Goal: Task Accomplishment & Management: Complete application form

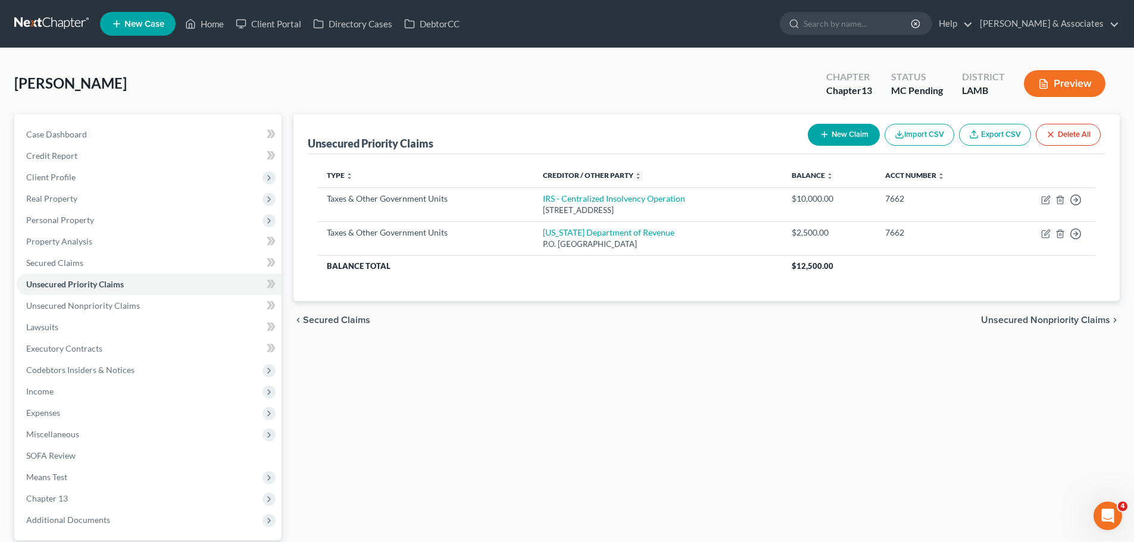
click at [616, 480] on div "Unsecured Priority Claims New Claim Import CSV Export CSV Delete All Type expan…" at bounding box center [706, 361] width 838 height 495
click at [757, 501] on div "Unsecured Priority Claims New Claim Import CSV Export CSV Delete All Type expan…" at bounding box center [706, 361] width 838 height 495
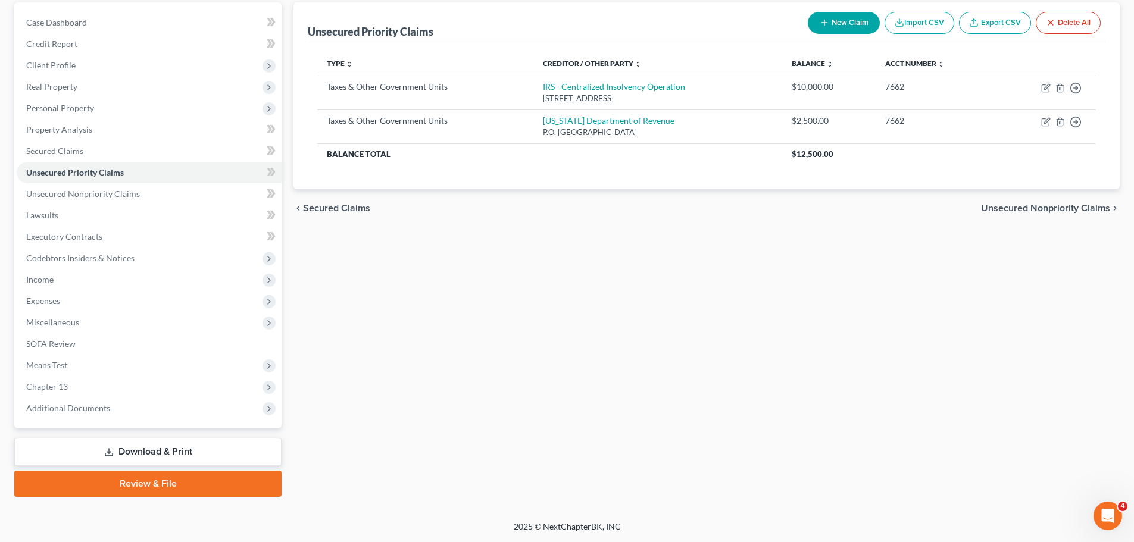
click at [96, 452] on link "Download & Print" at bounding box center [147, 452] width 267 height 28
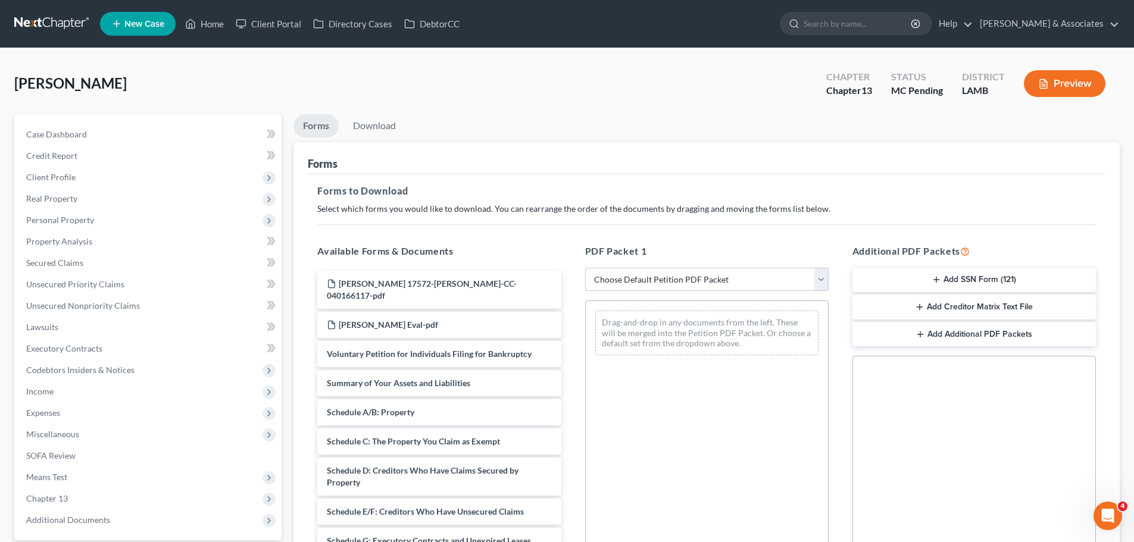
click at [693, 282] on select "Choose Default Petition PDF Packet Complete Bankruptcy Petition (all forms and …" at bounding box center [706, 280] width 243 height 24
select select "0"
click at [585, 268] on select "Choose Default Petition PDF Packet Complete Bankruptcy Petition (all forms and …" at bounding box center [706, 280] width 243 height 24
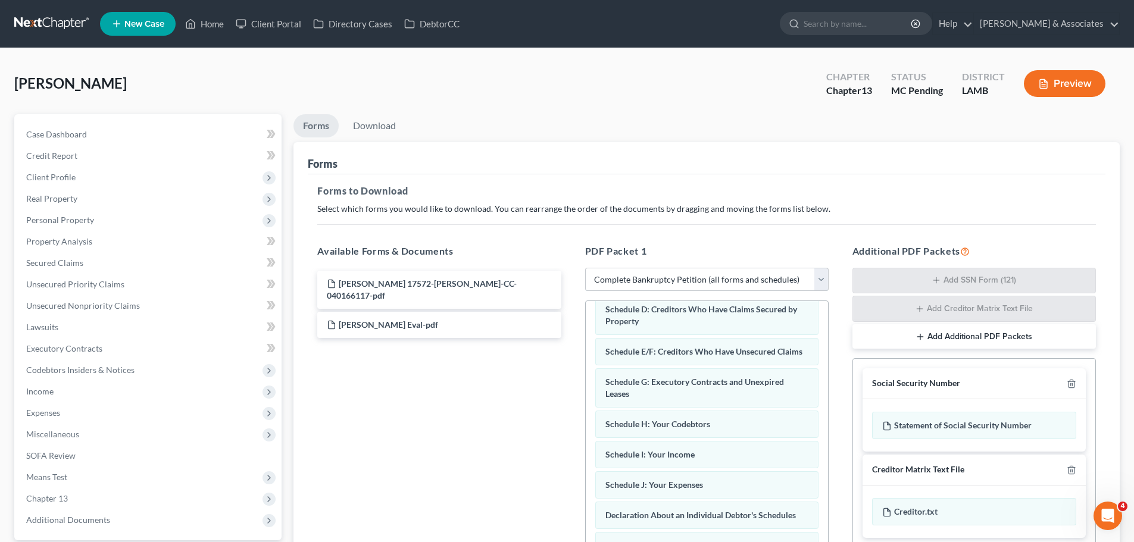
scroll to position [179, 0]
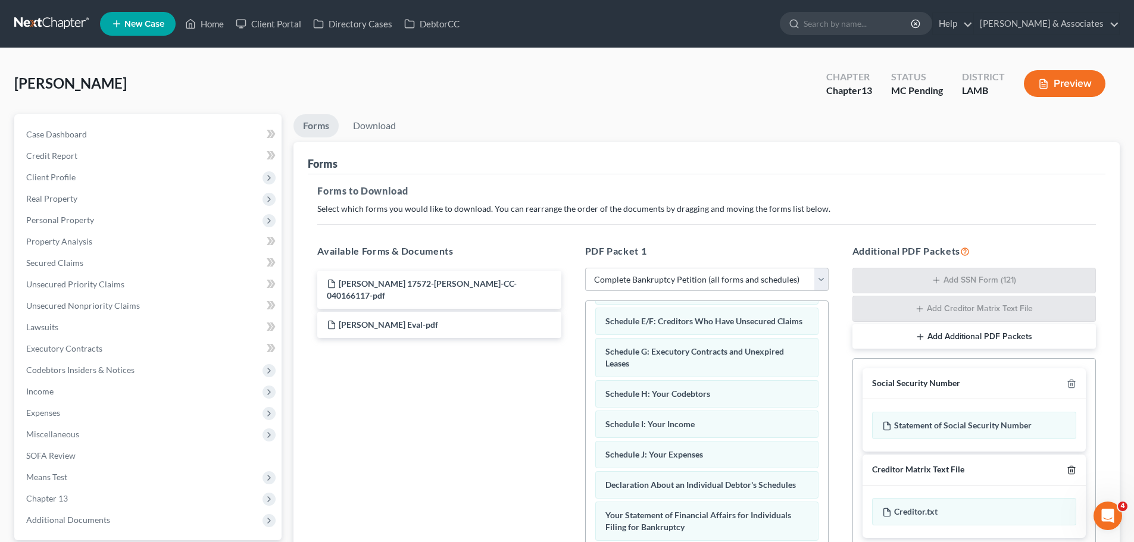
click at [1070, 467] on icon "button" at bounding box center [1070, 470] width 5 height 8
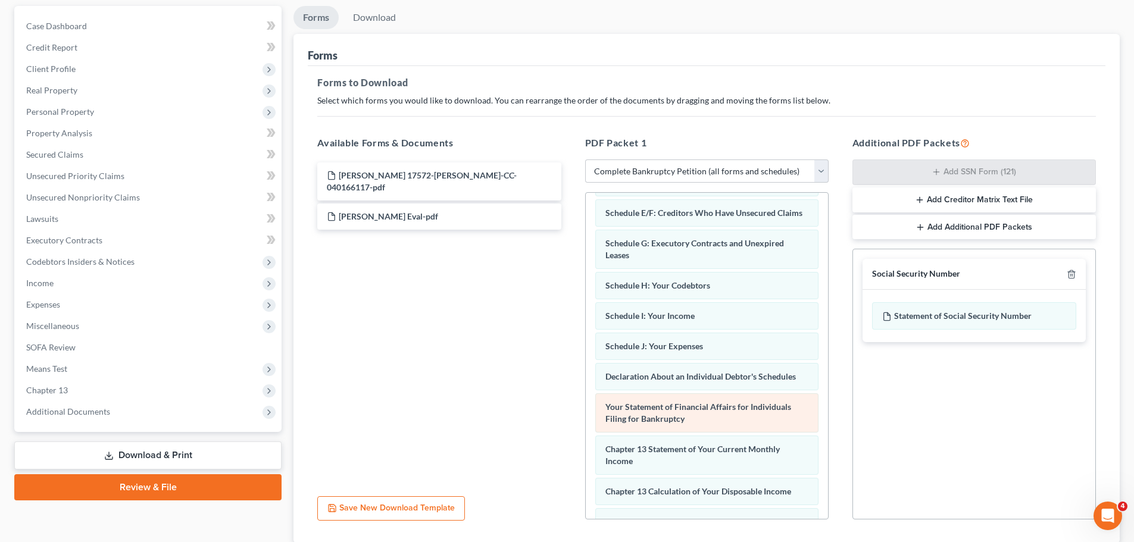
scroll to position [193, 0]
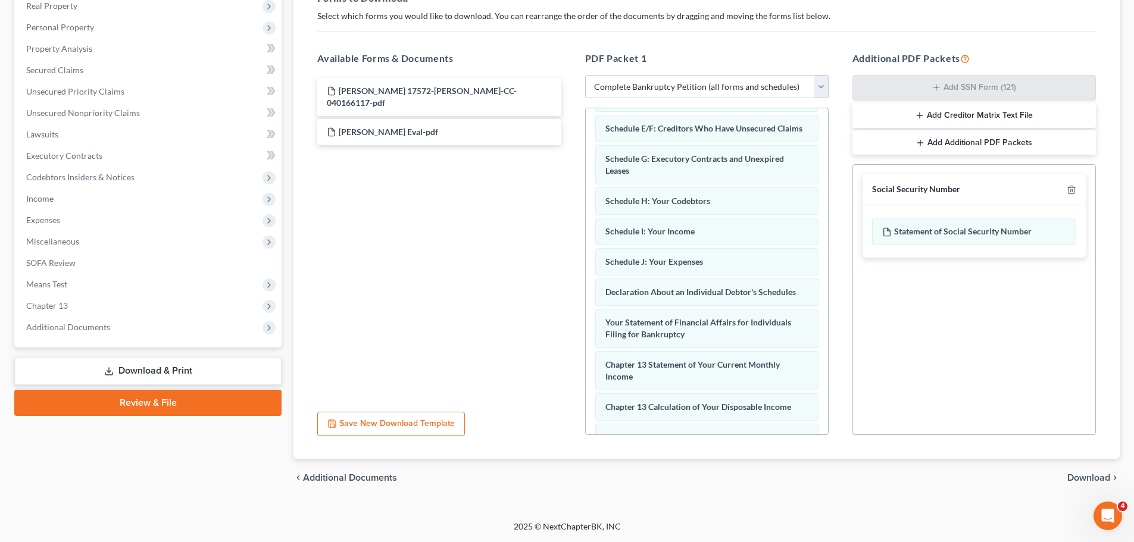
drag, startPoint x: 1082, startPoint y: 475, endPoint x: 1067, endPoint y: 467, distance: 17.1
click at [1082, 476] on span "Download" at bounding box center [1088, 478] width 43 height 10
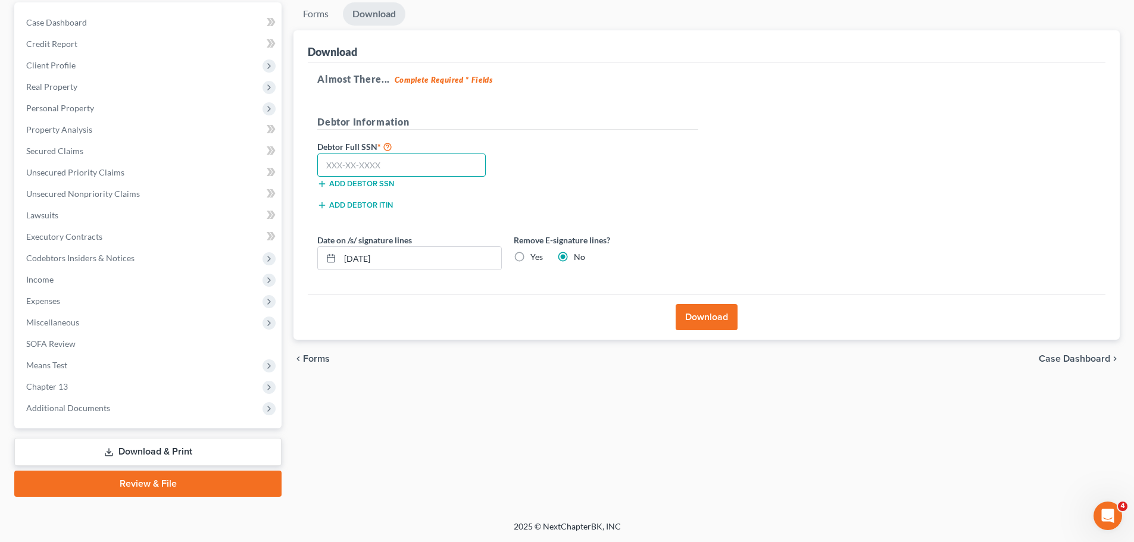
click at [344, 165] on input "text" at bounding box center [401, 166] width 168 height 24
type input "412-49-7662"
click at [530, 259] on label "Yes" at bounding box center [536, 257] width 12 height 12
click at [535, 259] on input "Yes" at bounding box center [539, 255] width 8 height 8
radio input "true"
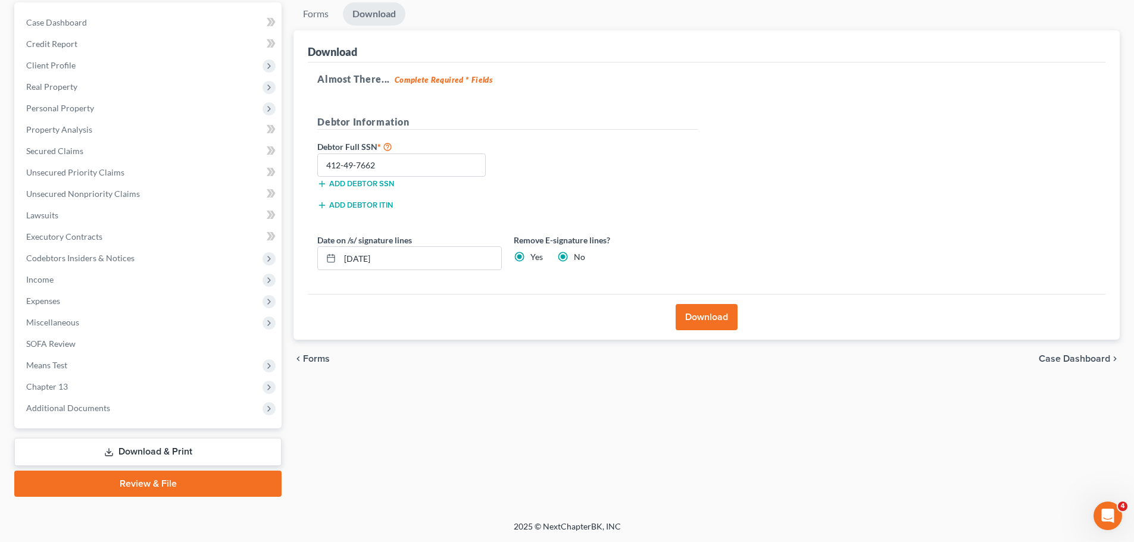
radio input "false"
click at [698, 312] on button "Download" at bounding box center [706, 317] width 62 height 26
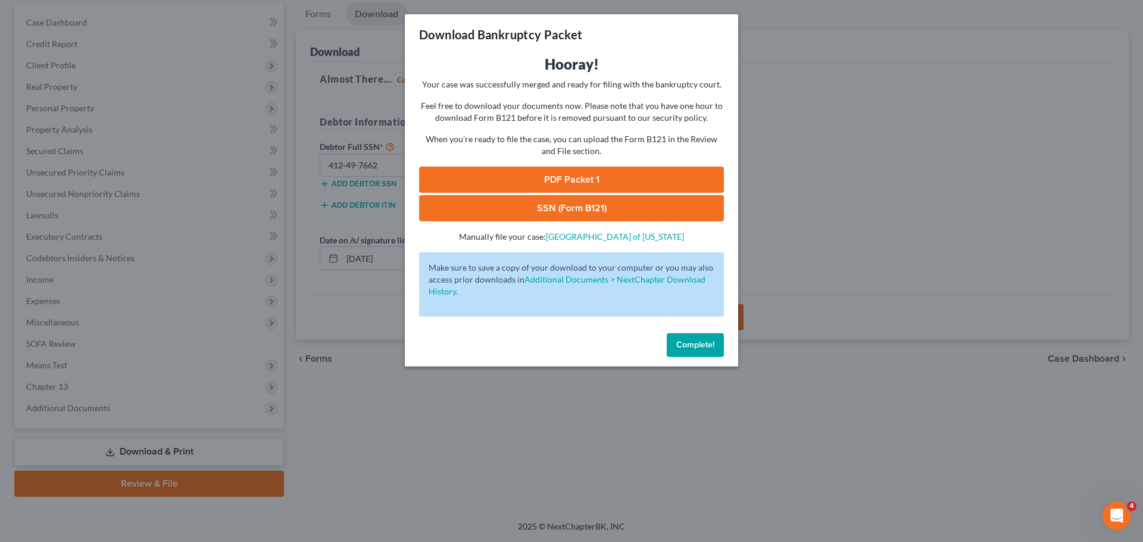
click at [669, 209] on link "SSN (Form B121)" at bounding box center [571, 208] width 305 height 26
click at [665, 181] on link "PDF Packet 1" at bounding box center [571, 180] width 305 height 26
click at [702, 346] on span "Complete!" at bounding box center [695, 345] width 38 height 10
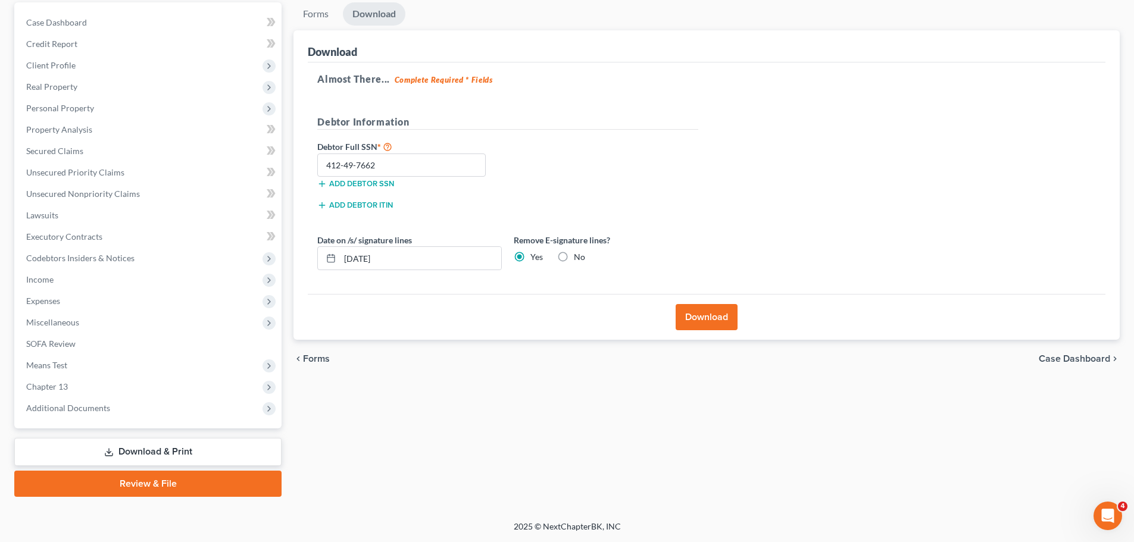
click at [727, 32] on div "Download" at bounding box center [707, 46] width 798 height 32
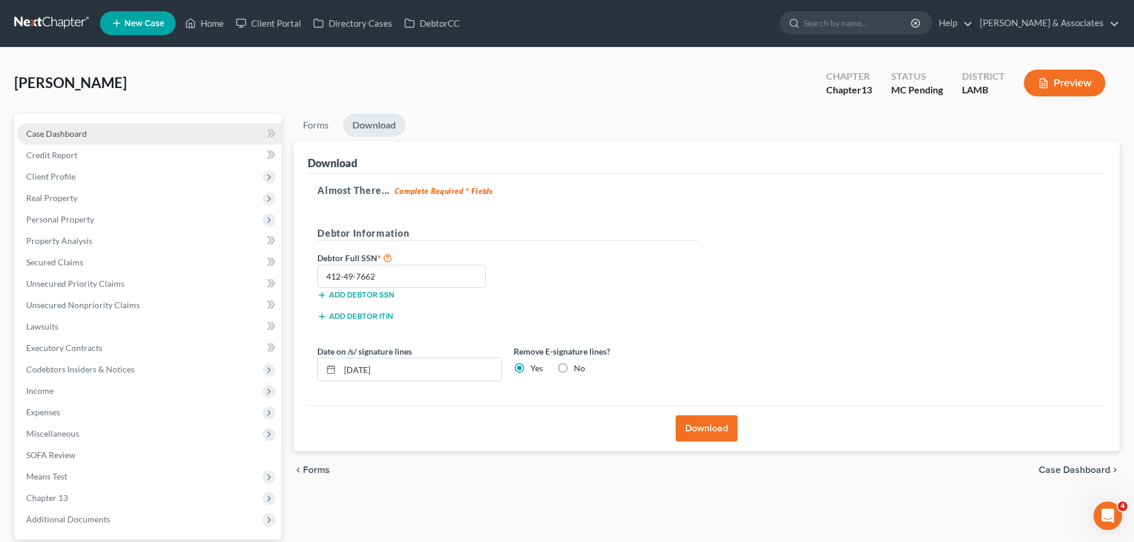
scroll to position [0, 0]
click at [98, 139] on link "Case Dashboard" at bounding box center [149, 134] width 265 height 21
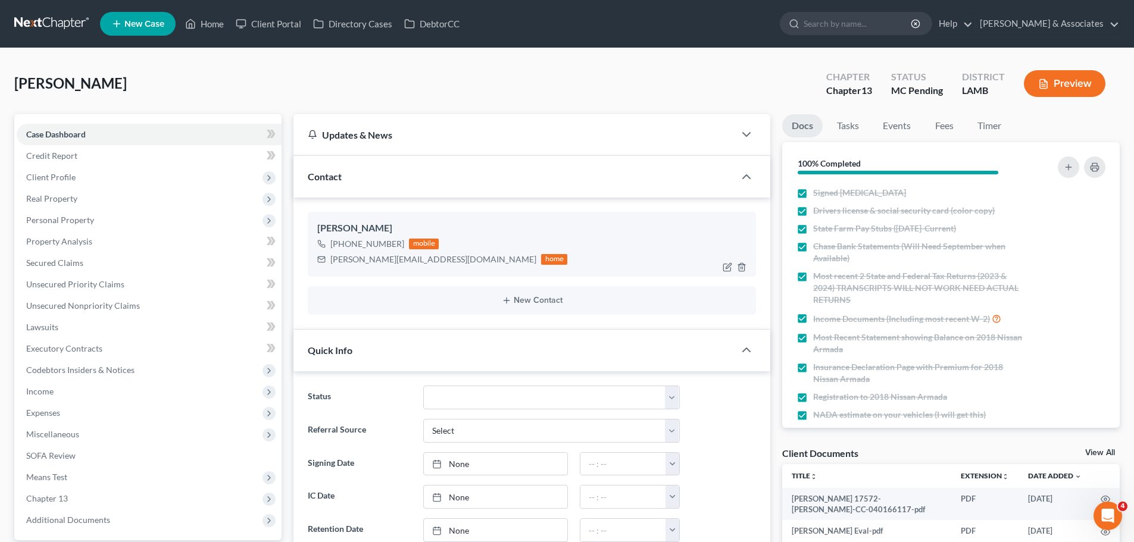
scroll to position [1951, 0]
click at [338, 256] on div "toby.williams1985@gmail.com" at bounding box center [433, 260] width 206 height 12
copy div "toby.williams1985@gmail.com"
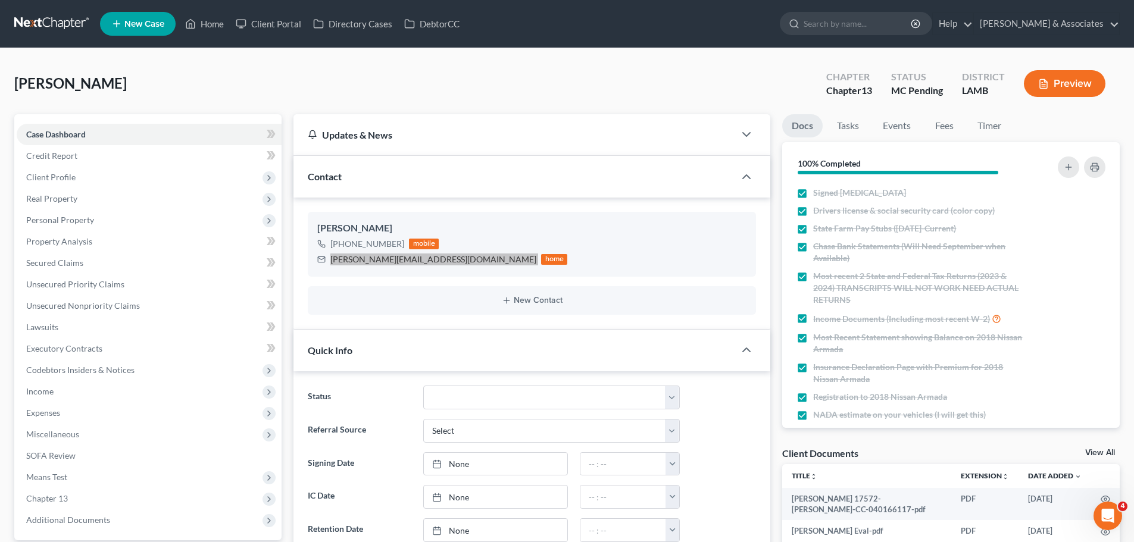
scroll to position [417, 0]
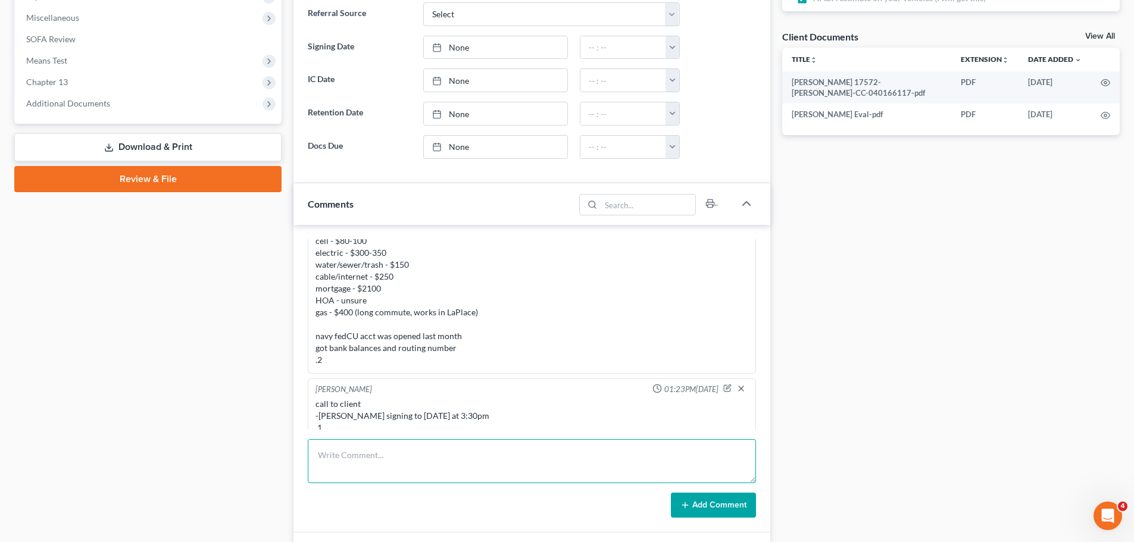
click at [407, 473] on textarea at bounding box center [532, 461] width 448 height 44
type textarea "prepared and sent signing packet .1"
click at [733, 509] on button "Add Comment" at bounding box center [713, 505] width 85 height 25
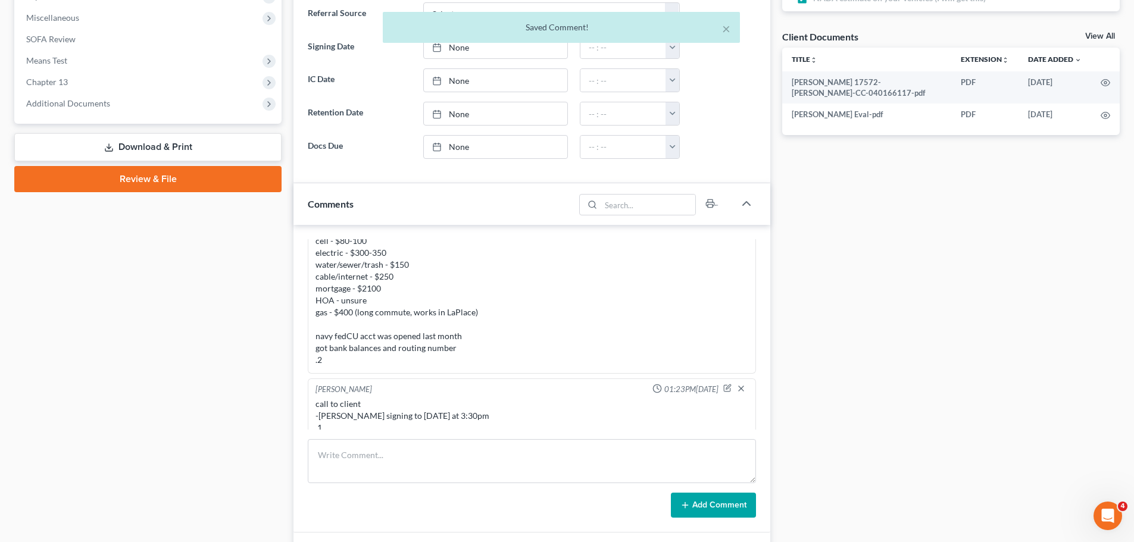
scroll to position [2007, 0]
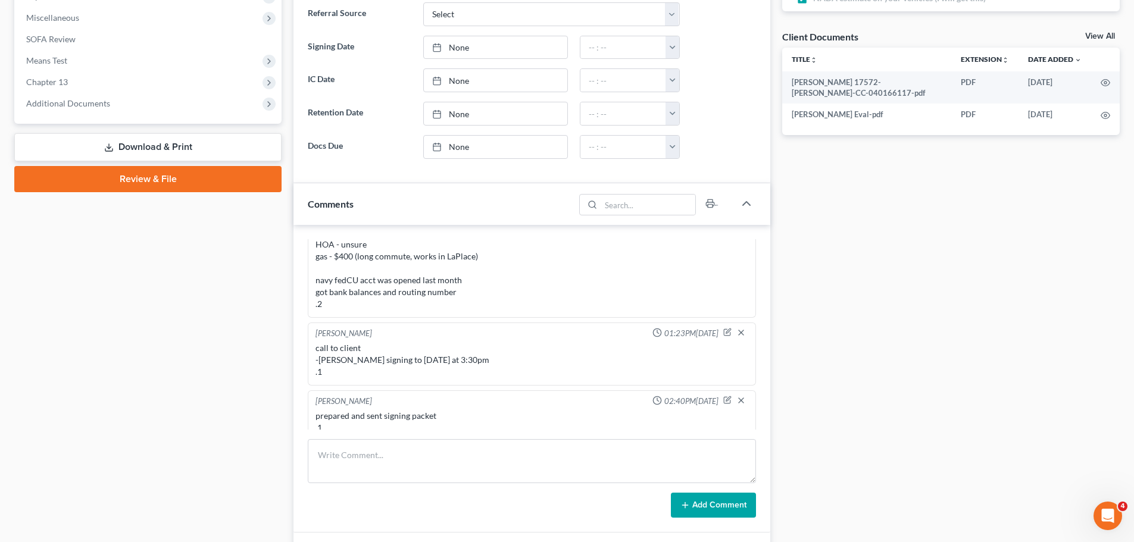
click at [115, 289] on div "Case Dashboard Payments Invoices Payments Payments Credit Report Client Profile" at bounding box center [147, 199] width 279 height 1002
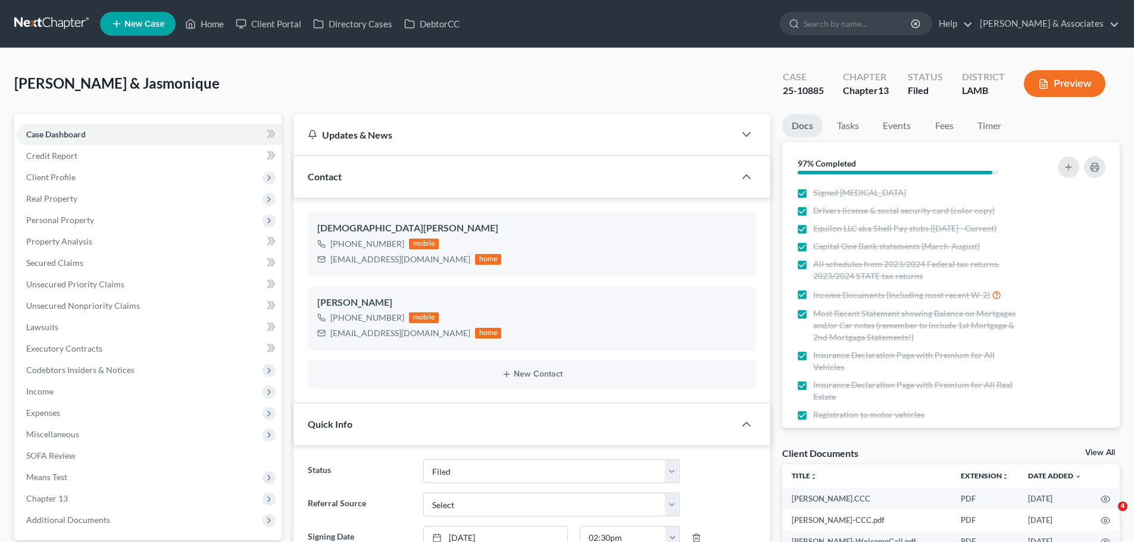
select select "8"
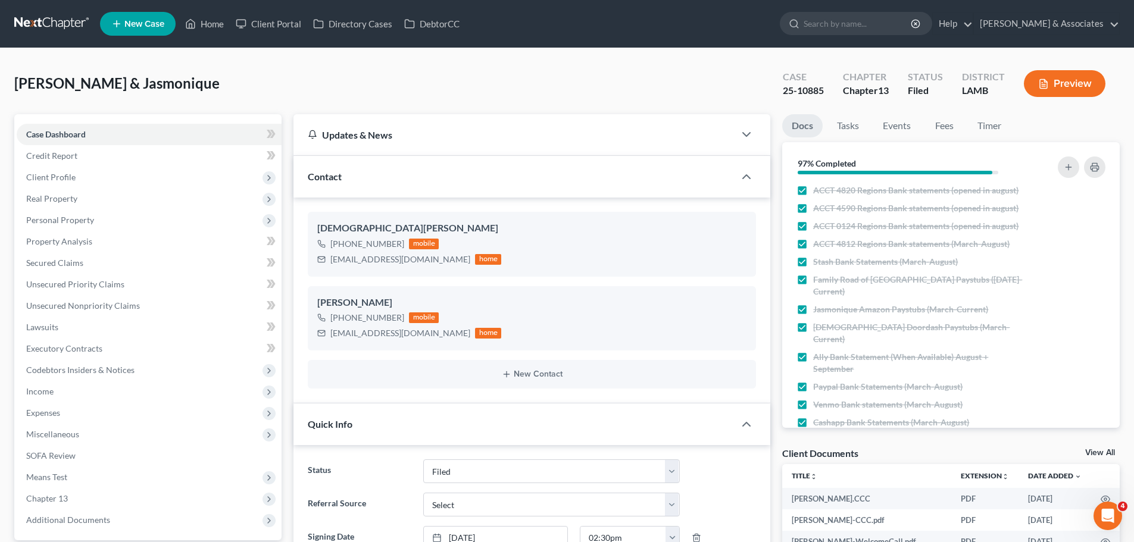
click at [35, 14] on link at bounding box center [52, 23] width 76 height 21
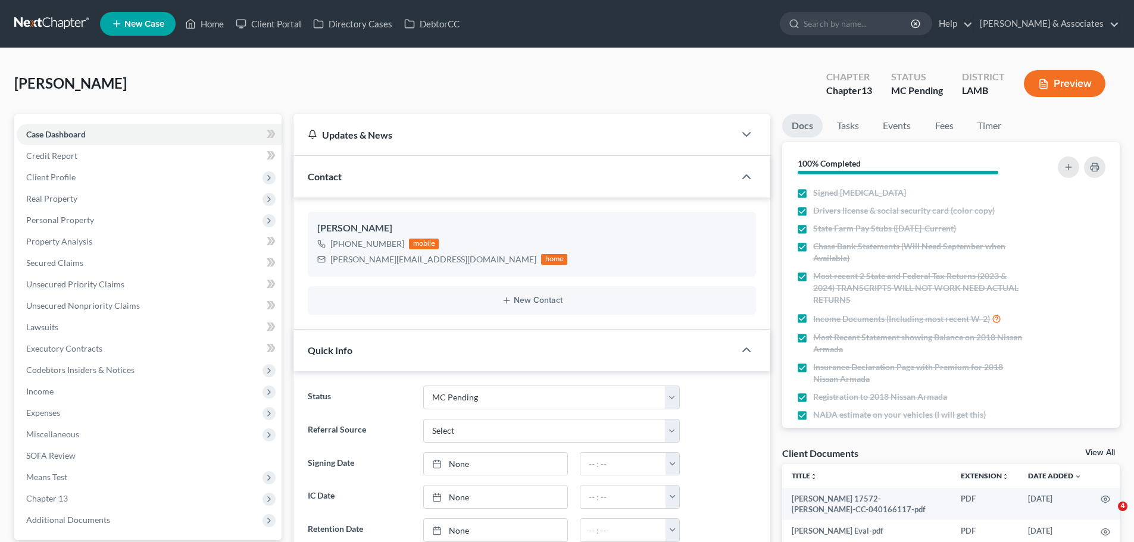
select select "15"
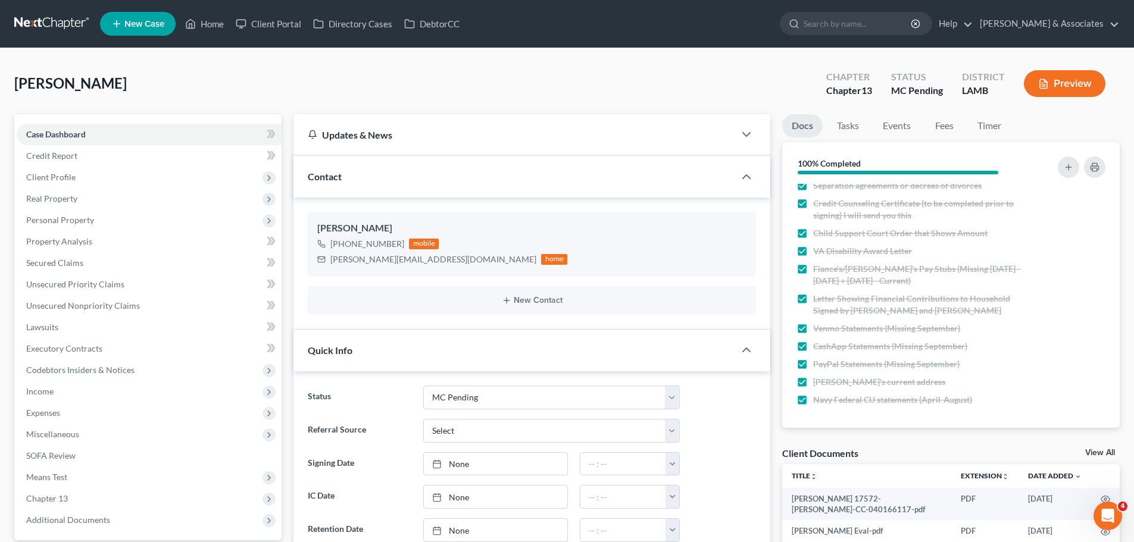
click at [63, 14] on link at bounding box center [52, 23] width 76 height 21
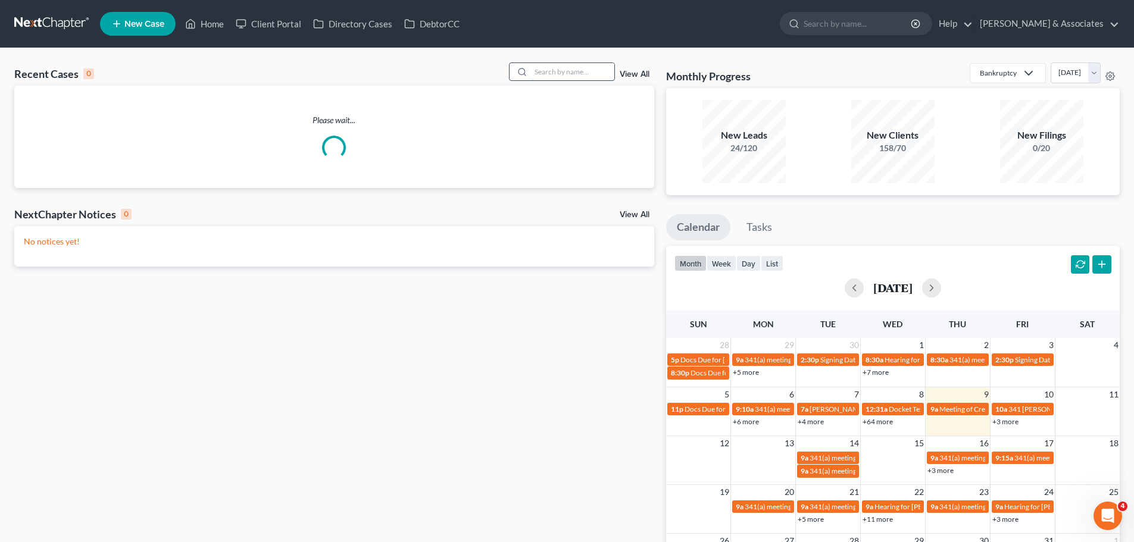
click at [559, 69] on input "search" at bounding box center [572, 71] width 83 height 17
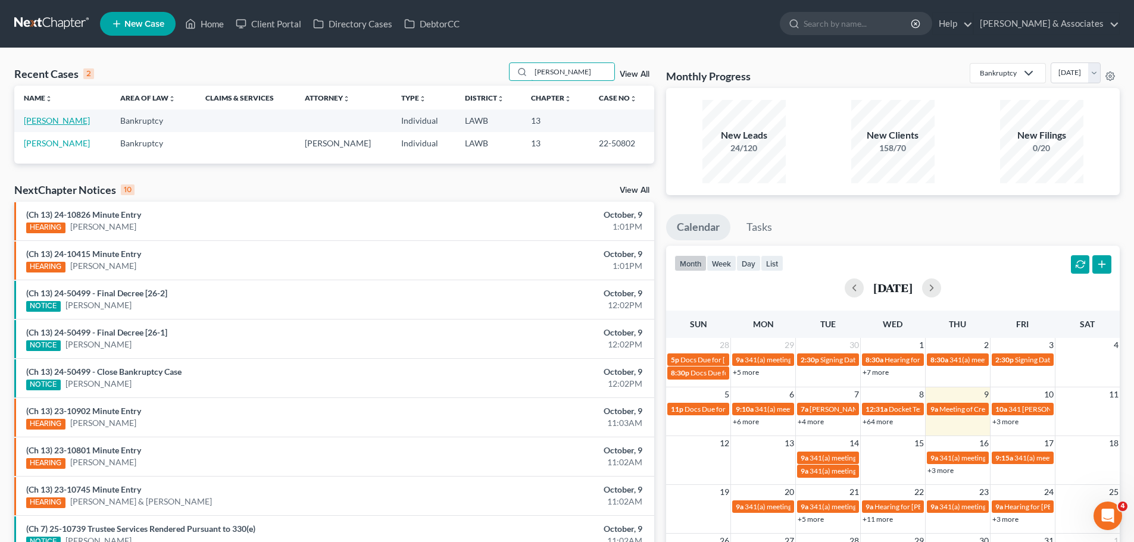
type input "pratt"
click at [46, 123] on link "Pratt, Raymona" at bounding box center [57, 120] width 66 height 10
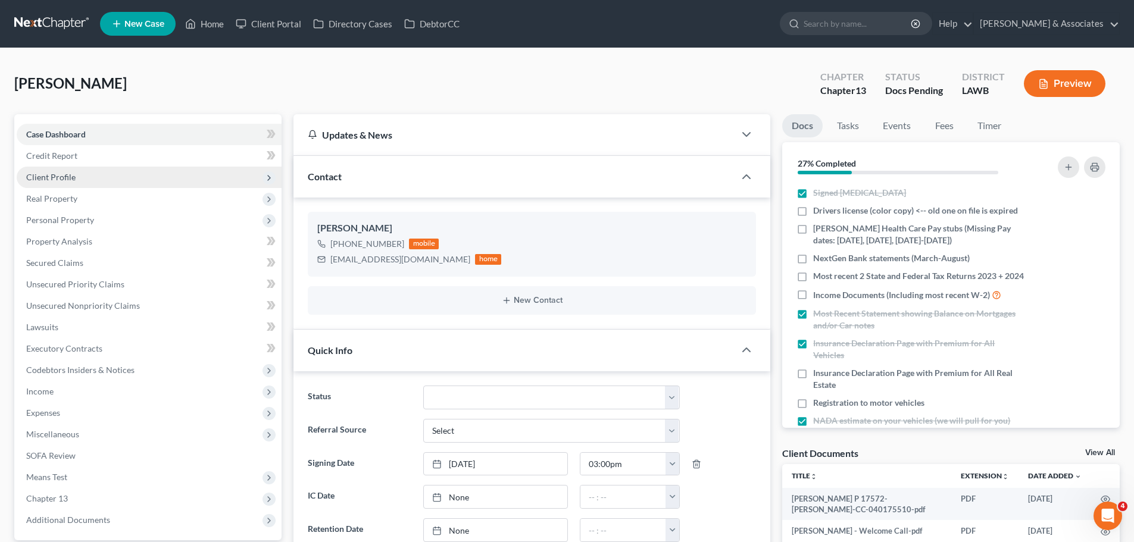
click at [73, 183] on span "Client Profile" at bounding box center [149, 177] width 265 height 21
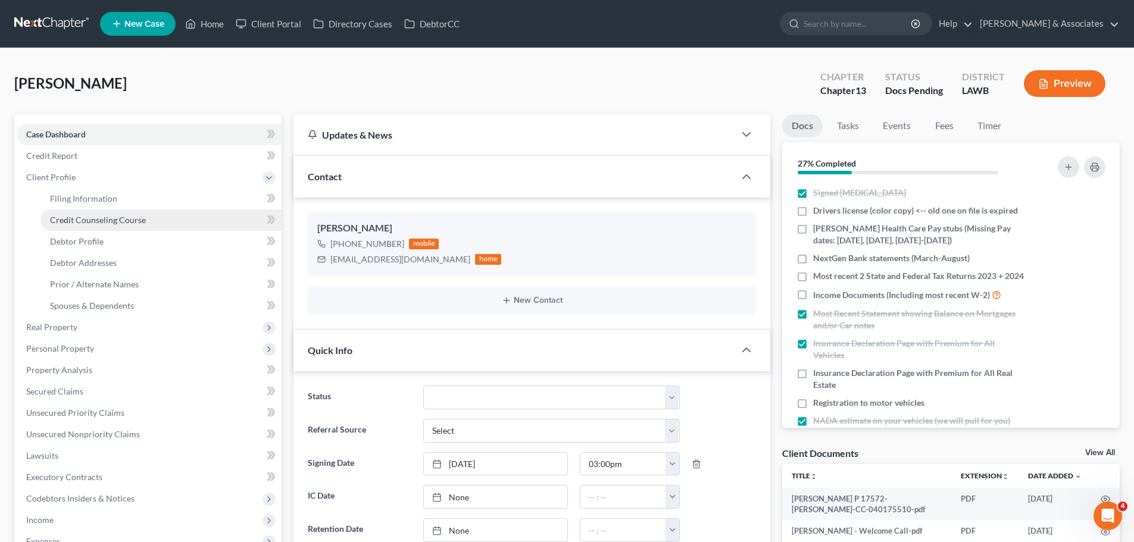
click at [84, 215] on span "Credit Counseling Course" at bounding box center [98, 220] width 96 height 10
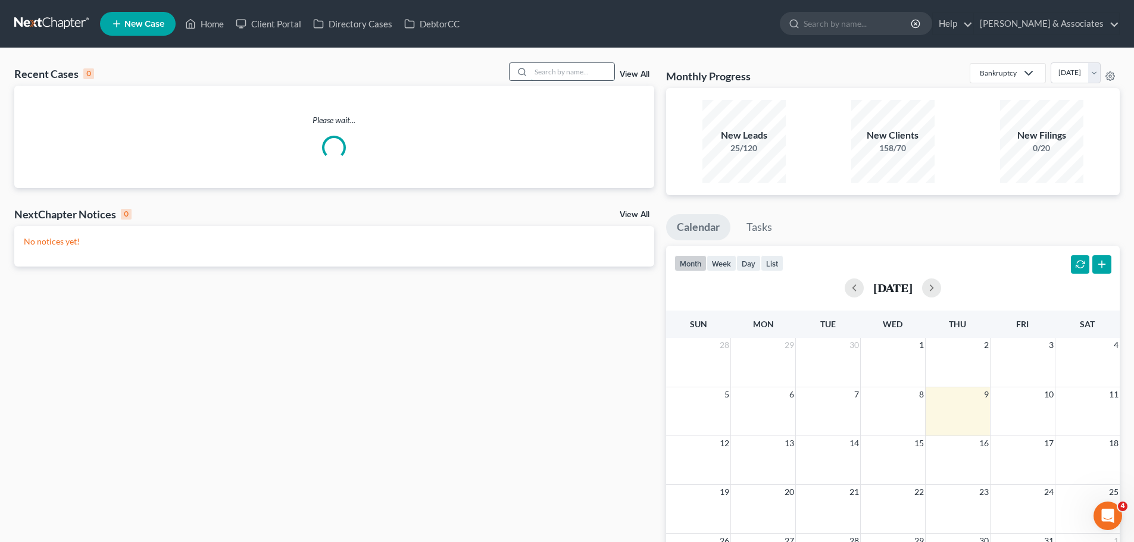
click at [562, 75] on input "search" at bounding box center [572, 71] width 83 height 17
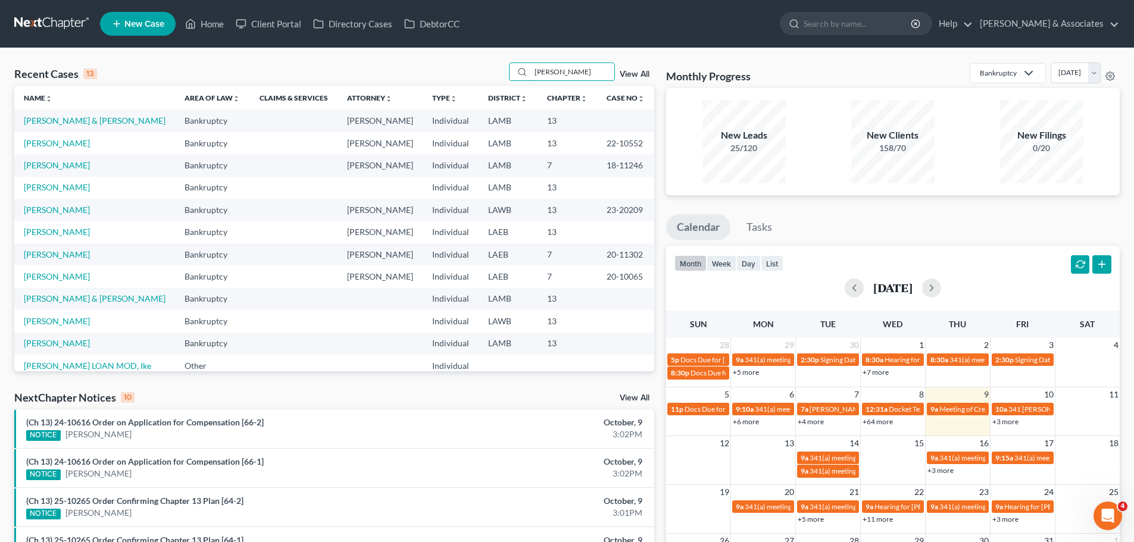
type input "[PERSON_NAME]"
click at [34, 126] on td "[PERSON_NAME] & [PERSON_NAME]" at bounding box center [94, 121] width 161 height 22
click at [38, 121] on link "[PERSON_NAME] & [PERSON_NAME]" at bounding box center [95, 120] width 142 height 10
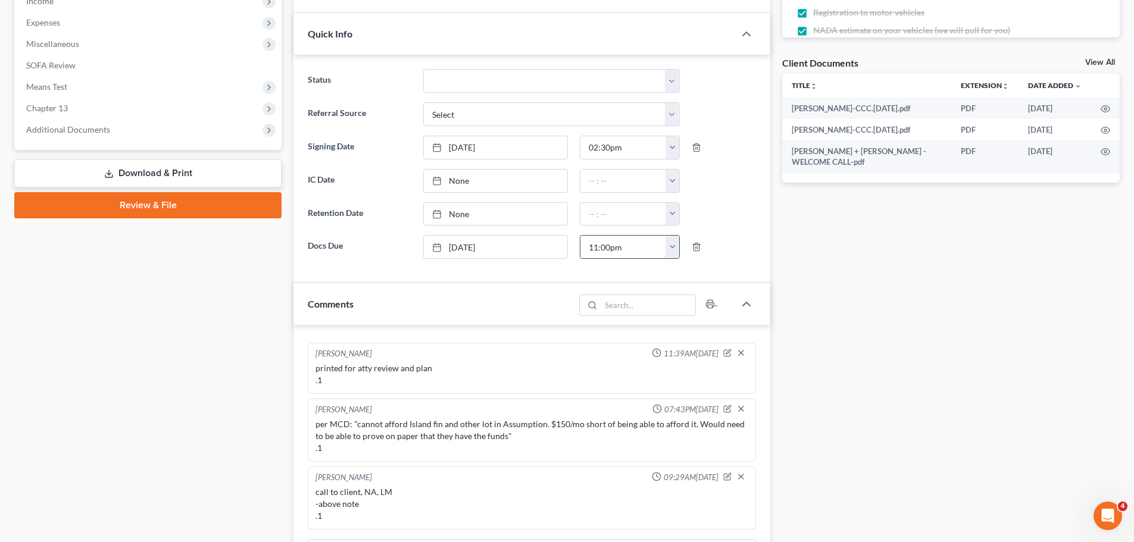
scroll to position [476, 0]
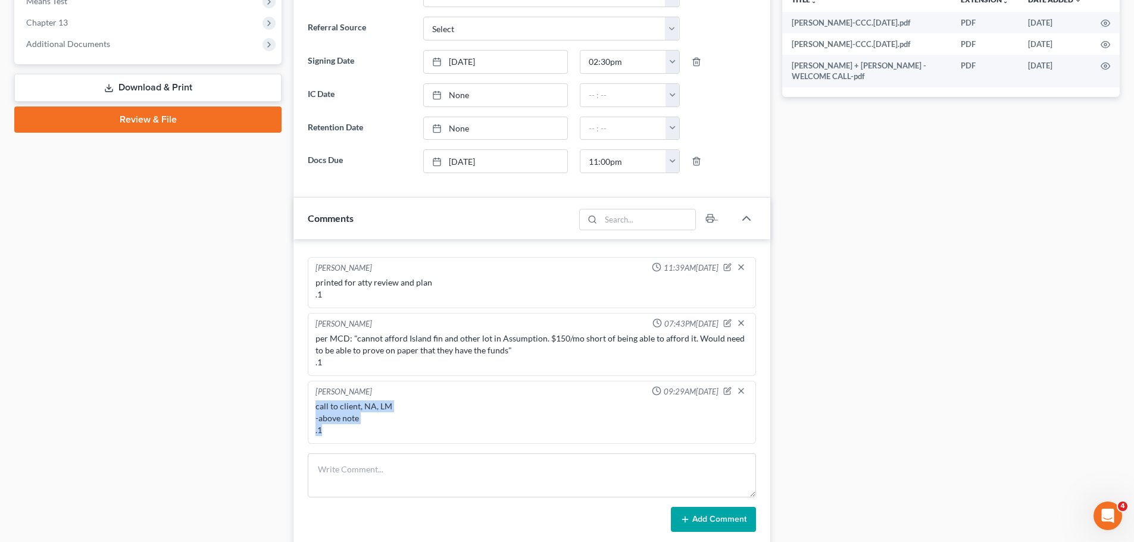
drag, startPoint x: 365, startPoint y: 432, endPoint x: 295, endPoint y: 411, distance: 74.0
click at [295, 411] on div "[PERSON_NAME] 10:38AM[DATE] Welcome call completed, they are interested in surr…" at bounding box center [531, 393] width 477 height 308
click at [346, 392] on div "[PERSON_NAME]" at bounding box center [343, 392] width 57 height 12
drag, startPoint x: 315, startPoint y: 390, endPoint x: 377, endPoint y: 430, distance: 72.8
click at [377, 430] on div "[PERSON_NAME] 09:29AM[DATE] call to client, NA, LM -above note .1" at bounding box center [532, 412] width 448 height 63
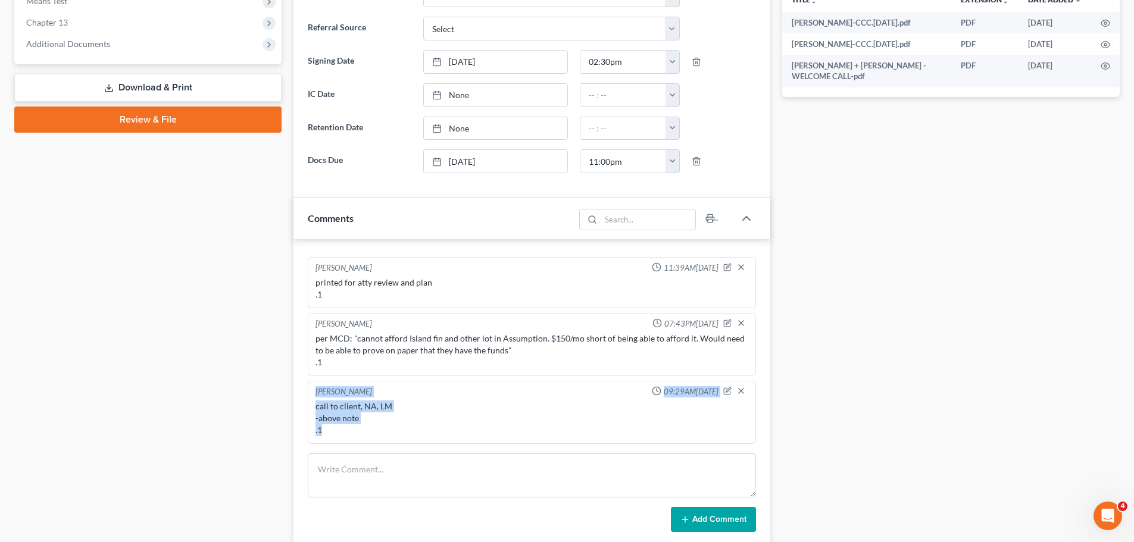
click at [377, 430] on div "call to client, NA, LM -above note .1" at bounding box center [531, 419] width 433 height 36
click at [356, 428] on div "call to client, NA, LM -above note .1" at bounding box center [531, 419] width 433 height 36
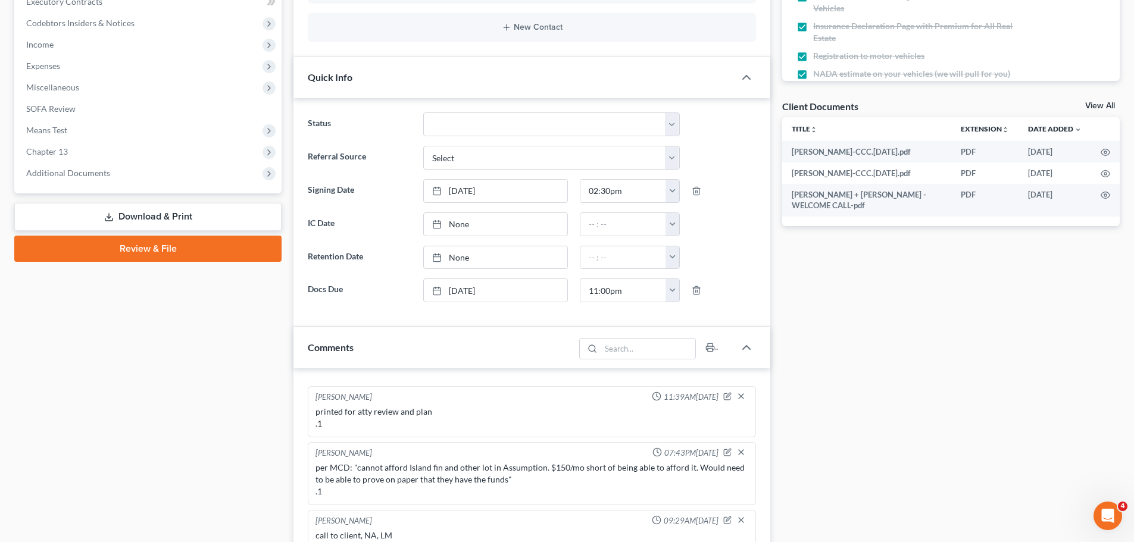
scroll to position [119, 0]
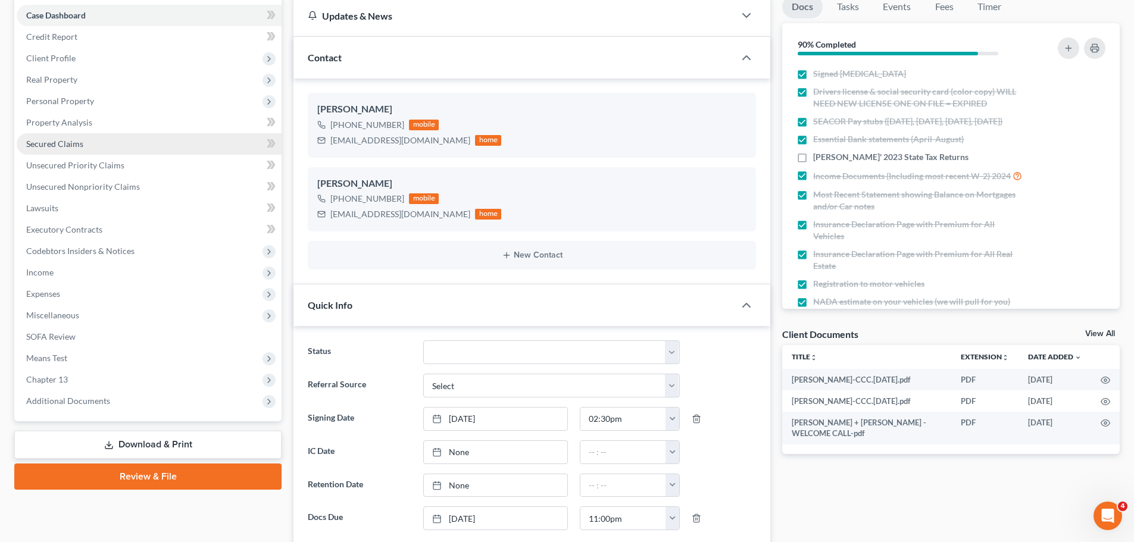
click at [98, 140] on link "Secured Claims" at bounding box center [149, 143] width 265 height 21
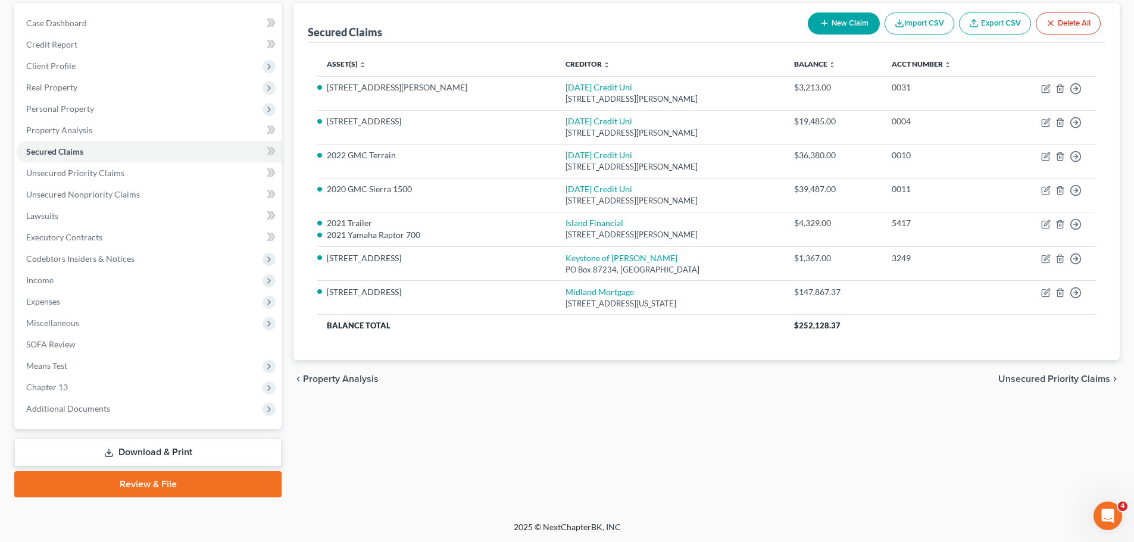
scroll to position [112, 0]
click at [492, 454] on div "Secured Claims New Claim Import CSV Export CSV Delete All Asset(s) expand_more …" at bounding box center [706, 249] width 838 height 495
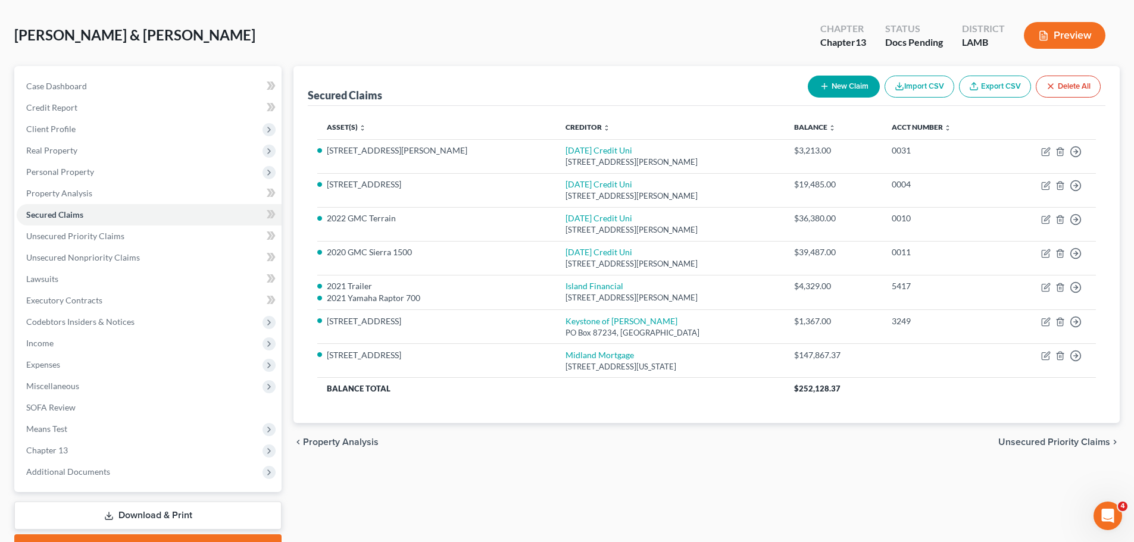
scroll to position [0, 0]
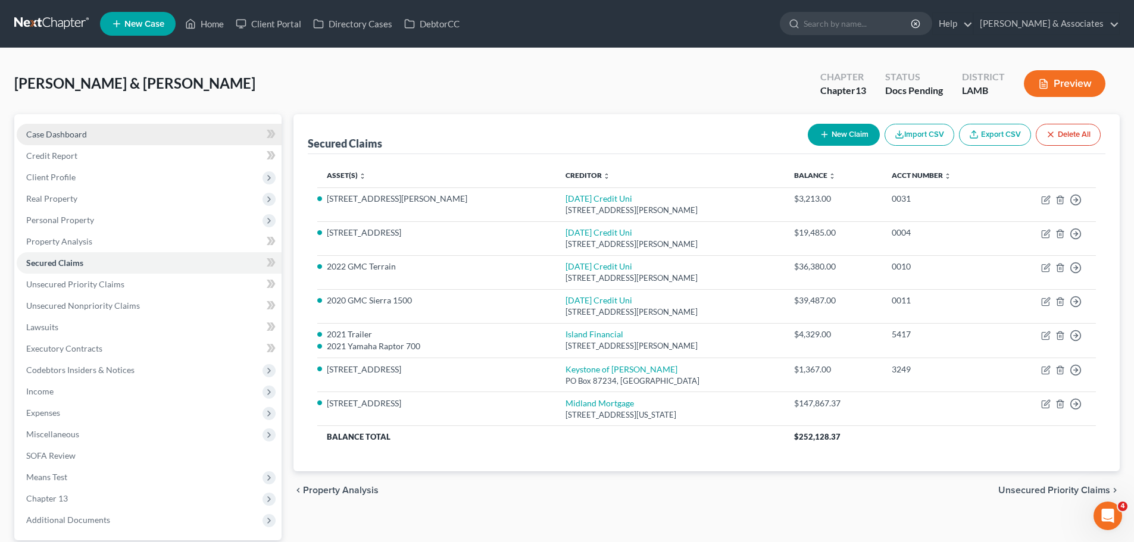
click at [101, 133] on link "Case Dashboard" at bounding box center [149, 134] width 265 height 21
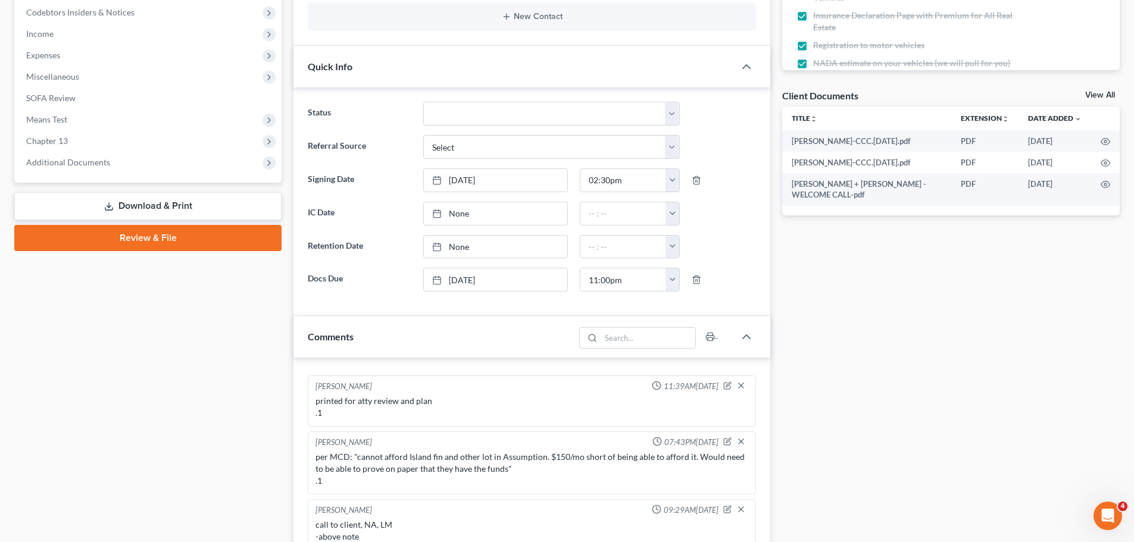
scroll to position [536, 0]
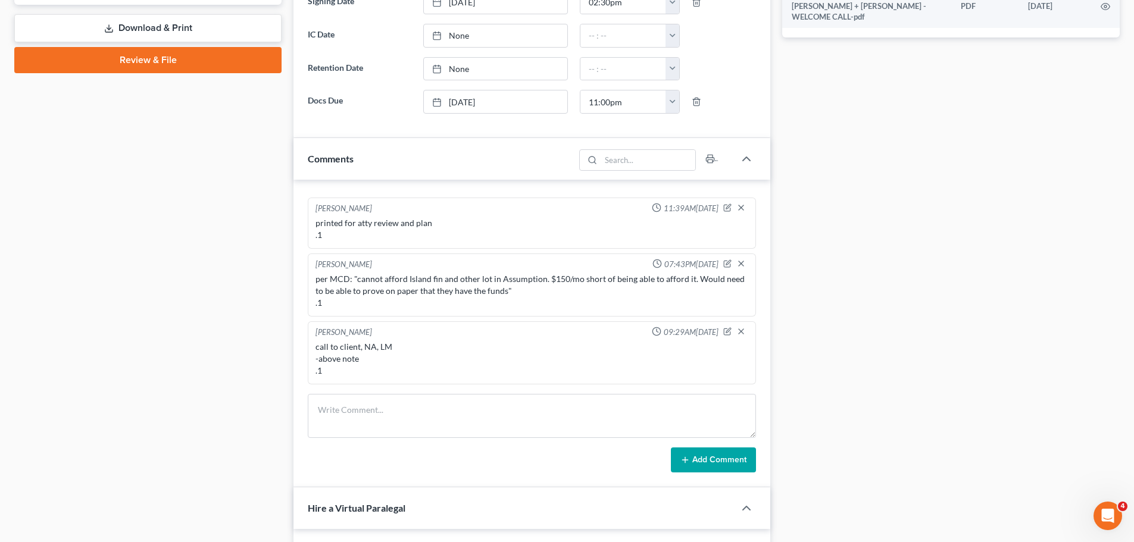
click at [74, 267] on div "Case Dashboard Payments Invoices Payments Payments Credit Report Client Profile" at bounding box center [147, 389] width 279 height 1621
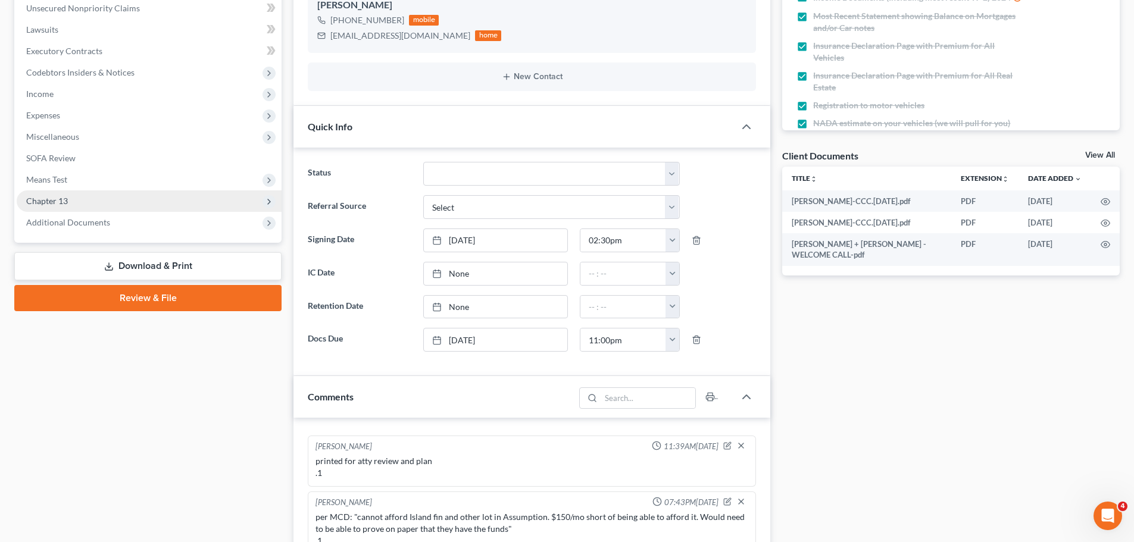
click at [49, 196] on span "Chapter 13" at bounding box center [47, 201] width 42 height 10
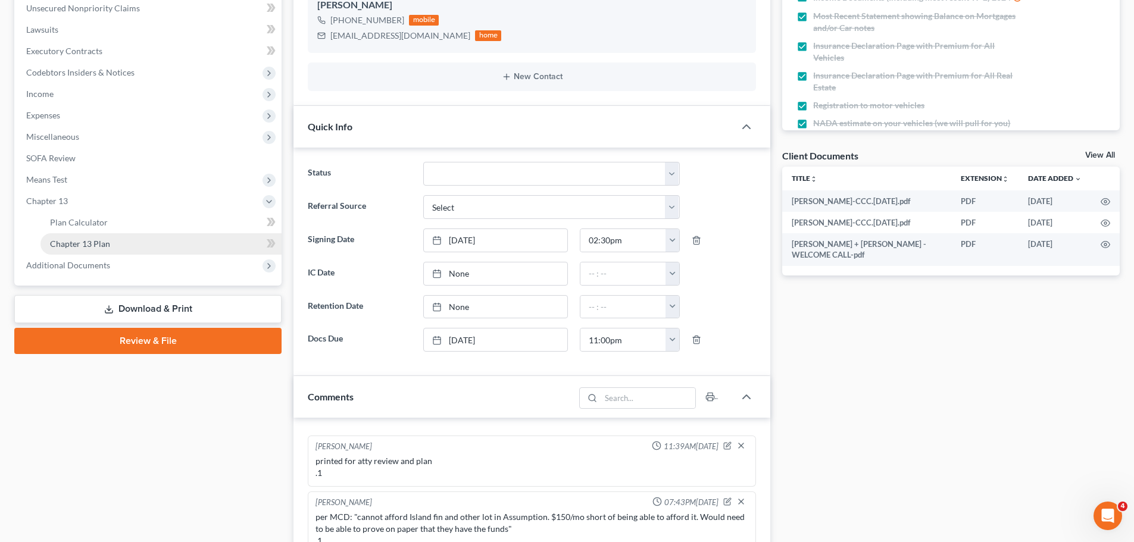
click at [74, 239] on span "Chapter 13 Plan" at bounding box center [80, 244] width 60 height 10
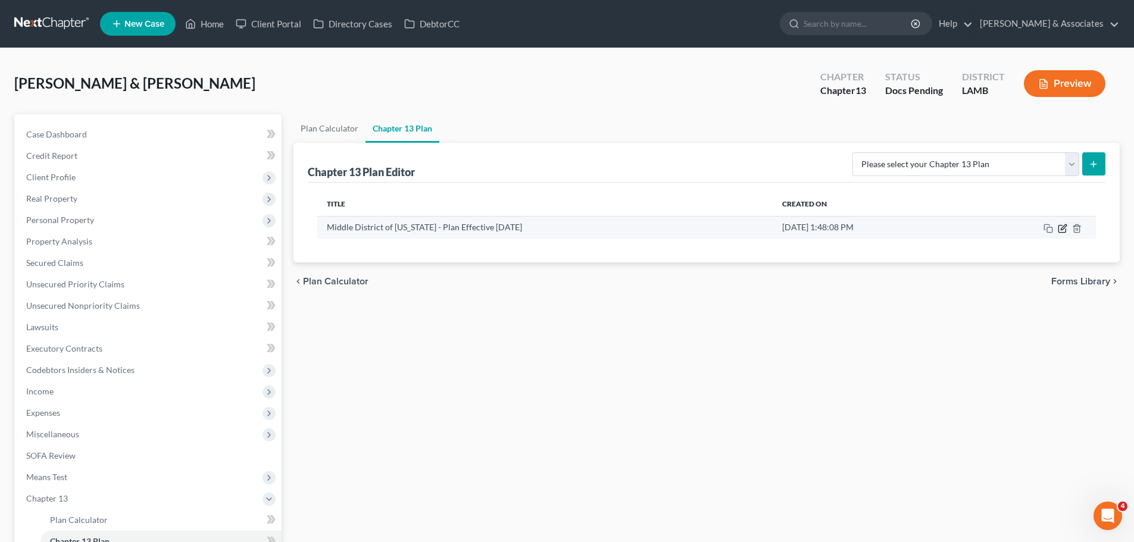
click at [1061, 227] on icon "button" at bounding box center [1063, 229] width 10 height 10
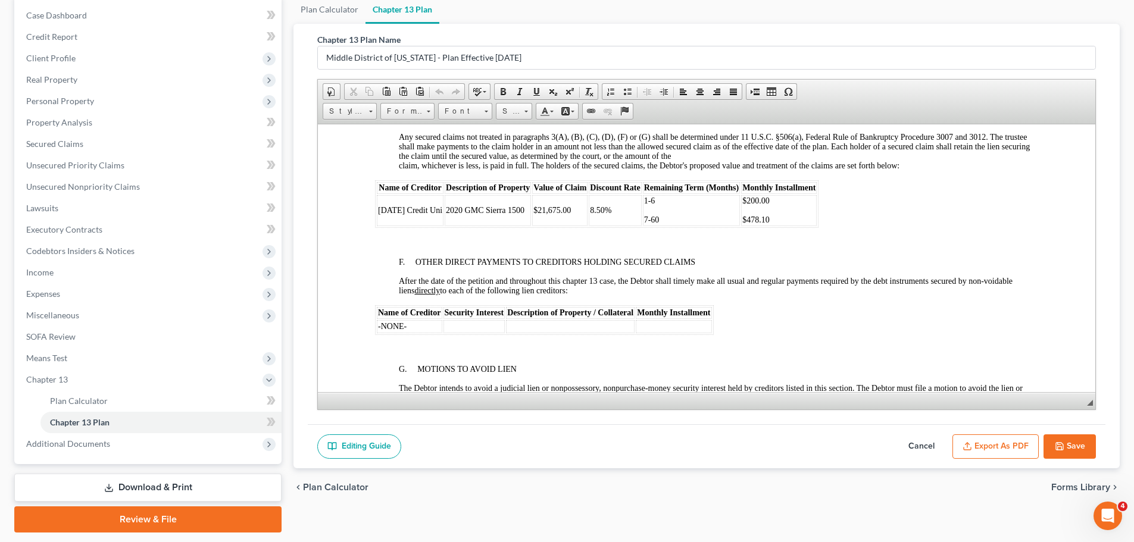
scroll to position [2024, 0]
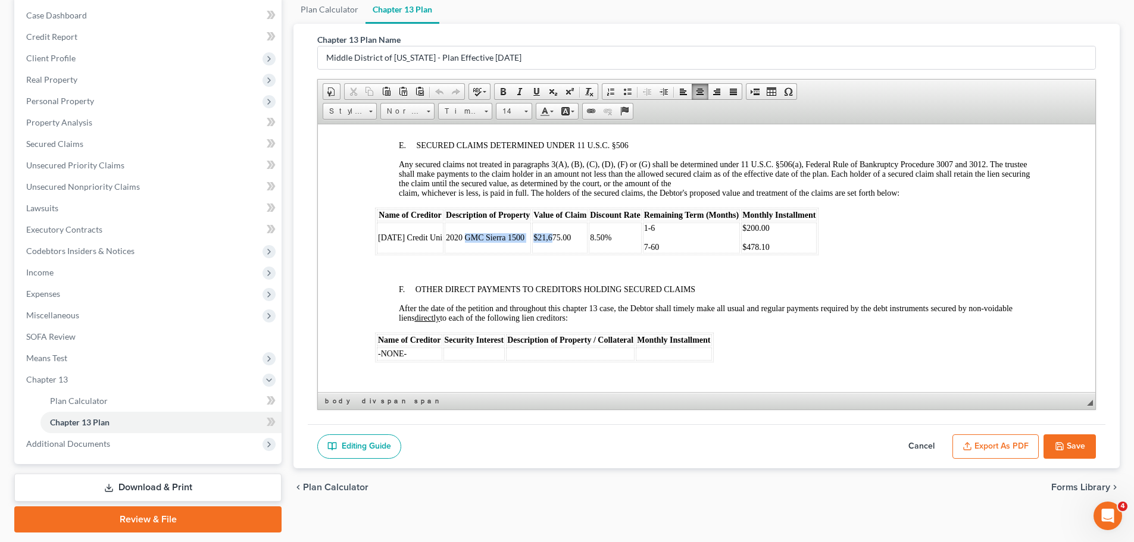
drag, startPoint x: 473, startPoint y: 239, endPoint x: 558, endPoint y: 240, distance: 85.1
click at [558, 240] on tr "Ascension Credit Uni 2020 GMC Sierra 1500 $21,675.00 8.50% 1-6 7-60 $200.00 $47…" at bounding box center [597, 237] width 440 height 31
click at [624, 232] on td "8.50%" at bounding box center [615, 237] width 52 height 31
drag, startPoint x: 452, startPoint y: 239, endPoint x: 806, endPoint y: 248, distance: 353.6
click at [806, 248] on tr "Ascension Credit Uni 2020 GMC Sierra 1500 $21,675.00 8.50% 1-6 7-60 $200.00 $47…" at bounding box center [597, 237] width 440 height 31
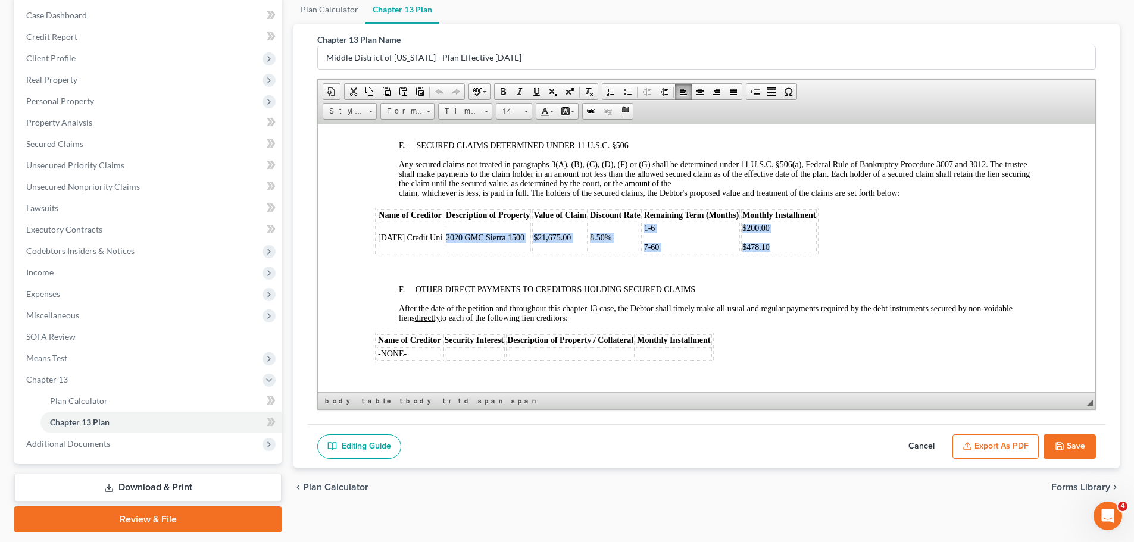
click at [795, 239] on td "$200.00 $478.10" at bounding box center [779, 237] width 76 height 31
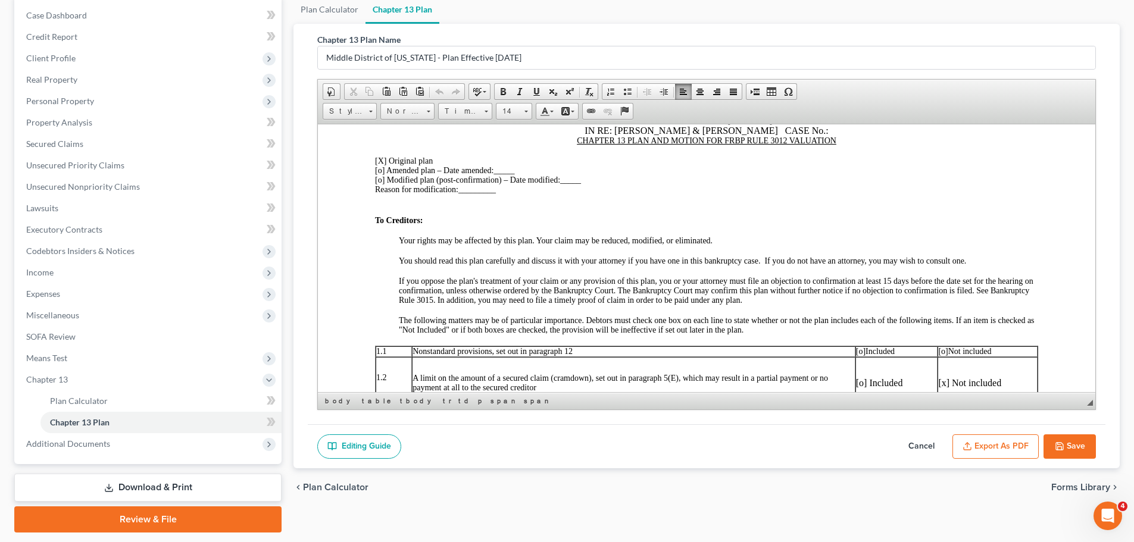
scroll to position [0, 0]
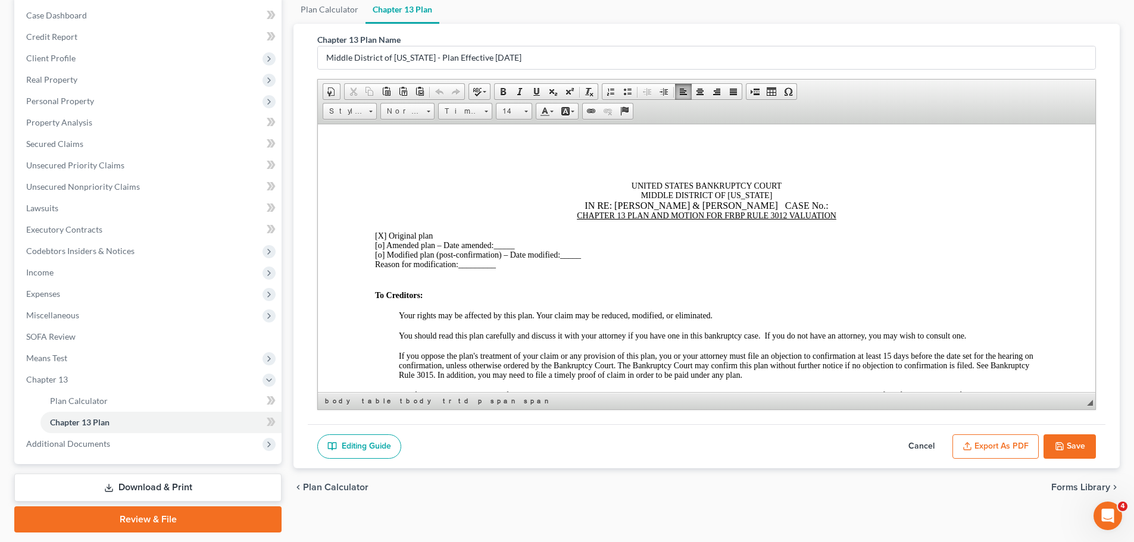
click at [546, 485] on div "chevron_left Plan Calculator Forms Library chevron_right" at bounding box center [706, 487] width 826 height 38
click at [506, 477] on div "chevron_left Plan Calculator Forms Library chevron_right" at bounding box center [706, 487] width 826 height 38
click at [649, 492] on div "chevron_left Plan Calculator Forms Library chevron_right" at bounding box center [706, 487] width 826 height 38
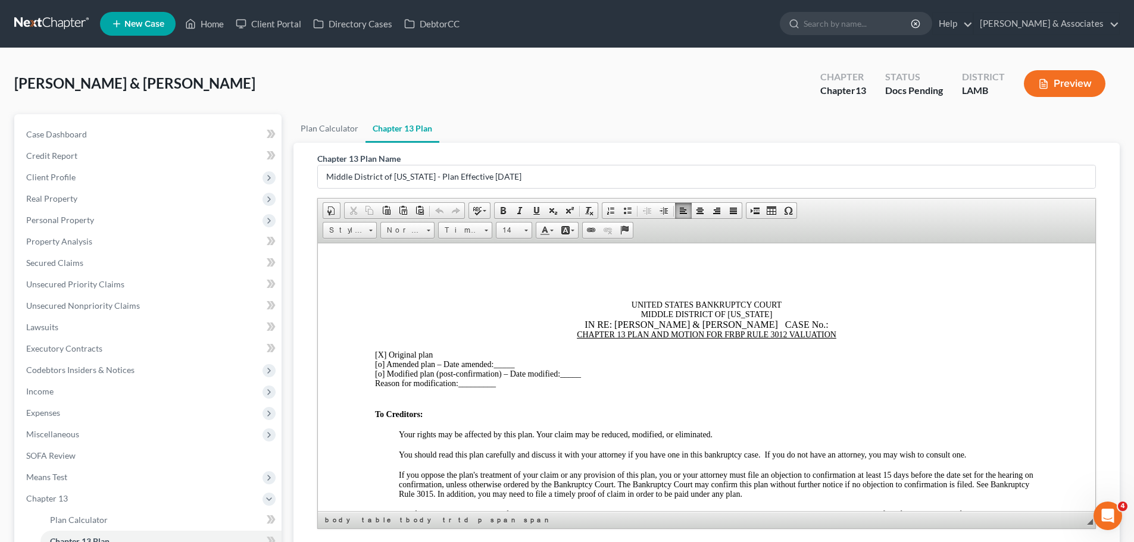
click at [295, 396] on div "Chapter 13 Plan Name Middle District of Louisiana - Plan Effective 12/1/17 Rich…" at bounding box center [706, 365] width 826 height 445
click at [64, 130] on span "Case Dashboard" at bounding box center [56, 134] width 61 height 10
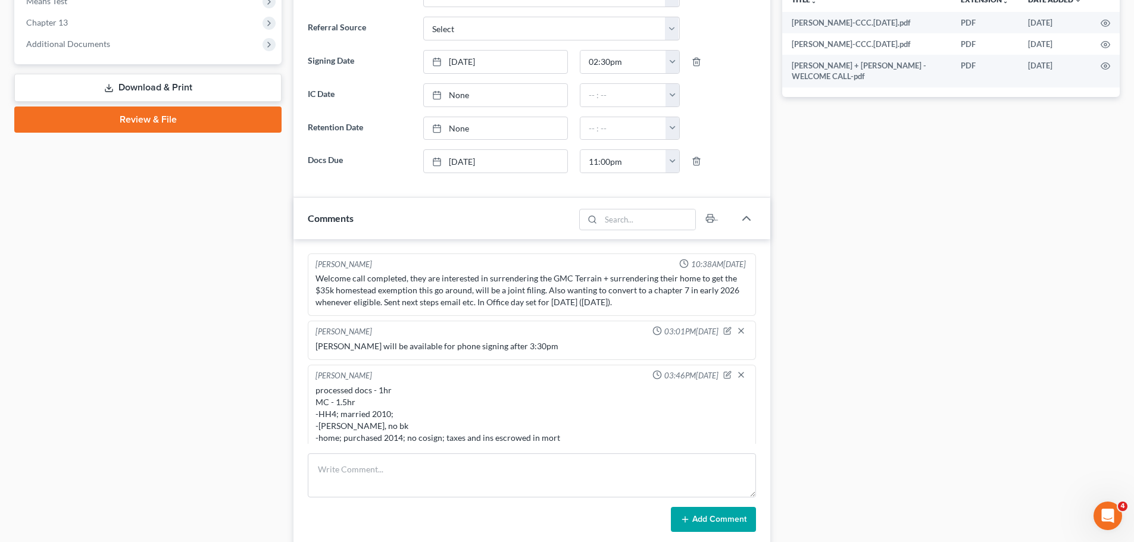
scroll to position [470, 0]
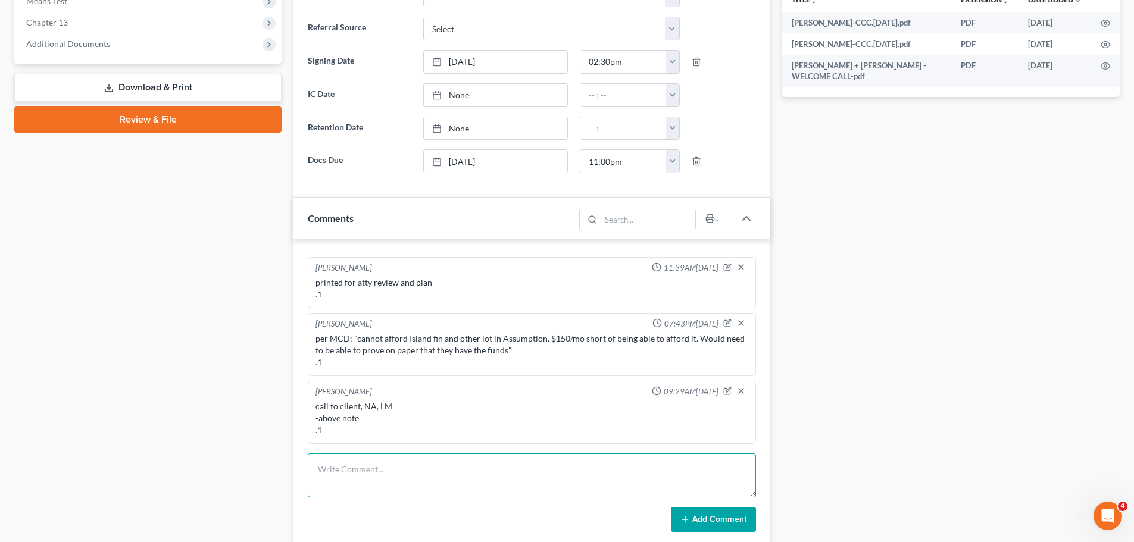
click at [366, 477] on textarea at bounding box center [532, 476] width 448 height 44
type textarea "c"
click at [326, 473] on textarea "-will be back on the 21st" at bounding box center [532, 476] width 448 height 44
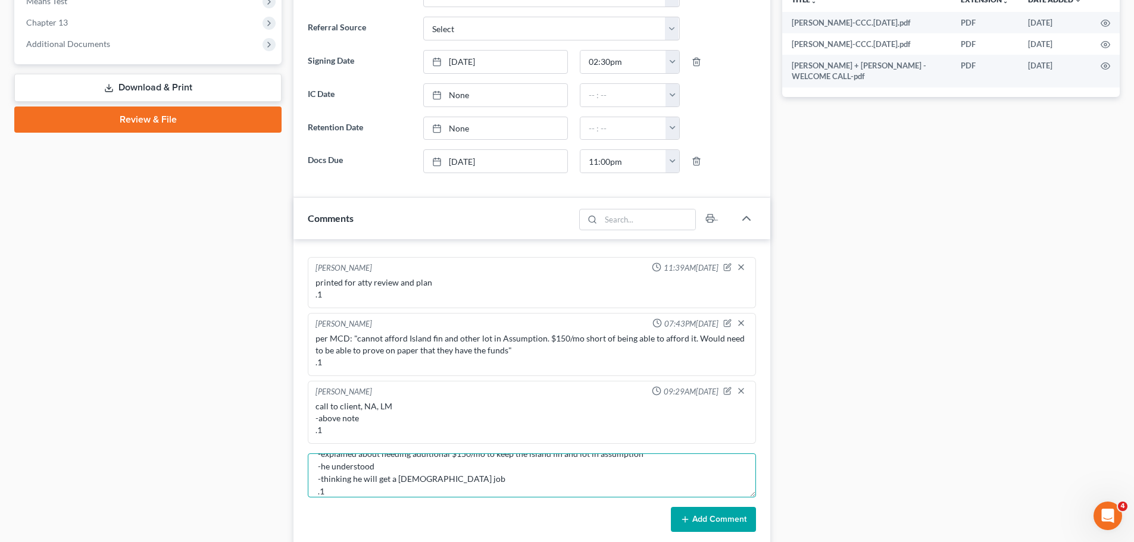
click at [465, 474] on textarea "call from client 5min -will be back on the 21st -explained about needing additi…" at bounding box center [532, 476] width 448 height 44
type textarea "call from client 5min -will be back on the 21st -explained about needing additi…"
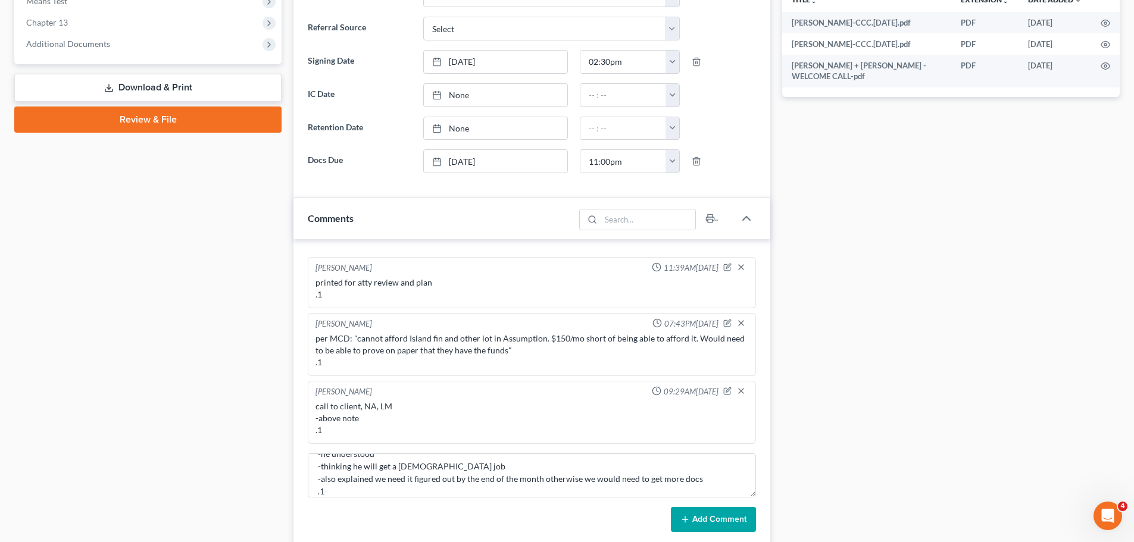
click at [733, 517] on button "Add Comment" at bounding box center [713, 519] width 85 height 25
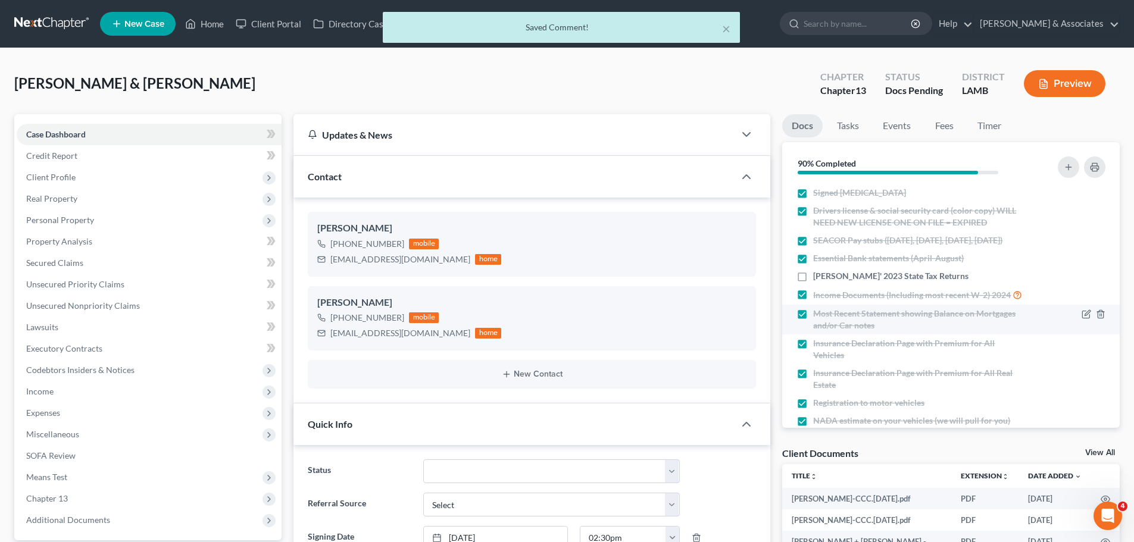
scroll to position [290, 0]
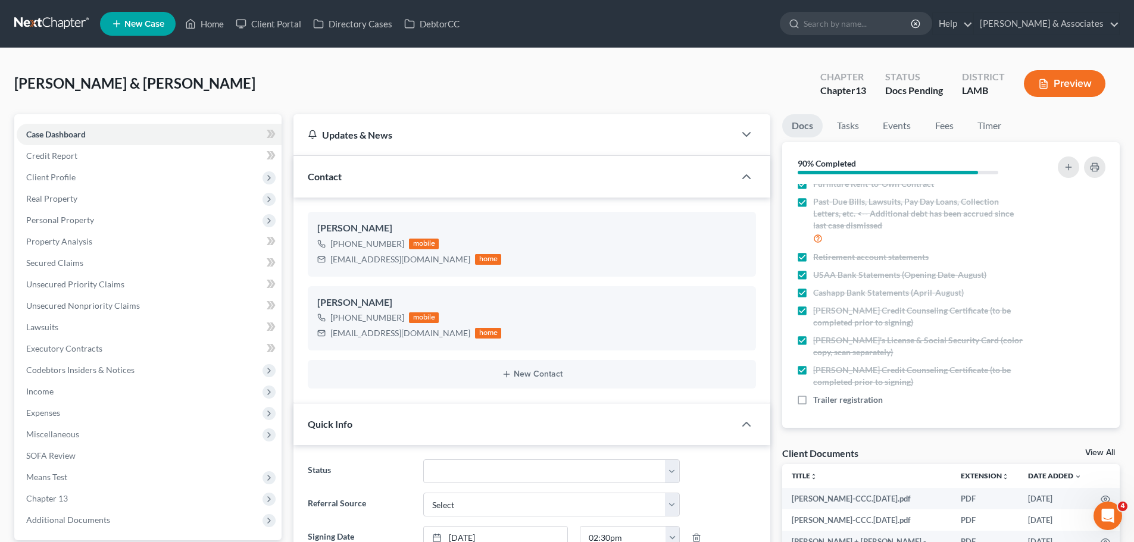
click at [67, 21] on link at bounding box center [52, 23] width 76 height 21
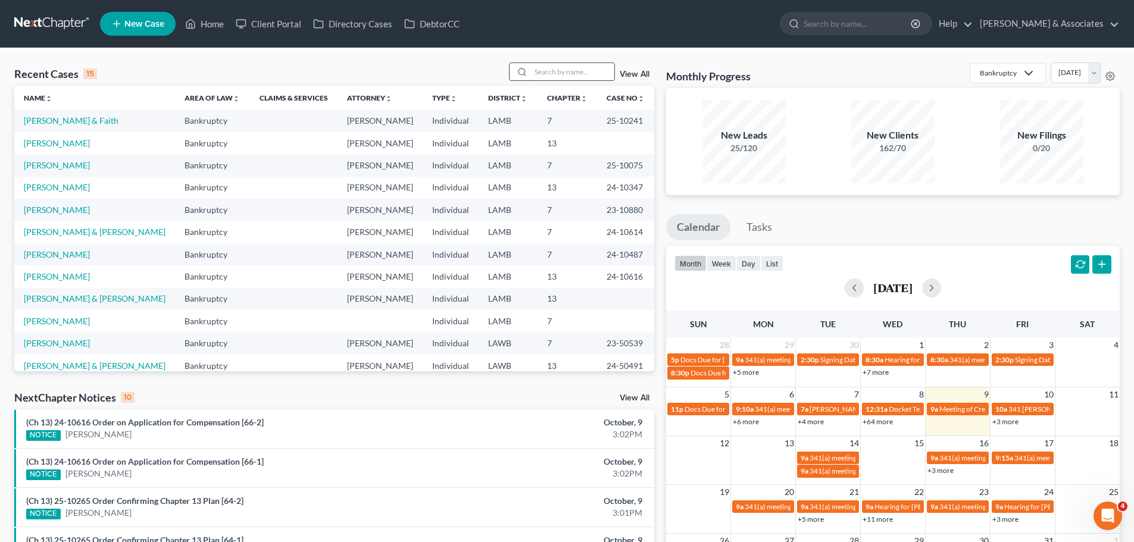
click at [595, 68] on input "search" at bounding box center [572, 71] width 83 height 17
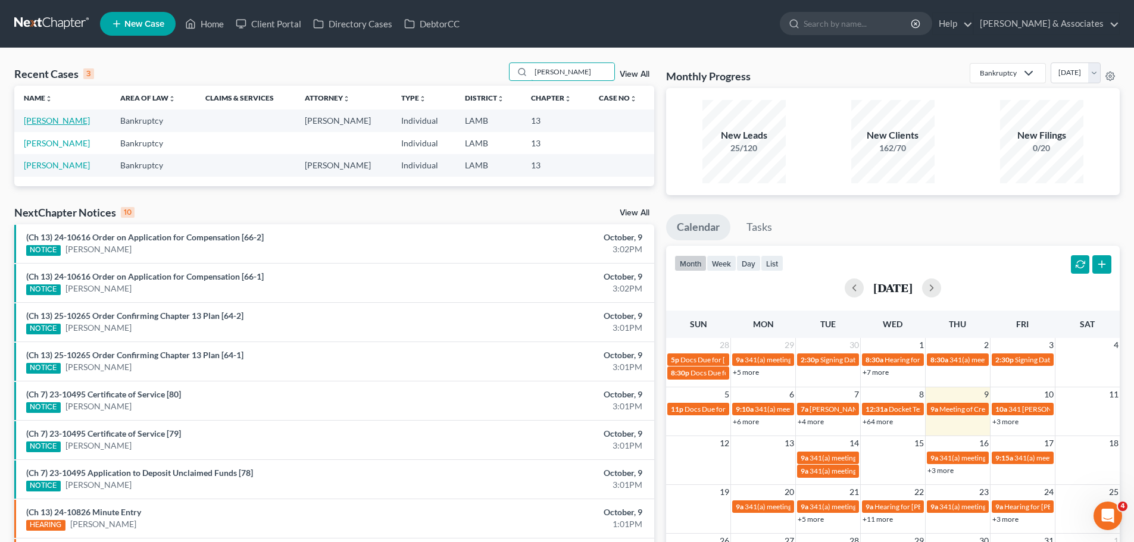
type input "[PERSON_NAME]"
click at [49, 123] on link "[PERSON_NAME]" at bounding box center [57, 120] width 66 height 10
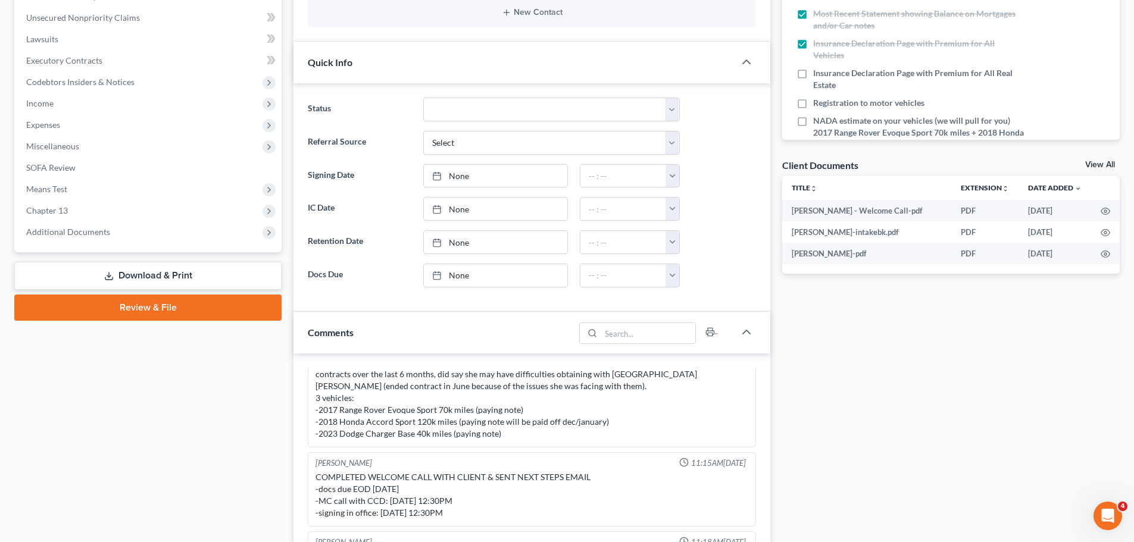
scroll to position [417, 0]
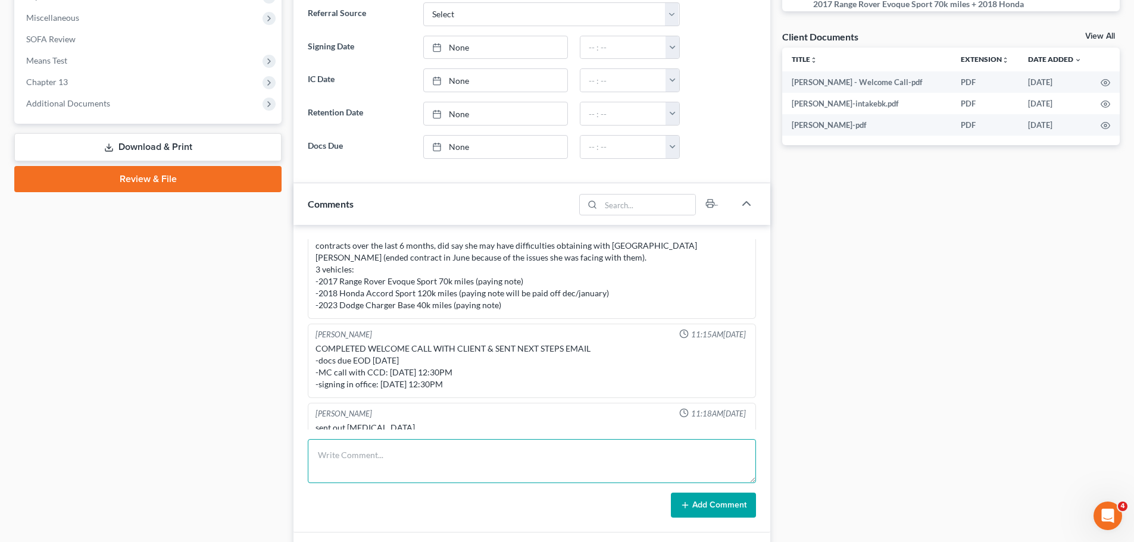
click at [363, 456] on textarea at bounding box center [532, 461] width 448 height 44
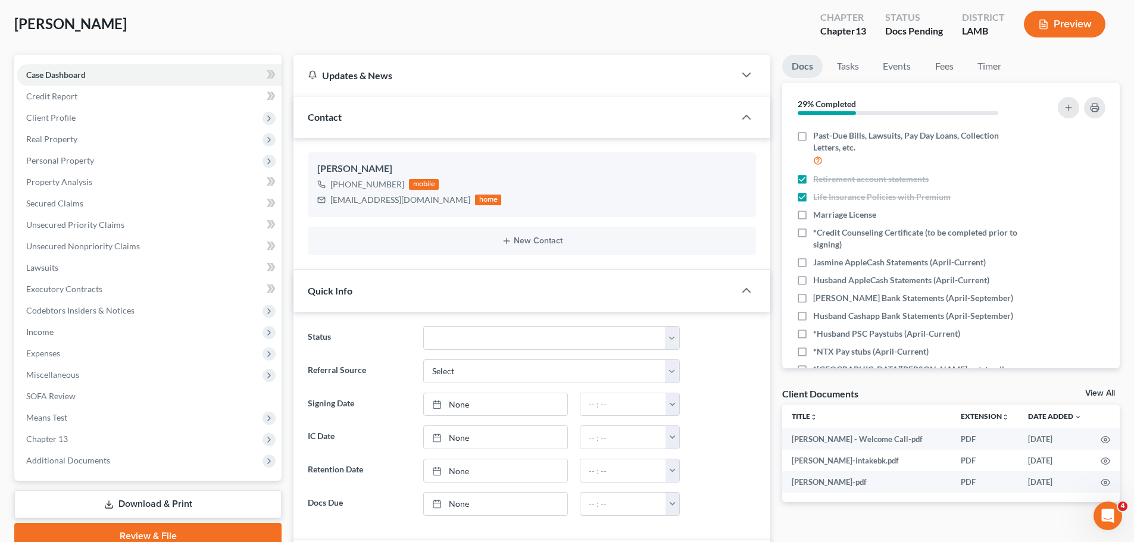
scroll to position [298, 0]
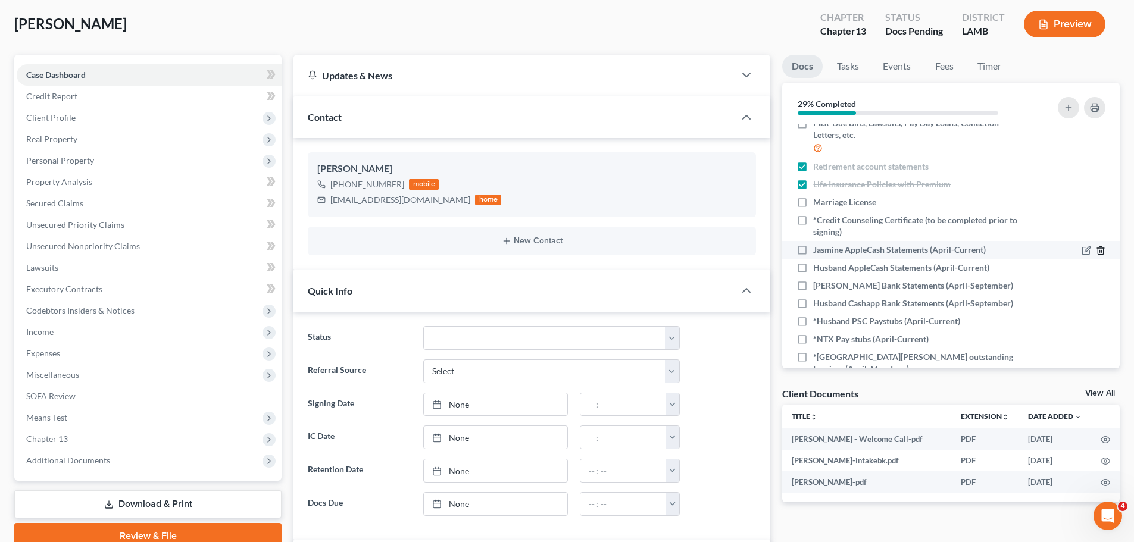
type textarea "-do not have apple cash, only apple pay -only jasmine has cash app"
click at [1096, 255] on icon "button" at bounding box center [1101, 251] width 10 height 10
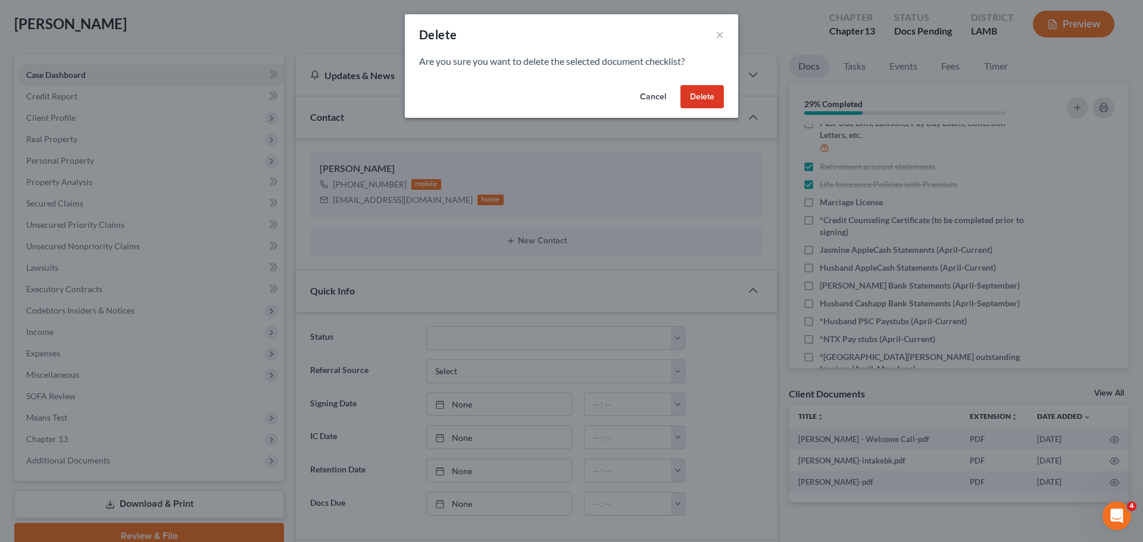
click at [689, 92] on button "Delete" at bounding box center [701, 97] width 43 height 24
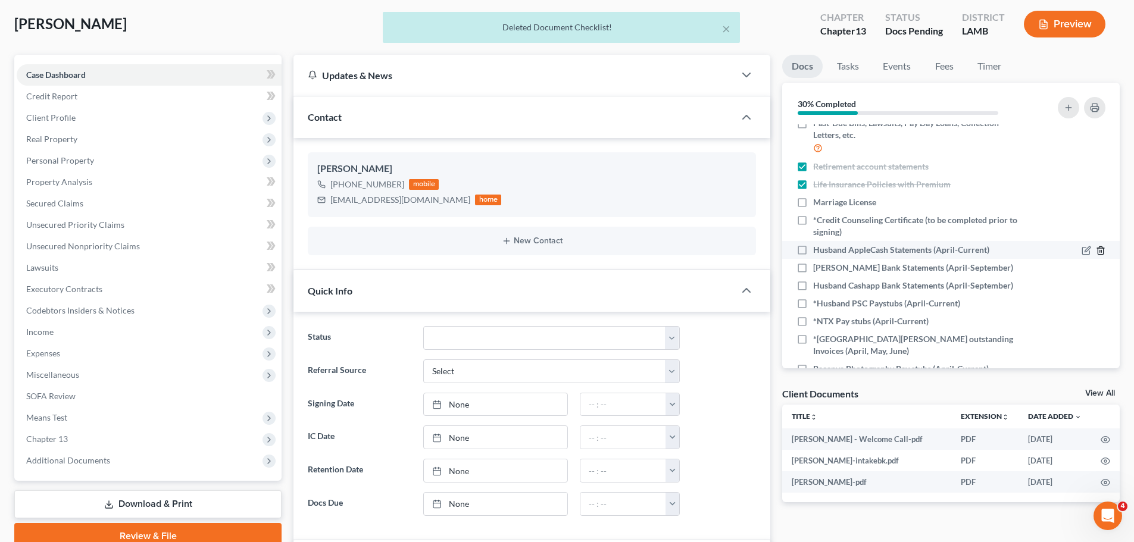
click at [1100, 252] on line "button" at bounding box center [1100, 251] width 0 height 2
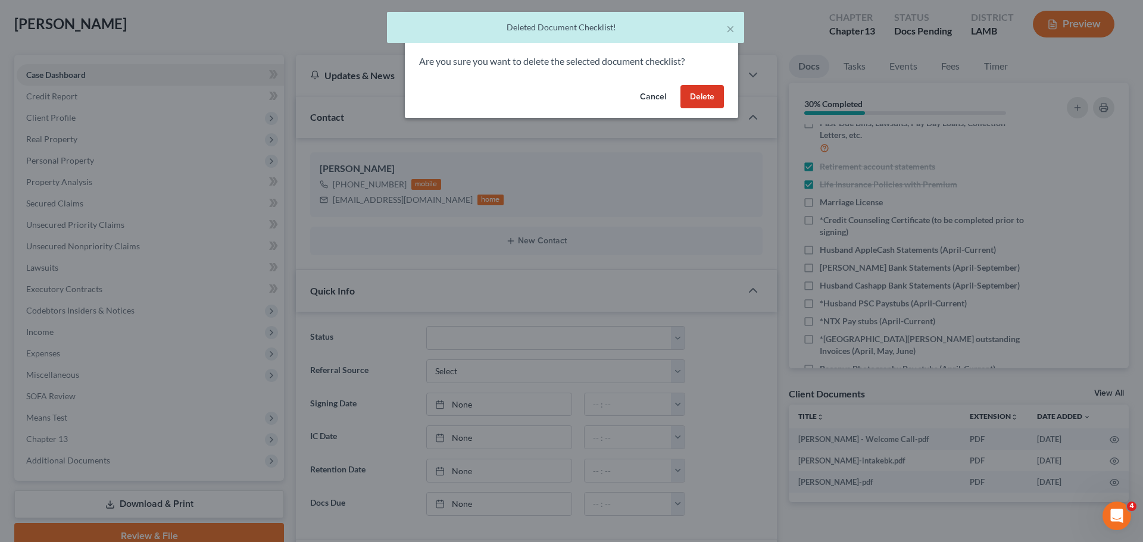
click at [705, 104] on button "Delete" at bounding box center [701, 97] width 43 height 24
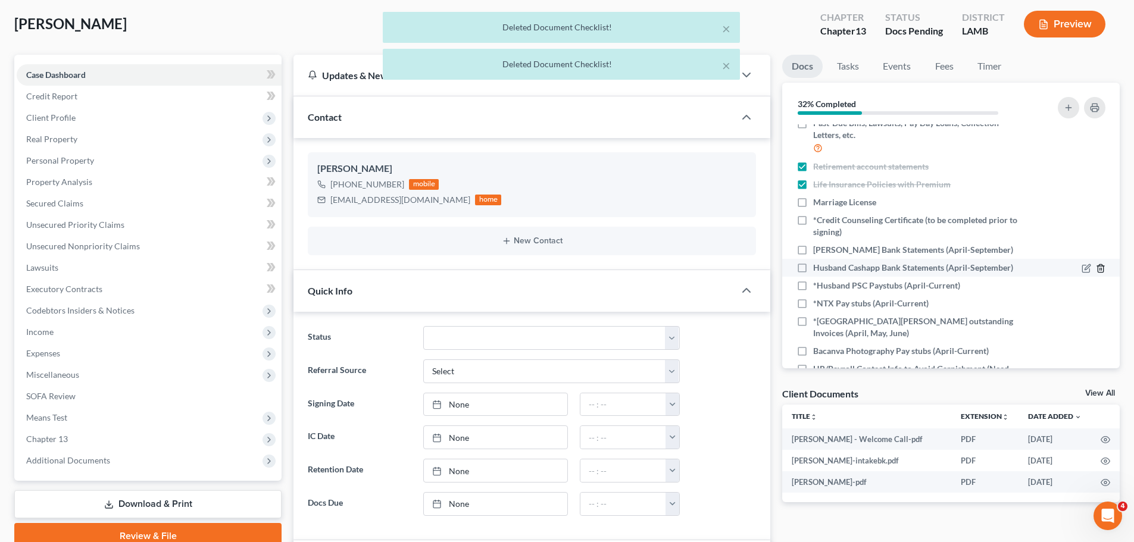
click at [1096, 273] on icon "button" at bounding box center [1101, 269] width 10 height 10
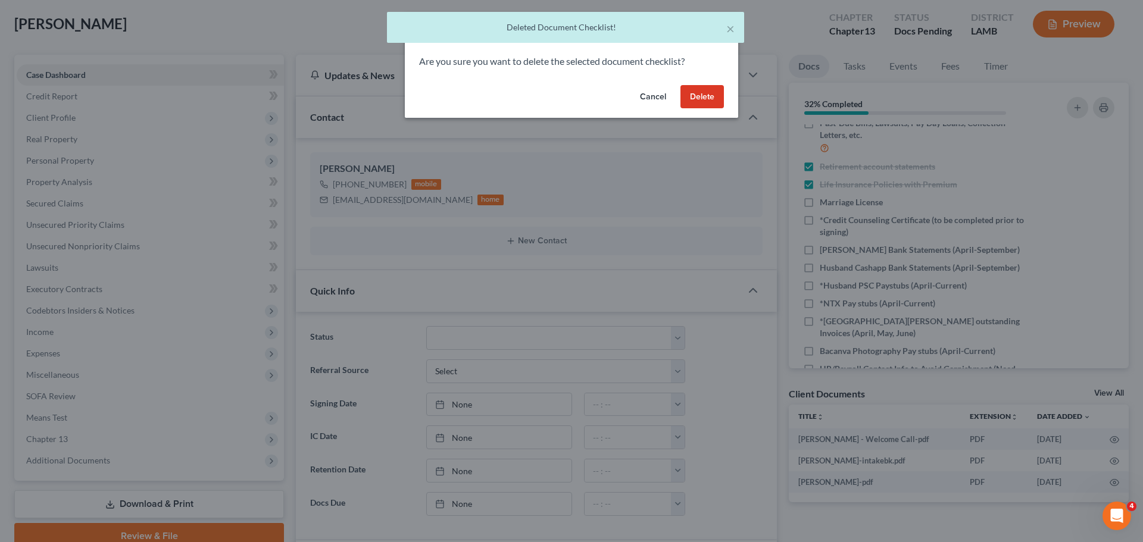
click at [711, 102] on button "Delete" at bounding box center [701, 97] width 43 height 24
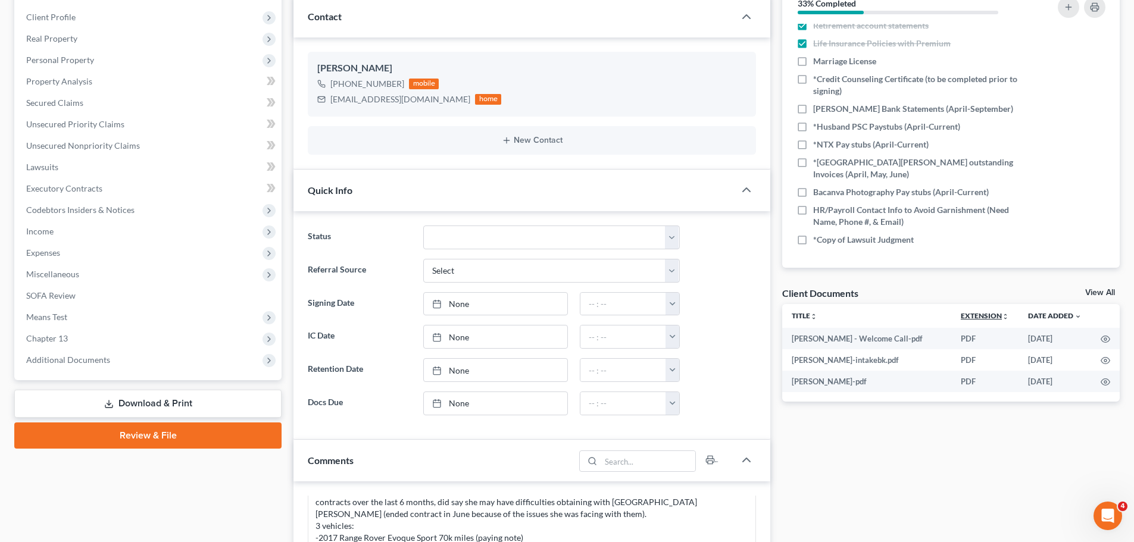
scroll to position [179, 0]
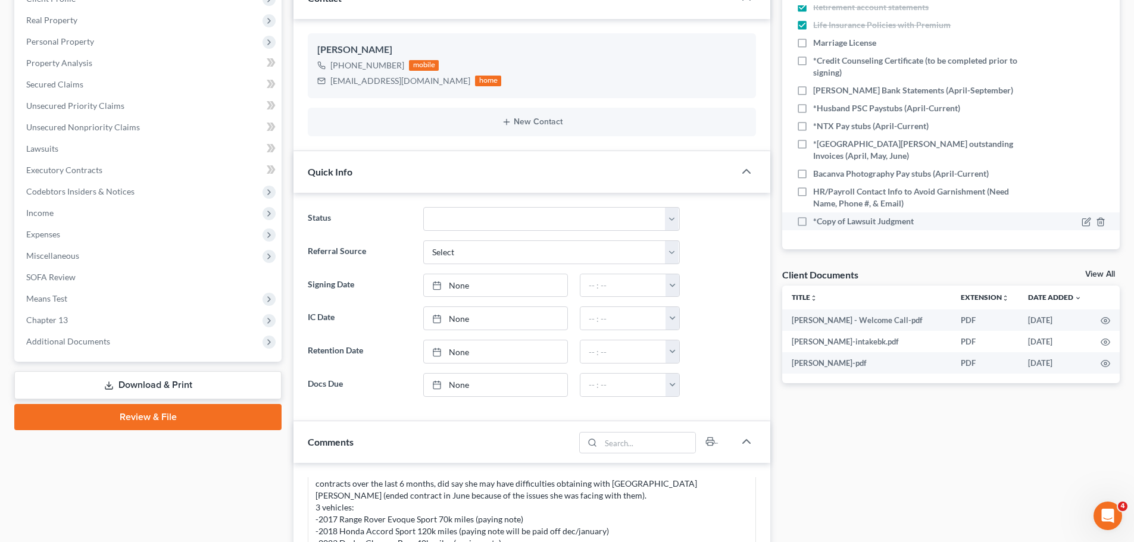
click at [840, 221] on span "*Copy of Lawsuit Judgment" at bounding box center [863, 221] width 101 height 12
click at [825, 221] on input "*Copy of Lawsuit Judgment" at bounding box center [822, 219] width 8 height 8
checkbox input "true"
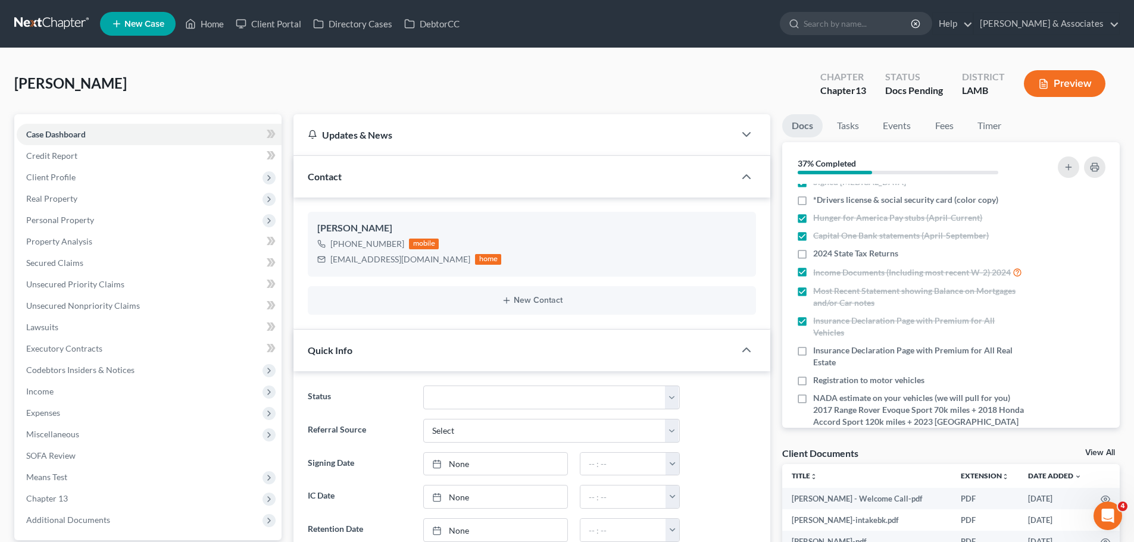
scroll to position [0, 0]
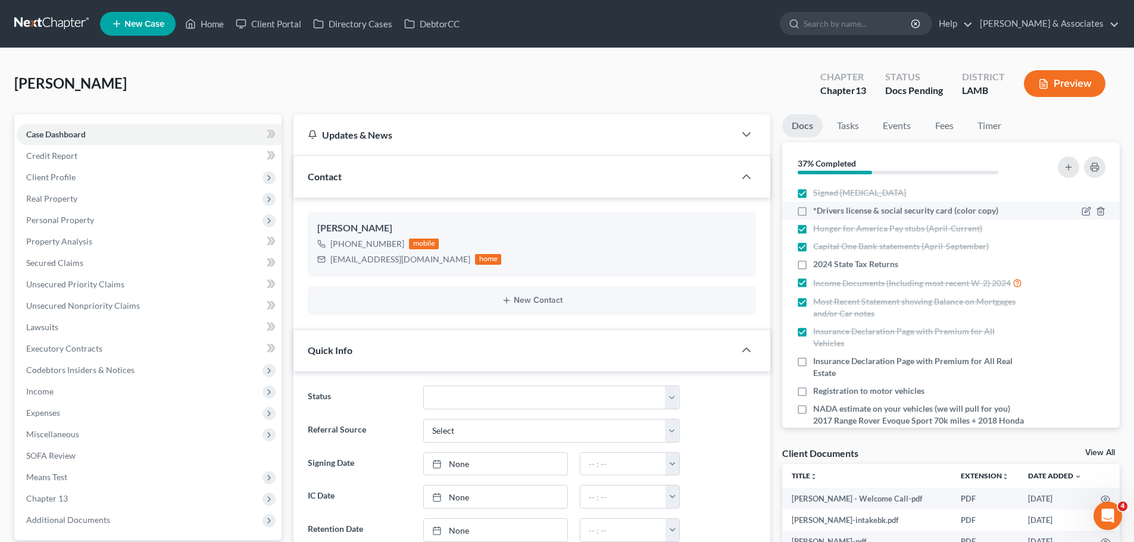
click at [825, 213] on span "*Drivers license & social security card (color copy)" at bounding box center [905, 211] width 185 height 12
click at [825, 212] on input "*Drivers license & social security card (color copy)" at bounding box center [822, 209] width 8 height 8
checkbox input "true"
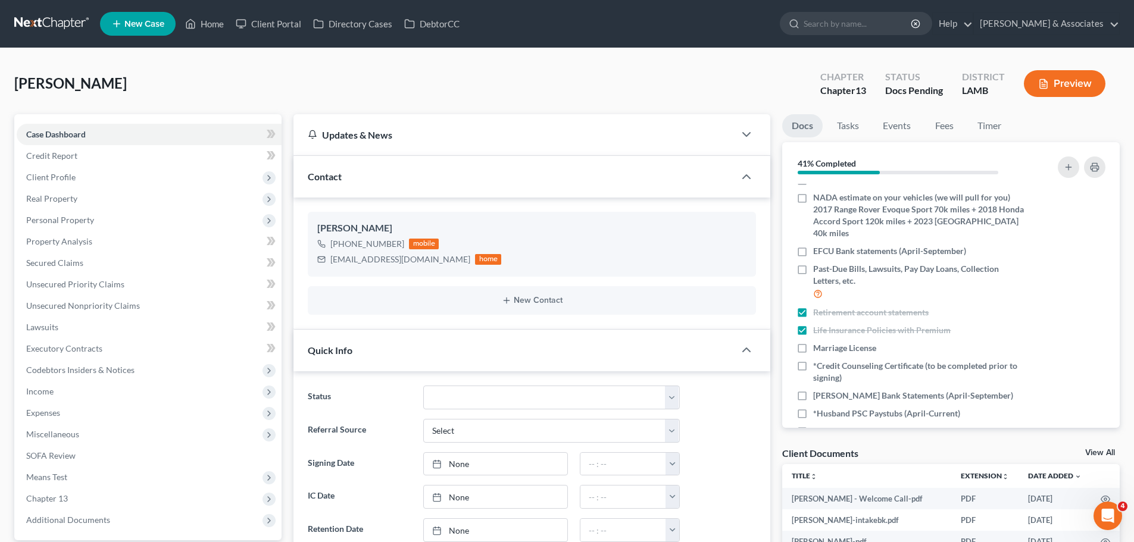
scroll to position [238, 0]
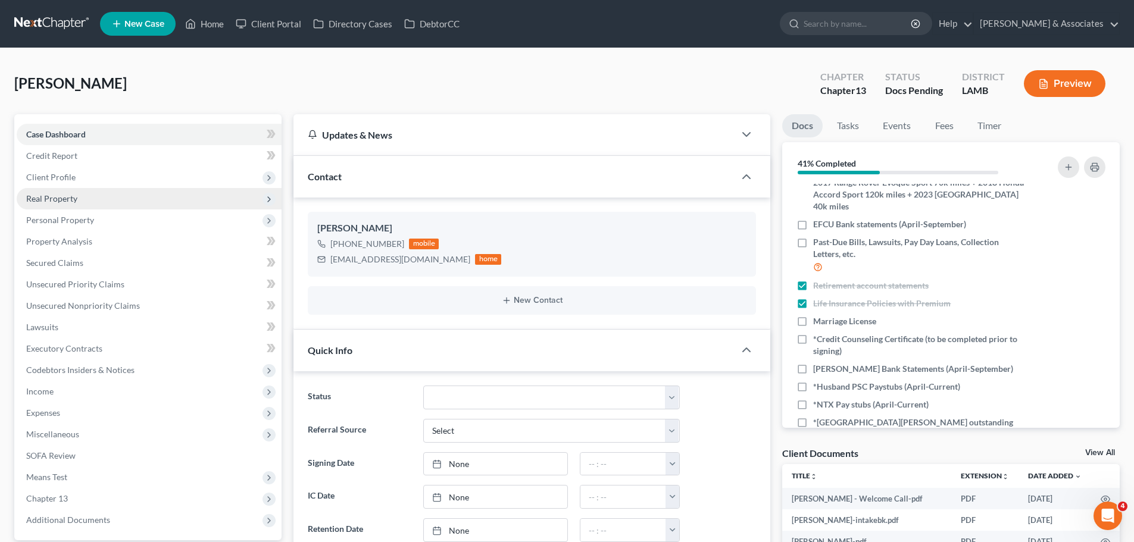
drag, startPoint x: 139, startPoint y: 203, endPoint x: 145, endPoint y: 195, distance: 9.8
click at [139, 203] on span "Real Property" at bounding box center [149, 198] width 265 height 21
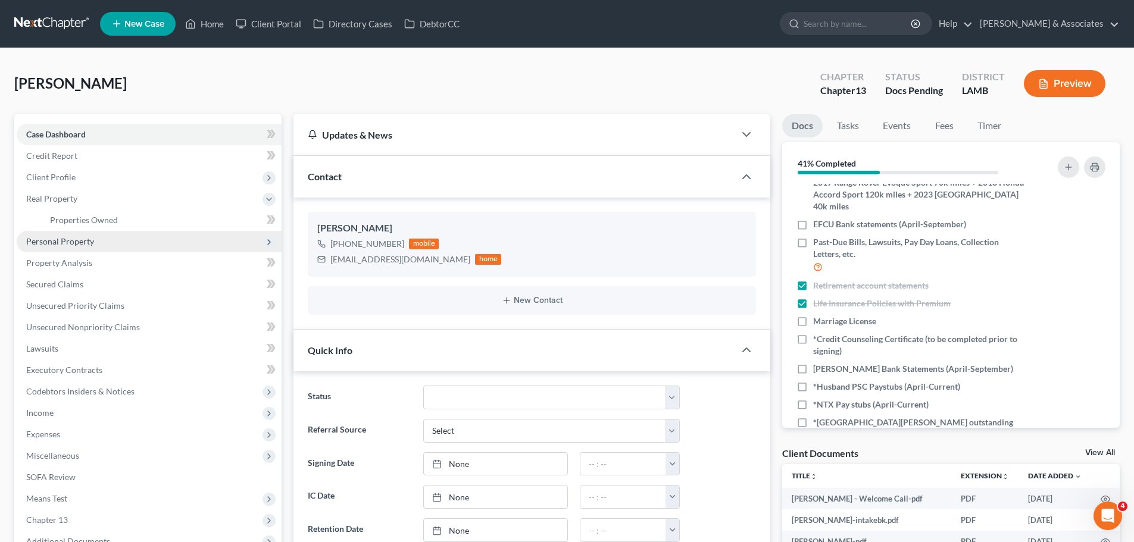
click at [124, 237] on span "Personal Property" at bounding box center [149, 241] width 265 height 21
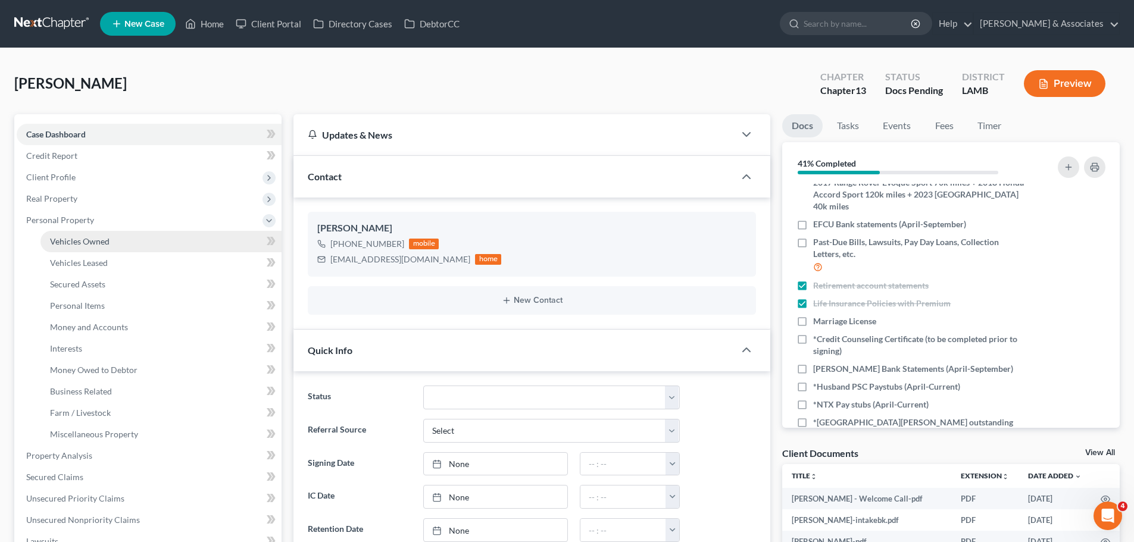
click at [124, 233] on link "Vehicles Owned" at bounding box center [160, 241] width 241 height 21
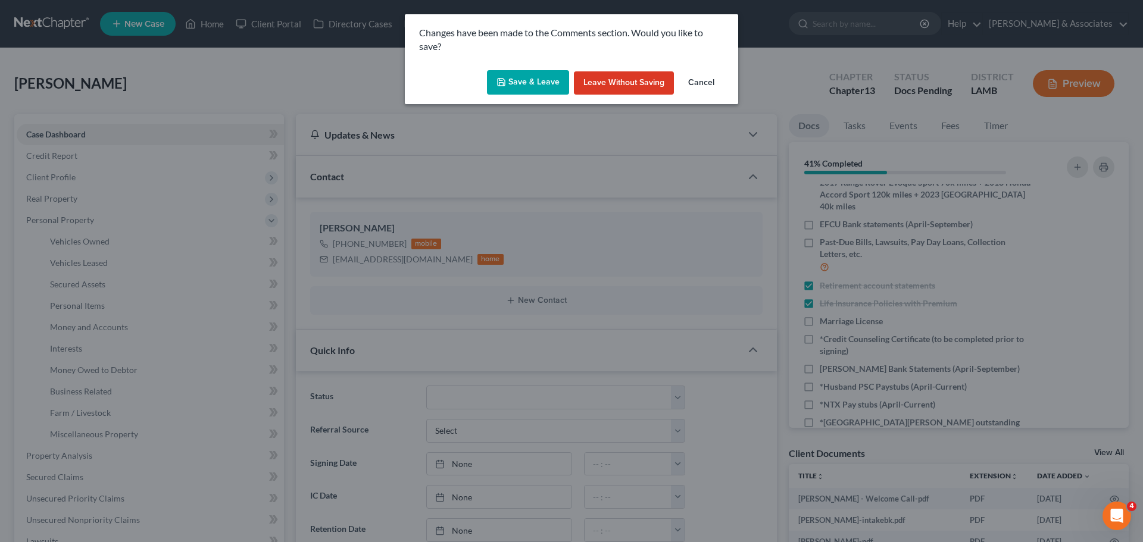
click at [711, 76] on button "Cancel" at bounding box center [700, 83] width 45 height 24
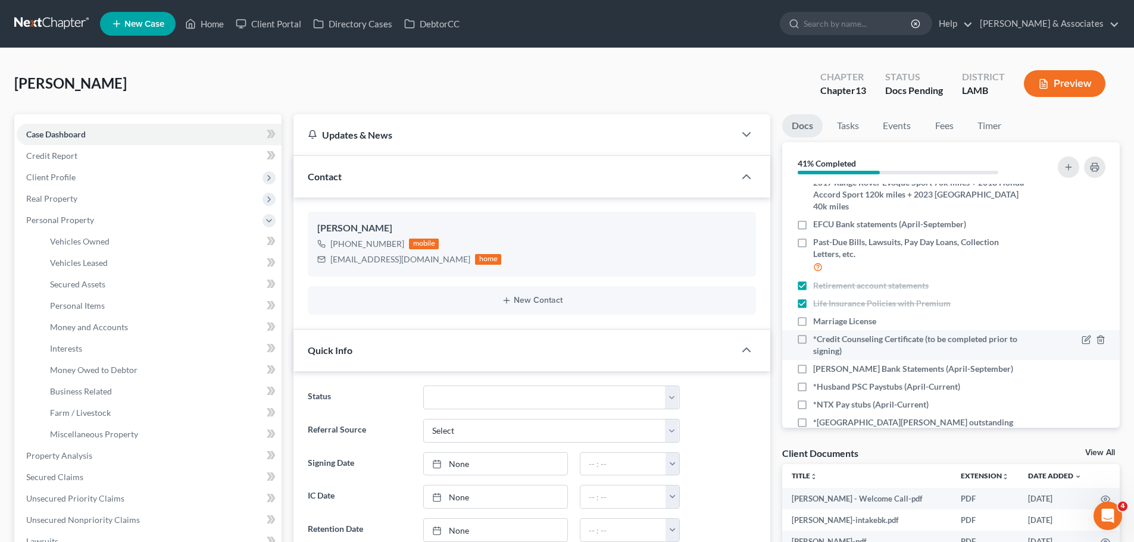
click at [850, 355] on span "*Credit Counseling Certificate (to be completed prior to signing)" at bounding box center [919, 345] width 212 height 24
click at [825, 341] on input "*Credit Counseling Certificate (to be completed prior to signing)" at bounding box center [822, 337] width 8 height 8
checkbox input "true"
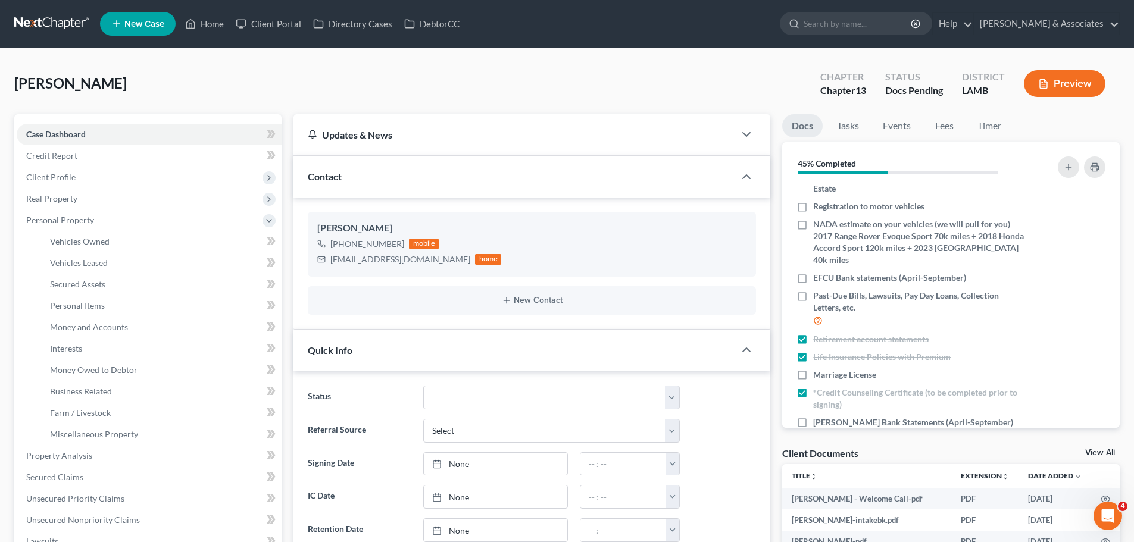
scroll to position [0, 0]
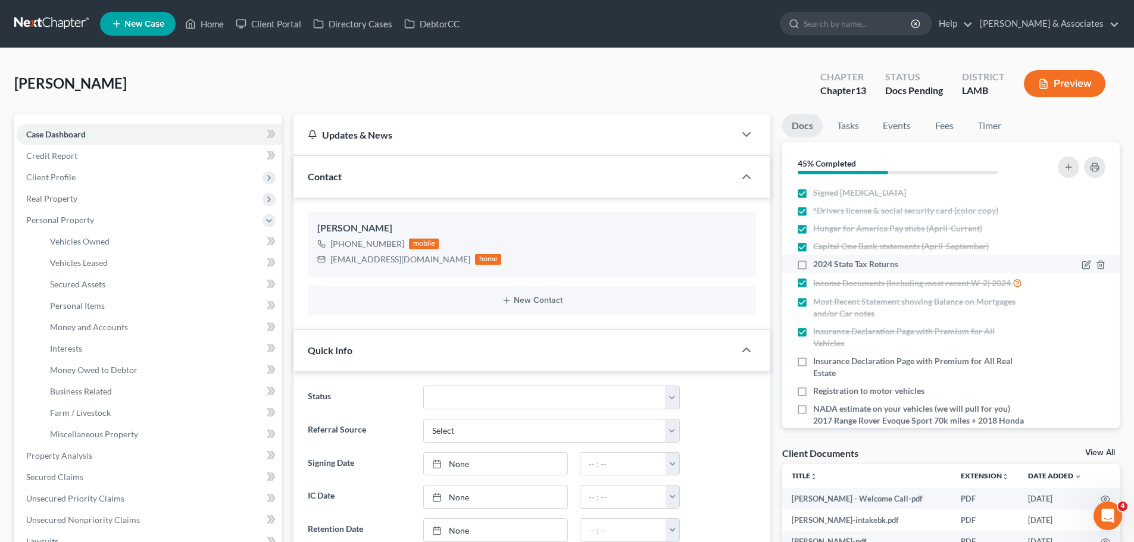
click at [859, 264] on span "2024 State Tax Returns" at bounding box center [855, 264] width 85 height 12
click at [825, 264] on input "2024 State Tax Returns" at bounding box center [822, 262] width 8 height 8
checkbox input "true"
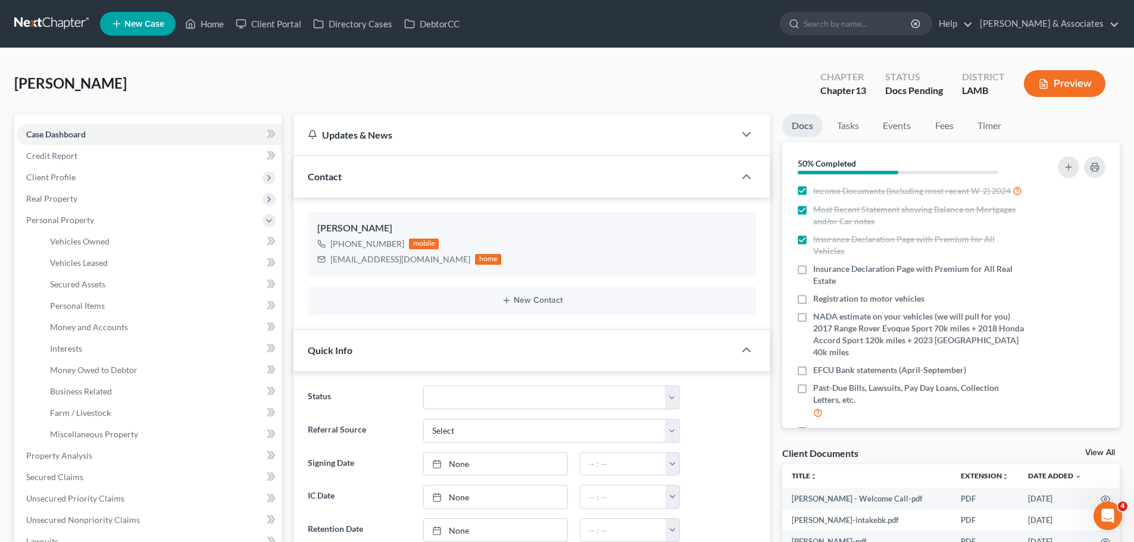
scroll to position [119, 0]
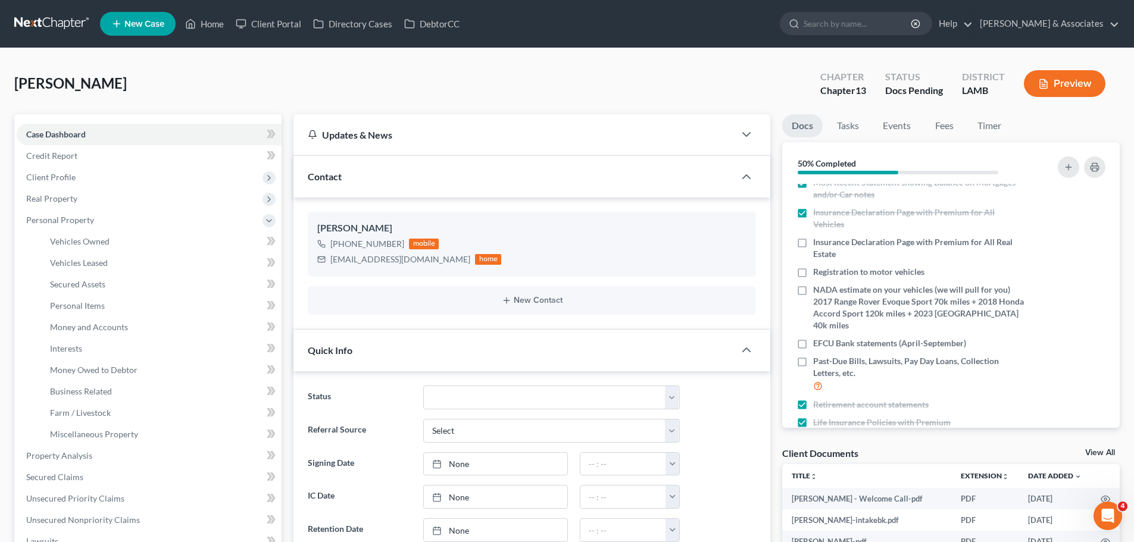
drag, startPoint x: 161, startPoint y: 86, endPoint x: 53, endPoint y: 83, distance: 107.8
click at [53, 83] on div "Gibbs-Stepter, Jasmine Upgraded Chapter Chapter 13 Status Docs Pending District…" at bounding box center [566, 88] width 1105 height 52
click at [53, 83] on span "Gibbs-Stepter, Jasmine" at bounding box center [70, 82] width 112 height 17
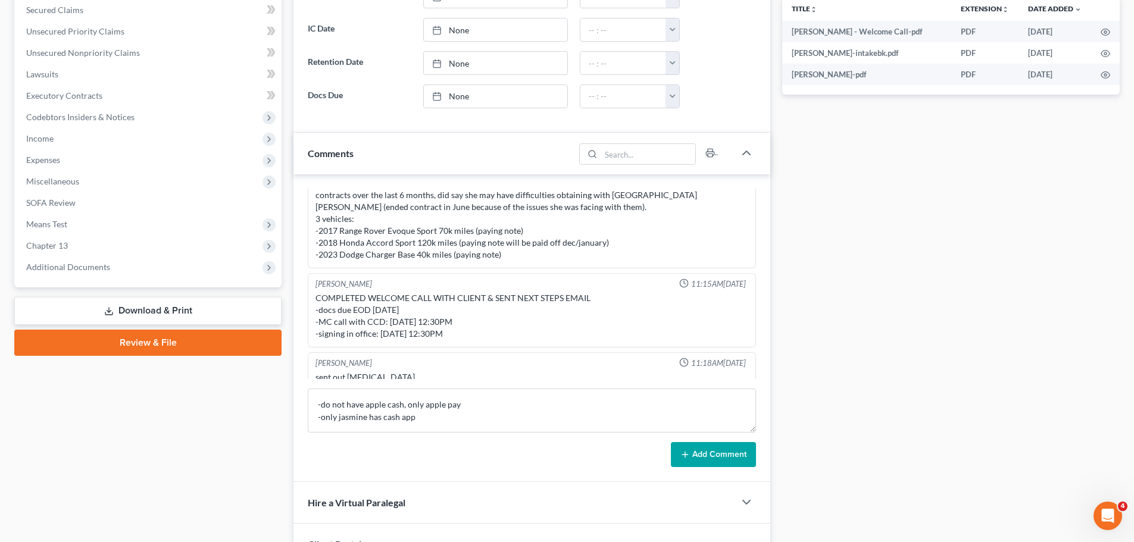
scroll to position [620, 0]
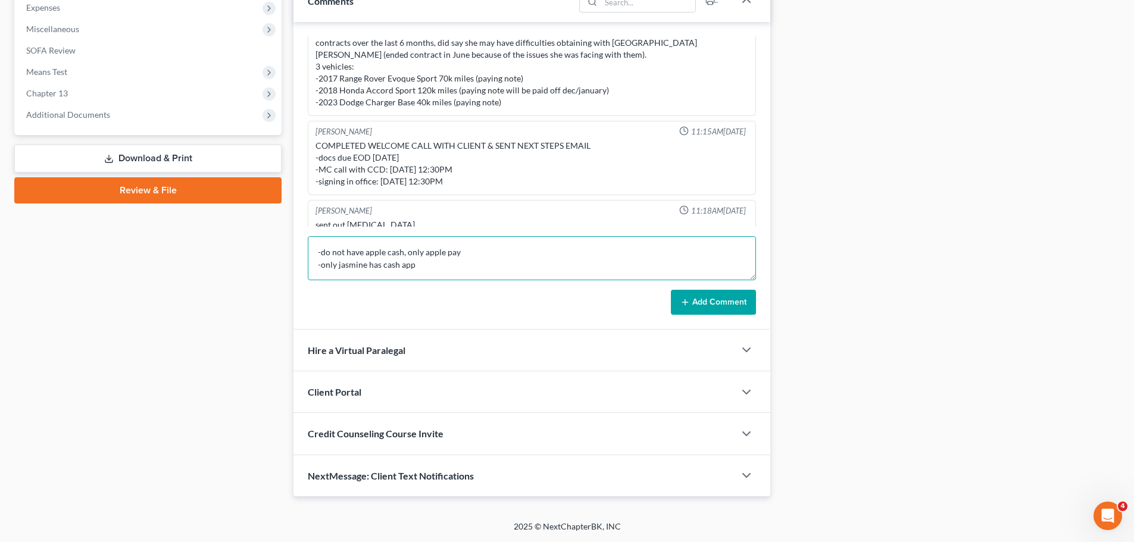
click at [433, 264] on textarea "-do not have apple cash, only apple pay -only jasmine has cash app" at bounding box center [532, 258] width 448 height 44
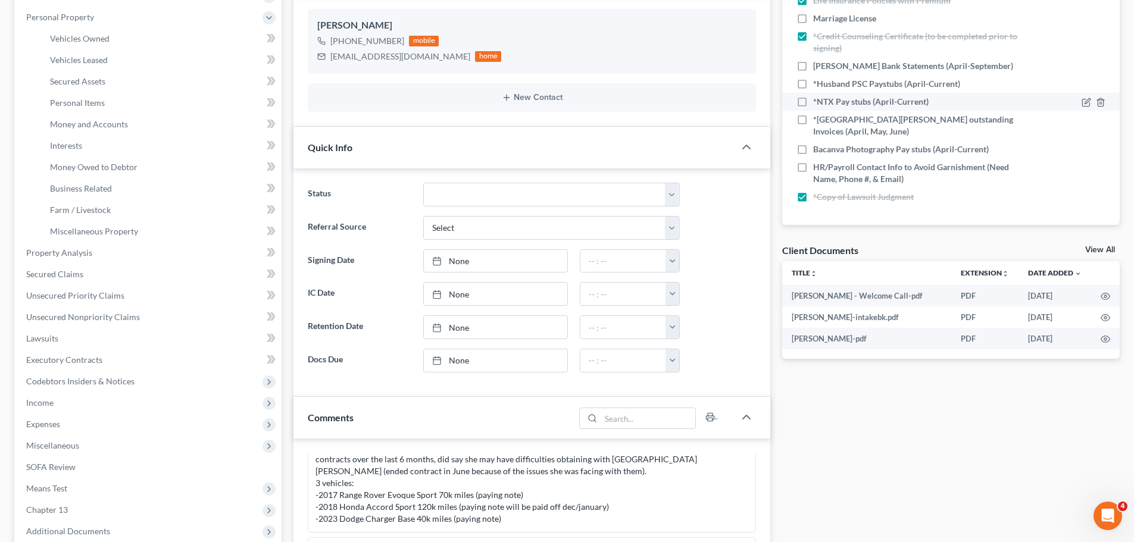
type textarea "-do not have apple cash, only apple pay -only jasmine has cash app -just starte…"
click at [830, 107] on span "*NTX Pay stubs (April-Current)" at bounding box center [870, 102] width 115 height 12
click at [825, 104] on input "*NTX Pay stubs (April-Current)" at bounding box center [822, 100] width 8 height 8
checkbox input "true"
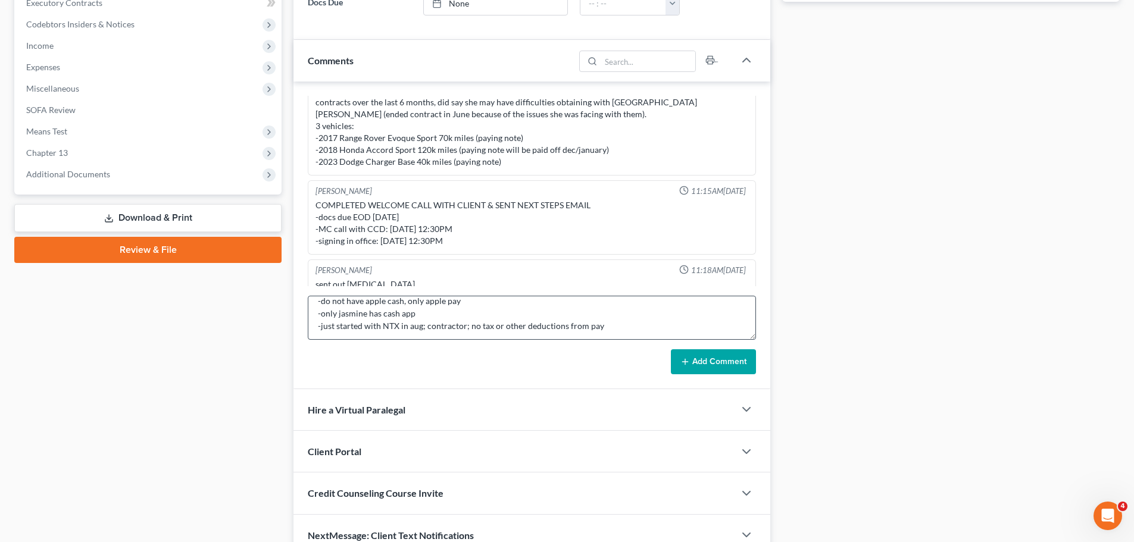
scroll to position [12, 0]
click at [609, 330] on textarea "-do not have apple cash, only apple pay -only jasmine has cash app -just starte…" at bounding box center [532, 318] width 448 height 44
click at [368, 331] on textarea "-do not have apple cash, only apple pay -only jasmine has cash app -just starte…" at bounding box center [532, 318] width 448 height 44
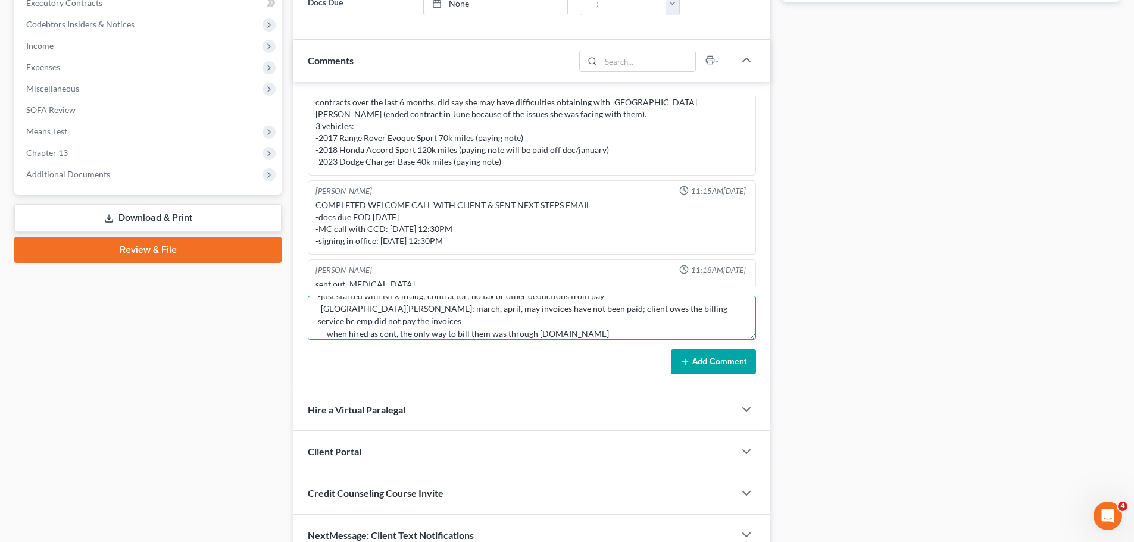
scroll to position [53, 0]
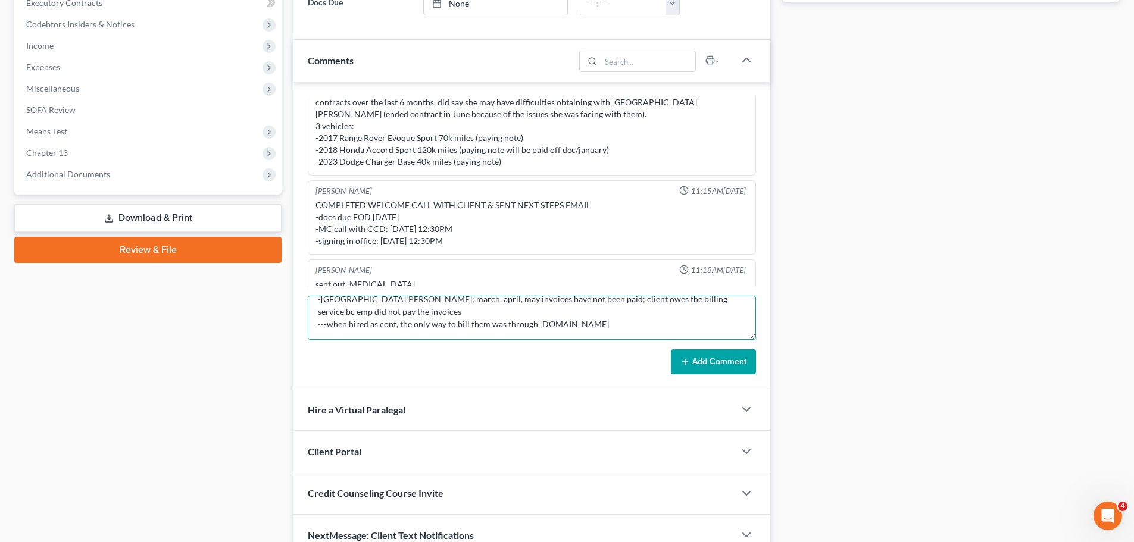
type textarea "-do not have apple cash, only apple pay -only jasmine has cash app -just starte…"
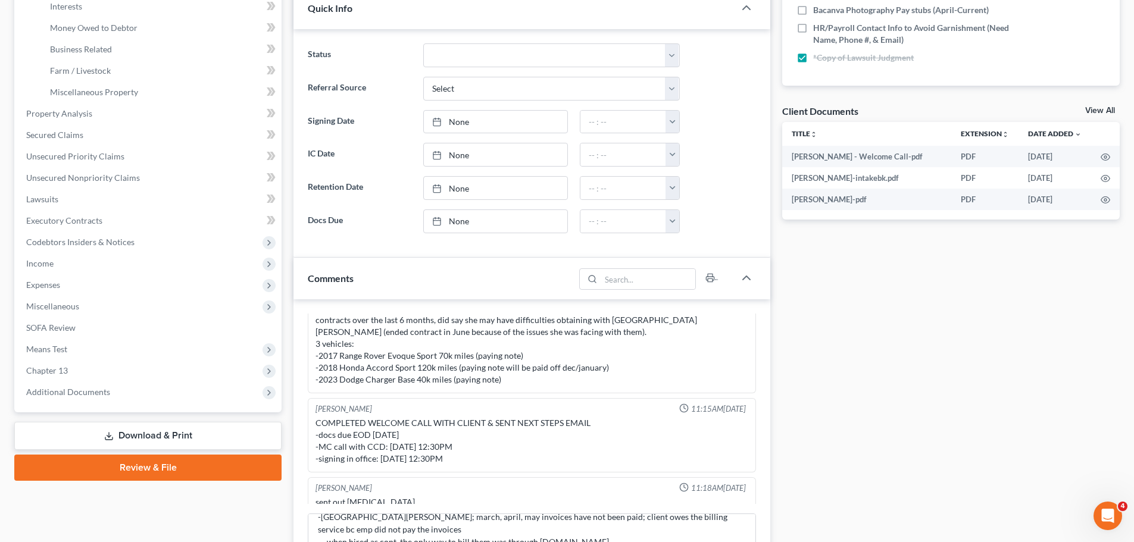
scroll to position [143, 0]
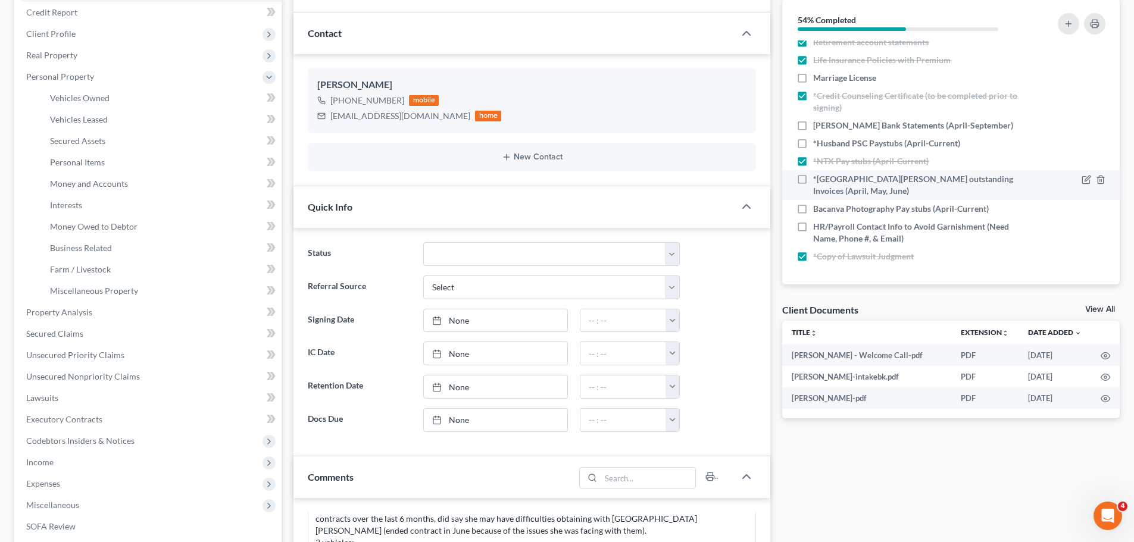
click at [846, 193] on span "*San Jose Museum outstanding Invoices (April, May, June)" at bounding box center [919, 185] width 212 height 24
click at [825, 181] on input "*San Jose Museum outstanding Invoices (April, May, June)" at bounding box center [822, 177] width 8 height 8
click at [846, 193] on span "*San Jose Museum outstanding Invoices (April, May, June)" at bounding box center [919, 185] width 212 height 24
click at [825, 181] on input "*San Jose Museum outstanding Invoices (April, May, June)" at bounding box center [822, 177] width 8 height 8
click at [846, 193] on span "*San Jose Museum outstanding Invoices (April, May, June)" at bounding box center [919, 185] width 212 height 24
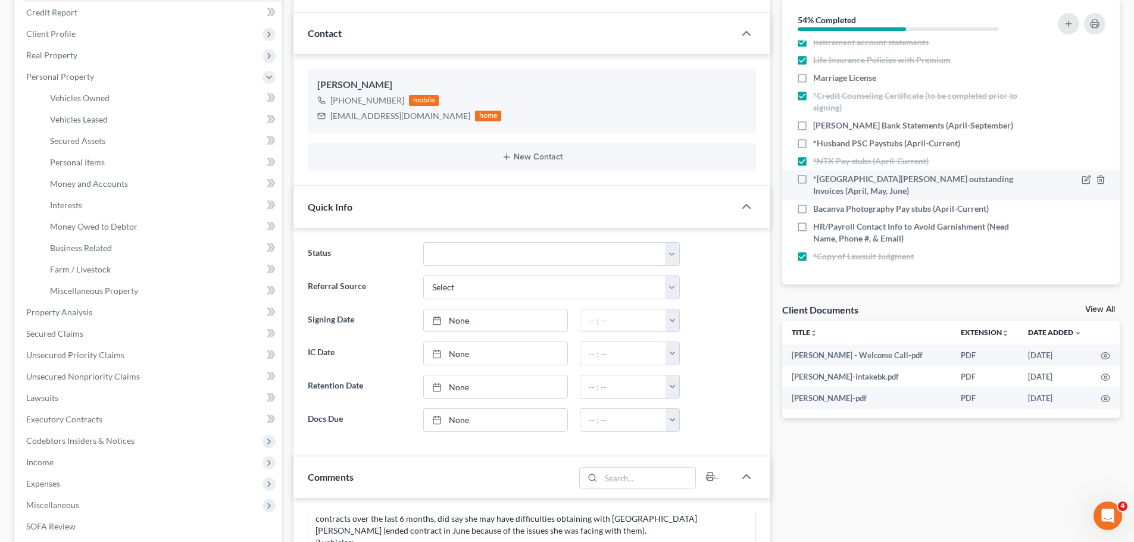
click at [825, 181] on input "*San Jose Museum outstanding Invoices (April, May, June)" at bounding box center [822, 177] width 8 height 8
checkbox input "true"
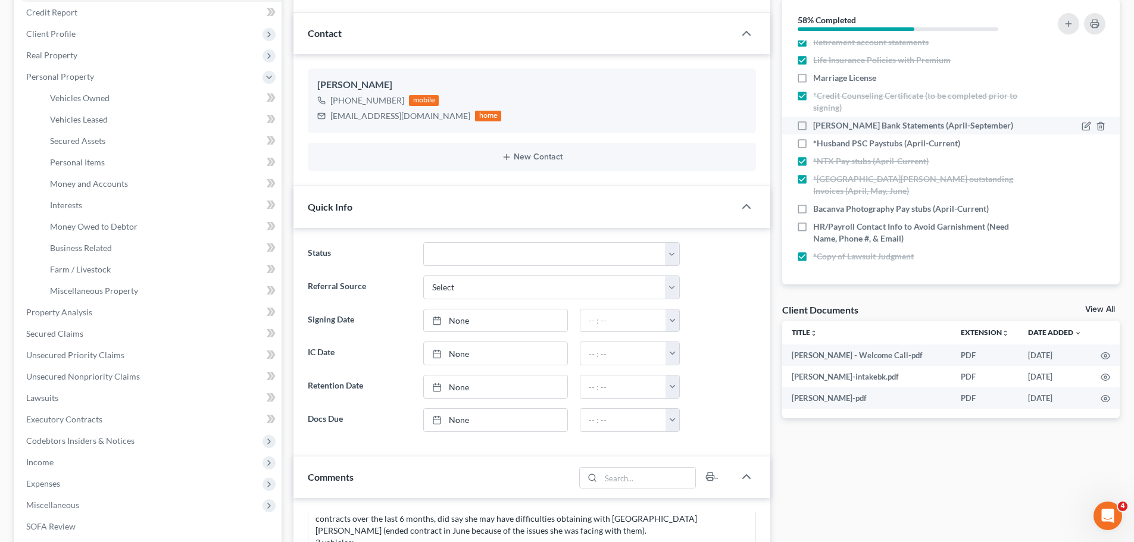
click at [827, 120] on span "Jasmine Cashapp Bank Statements (April-September)" at bounding box center [913, 126] width 200 height 12
click at [825, 120] on input "Jasmine Cashapp Bank Statements (April-September)" at bounding box center [822, 124] width 8 height 8
checkbox input "true"
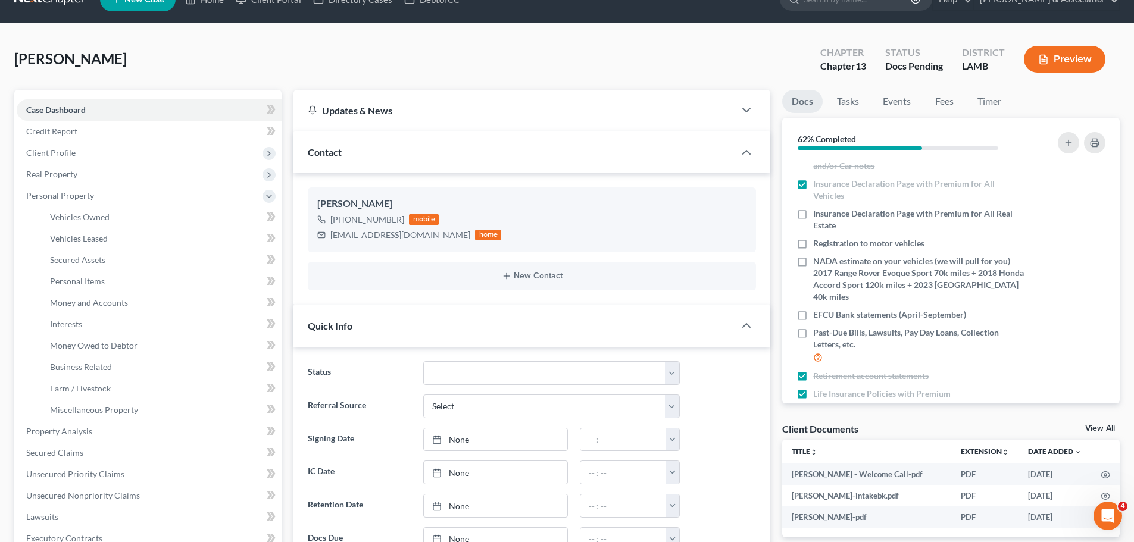
scroll to position [112, 0]
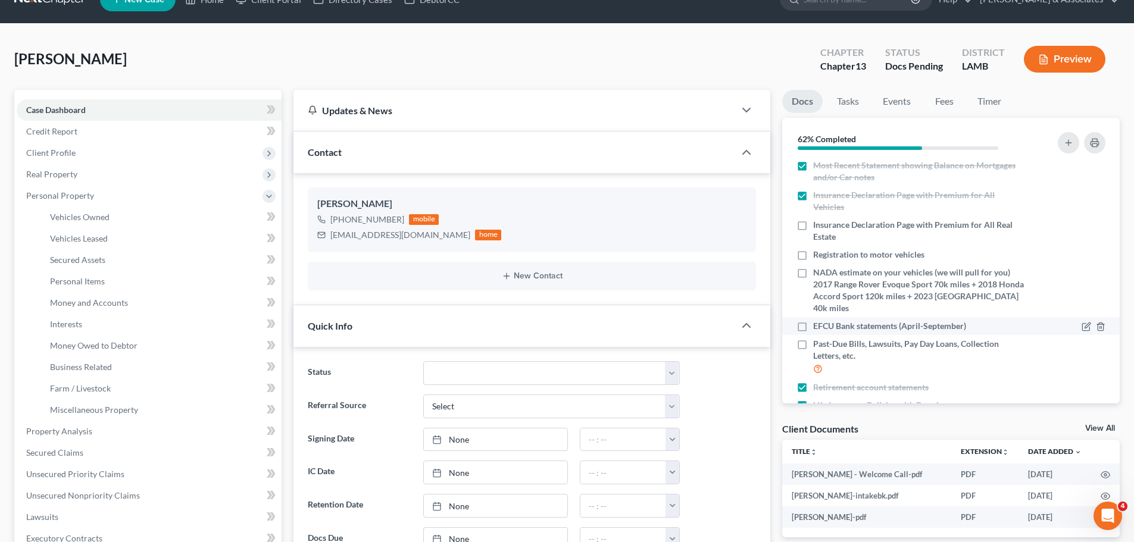
click at [875, 332] on span "EFCU Bank statements (April-September)" at bounding box center [889, 326] width 153 height 12
click at [825, 328] on input "EFCU Bank statements (April-September)" at bounding box center [822, 324] width 8 height 8
checkbox input "true"
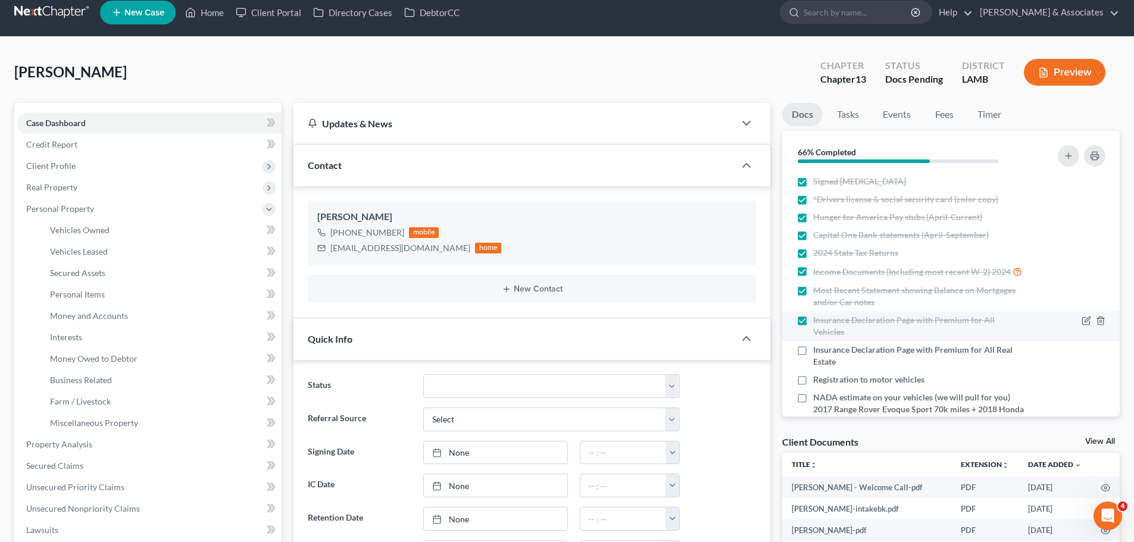
scroll to position [0, 0]
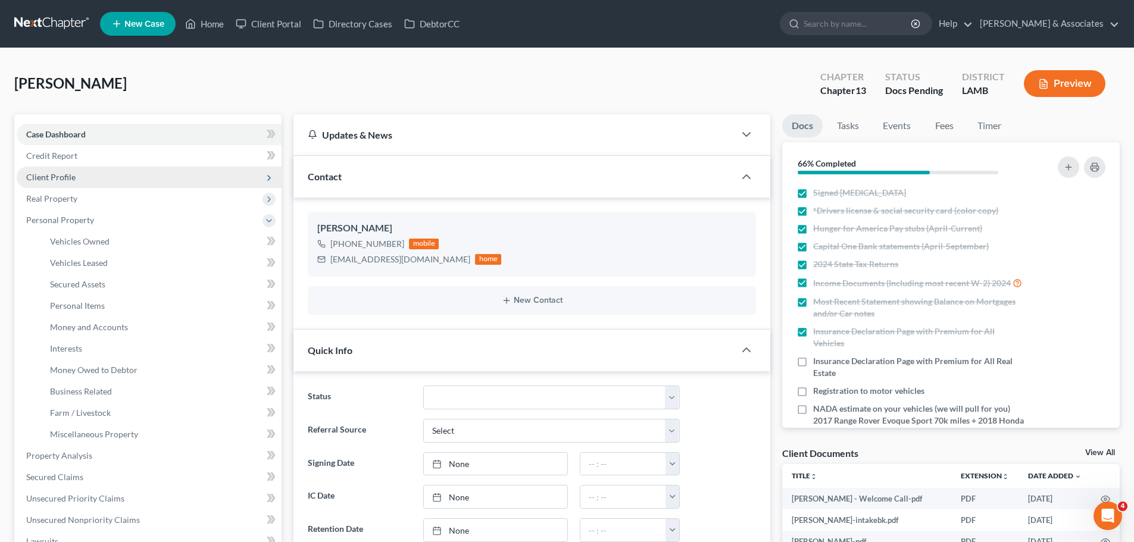
click at [77, 182] on span "Client Profile" at bounding box center [149, 177] width 265 height 21
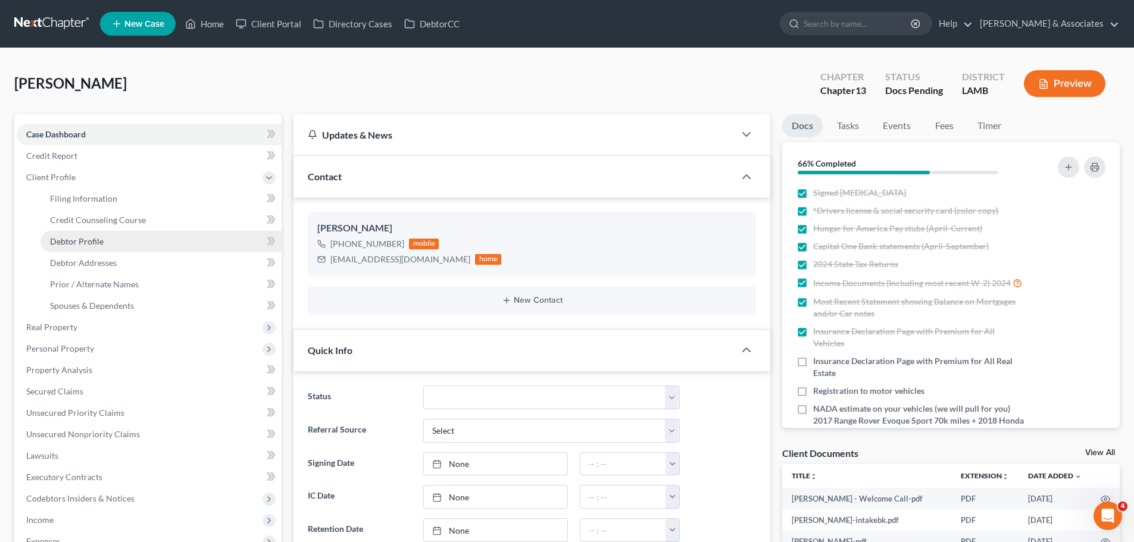
click at [54, 237] on span "Debtor Profile" at bounding box center [77, 241] width 54 height 10
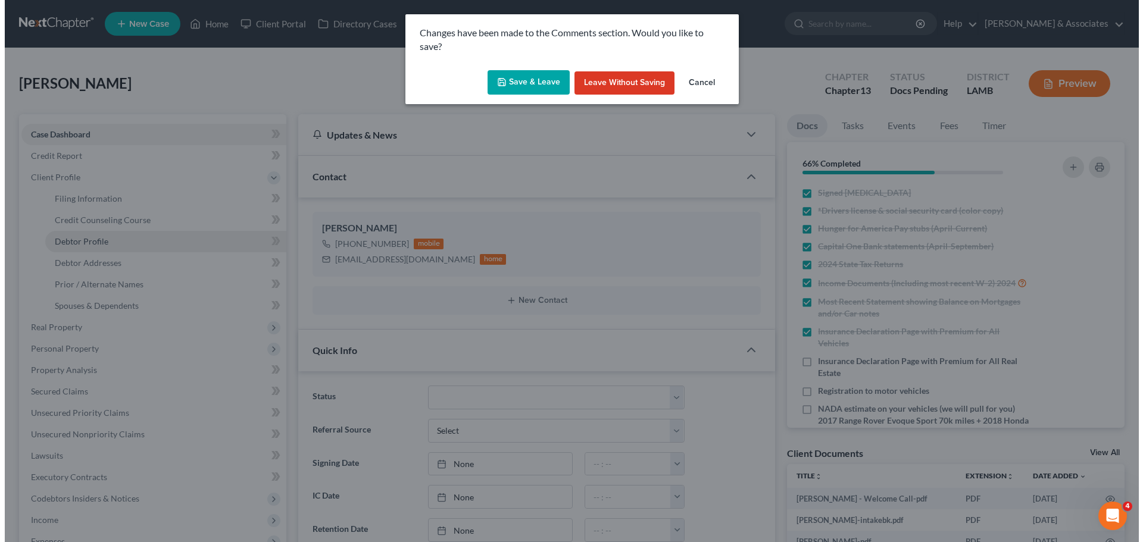
scroll to position [50, 0]
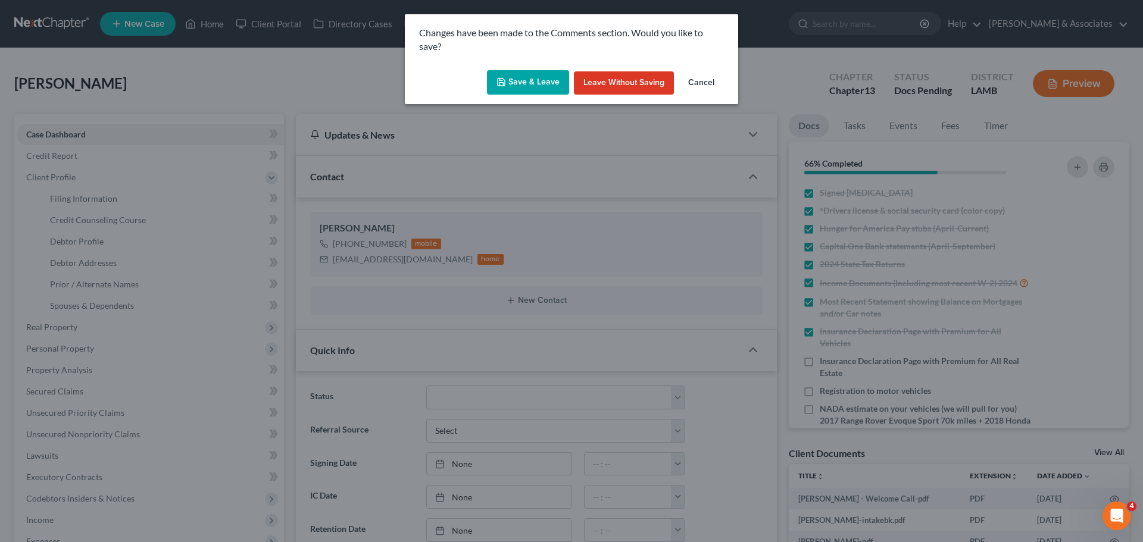
click at [512, 87] on button "Save & Leave" at bounding box center [528, 82] width 82 height 25
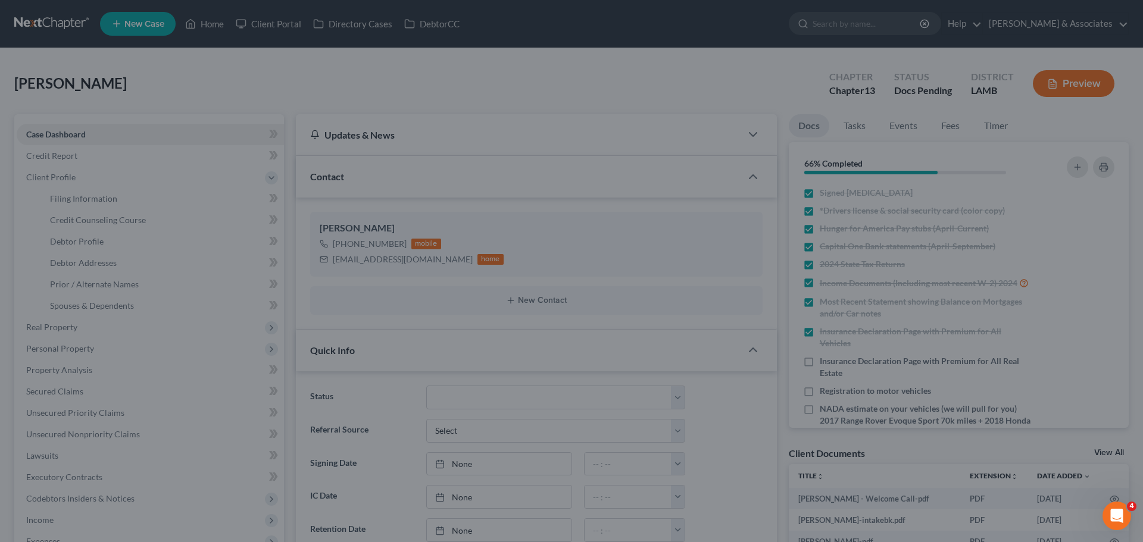
scroll to position [0, 0]
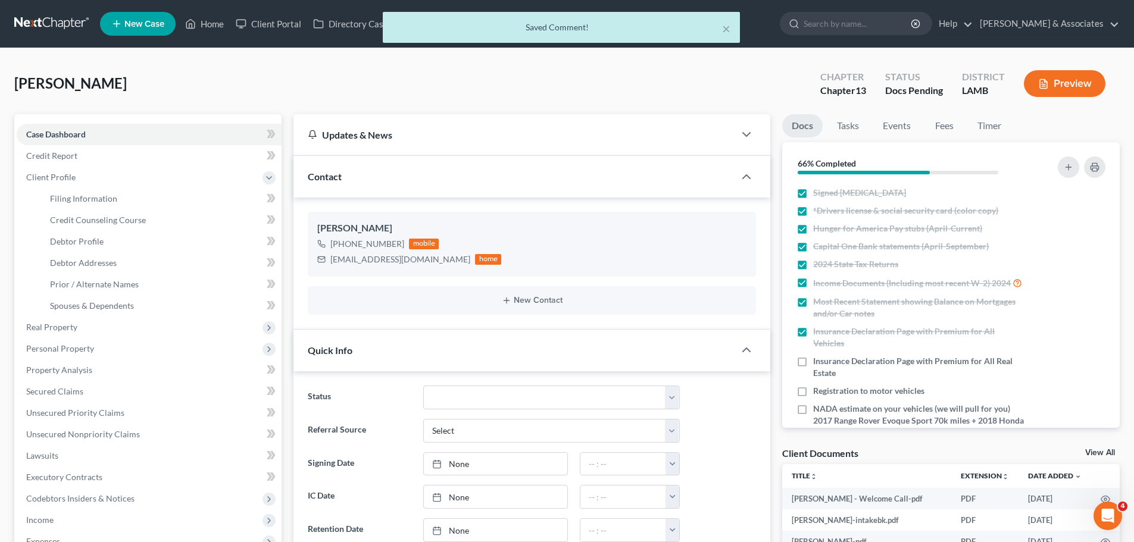
select select "0"
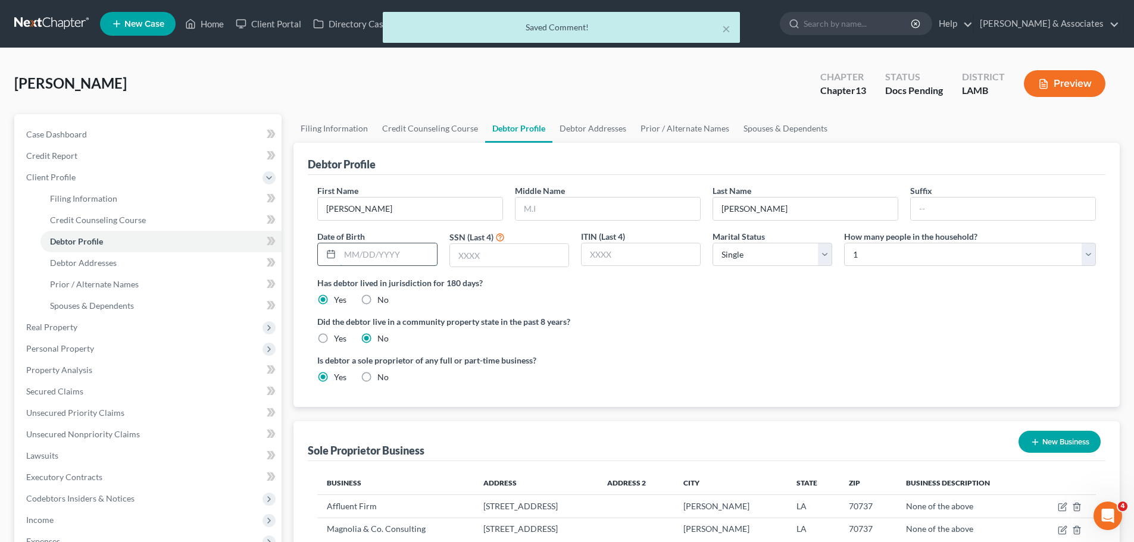
click at [378, 250] on input "text" at bounding box center [388, 254] width 96 height 23
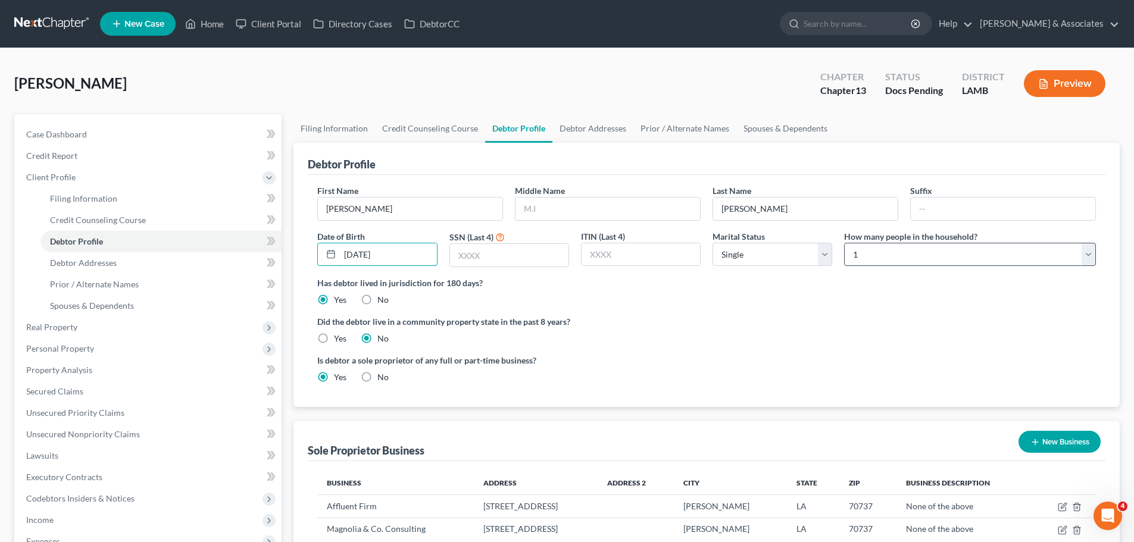
type input "03/19/1990"
drag, startPoint x: 503, startPoint y: 249, endPoint x: 520, endPoint y: 233, distance: 22.3
click at [505, 249] on input "text" at bounding box center [509, 255] width 118 height 23
type input "8798"
click at [743, 236] on label "Marital Status" at bounding box center [738, 236] width 52 height 12
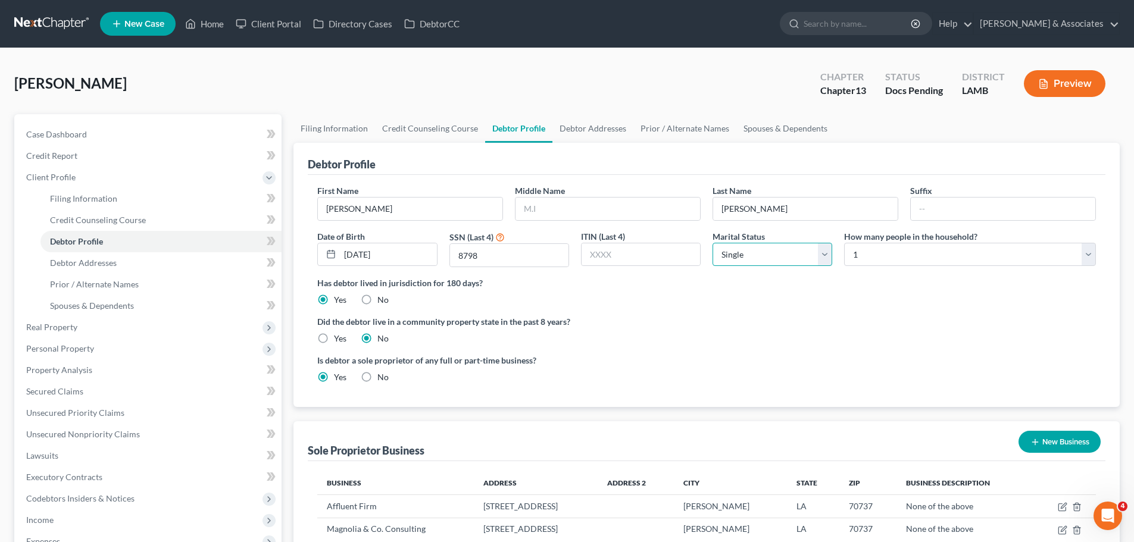
click at [755, 263] on select "Select Single Married Separated Divorced Widowed" at bounding box center [772, 255] width 120 height 24
select select "1"
click at [712, 243] on select "Select Single Married Separated Divorced Widowed" at bounding box center [772, 255] width 120 height 24
click at [881, 265] on select "Select 1 2 3 4 5 6 7 8 9 10 11 12 13 14 15 16 17 18 19 20" at bounding box center [970, 255] width 252 height 24
select select "5"
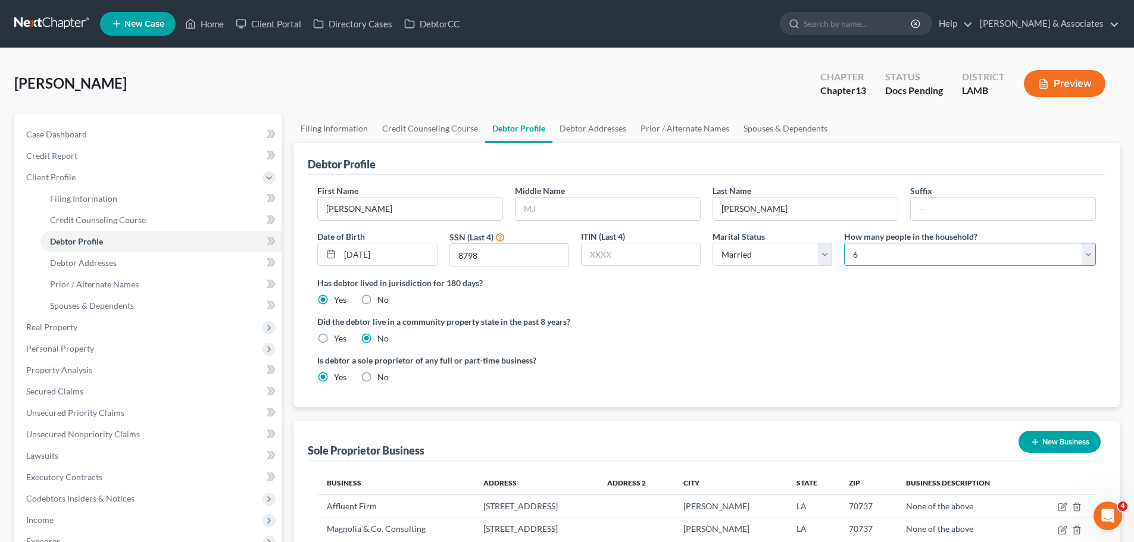
click at [844, 243] on select "Select 1 2 3 4 5 6 7 8 9 10 11 12 13 14 15 16 17 18 19 20" at bounding box center [970, 255] width 252 height 24
click at [779, 314] on ng-include "First Name Jasmine Middle Name Last Name Gibbs-Stepter Suffix Date of Birth 03/…" at bounding box center [706, 288] width 778 height 208
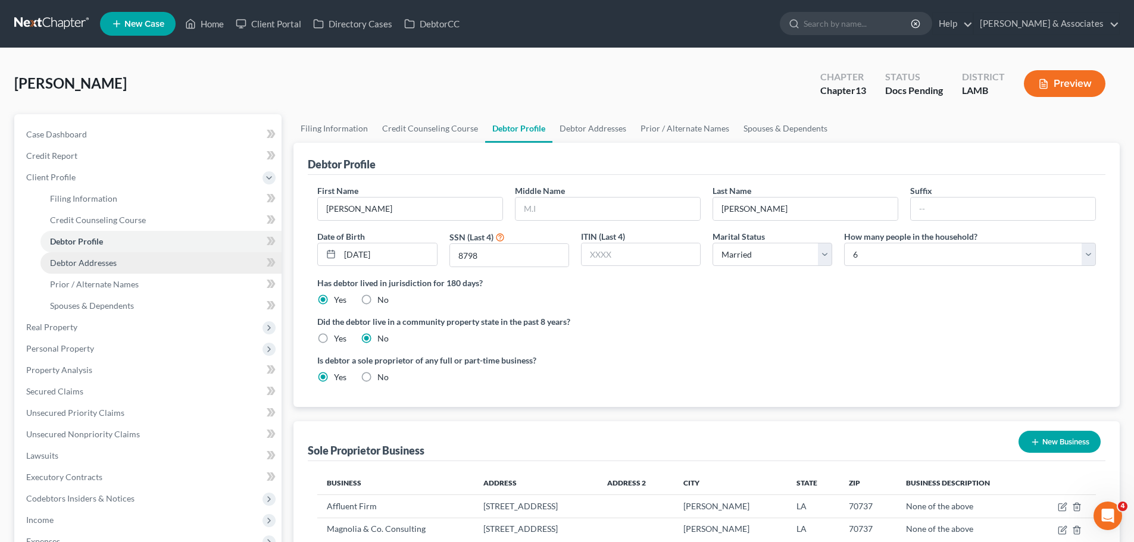
click at [140, 262] on link "Debtor Addresses" at bounding box center [160, 262] width 241 height 21
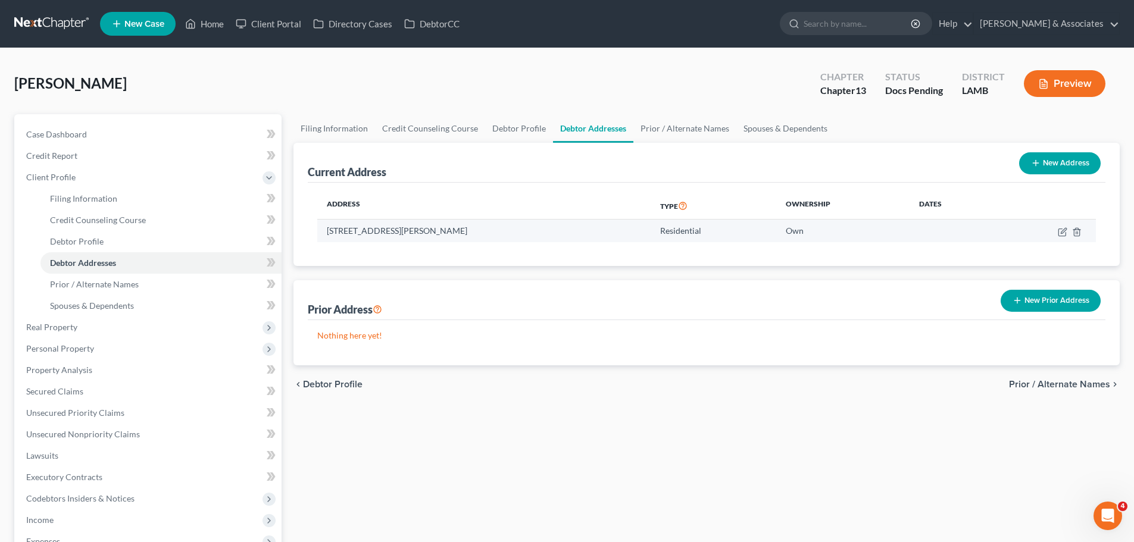
click at [327, 230] on td "40366 Creek Bend Drive, Gonzales, LA 70737" at bounding box center [483, 231] width 333 height 23
click at [1065, 232] on icon "button" at bounding box center [1061, 232] width 7 height 7
select select "19"
select select "0"
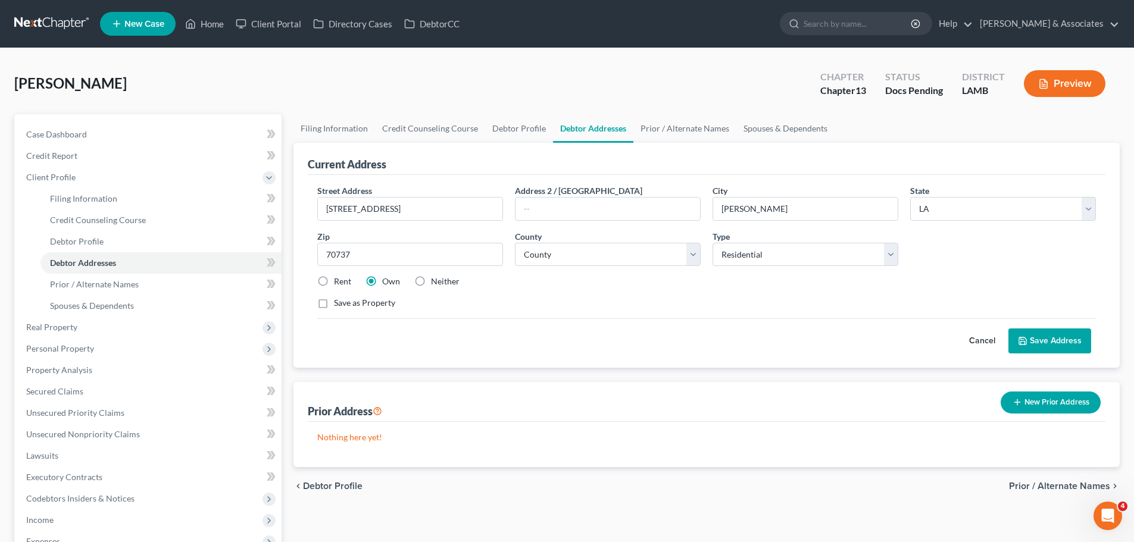
click at [424, 340] on div "Cancel Save Address" at bounding box center [706, 335] width 778 height 35
click at [1048, 342] on button "Save Address" at bounding box center [1049, 341] width 83 height 25
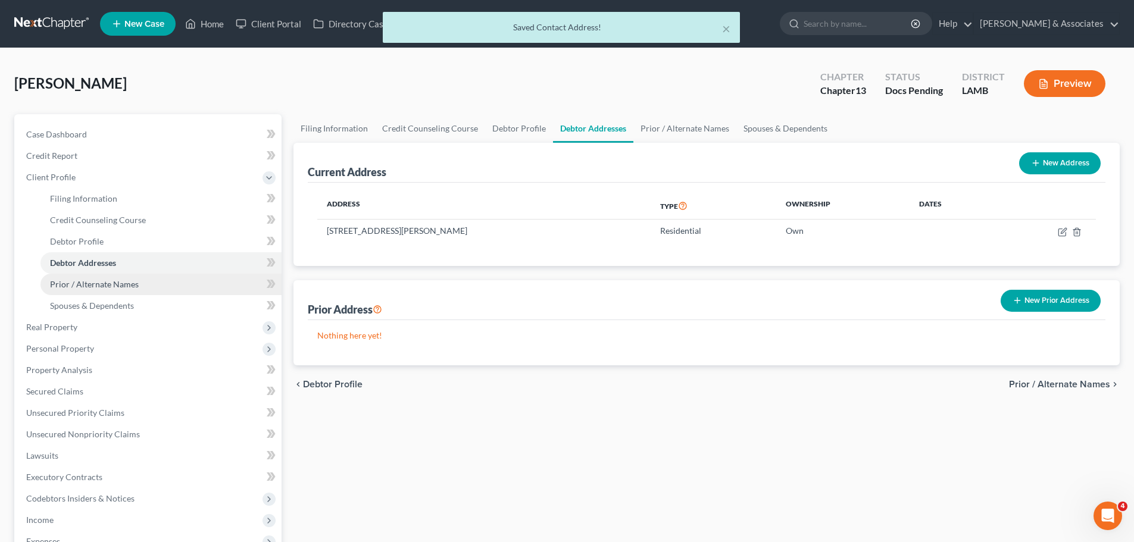
click at [121, 286] on span "Prior / Alternate Names" at bounding box center [94, 284] width 89 height 10
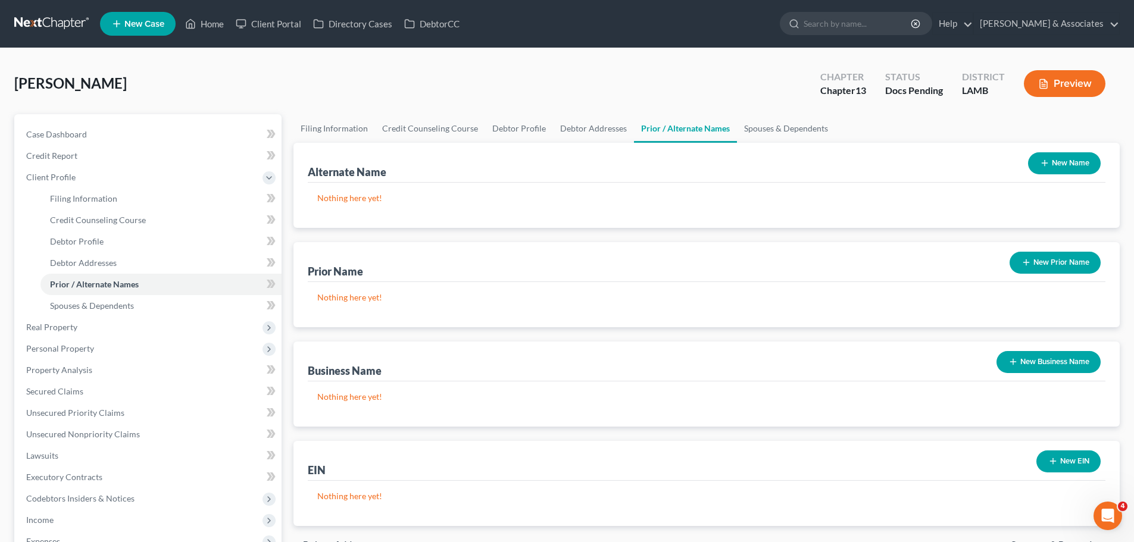
click at [556, 230] on div "Alternate Name New Name Nothing here yet! Prior Name New Prior Name Nothing her…" at bounding box center [706, 334] width 826 height 383
click at [384, 233] on div "Alternate Name New Name Nothing here yet! Prior Name New Prior Name Nothing her…" at bounding box center [706, 334] width 826 height 383
click at [379, 229] on div "Alternate Name New Name Nothing here yet! Prior Name New Prior Name Nothing her…" at bounding box center [706, 334] width 826 height 383
click at [1069, 168] on button "New Name" at bounding box center [1064, 163] width 73 height 22
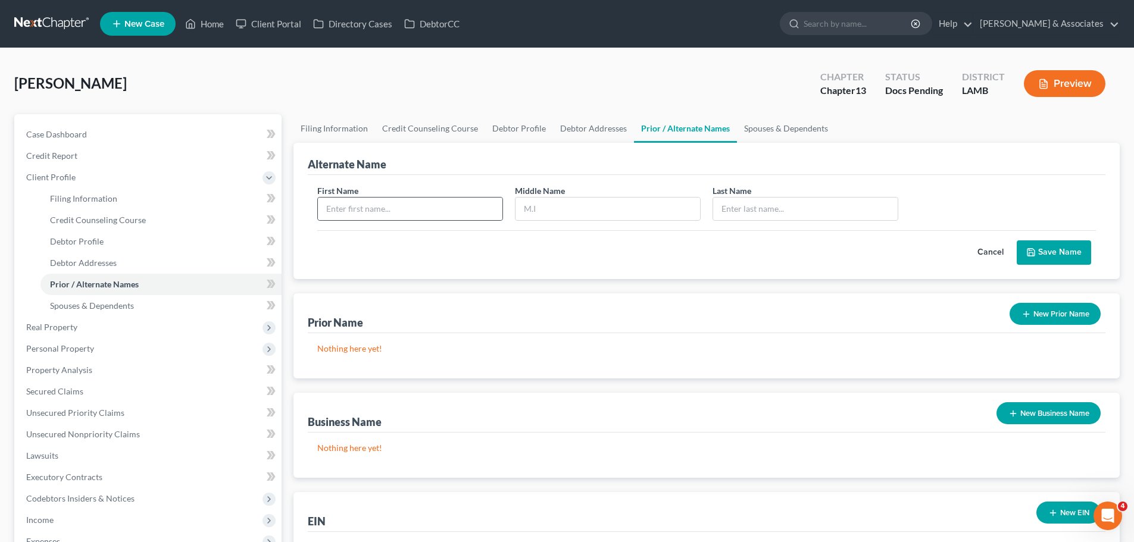
click at [392, 197] on div at bounding box center [410, 209] width 186 height 24
click at [417, 220] on div at bounding box center [410, 209] width 186 height 24
click at [1053, 323] on button "New Prior Name" at bounding box center [1054, 314] width 91 height 22
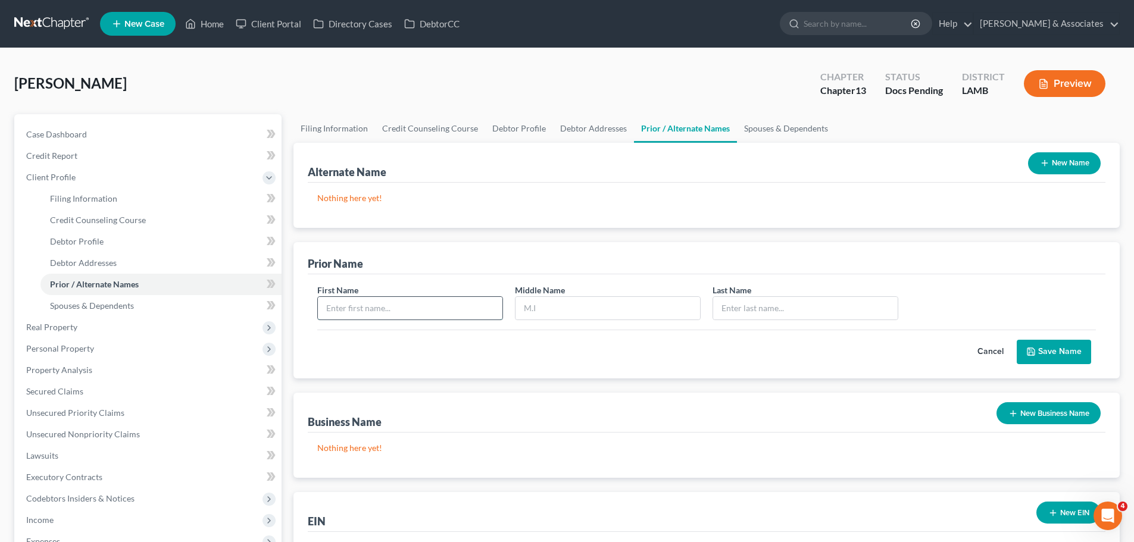
click at [389, 297] on input "text" at bounding box center [410, 308] width 184 height 23
type input "Jasmine"
type input "Gibbs"
click at [1070, 356] on button "Save Name" at bounding box center [1054, 352] width 74 height 25
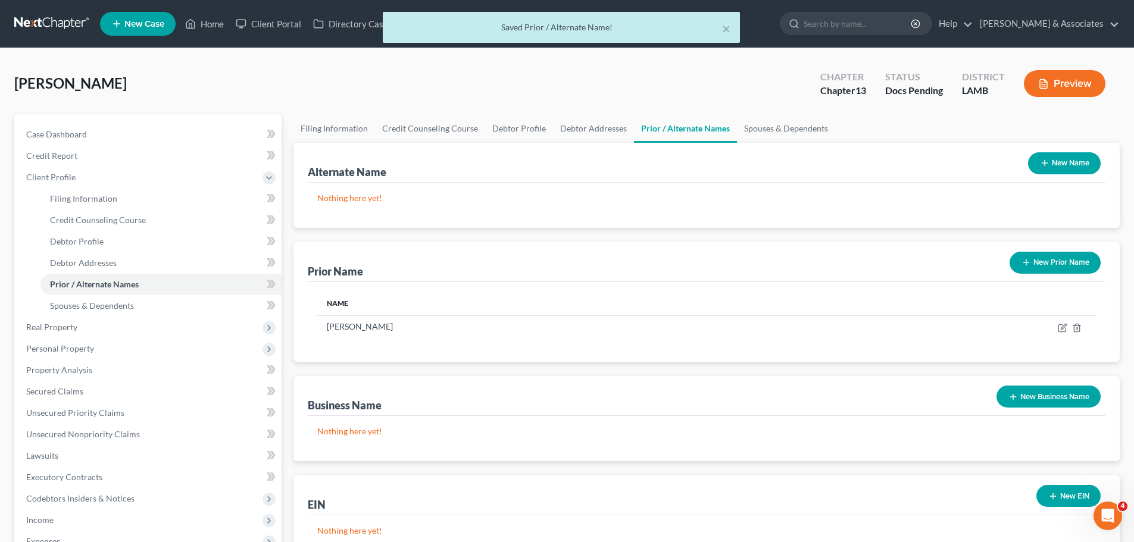
click at [1074, 152] on button "New Name" at bounding box center [1064, 163] width 73 height 22
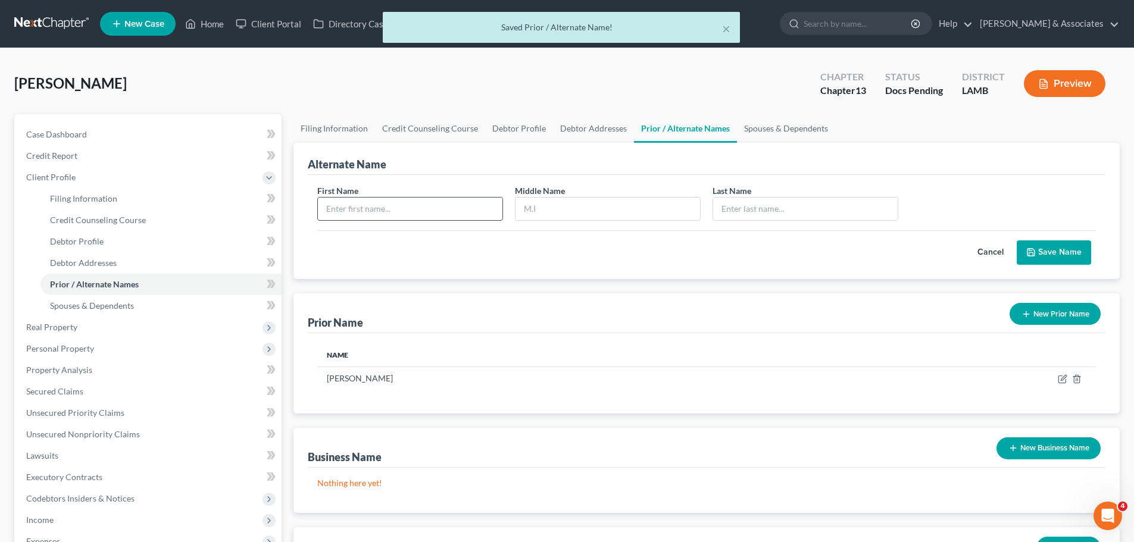
click at [381, 218] on input "text" at bounding box center [410, 209] width 184 height 23
type input "Jasmine"
type input "S"
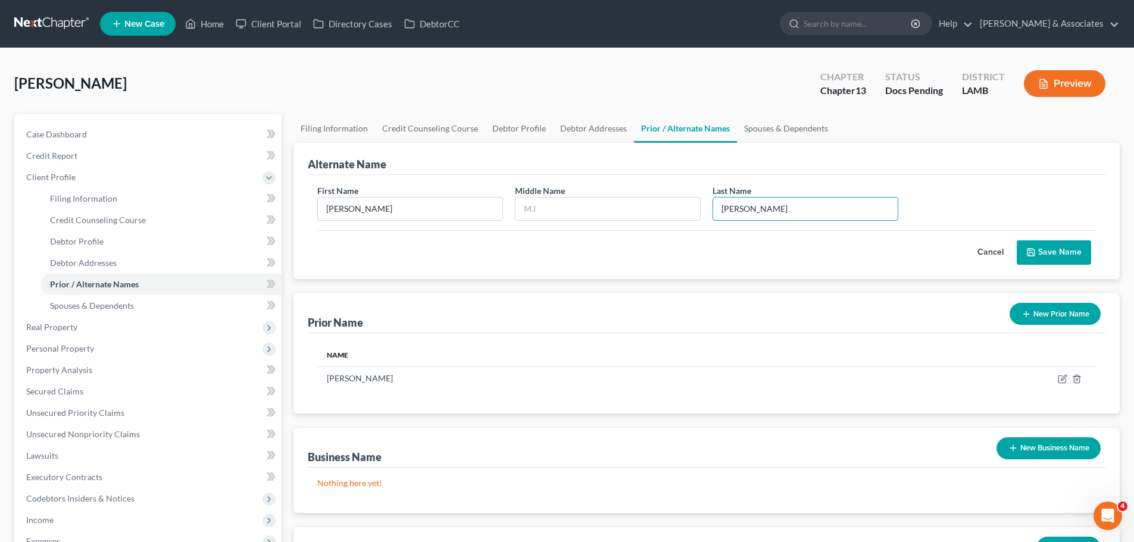
type input "Stepter-Gibbs"
click at [1081, 254] on button "Save Name" at bounding box center [1054, 252] width 74 height 25
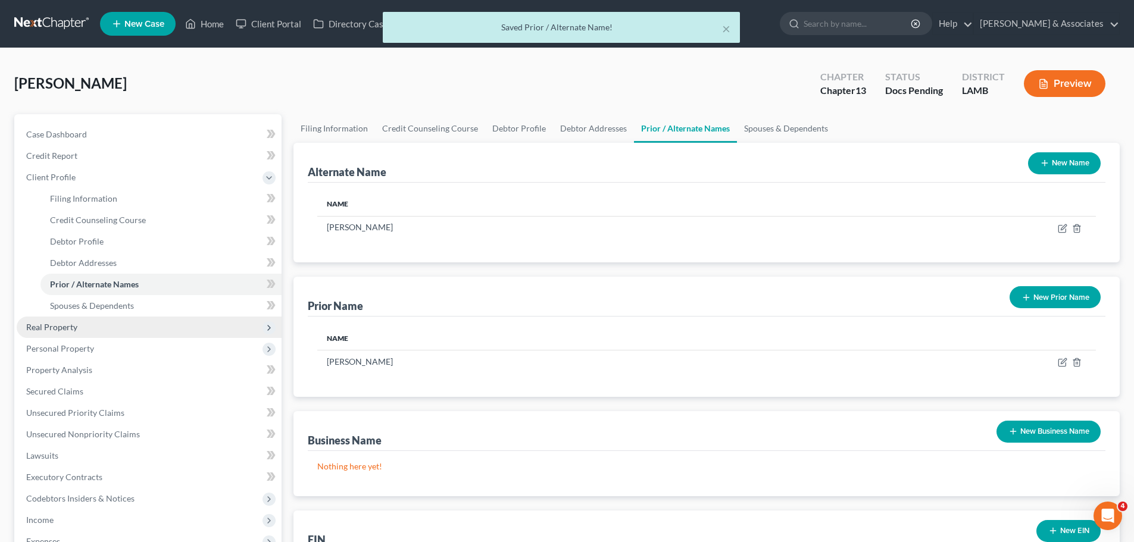
click at [95, 317] on span "Real Property" at bounding box center [149, 327] width 265 height 21
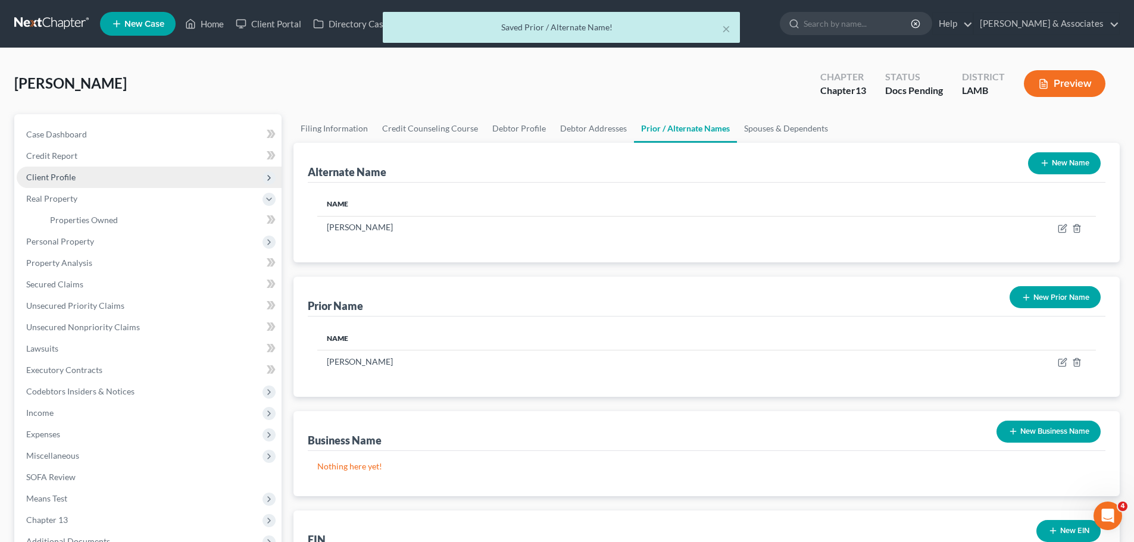
click at [96, 175] on span "Client Profile" at bounding box center [149, 177] width 265 height 21
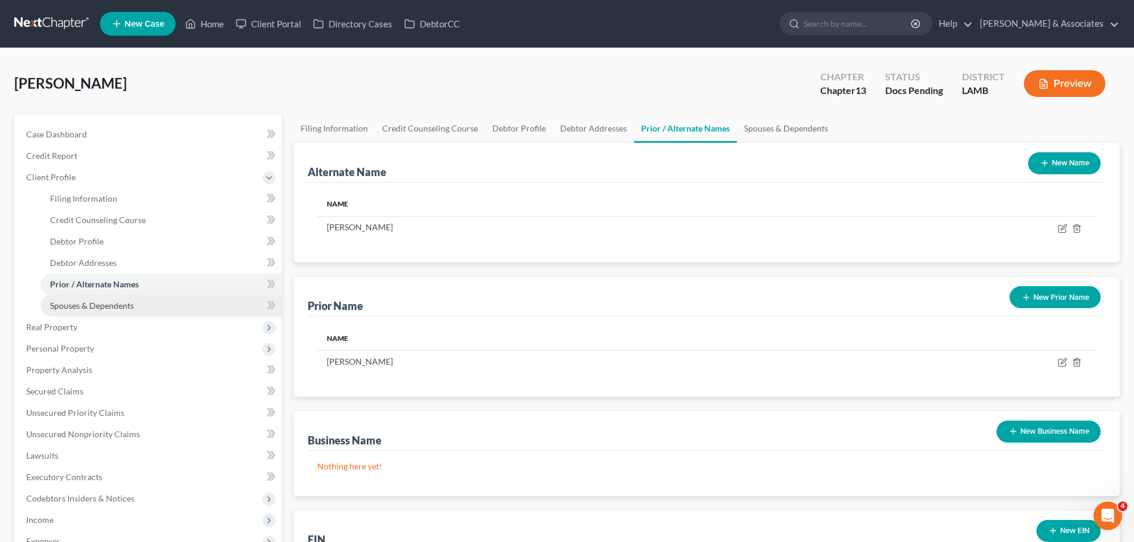
click at [137, 307] on link "Spouses & Dependents" at bounding box center [160, 305] width 241 height 21
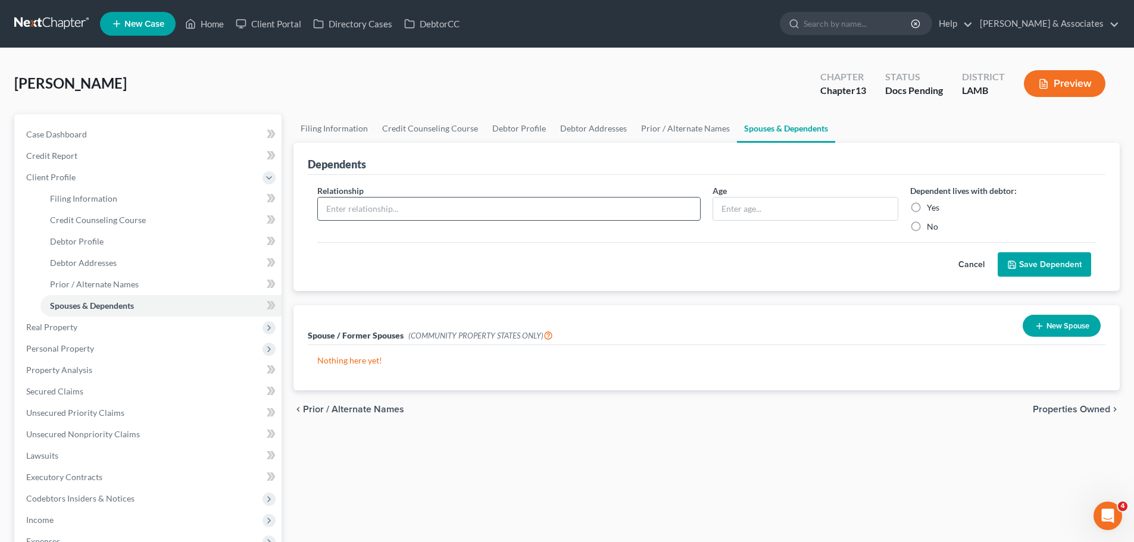
click at [484, 205] on input "text" at bounding box center [509, 209] width 382 height 23
type input "b"
type input "Son"
type input "1"
click at [930, 208] on label "Yes" at bounding box center [933, 208] width 12 height 12
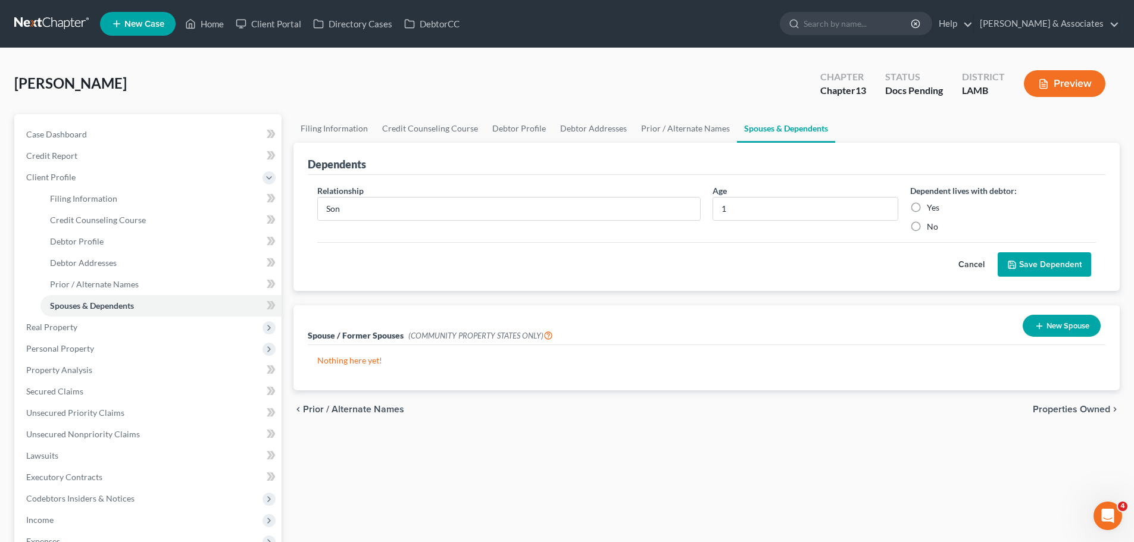
click at [931, 208] on input "Yes" at bounding box center [935, 206] width 8 height 8
radio input "true"
click at [1036, 263] on button "Save Dependent" at bounding box center [1043, 264] width 93 height 25
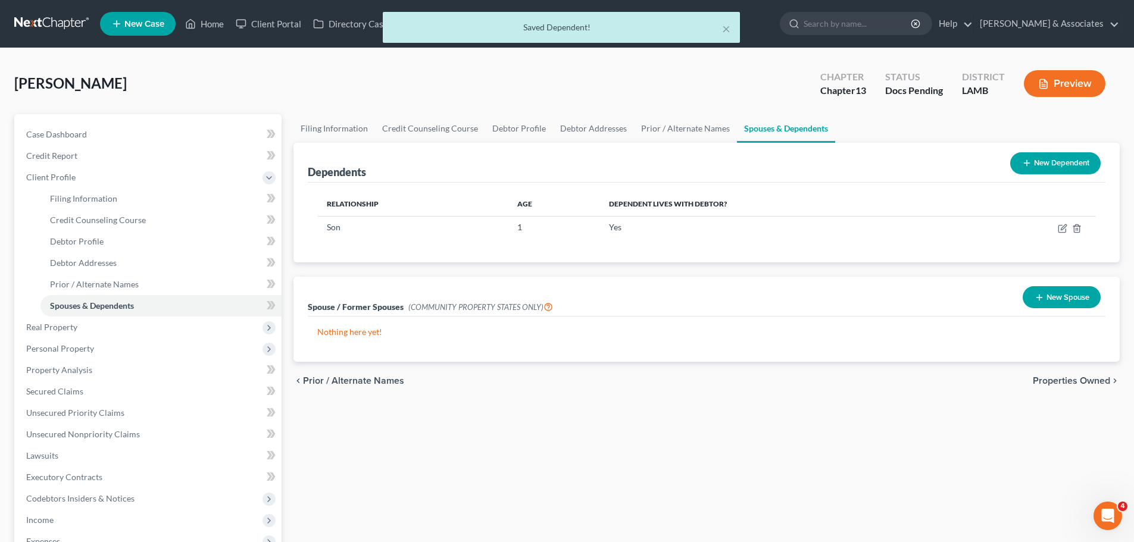
click at [1083, 160] on button "New Dependent" at bounding box center [1055, 163] width 90 height 22
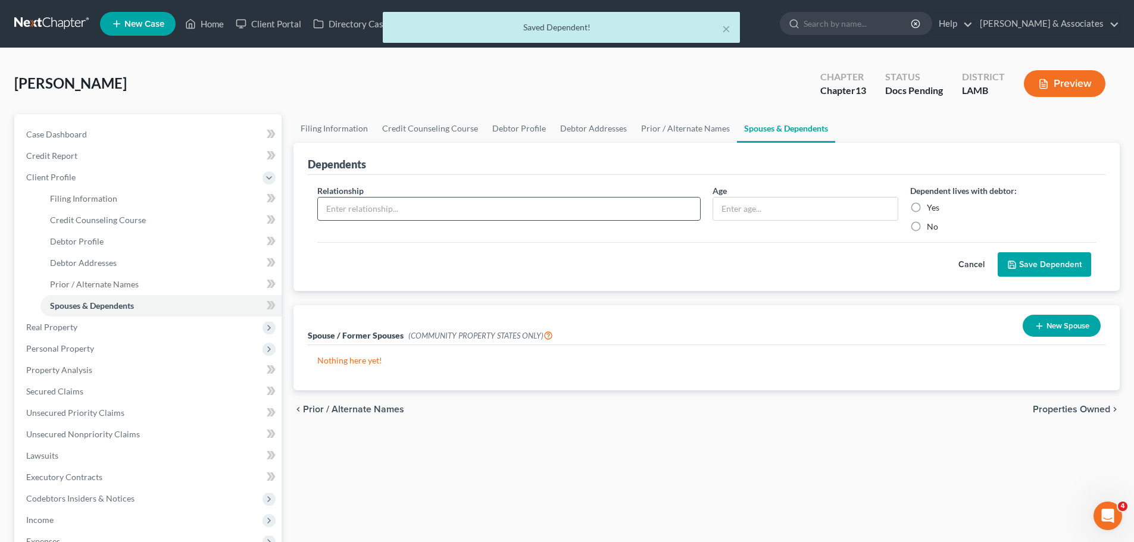
click at [399, 204] on input "text" at bounding box center [509, 209] width 382 height 23
type input "Girl"
click at [768, 202] on input "text" at bounding box center [805, 209] width 184 height 23
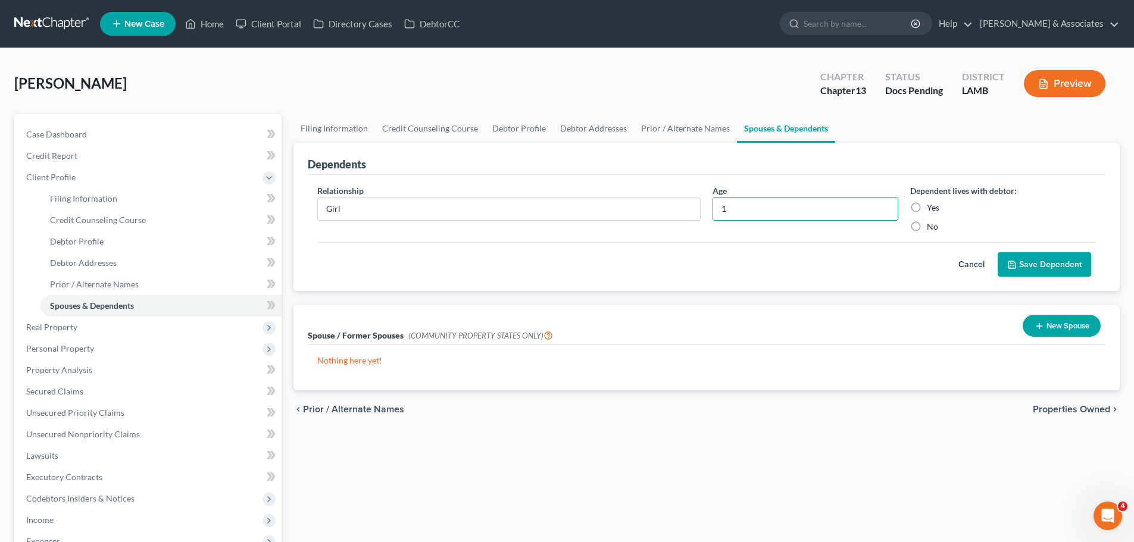
type input "1"
click at [933, 210] on label "Yes" at bounding box center [933, 208] width 12 height 12
click at [933, 209] on input "Yes" at bounding box center [935, 206] width 8 height 8
radio input "true"
click at [1080, 262] on button "Save Dependent" at bounding box center [1043, 264] width 93 height 25
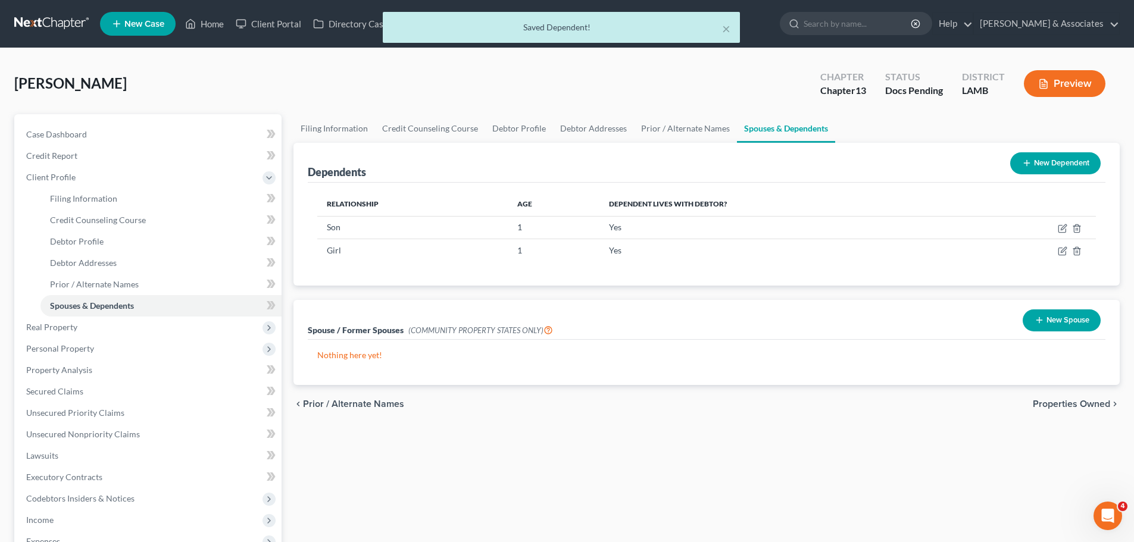
click at [1071, 162] on button "New Dependent" at bounding box center [1055, 163] width 90 height 22
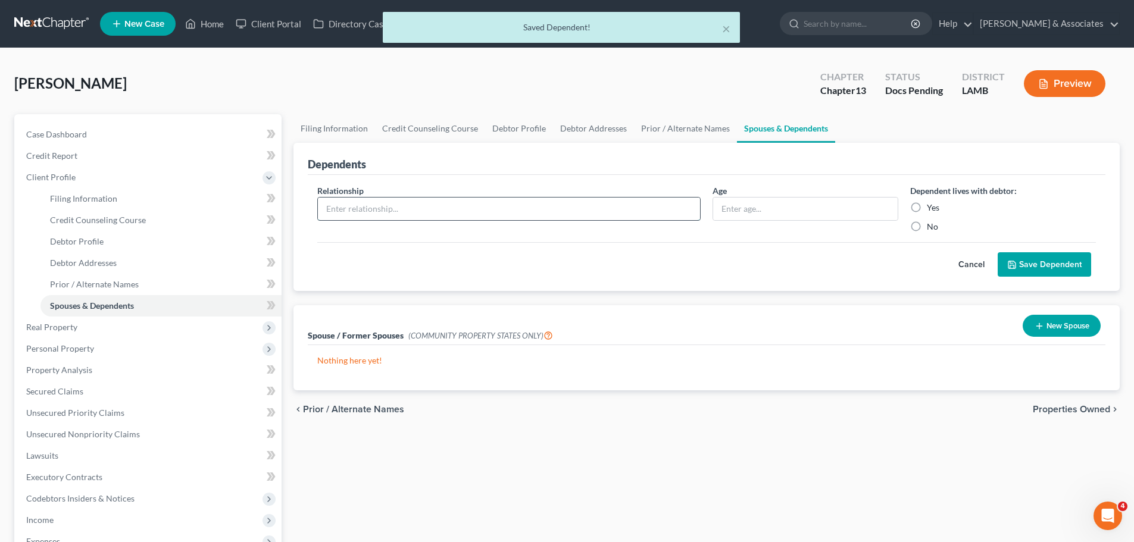
click at [372, 208] on input "text" at bounding box center [509, 209] width 382 height 23
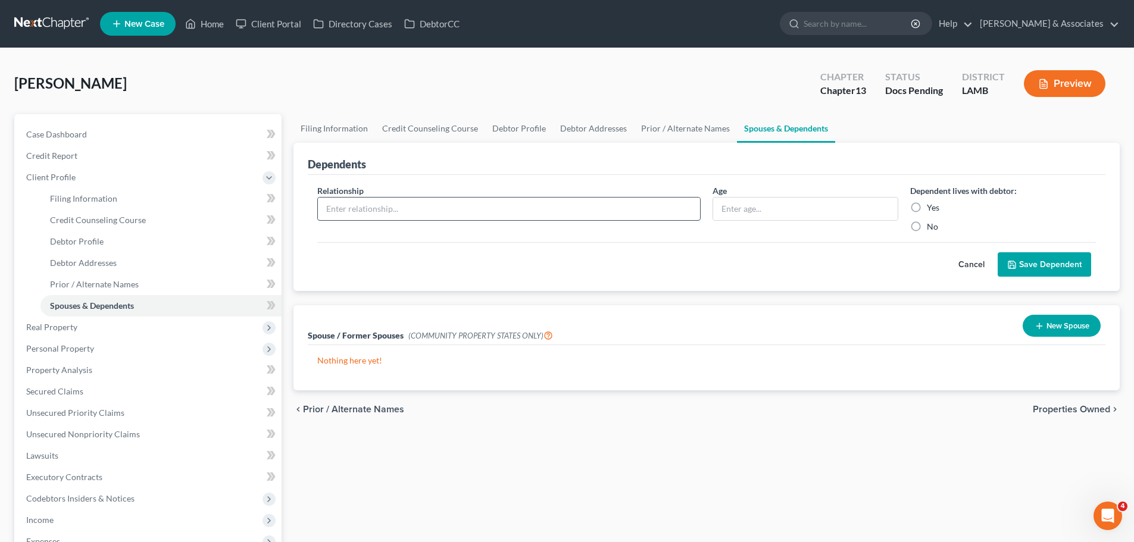
click at [371, 216] on input "text" at bounding box center [509, 209] width 382 height 23
type input "Girl"
type input "8"
drag, startPoint x: 387, startPoint y: 201, endPoint x: 102, endPoint y: 129, distance: 293.3
click at [115, 144] on div "Petition Navigation Case Dashboard Payments Invoices Payments Payments Credit R…" at bounding box center [566, 425] width 1117 height 623
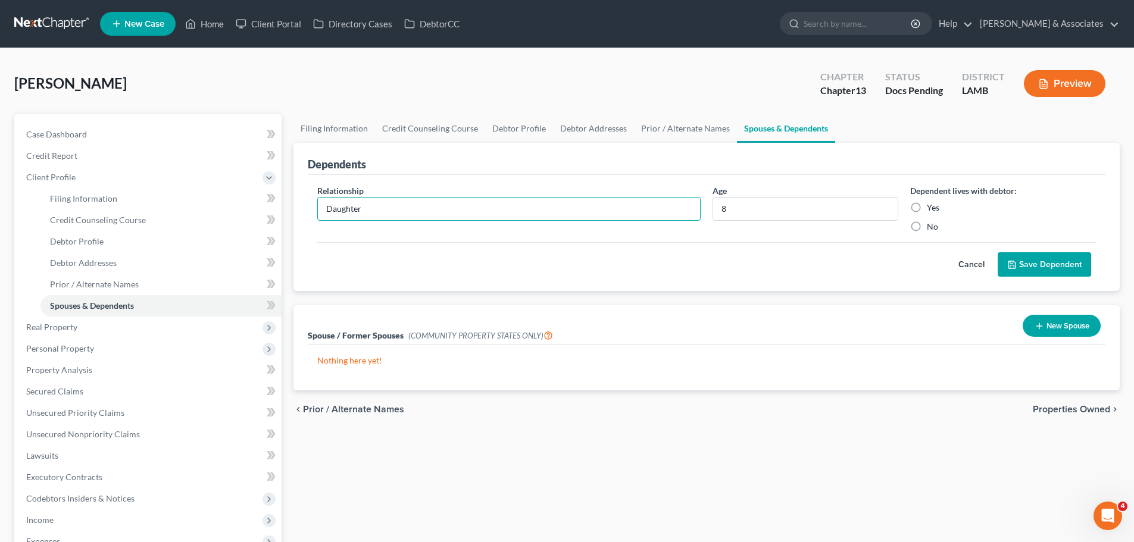
type input "Daughter"
click at [931, 211] on label "Yes" at bounding box center [933, 208] width 12 height 12
click at [931, 209] on input "Yes" at bounding box center [935, 206] width 8 height 8
radio input "true"
click at [1033, 259] on button "Save Dependent" at bounding box center [1043, 264] width 93 height 25
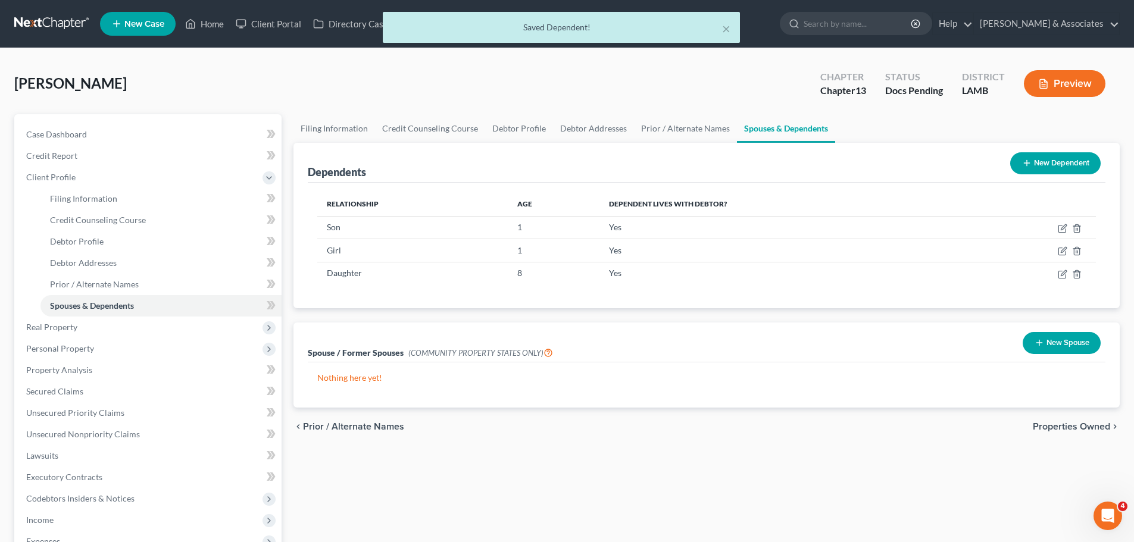
click at [1031, 162] on button "New Dependent" at bounding box center [1055, 163] width 90 height 22
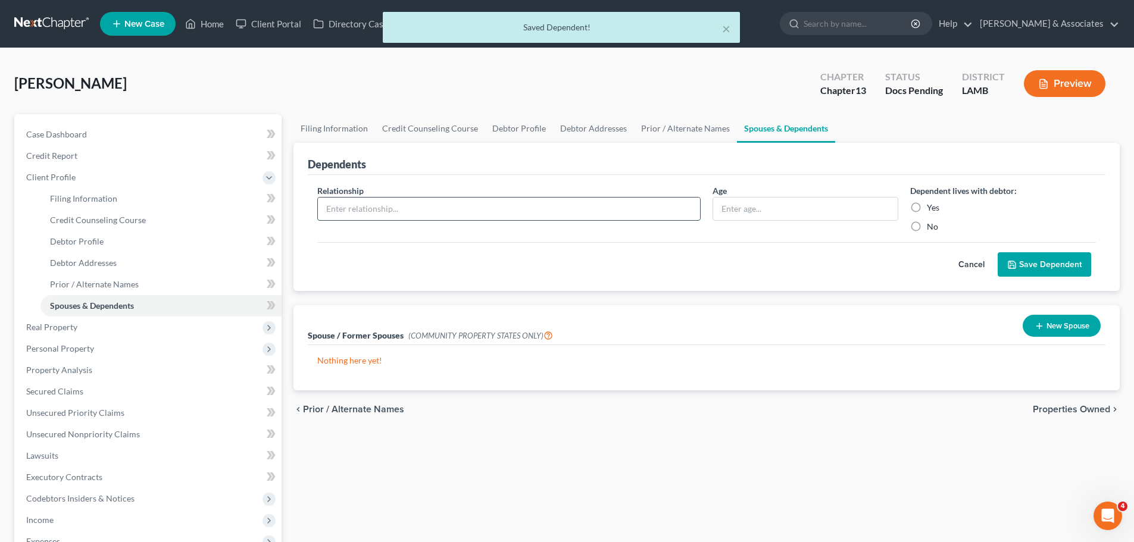
click at [566, 207] on input "text" at bounding box center [509, 209] width 382 height 23
type input "Son"
type input "11"
click at [934, 207] on label "Yes" at bounding box center [933, 208] width 12 height 12
click at [934, 207] on input "Yes" at bounding box center [935, 206] width 8 height 8
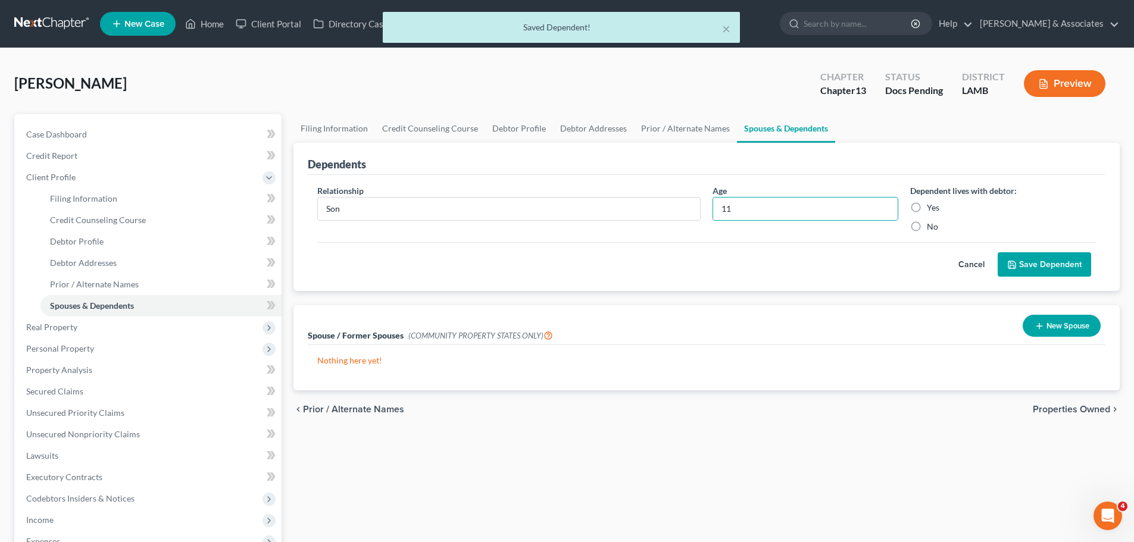
radio input "true"
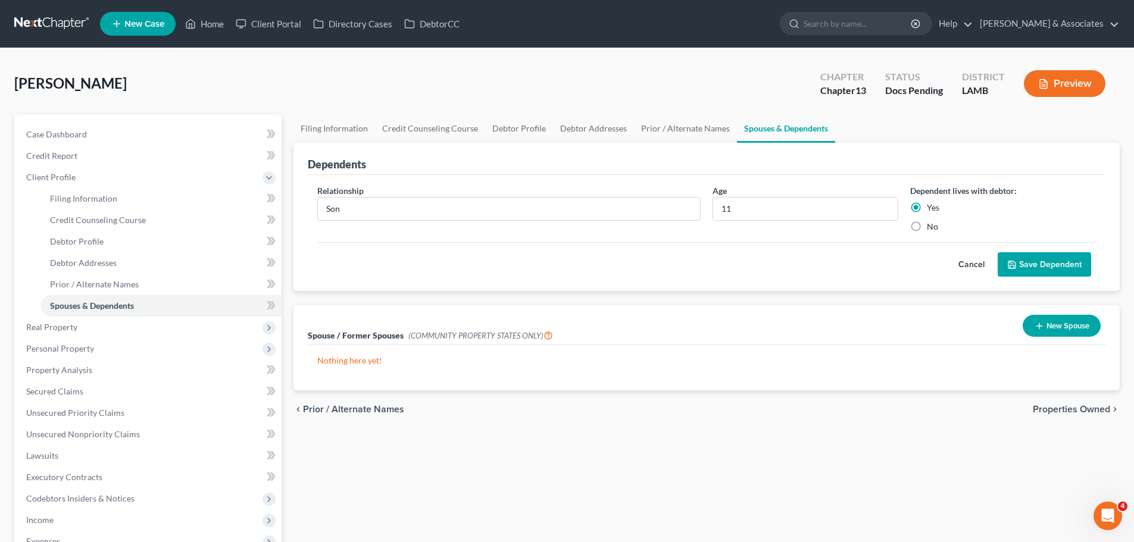
click at [1050, 262] on button "Save Dependent" at bounding box center [1043, 264] width 93 height 25
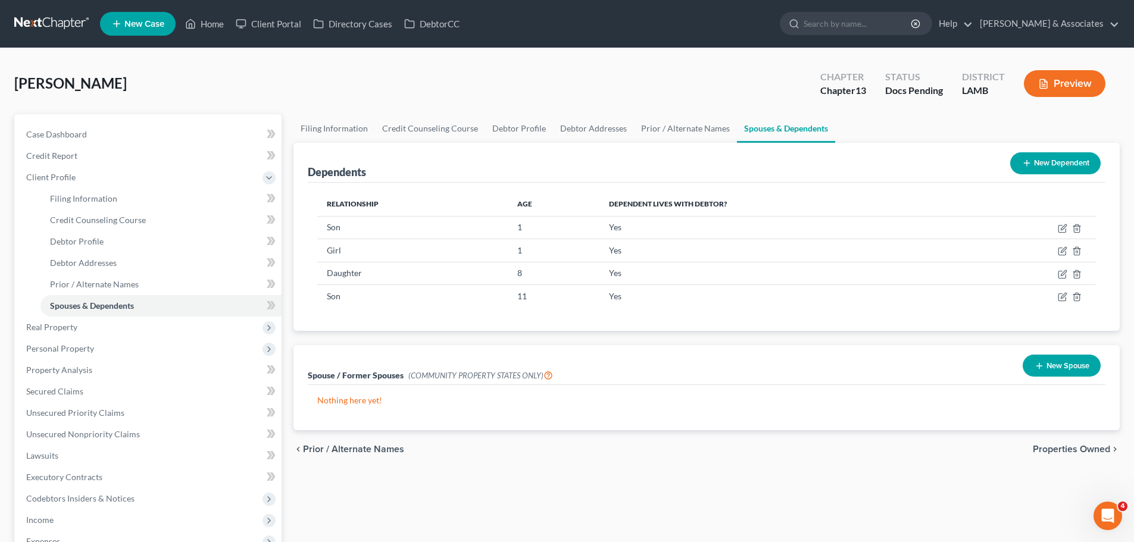
click at [532, 489] on div "Filing Information Credit Counseling Course Debtor Profile Debtor Addresses Pri…" at bounding box center [706, 425] width 838 height 623
click at [107, 334] on span "Real Property" at bounding box center [149, 327] width 265 height 21
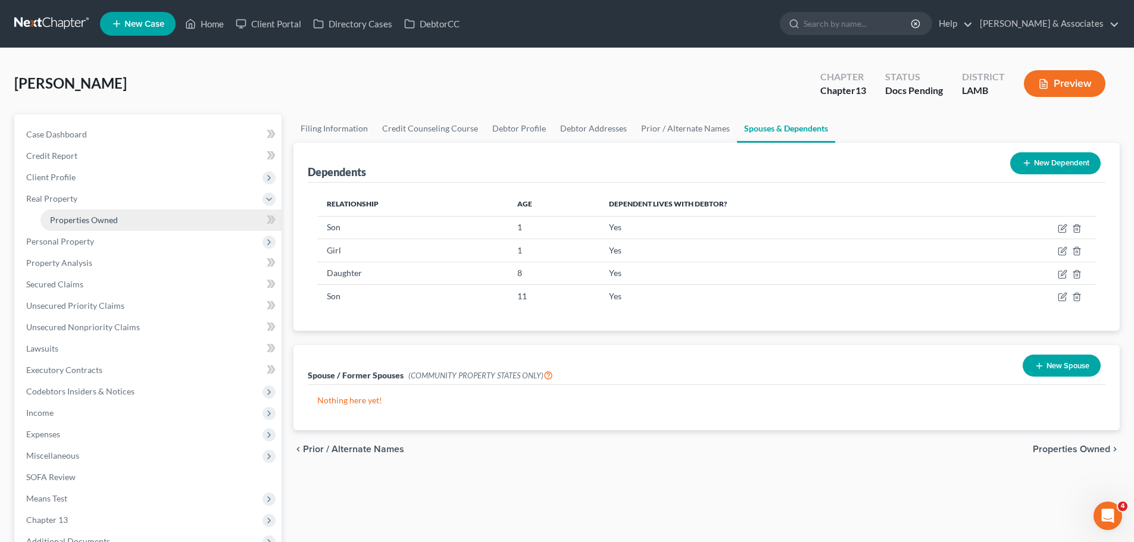
click at [108, 211] on link "Properties Owned" at bounding box center [160, 219] width 241 height 21
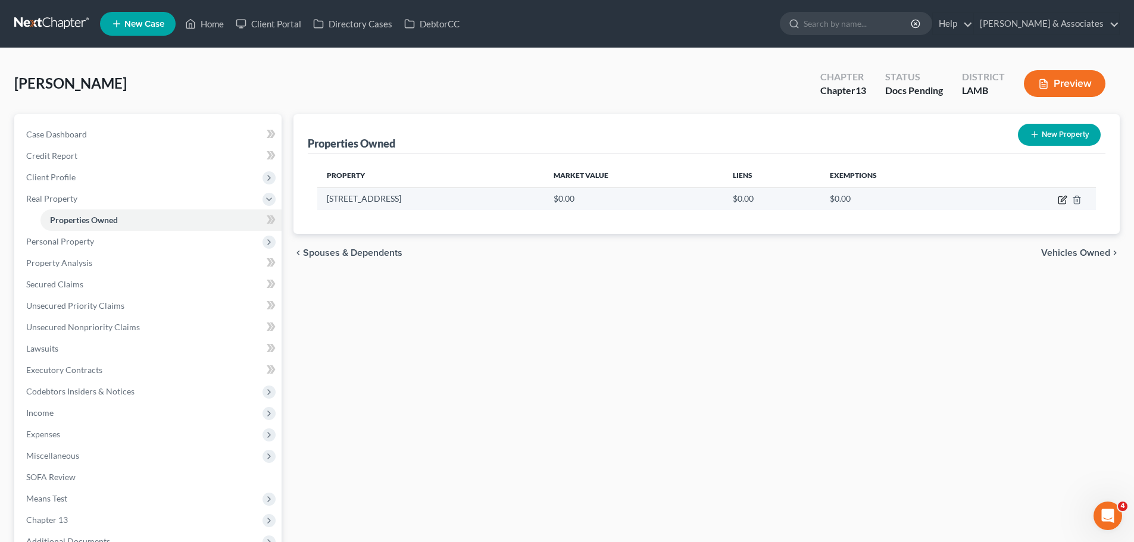
click at [1061, 201] on icon "button" at bounding box center [1063, 198] width 5 height 5
select select "19"
select select "2"
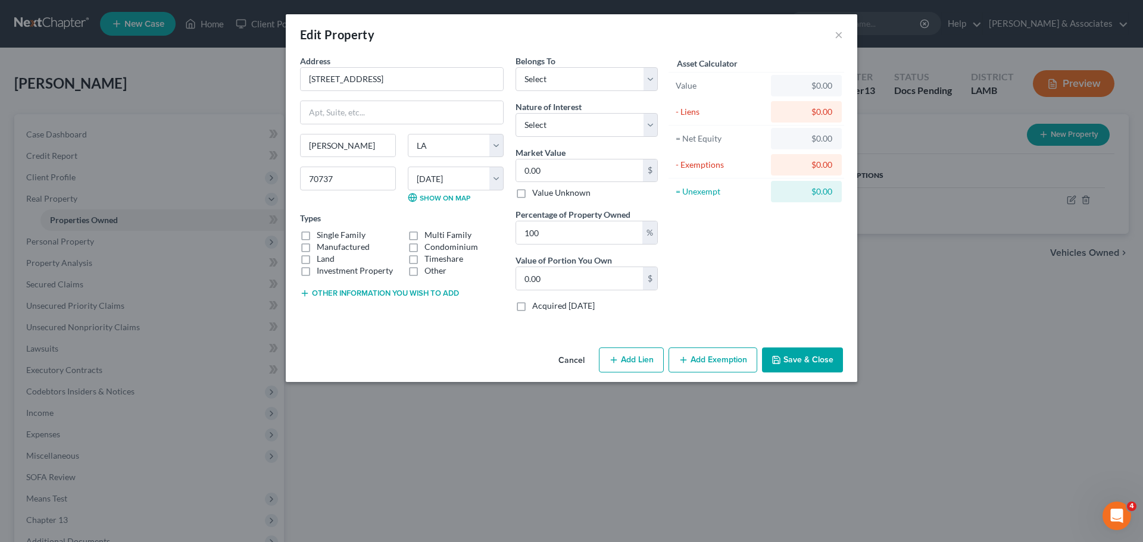
click at [354, 233] on label "Single Family" at bounding box center [341, 235] width 49 height 12
click at [329, 233] on input "Single Family" at bounding box center [325, 233] width 8 height 8
checkbox input "true"
click at [739, 304] on div "Asset Calculator Value $0.00 - Liens $0.00 = Net Equity $0.00 - Exemptions $0.0…" at bounding box center [756, 188] width 185 height 267
click at [729, 364] on button "Add Exemption" at bounding box center [712, 360] width 89 height 25
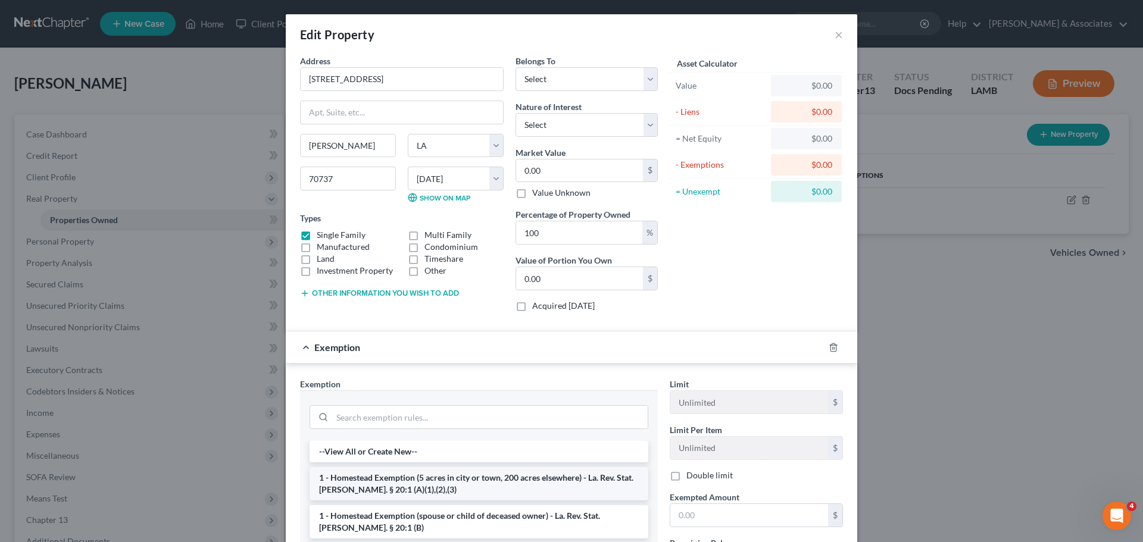
click at [423, 480] on li "1 - Homestead Exemption (5 acres in city or town, 200 acres elsewhere) - La. Re…" at bounding box center [478, 483] width 339 height 33
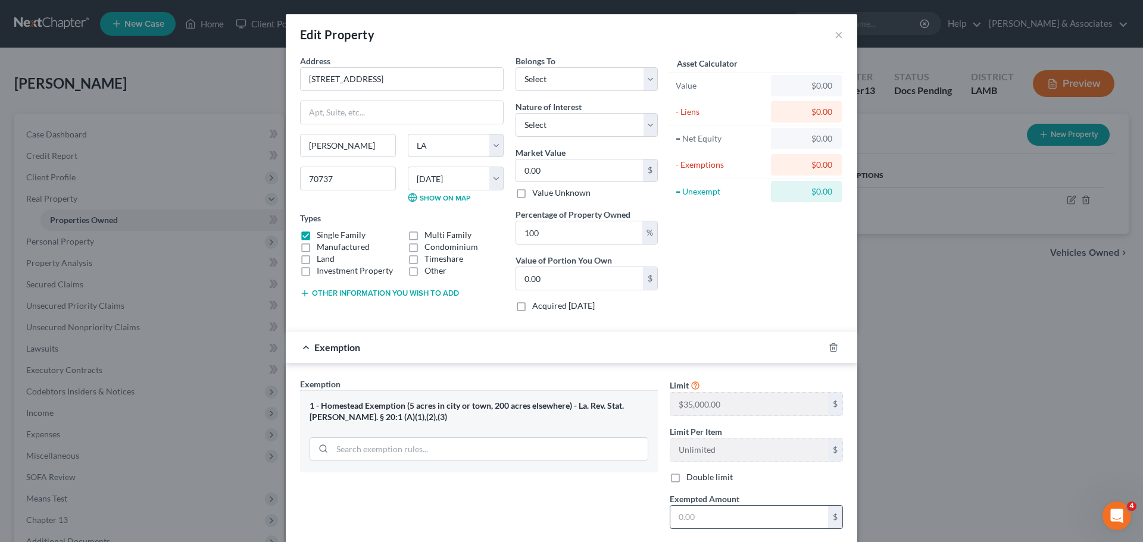
click at [690, 515] on input "text" at bounding box center [749, 517] width 158 height 23
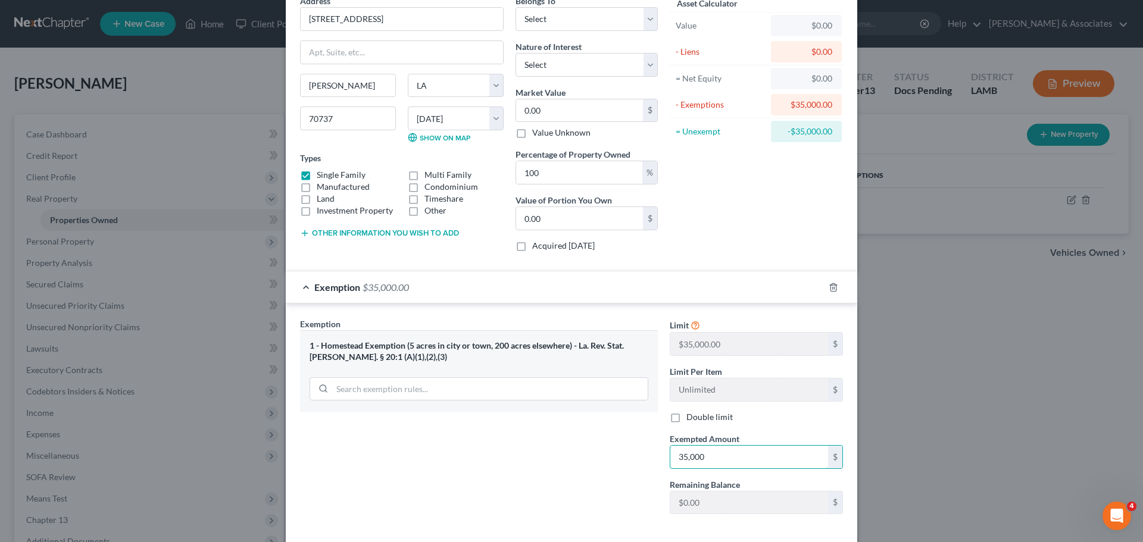
scroll to position [117, 0]
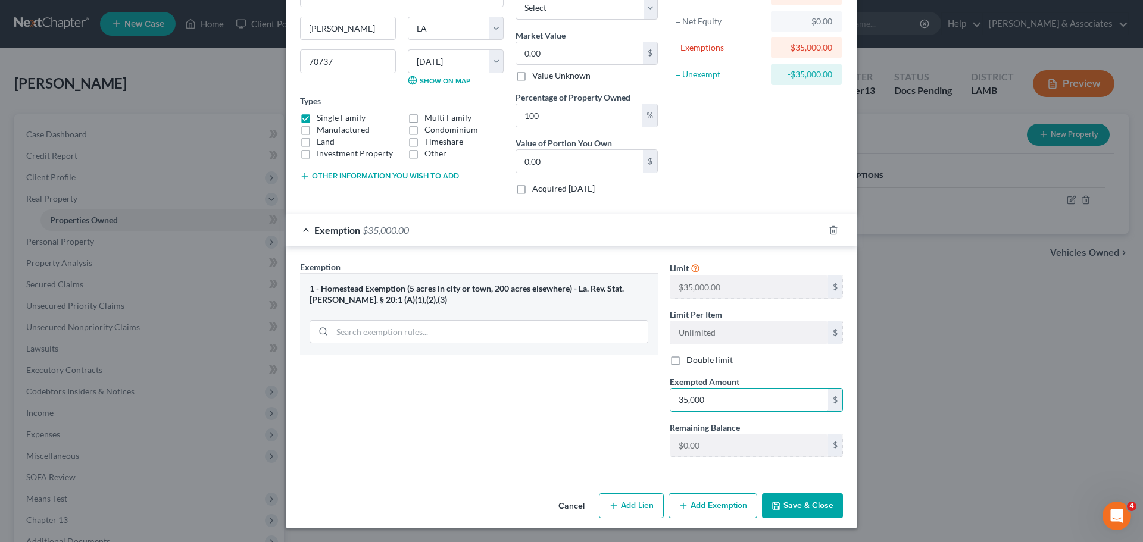
type input "35,000"
click at [817, 506] on button "Save & Close" at bounding box center [802, 505] width 81 height 25
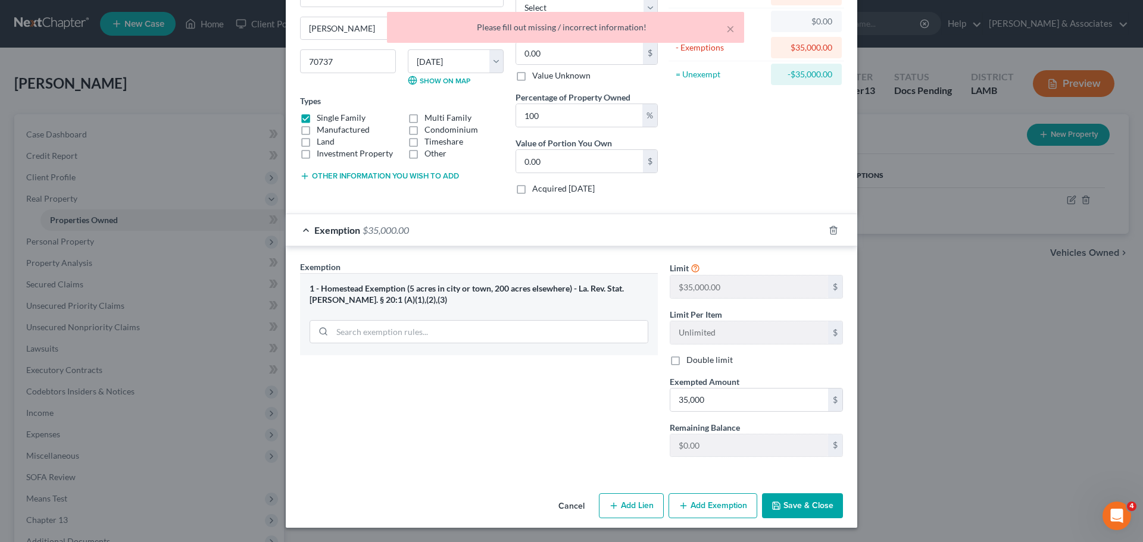
scroll to position [0, 0]
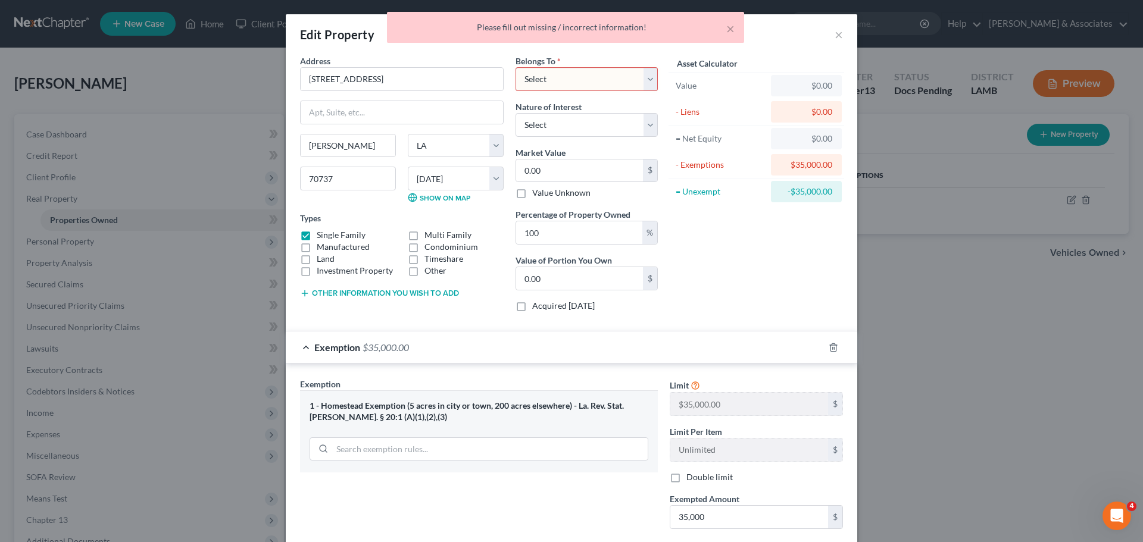
drag, startPoint x: 544, startPoint y: 84, endPoint x: 545, endPoint y: 90, distance: 6.6
click at [544, 84] on select "Select Debtor 1 Only Debtor 2 Only Debtor 1 And Debtor 2 Only At Least One Of T…" at bounding box center [586, 79] width 142 height 24
select select "0"
click at [515, 67] on select "Select Debtor 1 Only Debtor 2 Only Debtor 1 And Debtor 2 Only At Least One Of T…" at bounding box center [586, 79] width 142 height 24
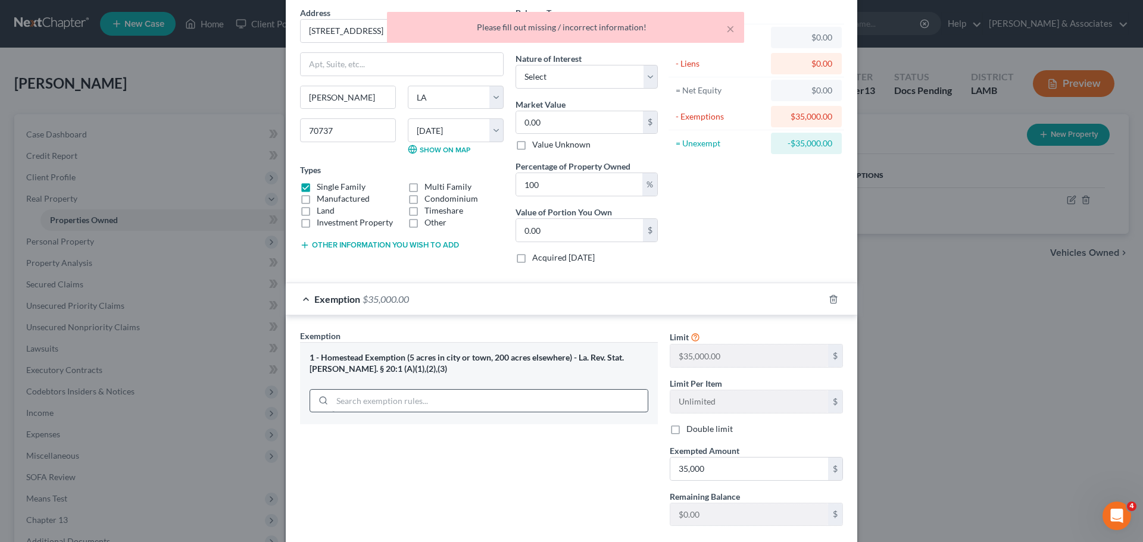
scroll to position [117, 0]
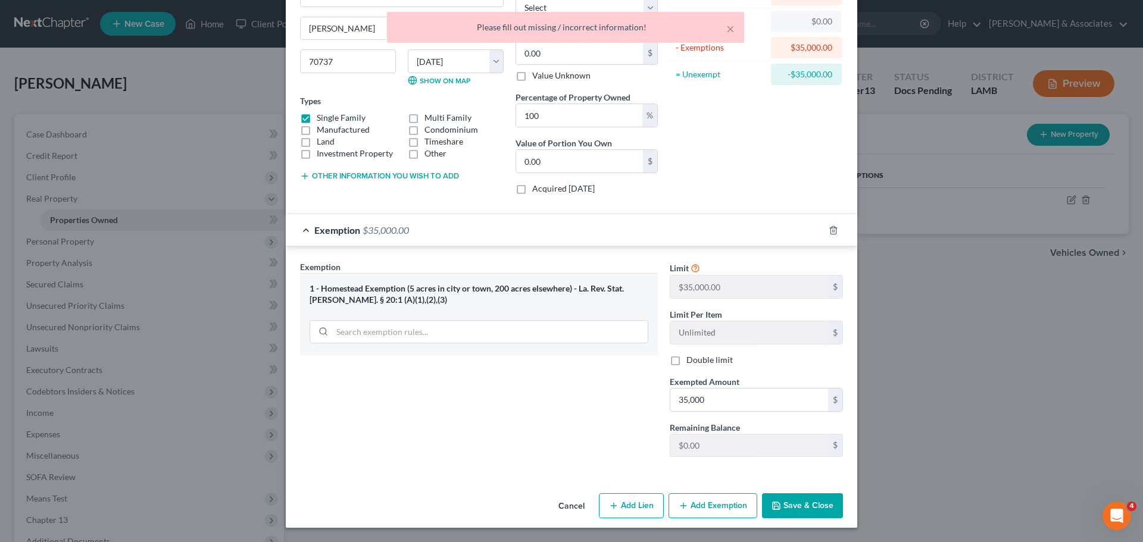
click at [786, 507] on button "Save & Close" at bounding box center [802, 505] width 81 height 25
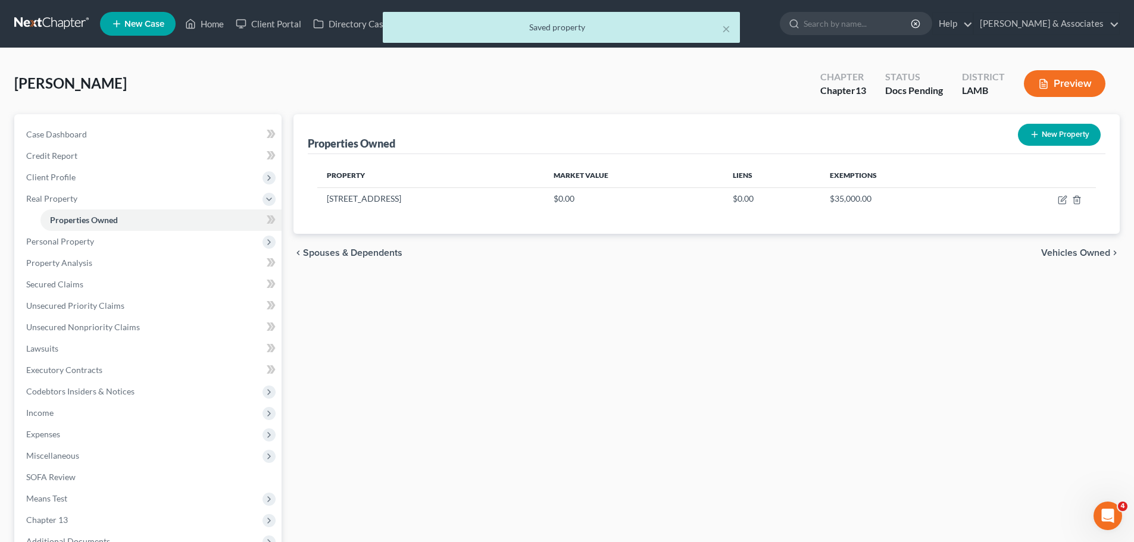
click at [414, 336] on div "Properties Owned New Property Property Market Value Liens Exemptions 40366 Cree…" at bounding box center [706, 372] width 838 height 516
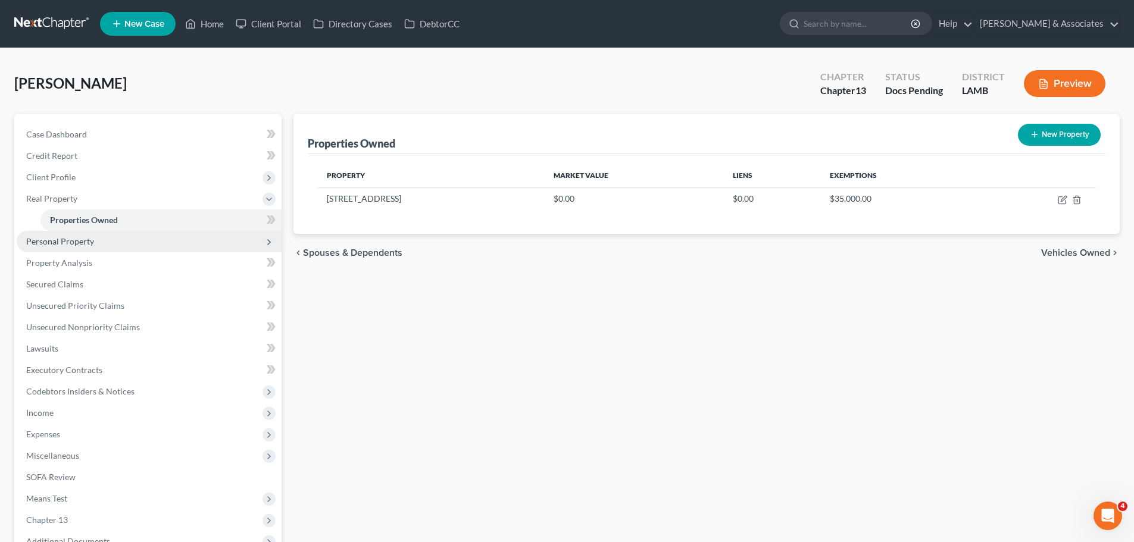
click at [142, 246] on span "Personal Property" at bounding box center [149, 241] width 265 height 21
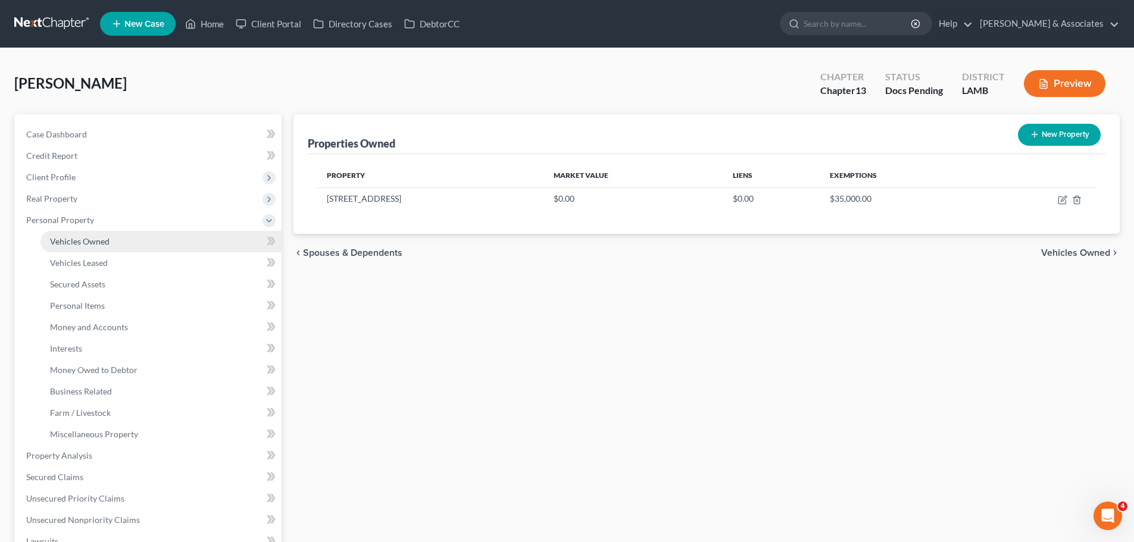
click at [144, 239] on link "Vehicles Owned" at bounding box center [160, 241] width 241 height 21
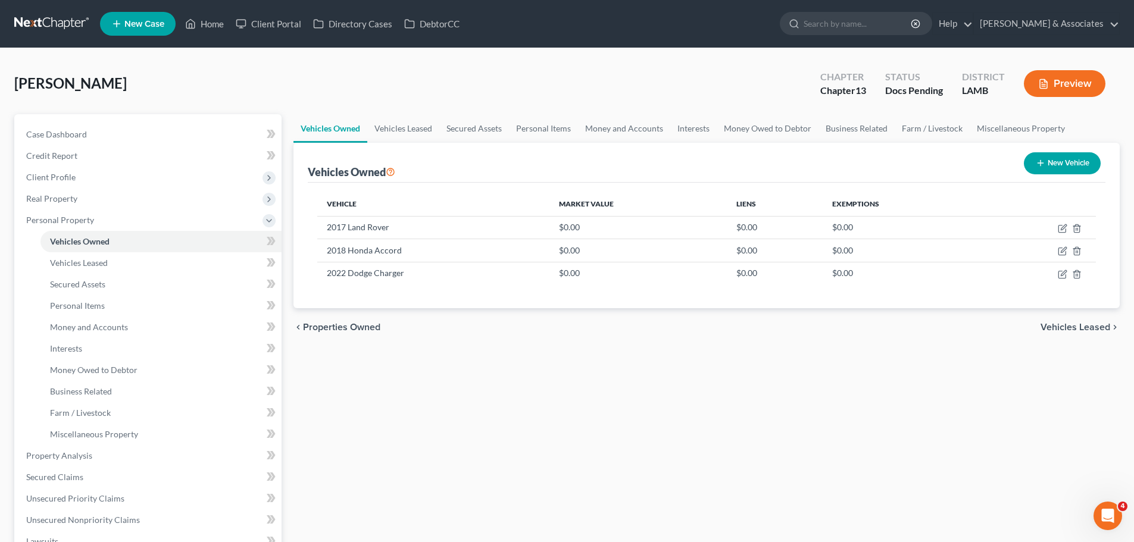
click at [827, 431] on div "Vehicles Owned Vehicles Leased Secured Assets Personal Items Money and Accounts…" at bounding box center [706, 468] width 838 height 709
drag, startPoint x: 1063, startPoint y: 227, endPoint x: 1088, endPoint y: 229, distance: 25.0
click at [1064, 227] on icon "button" at bounding box center [1063, 229] width 10 height 10
select select "0"
select select "9"
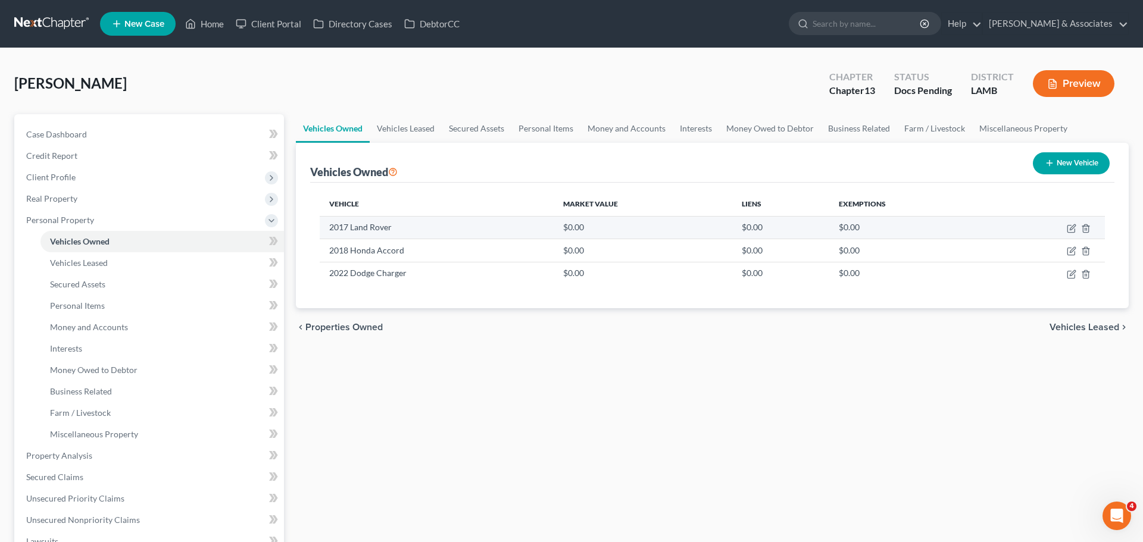
select select "0"
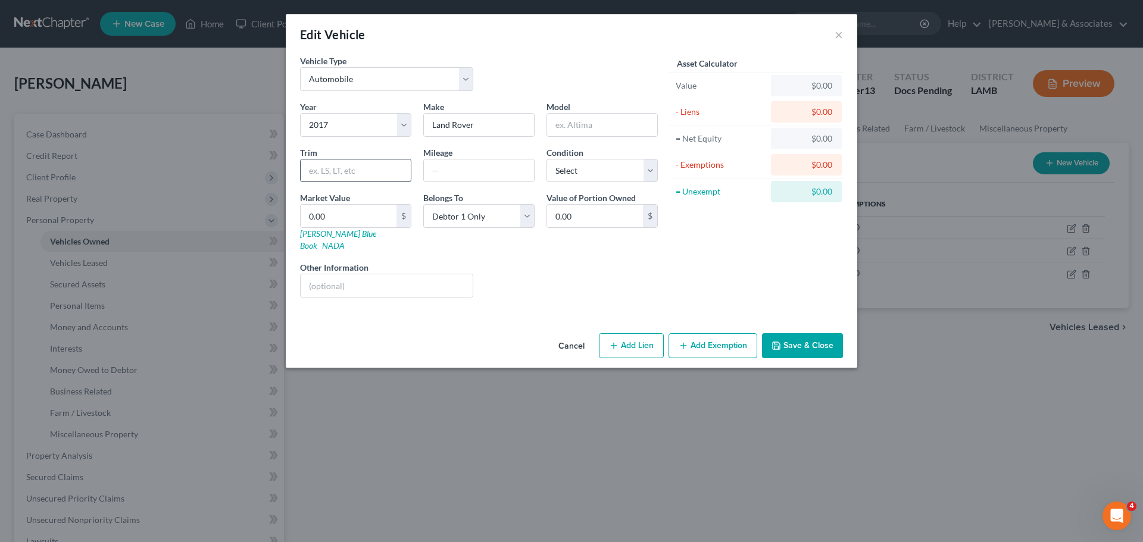
click at [356, 173] on input "text" at bounding box center [356, 171] width 110 height 23
paste input "Utility 4D HSE 4WD V6 Supercharged"
type input "Utility 4D HSE 4WD V6 Supercharged"
click at [436, 165] on input "text" at bounding box center [479, 171] width 110 height 23
type input "70000"
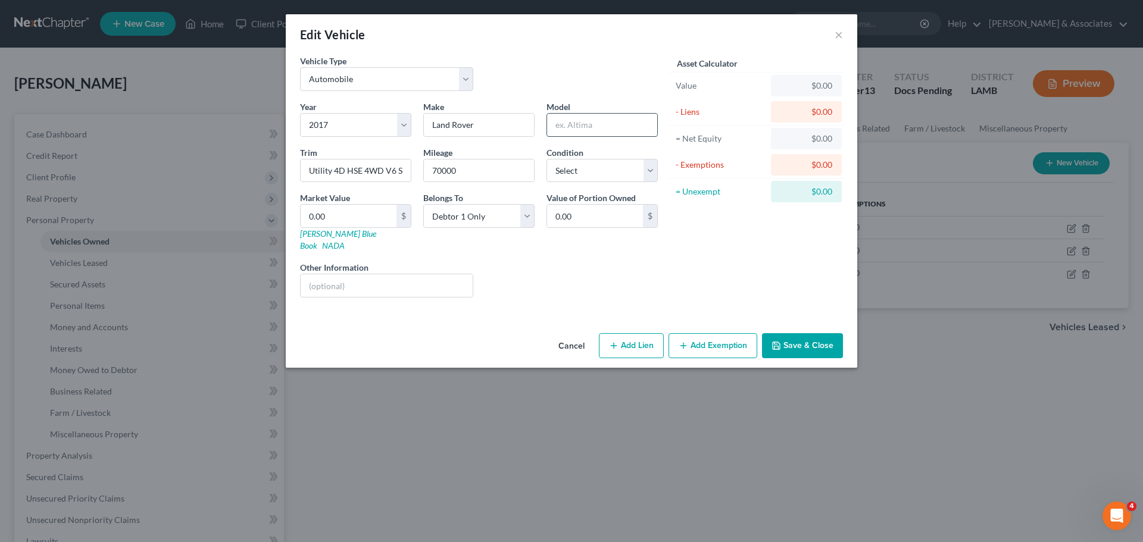
click at [599, 118] on input "text" at bounding box center [602, 125] width 110 height 23
paste input "Range Rover"
type input "Range Rover"
click at [673, 249] on div "Asset Calculator Value $0.00 - Liens $0.00 = Net Equity $0.00 - Exemptions $0.0…" at bounding box center [756, 181] width 185 height 252
click at [637, 182] on select "Select Excellent Very Good Good Fair Poor" at bounding box center [601, 171] width 111 height 24
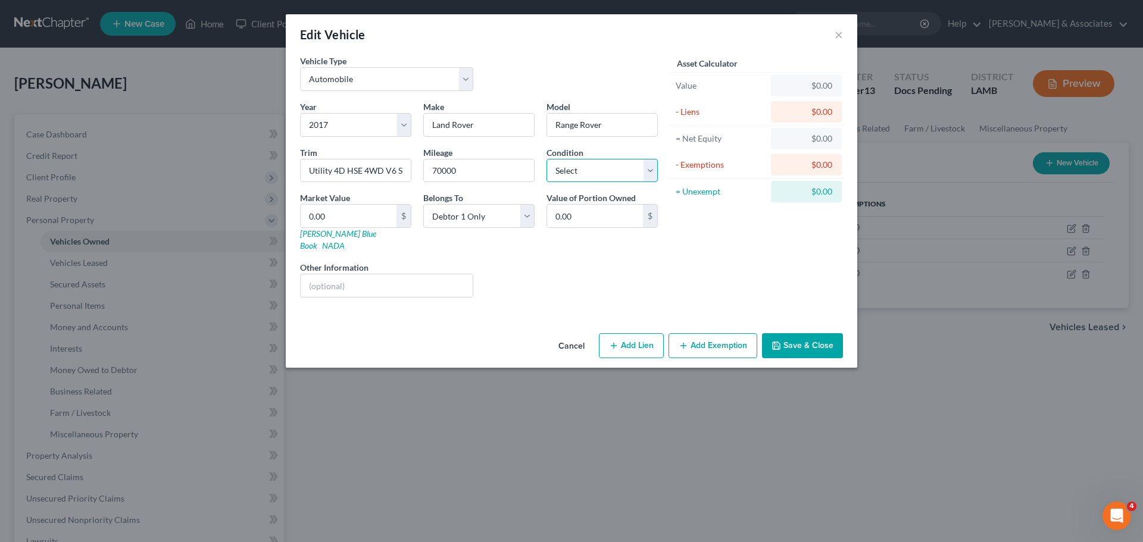
select select "3"
click at [546, 159] on select "Select Excellent Very Good Good Fair Poor" at bounding box center [601, 171] width 111 height 24
click at [317, 211] on input "0.00" at bounding box center [349, 216] width 96 height 23
paste input "16,675"
type input "16,675"
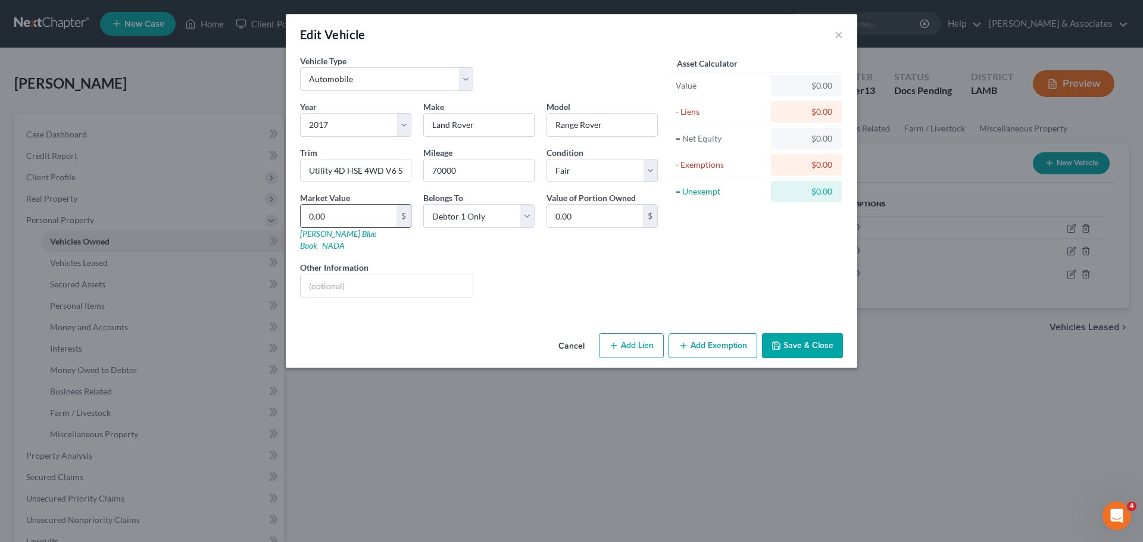
type input "16,675.00"
type input "16,675"
click at [561, 274] on div "Liens Select" at bounding box center [571, 279] width 185 height 36
click at [802, 333] on button "Save & Close" at bounding box center [802, 345] width 81 height 25
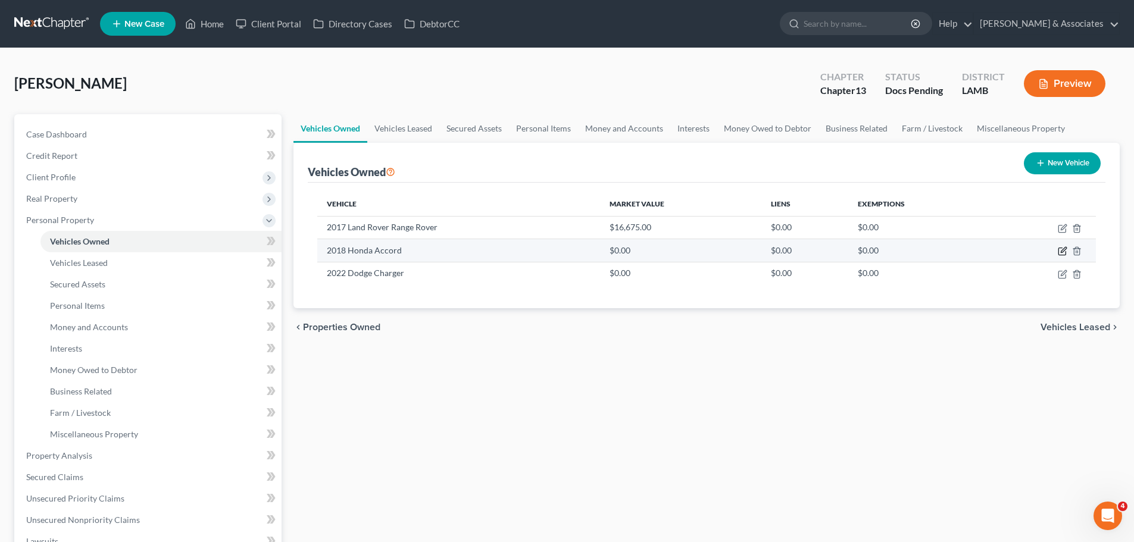
click at [1060, 248] on icon "button" at bounding box center [1061, 251] width 7 height 7
select select "0"
select select "8"
select select "0"
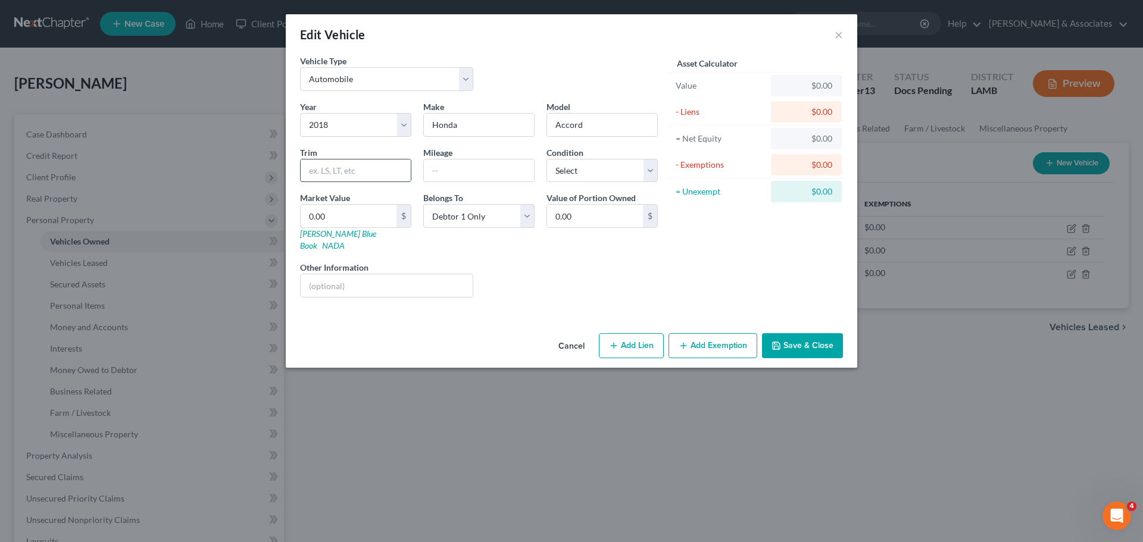
click at [349, 174] on input "text" at bounding box center [356, 171] width 110 height 23
paste input "Sedan 4D Sport 2.0"
type input "Sedan 4D Sport 2.0"
drag, startPoint x: 424, startPoint y: 174, endPoint x: 439, endPoint y: 173, distance: 14.9
click at [424, 174] on input "text" at bounding box center [479, 171] width 110 height 23
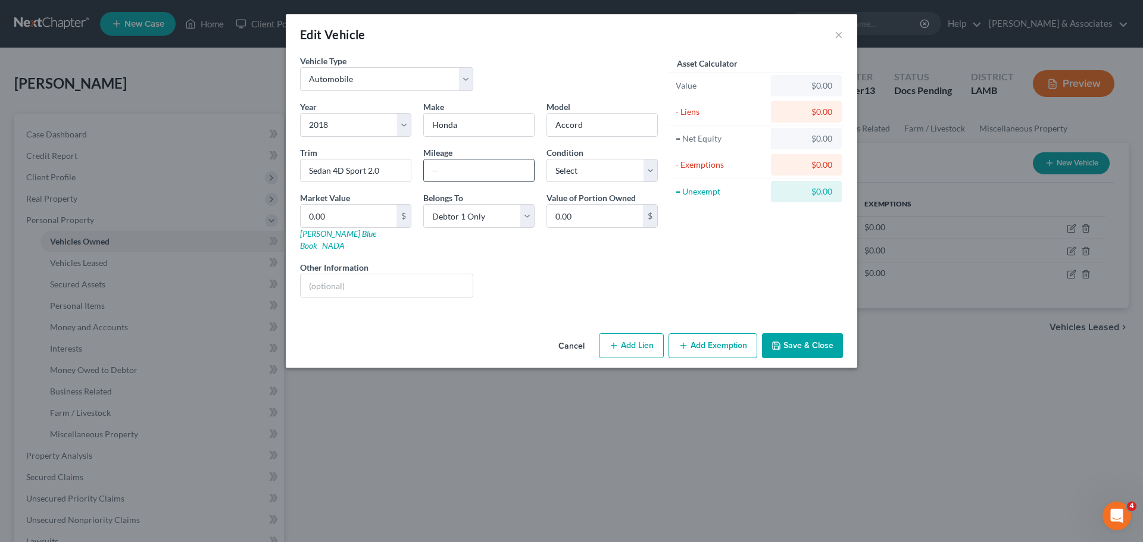
click at [460, 171] on input "text" at bounding box center [479, 171] width 110 height 23
type input "100000"
click at [344, 221] on input "0.00" at bounding box center [349, 216] width 96 height 23
click at [342, 219] on input "0.00" at bounding box center [349, 216] width 96 height 23
paste input "16,025"
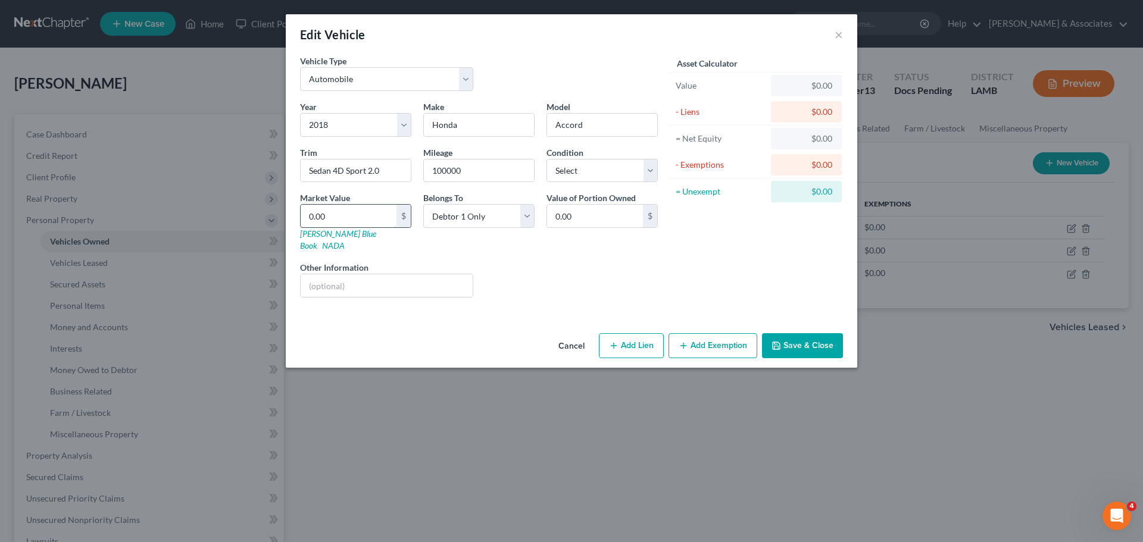
type input "16,025"
type input "16,025.00"
type input "16,025"
click at [624, 268] on div "Liens Select" at bounding box center [571, 279] width 185 height 36
click at [605, 176] on select "Select Excellent Very Good Good Fair Poor" at bounding box center [601, 171] width 111 height 24
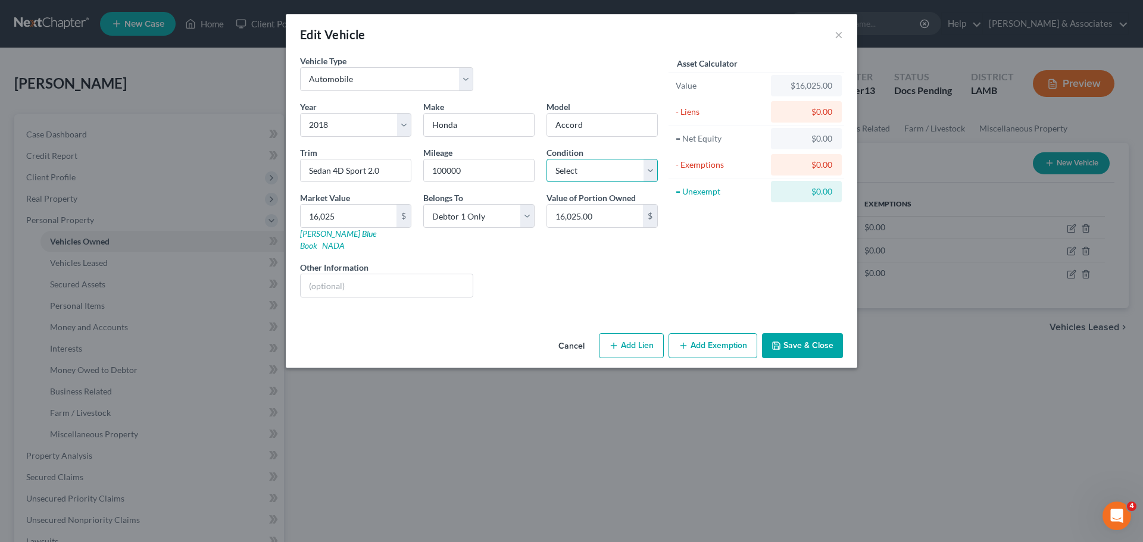
select select "3"
click at [546, 159] on select "Select Excellent Very Good Good Fair Poor" at bounding box center [601, 171] width 111 height 24
click at [804, 340] on button "Save & Close" at bounding box center [802, 345] width 81 height 25
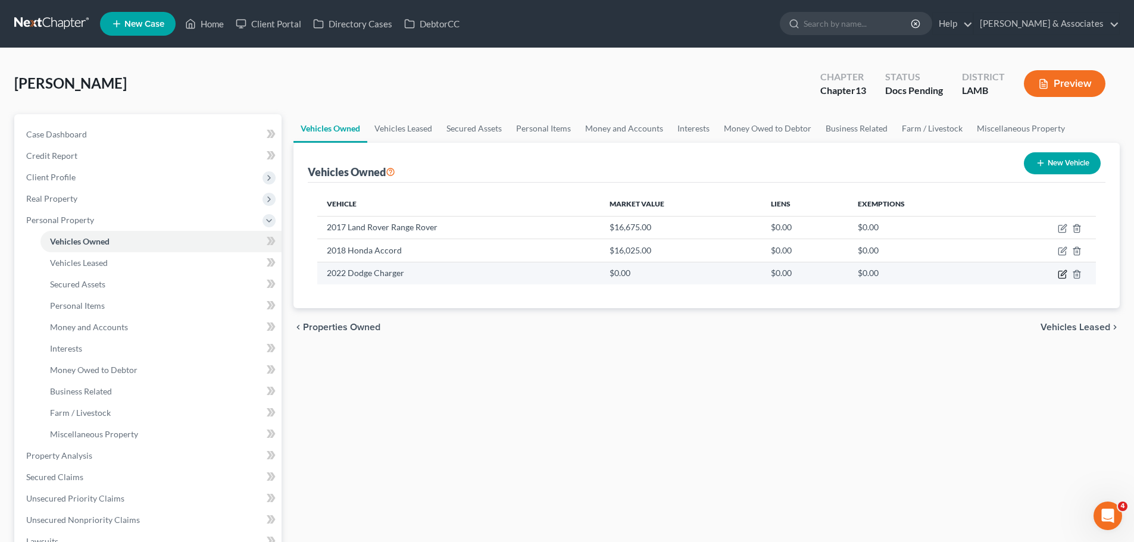
click at [1062, 276] on icon "button" at bounding box center [1063, 272] width 5 height 5
select select "0"
select select "4"
select select "0"
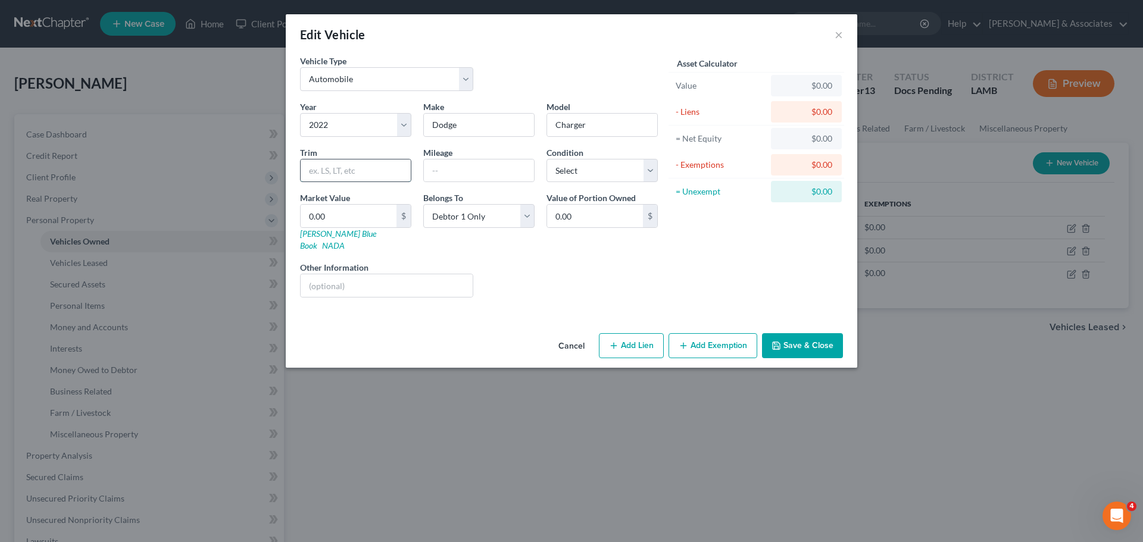
click at [354, 169] on input "text" at bounding box center [356, 171] width 110 height 23
paste input "Sedan 4D GT"
type input "Sedan 4D GT"
click at [460, 174] on input "text" at bounding box center [479, 171] width 110 height 23
click at [364, 174] on div "Year Select 2026 2025 2024 2023 2022 2021 2020 2019 2018 2017 2016 2015 2014 20…" at bounding box center [479, 204] width 370 height 207
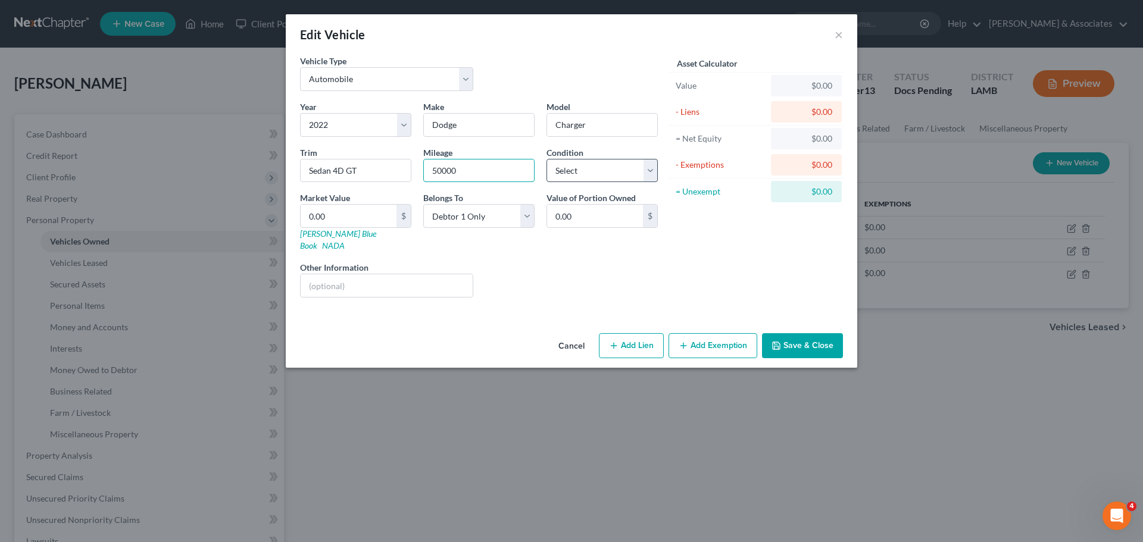
type input "50000"
click at [576, 171] on select "Select Excellent Very Good Good Fair Poor" at bounding box center [601, 171] width 111 height 24
select select "3"
click at [546, 159] on select "Select Excellent Very Good Good Fair Poor" at bounding box center [601, 171] width 111 height 24
click at [341, 212] on input "0.00" at bounding box center [349, 216] width 96 height 23
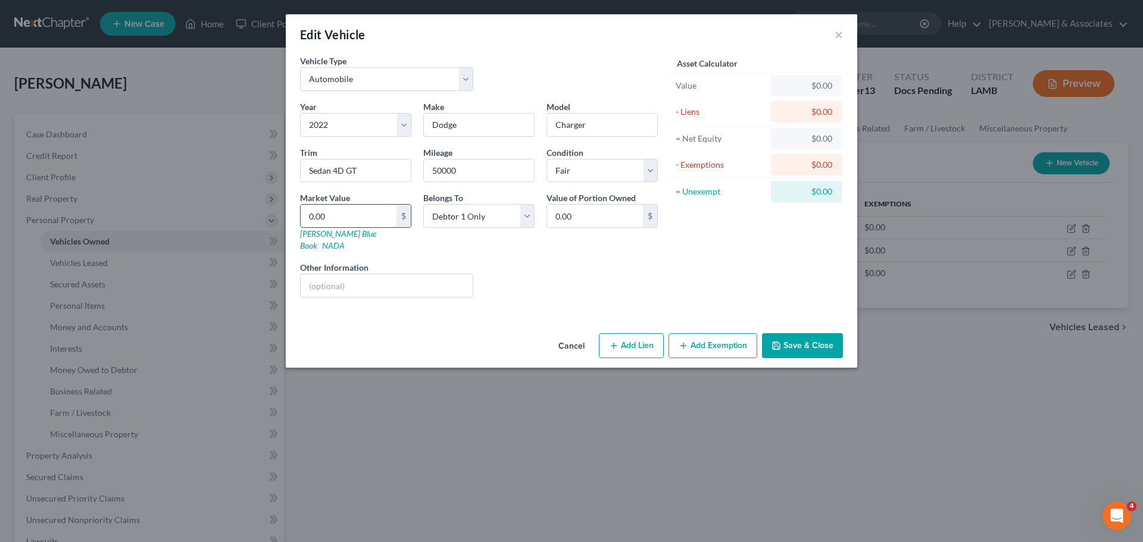
click at [341, 212] on input "0.00" at bounding box center [349, 216] width 96 height 23
paste input "19,825"
type input "19,825"
type input "19,825.00"
type input "19,825"
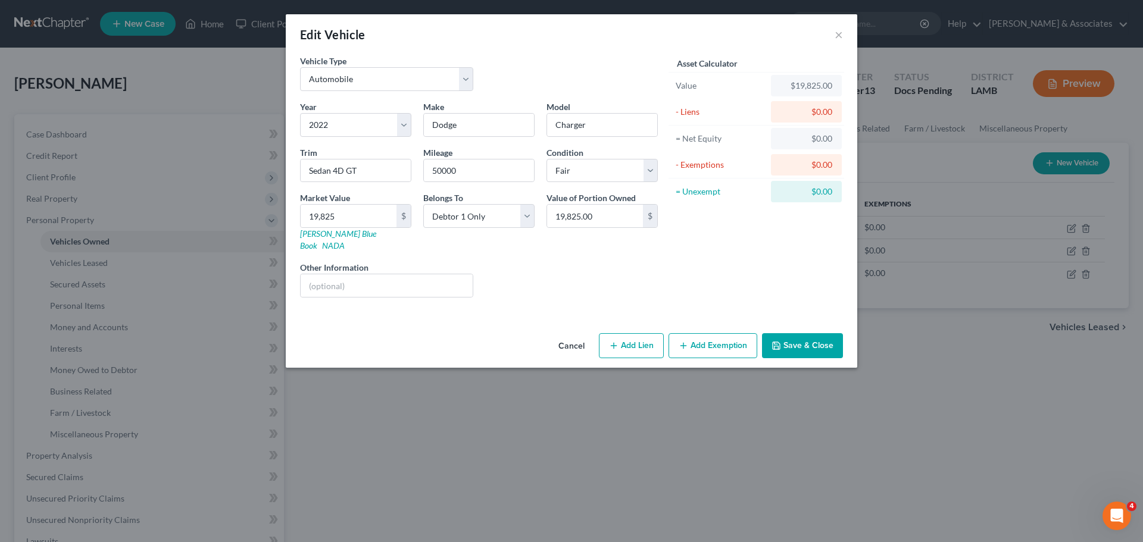
click at [792, 333] on button "Save & Close" at bounding box center [802, 345] width 81 height 25
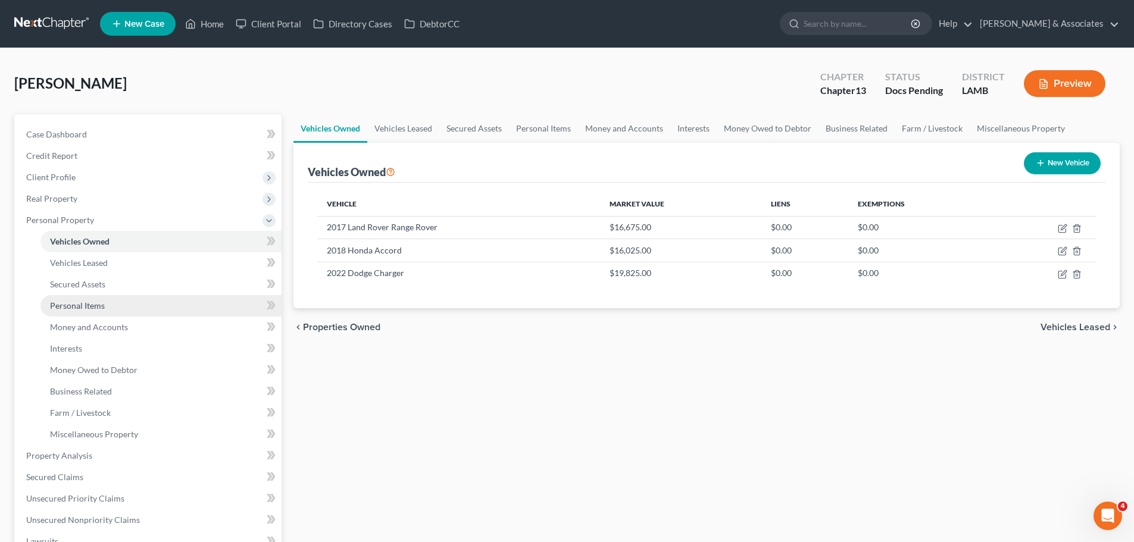
click at [134, 301] on link "Personal Items" at bounding box center [160, 305] width 241 height 21
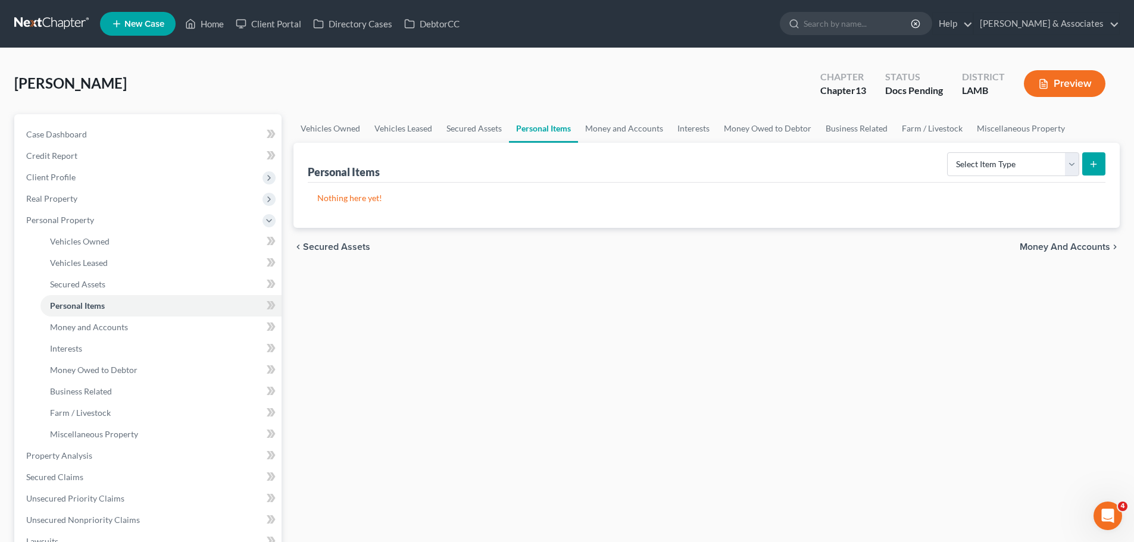
click at [592, 370] on div "Vehicles Owned Vehicles Leased Secured Assets Personal Items Money and Accounts…" at bounding box center [706, 468] width 838 height 709
click at [602, 346] on div "Vehicles Owned Vehicles Leased Secured Assets Personal Items Money and Accounts…" at bounding box center [706, 468] width 838 height 709
click at [988, 171] on select "Select Item Type Clothing Collectibles Of Value Electronics Firearms Household …" at bounding box center [1013, 164] width 132 height 24
click at [948, 152] on select "Select Item Type Clothing Collectibles Of Value Electronics Firearms Household …" at bounding box center [1013, 164] width 132 height 24
click at [875, 174] on div "Personal Items Select Item Type Clothing Collectibles Of Value Electronics Fire…" at bounding box center [707, 163] width 798 height 40
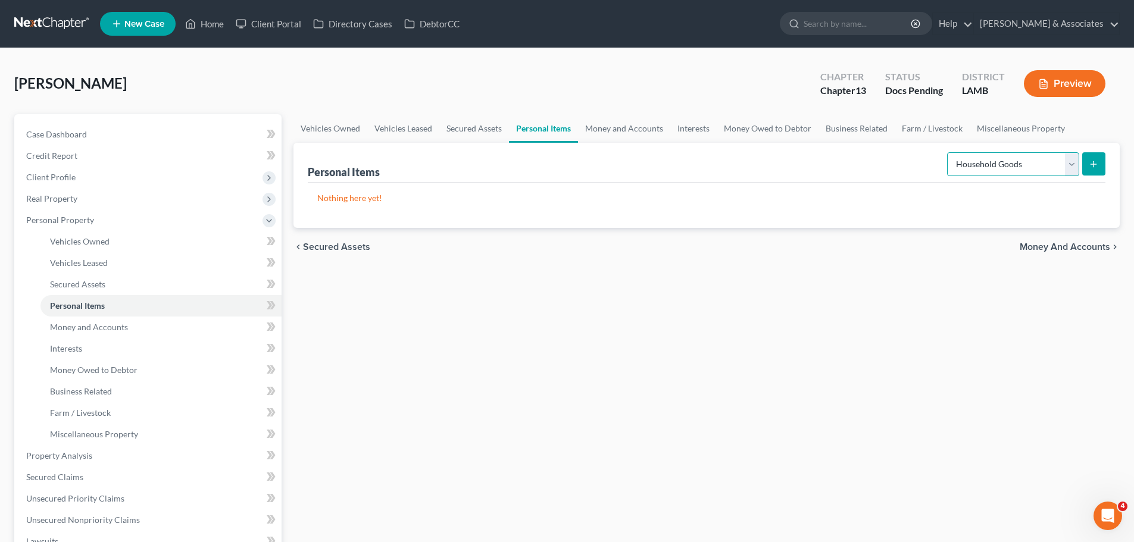
click at [992, 170] on select "Select Item Type Clothing Collectibles Of Value Electronics Firearms Household …" at bounding box center [1013, 164] width 132 height 24
select select "clothing"
click at [948, 152] on select "Select Item Type Clothing Collectibles Of Value Electronics Firearms Household …" at bounding box center [1013, 164] width 132 height 24
click at [896, 201] on p "Nothing here yet!" at bounding box center [706, 198] width 778 height 12
click at [1087, 165] on button "submit" at bounding box center [1093, 163] width 23 height 23
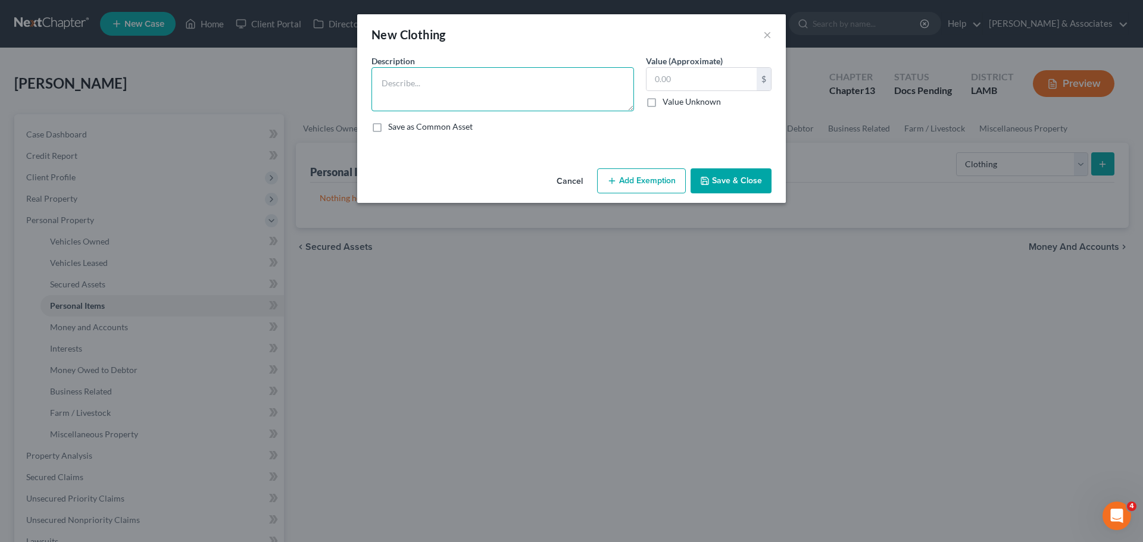
click at [430, 84] on textarea at bounding box center [502, 89] width 262 height 44
click at [664, 171] on button "Add Exemption" at bounding box center [641, 180] width 89 height 25
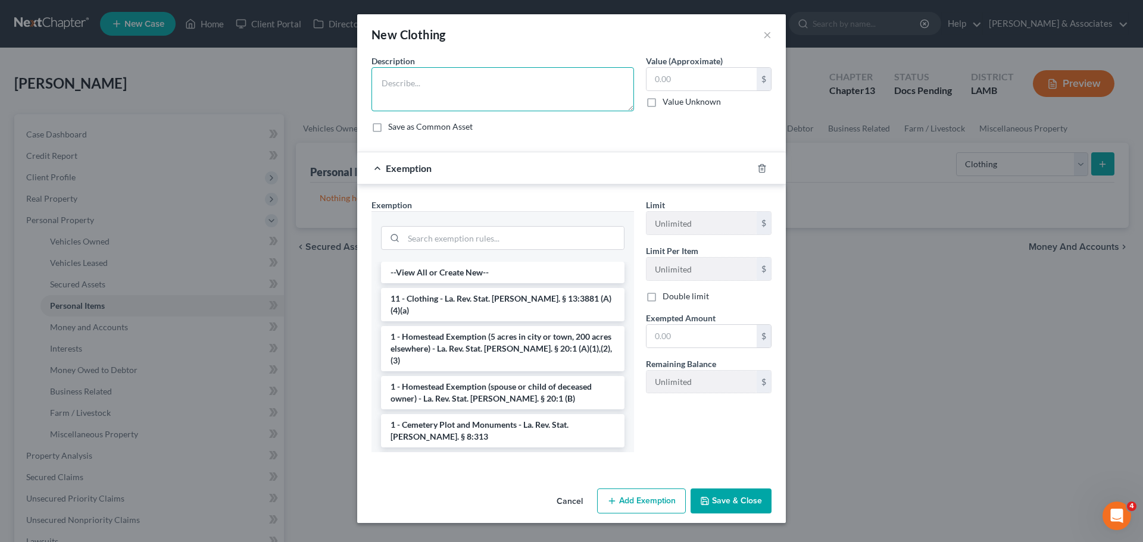
click at [524, 99] on textarea at bounding box center [502, 89] width 262 height 44
type textarea "Used clothing"
click at [412, 296] on li "11 - Clothing - La. Rev. Stat. Ann. § 13:3881 (A)(4)(a)" at bounding box center [502, 304] width 243 height 33
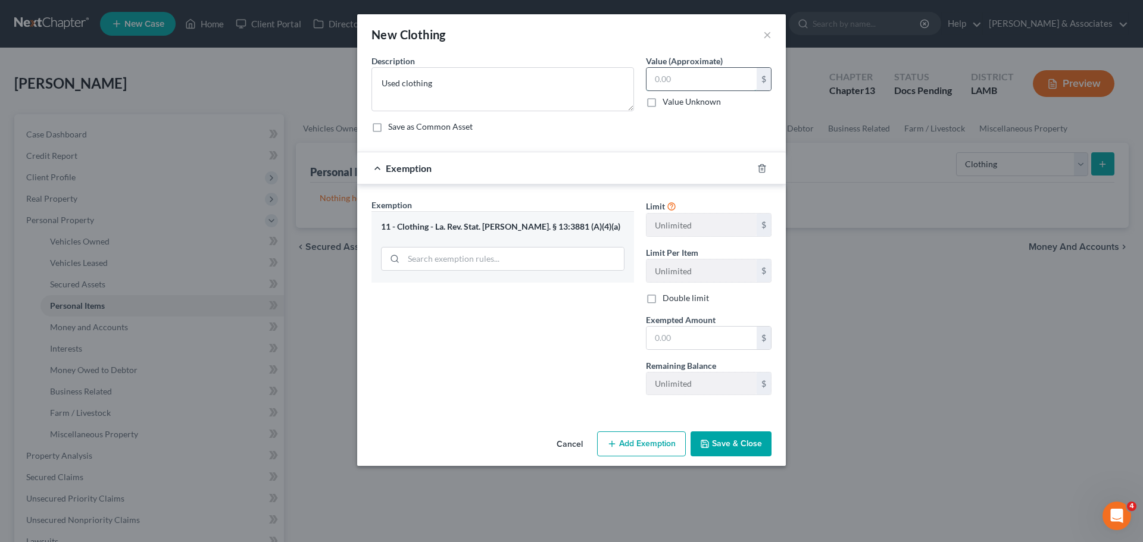
click at [720, 78] on input "text" at bounding box center [701, 79] width 110 height 23
click at [718, 82] on input "text" at bounding box center [701, 79] width 110 height 23
type input "600.00"
drag, startPoint x: 706, startPoint y: 334, endPoint x: 911, endPoint y: 286, distance: 210.5
click at [708, 335] on input "text" at bounding box center [701, 338] width 110 height 23
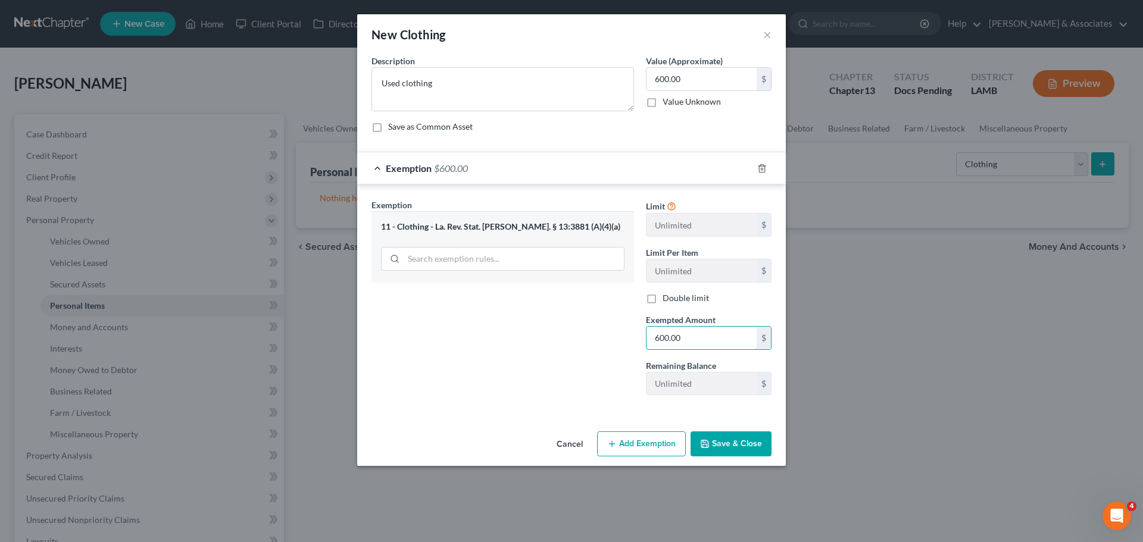
type input "600.00"
click at [755, 449] on button "Save & Close" at bounding box center [730, 443] width 81 height 25
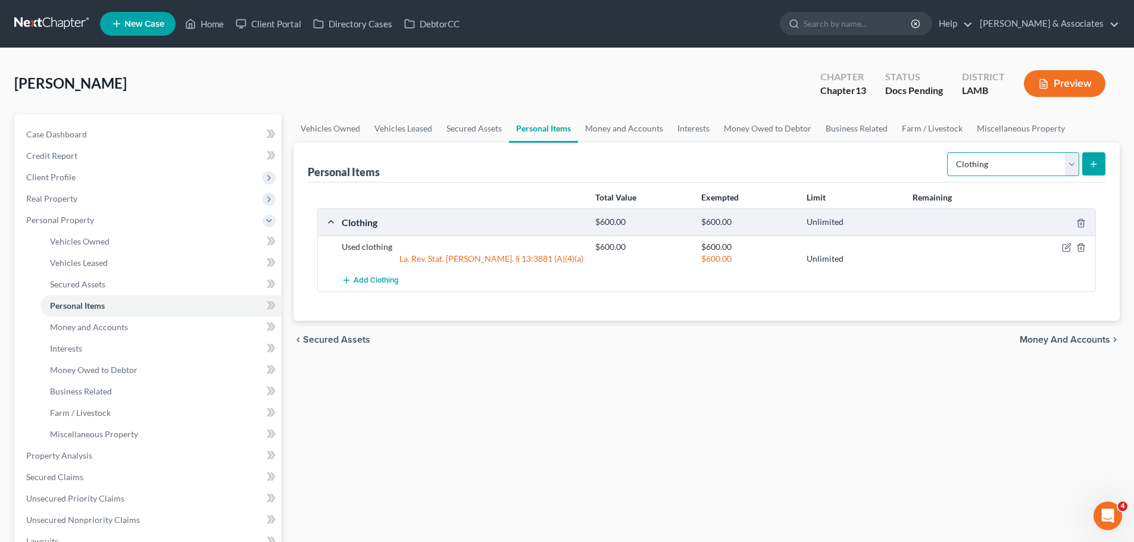
click at [1001, 173] on select "Select Item Type Clothing Collectibles Of Value Electronics Firearms Household …" at bounding box center [1013, 164] width 132 height 24
select select "firearms"
click at [948, 152] on select "Select Item Type Clothing Collectibles Of Value Electronics Firearms Household …" at bounding box center [1013, 164] width 132 height 24
click at [1105, 163] on div "Personal Items Select Item Type Clothing Collectibles Of Value Electronics Fire…" at bounding box center [706, 232] width 826 height 178
click at [1083, 158] on button "submit" at bounding box center [1093, 163] width 23 height 23
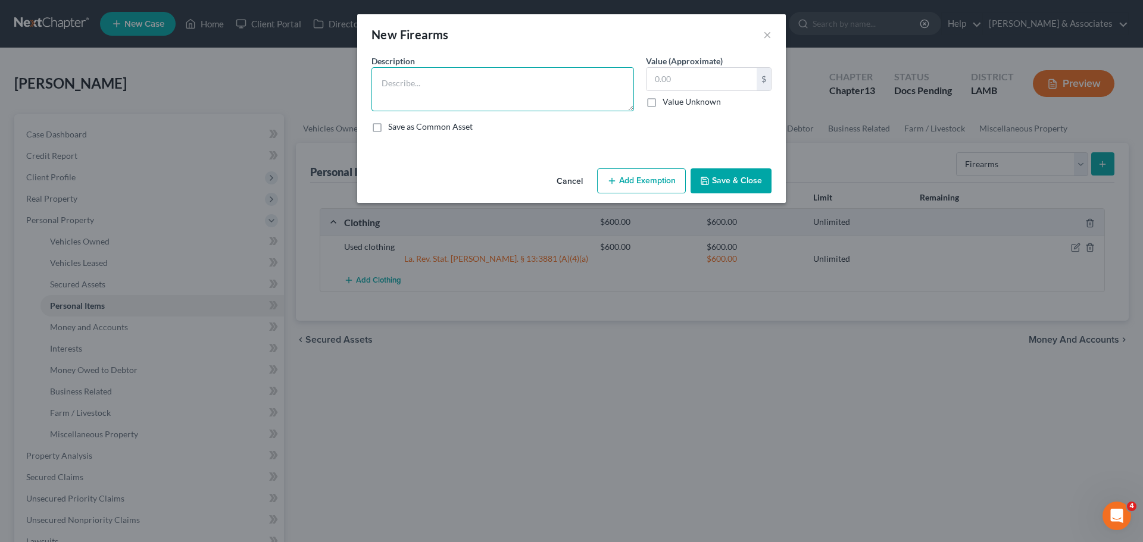
click at [392, 81] on textarea at bounding box center [502, 89] width 262 height 44
type textarea "Remington 380"
click at [686, 76] on input "text" at bounding box center [701, 79] width 110 height 23
click at [483, 81] on textarea "Remington 380" at bounding box center [502, 89] width 262 height 44
click at [692, 73] on input "text" at bounding box center [701, 79] width 110 height 23
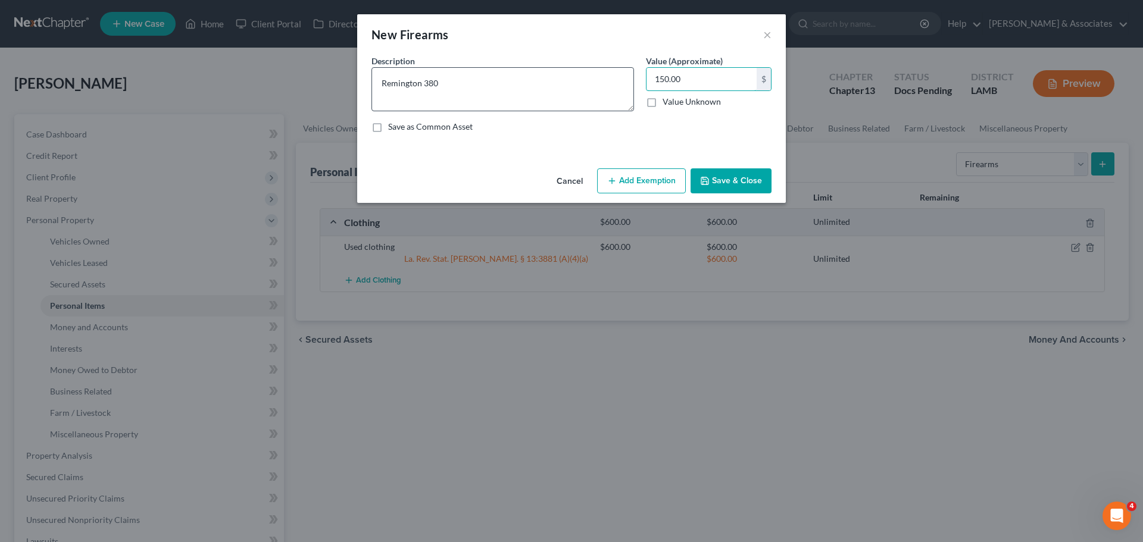
type input "150.00"
click at [531, 68] on textarea "Remington 380" at bounding box center [502, 89] width 262 height 44
type textarea "Remington 380"
click at [645, 187] on button "Add Exemption" at bounding box center [641, 180] width 89 height 25
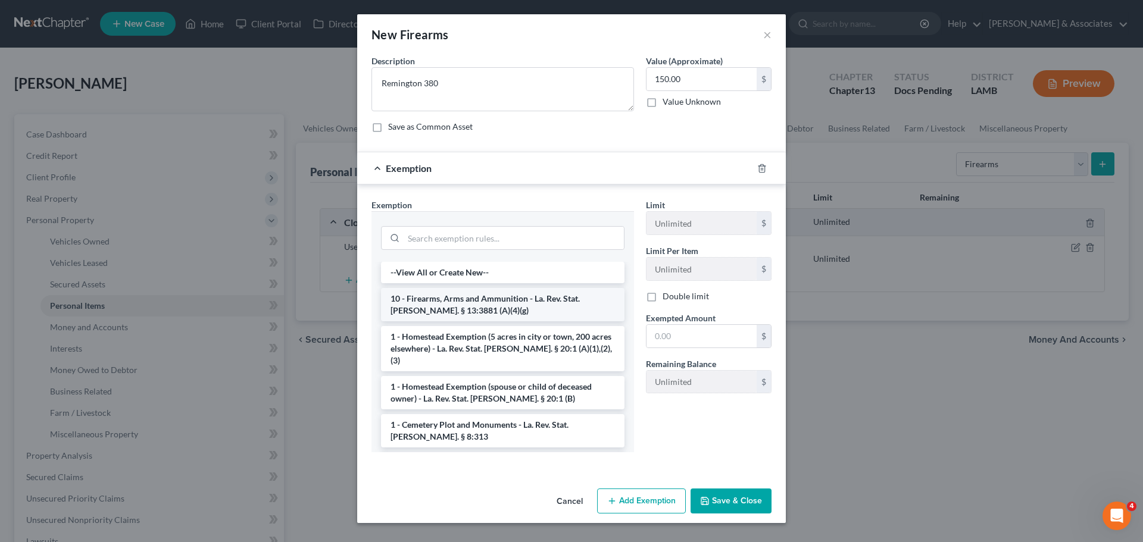
click at [439, 311] on li "10 - Firearms, Arms and Ammunition - La. Rev. Stat. Ann. § 13:3881 (A)(4)(g)" at bounding box center [502, 304] width 243 height 33
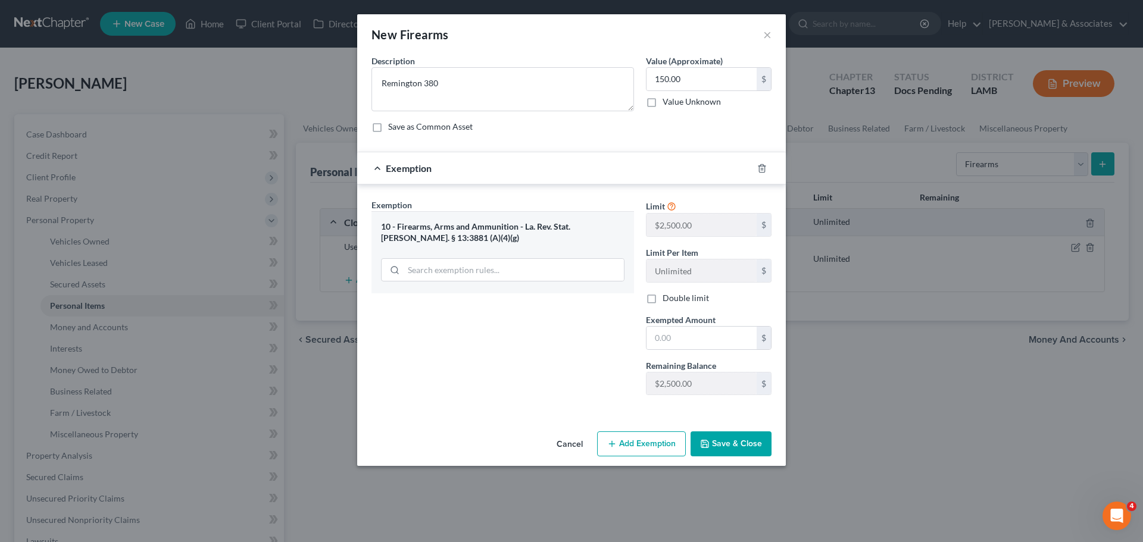
click at [679, 324] on span "Exempted Amount" at bounding box center [681, 320] width 70 height 10
click at [689, 338] on input "text" at bounding box center [701, 338] width 110 height 23
click at [750, 337] on input "text" at bounding box center [701, 338] width 110 height 23
type input "150.00"
click at [734, 436] on button "Save & Close" at bounding box center [730, 443] width 81 height 25
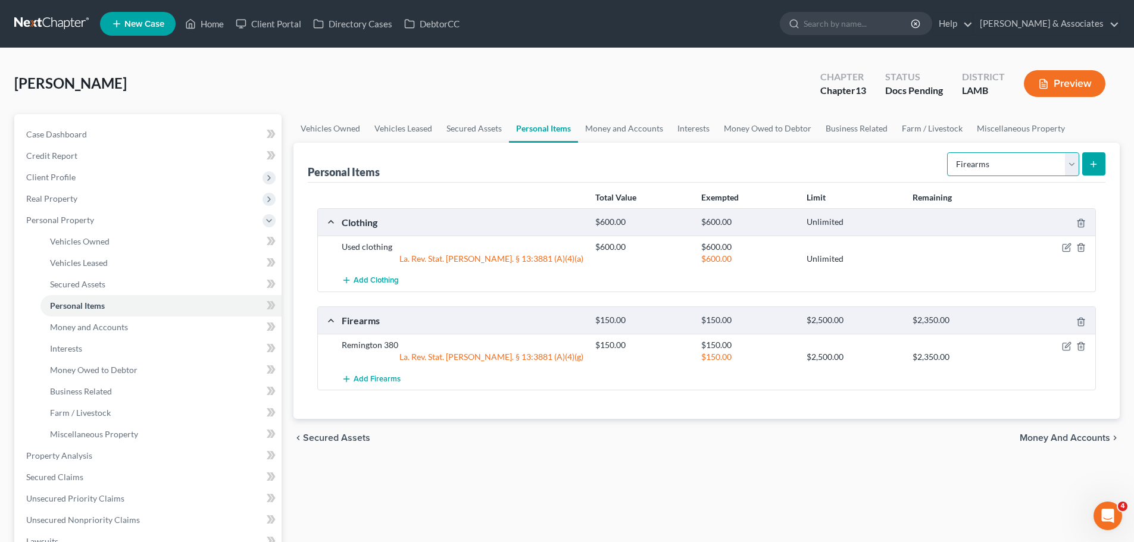
click at [1031, 170] on select "Select Item Type Clothing Collectibles Of Value Electronics Firearms Household …" at bounding box center [1013, 164] width 132 height 24
select select "jewelry"
click at [948, 152] on select "Select Item Type Clothing Collectibles Of Value Electronics Firearms Household …" at bounding box center [1013, 164] width 132 height 24
click at [1097, 154] on button "submit" at bounding box center [1093, 163] width 23 height 23
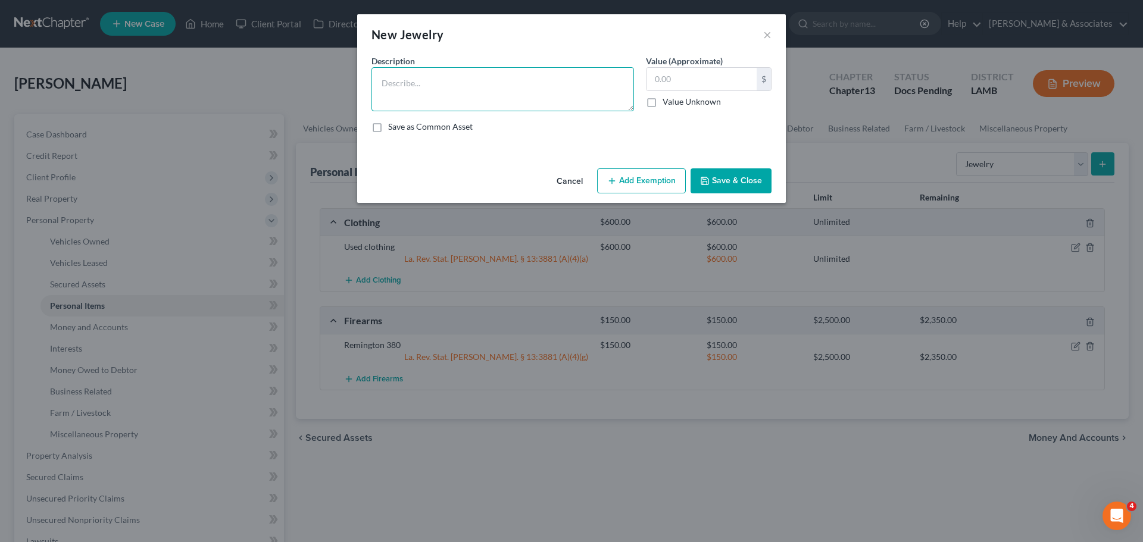
click at [408, 98] on textarea at bounding box center [502, 89] width 262 height 44
type textarea "wedding bands"
click at [709, 83] on input "text" at bounding box center [701, 79] width 110 height 23
click at [643, 167] on div "Cancel Add Exemption Save & Close" at bounding box center [571, 183] width 429 height 39
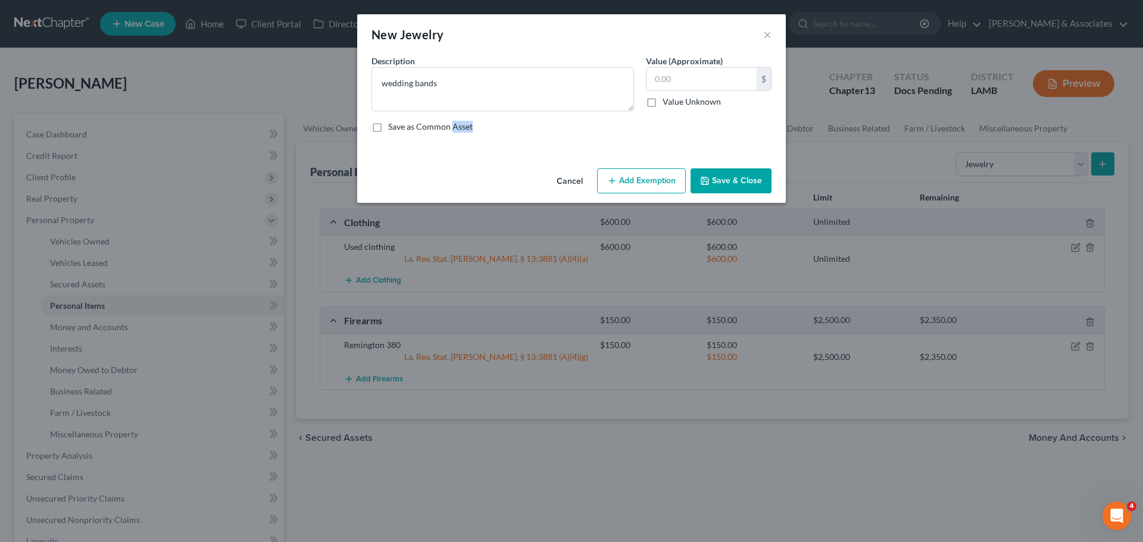
click at [643, 181] on button "Add Exemption" at bounding box center [641, 180] width 89 height 25
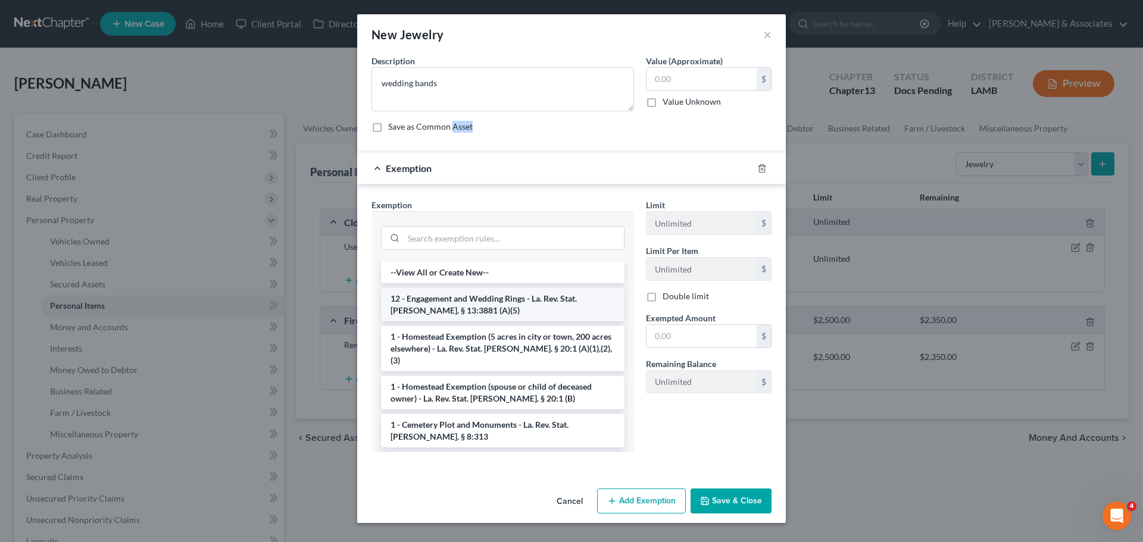
click at [449, 301] on li "12 - Engagement and Wedding Rings - La. Rev. Stat. Ann. § 13:3881 (A)(5)" at bounding box center [502, 304] width 243 height 33
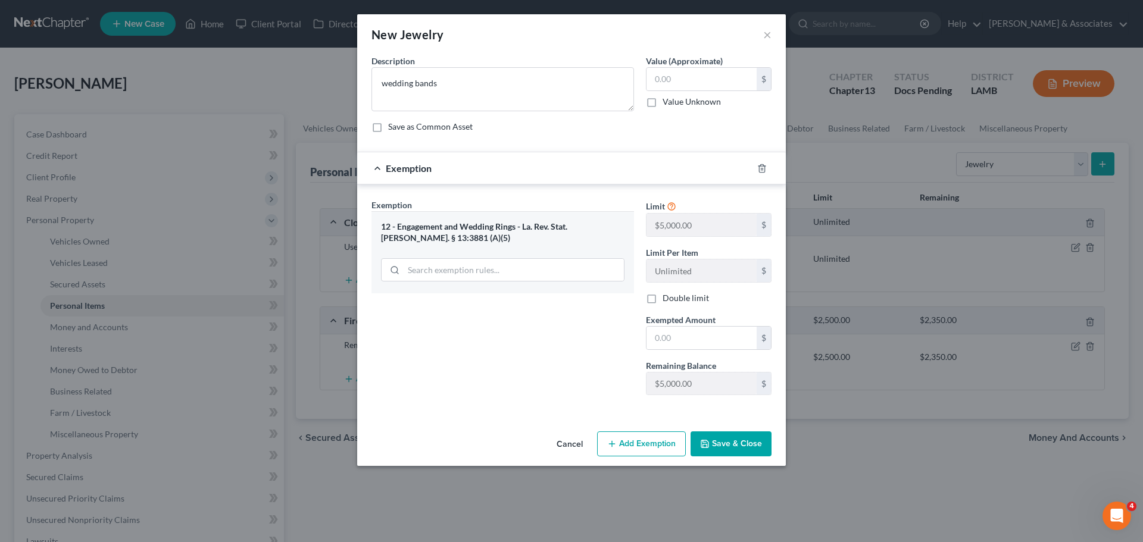
click at [717, 55] on label "Value (Approximate)" at bounding box center [684, 61] width 77 height 12
click at [714, 77] on input "text" at bounding box center [701, 79] width 110 height 23
type input "1,500.00"
click at [739, 334] on input "text" at bounding box center [701, 338] width 110 height 23
type input "1,500.00"
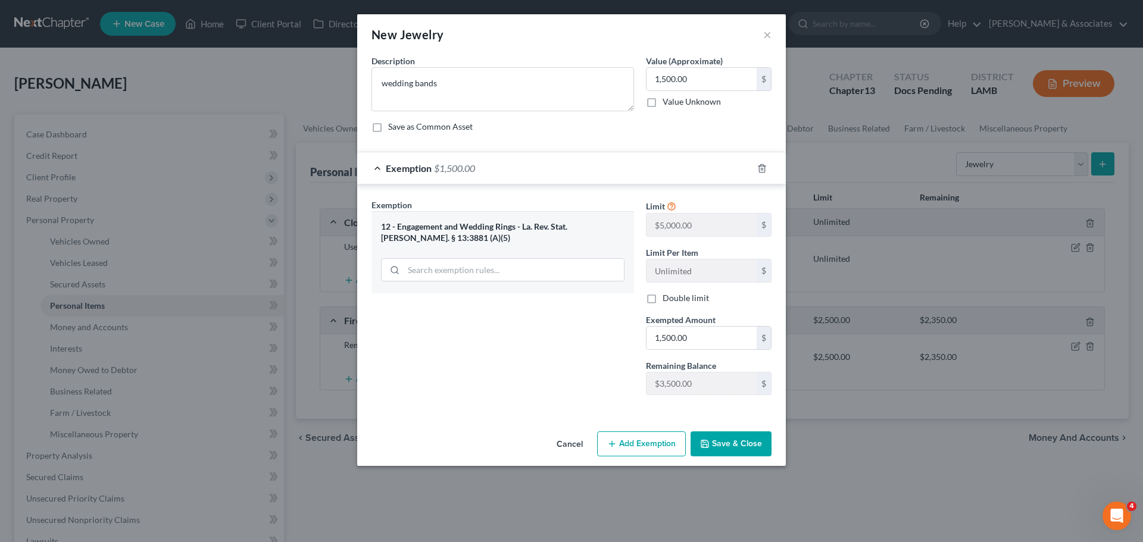
click at [733, 436] on button "Save & Close" at bounding box center [730, 443] width 81 height 25
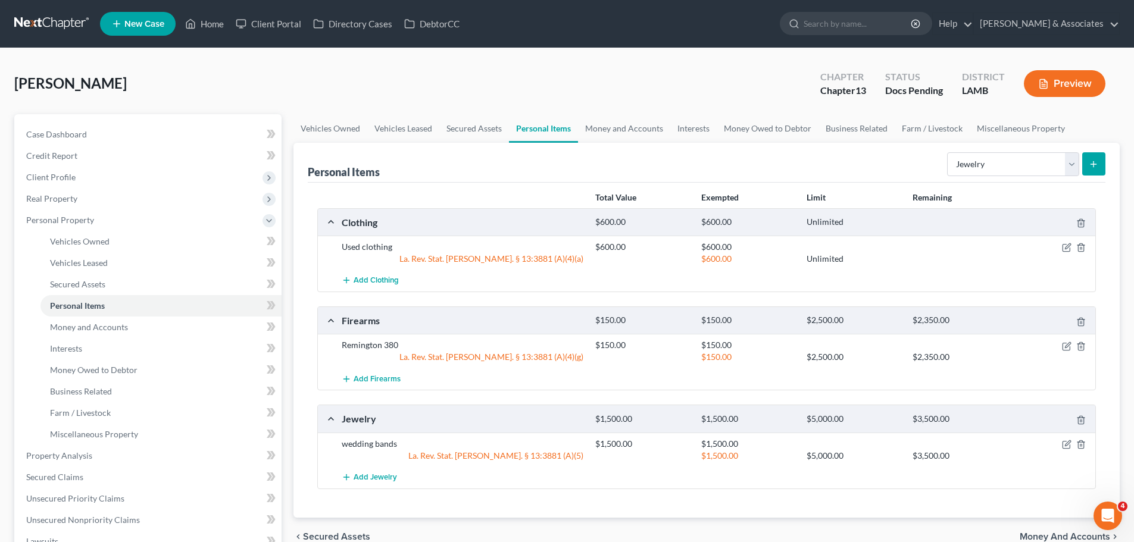
click at [746, 499] on div "Total Value Exempted Limit Remaining Clothing $600.00 $600.00 Unlimited Used cl…" at bounding box center [707, 350] width 798 height 335
click at [1068, 447] on icon "button" at bounding box center [1067, 445] width 10 height 10
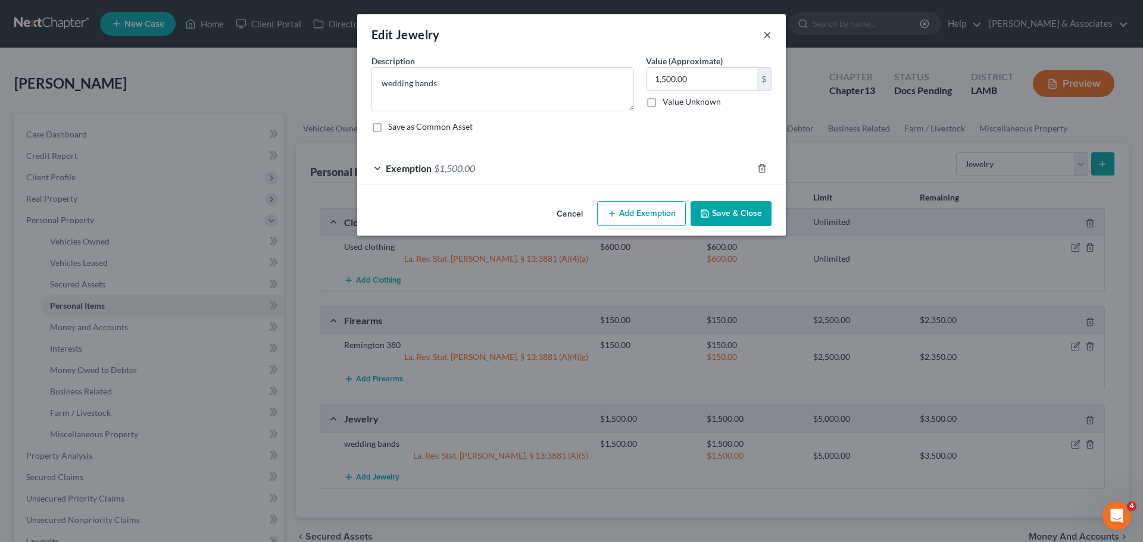
click at [763, 31] on button "×" at bounding box center [767, 34] width 8 height 14
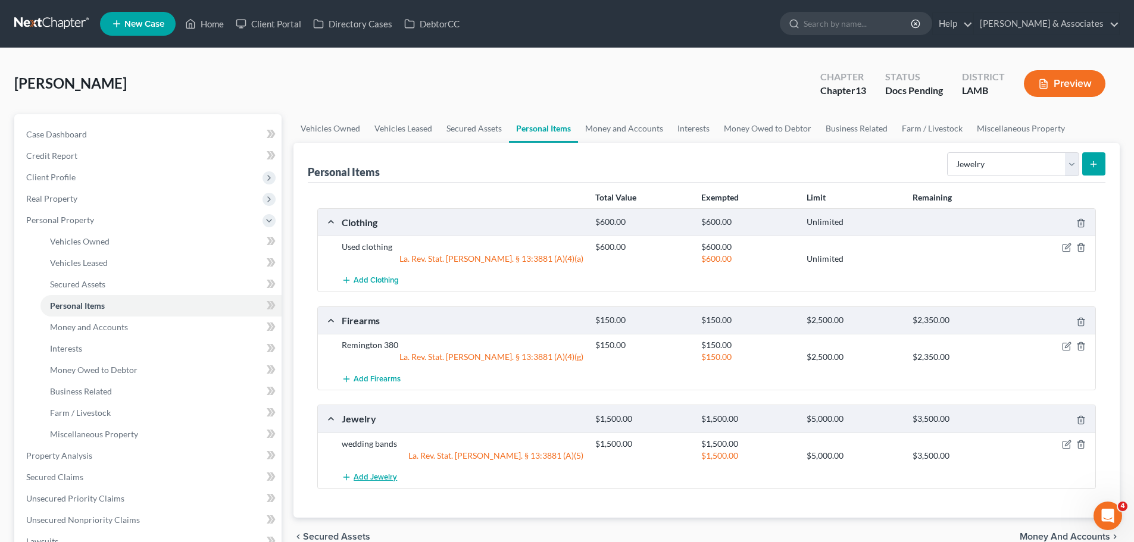
click at [377, 483] on button "Add Jewelry" at bounding box center [369, 478] width 55 height 22
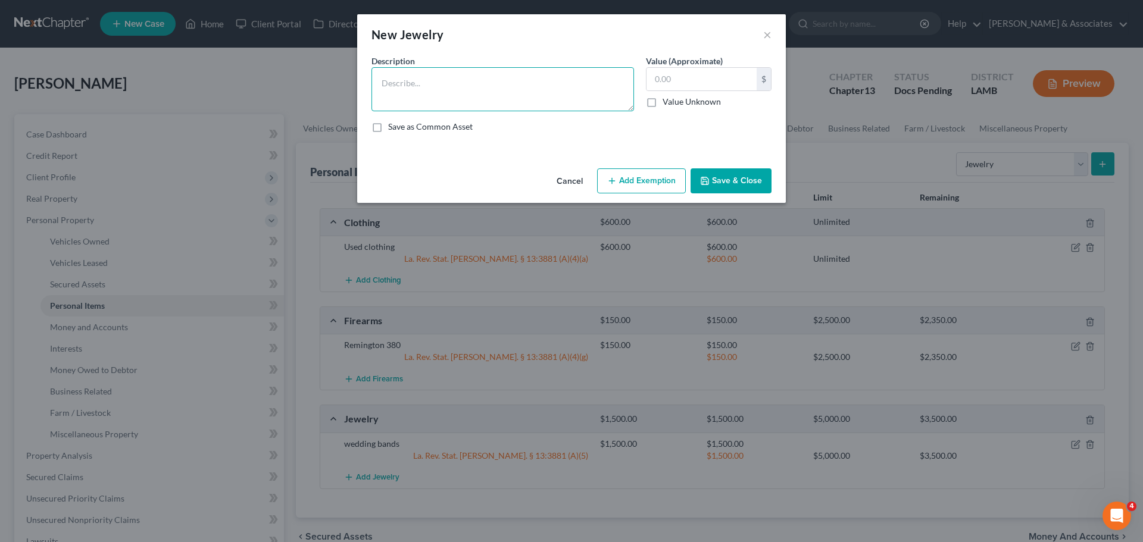
click at [462, 86] on textarea at bounding box center [502, 89] width 262 height 44
type textarea "c"
type textarea "Costume jewelry"
type input "10.00"
click at [747, 181] on button "Save & Close" at bounding box center [730, 180] width 81 height 25
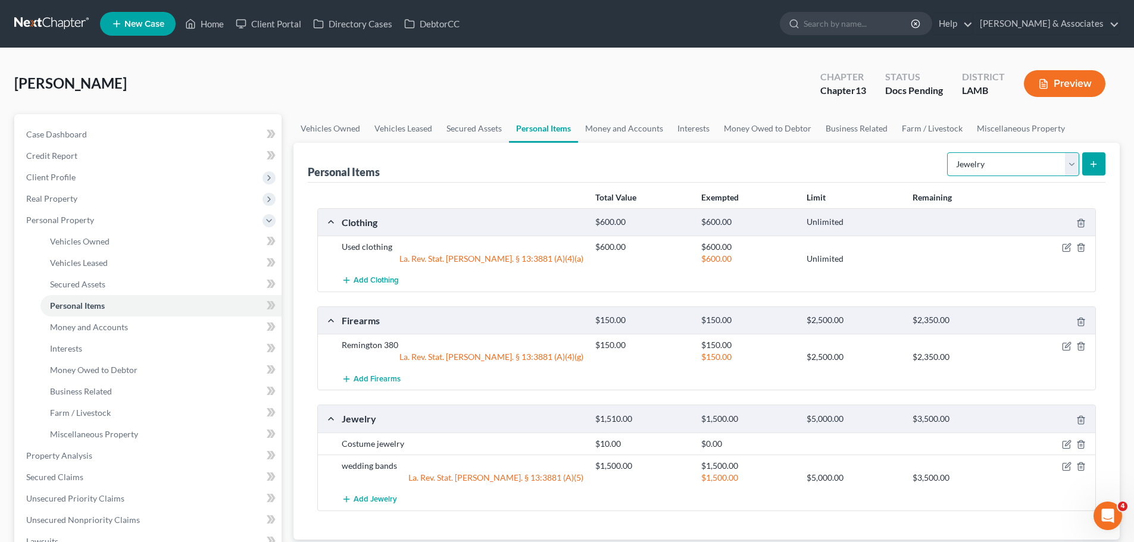
click at [1041, 154] on select "Select Item Type Clothing Collectibles Of Value Electronics Firearms Household …" at bounding box center [1013, 164] width 132 height 24
select select "household_goods"
click at [948, 152] on select "Select Item Type Clothing Collectibles Of Value Electronics Firearms Household …" at bounding box center [1013, 164] width 132 height 24
click at [1046, 162] on select "Select Item Type Clothing Collectibles Of Value Electronics Firearms Household …" at bounding box center [1013, 164] width 132 height 24
click at [948, 152] on select "Select Item Type Clothing Collectibles Of Value Electronics Firearms Household …" at bounding box center [1013, 164] width 132 height 24
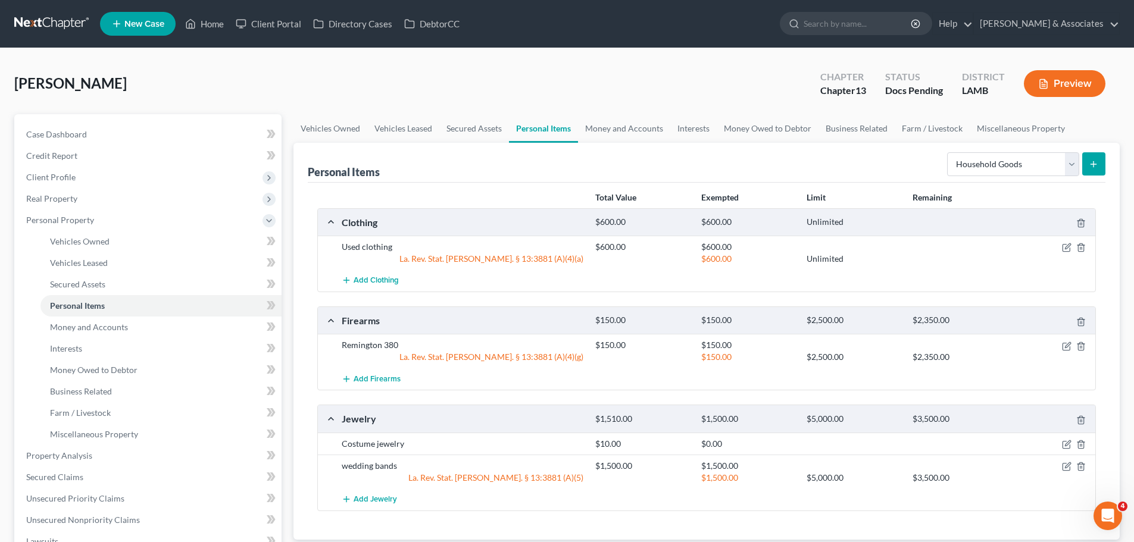
click at [1087, 155] on button "submit" at bounding box center [1093, 163] width 23 height 23
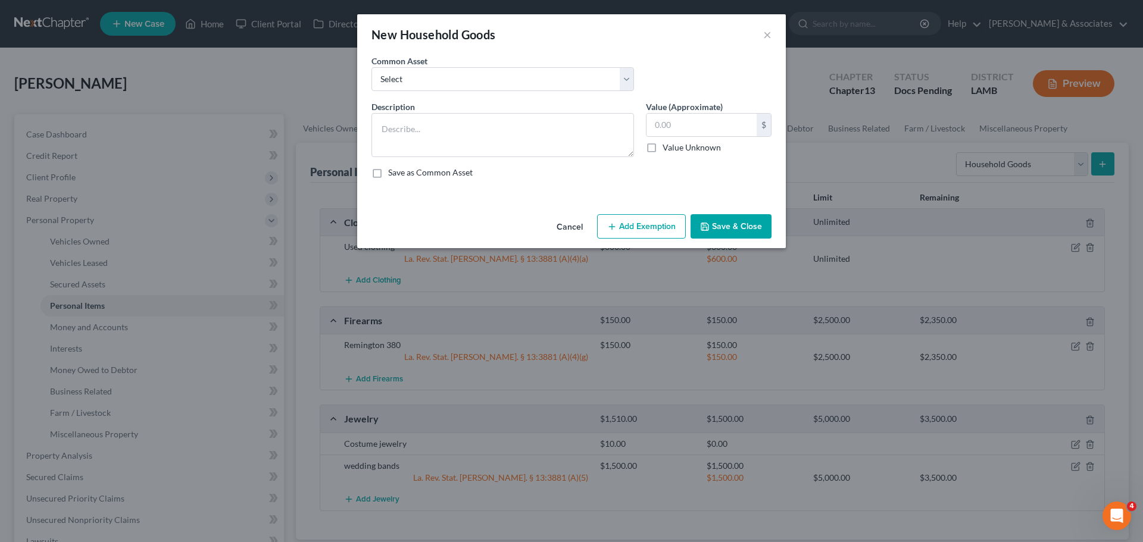
click at [413, 62] on label "Common Asset" at bounding box center [399, 61] width 56 height 12
click at [418, 81] on select "Select Appliances and furniture" at bounding box center [502, 79] width 262 height 24
select select "0"
click at [371, 67] on select "Select Appliances and furniture" at bounding box center [502, 79] width 262 height 24
type textarea "Appliances and furniture"
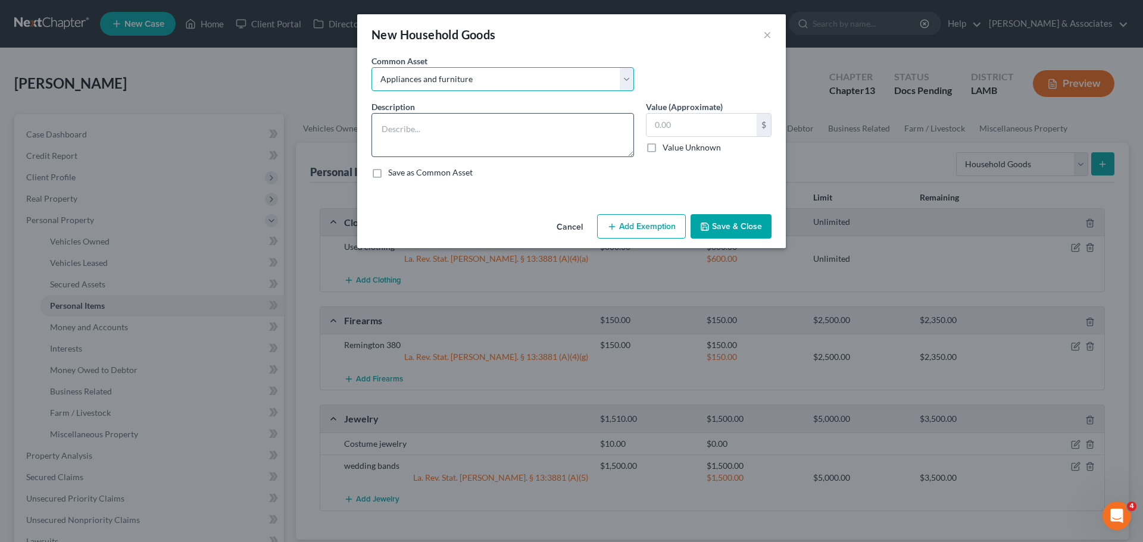
type input "1,000.00"
click at [495, 126] on textarea "Appliances and furniture" at bounding box center [502, 135] width 262 height 44
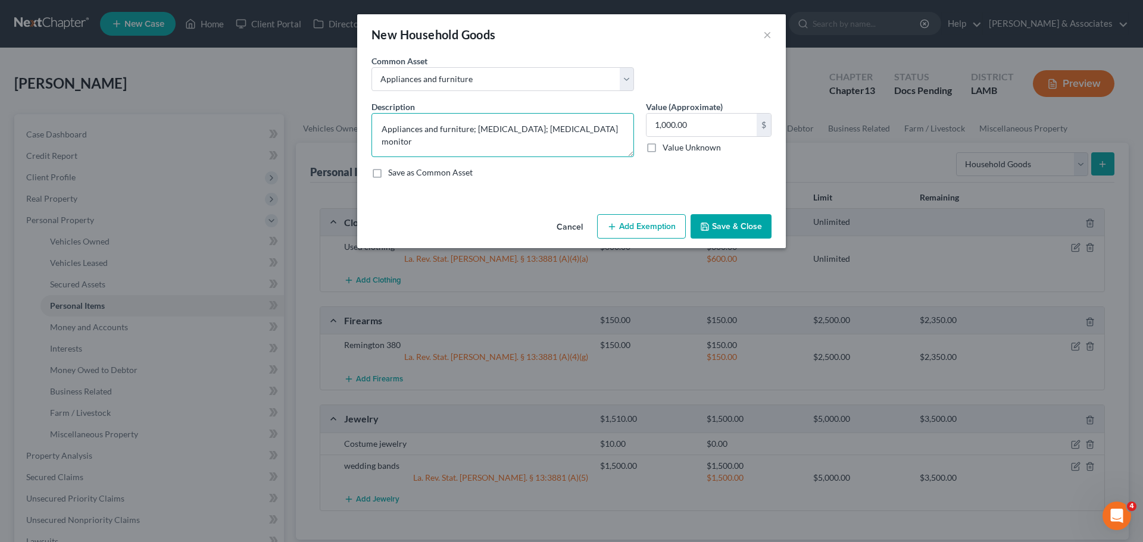
type textarea "Appliances and furniture; nebulizer; blood pressure monitor"
click at [667, 226] on button "Add Exemption" at bounding box center [641, 226] width 89 height 25
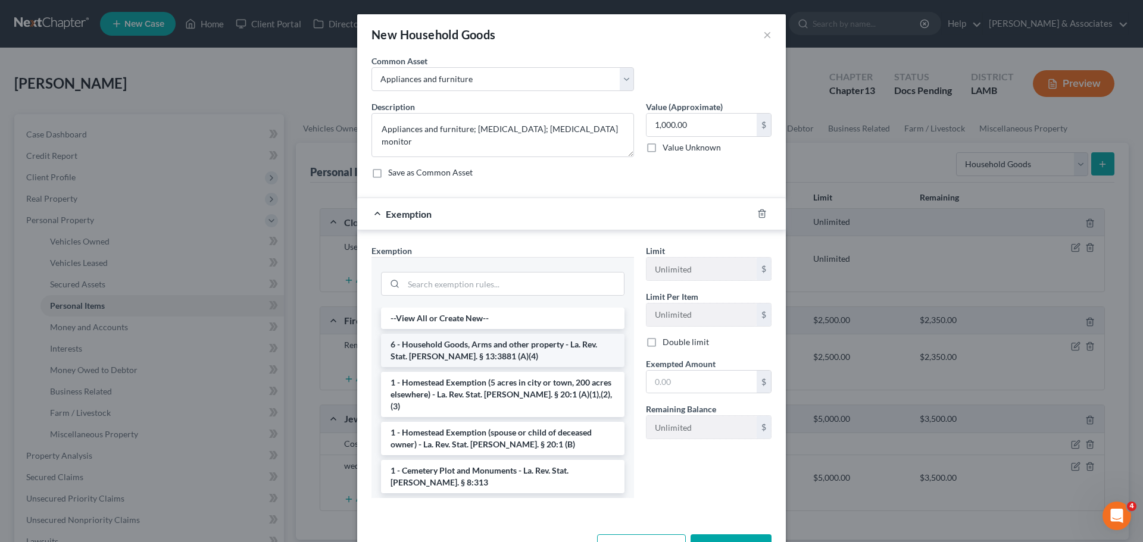
click at [436, 355] on li "6 - Household Goods, Arms and other property - La. Rev. Stat. Ann. § 13:3881 (A…" at bounding box center [502, 350] width 243 height 33
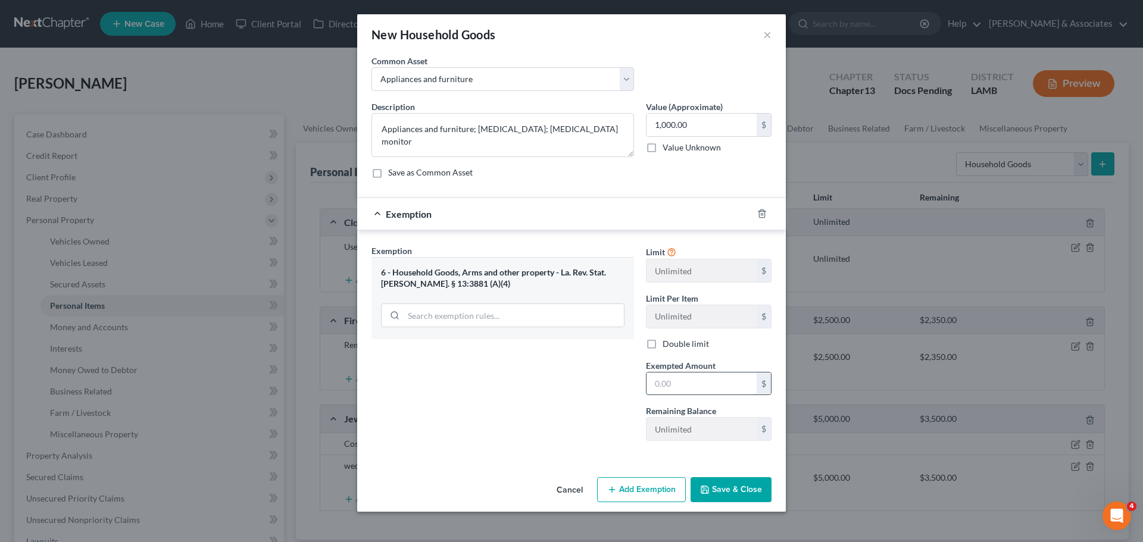
click at [712, 380] on input "text" at bounding box center [701, 384] width 110 height 23
type input "1,000.00"
click at [751, 499] on button "Save & Close" at bounding box center [730, 489] width 81 height 25
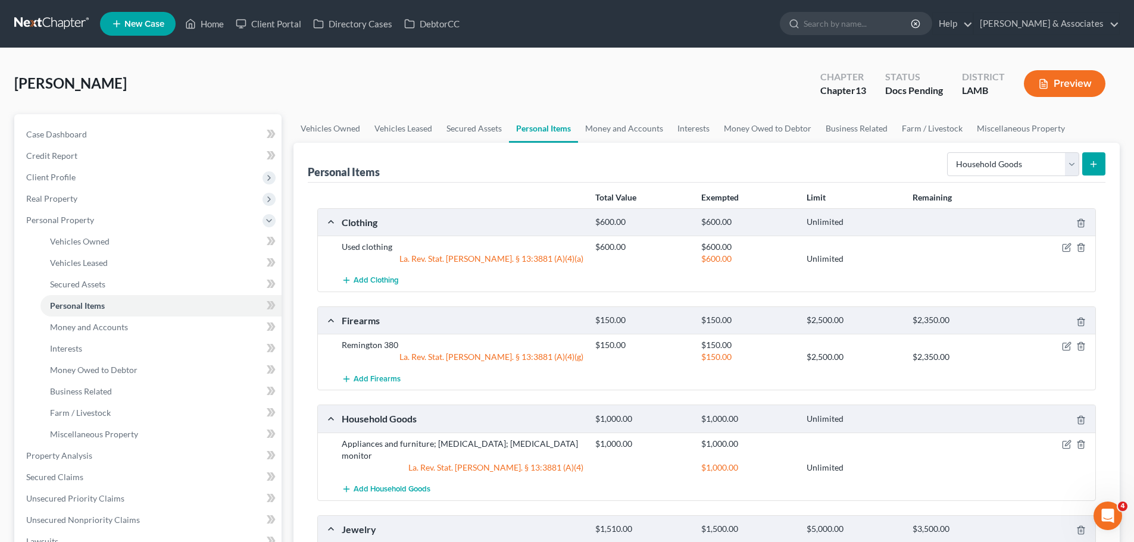
click at [1005, 179] on div "Personal Items Select Item Type Clothing Collectibles Of Value Electronics Fire…" at bounding box center [707, 163] width 798 height 40
click at [1005, 176] on select "Select Item Type Clothing Collectibles Of Value Electronics Firearms Household …" at bounding box center [1013, 164] width 132 height 24
select select "sports_and_hobby_equipment"
click at [948, 152] on select "Select Item Type Clothing Collectibles Of Value Electronics Firearms Household …" at bounding box center [1013, 164] width 132 height 24
click at [1081, 167] on form "Select Item Type Clothing Collectibles Of Value Electronics Firearms Household …" at bounding box center [1026, 164] width 158 height 24
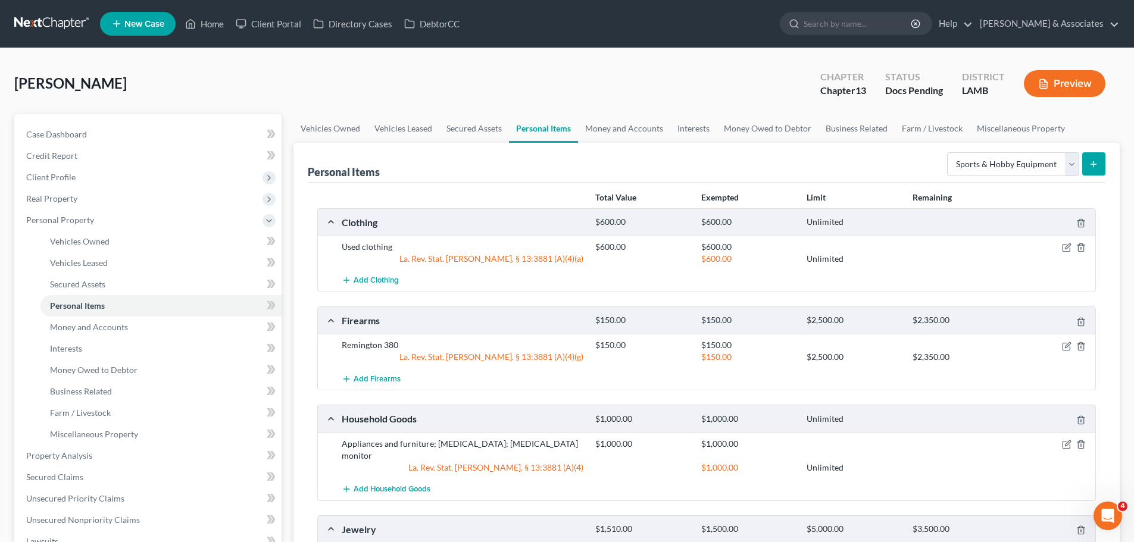
click at [1080, 158] on form "Select Item Type Clothing Collectibles Of Value Electronics Firearms Household …" at bounding box center [1026, 164] width 158 height 24
click at [1085, 159] on button "submit" at bounding box center [1093, 163] width 23 height 23
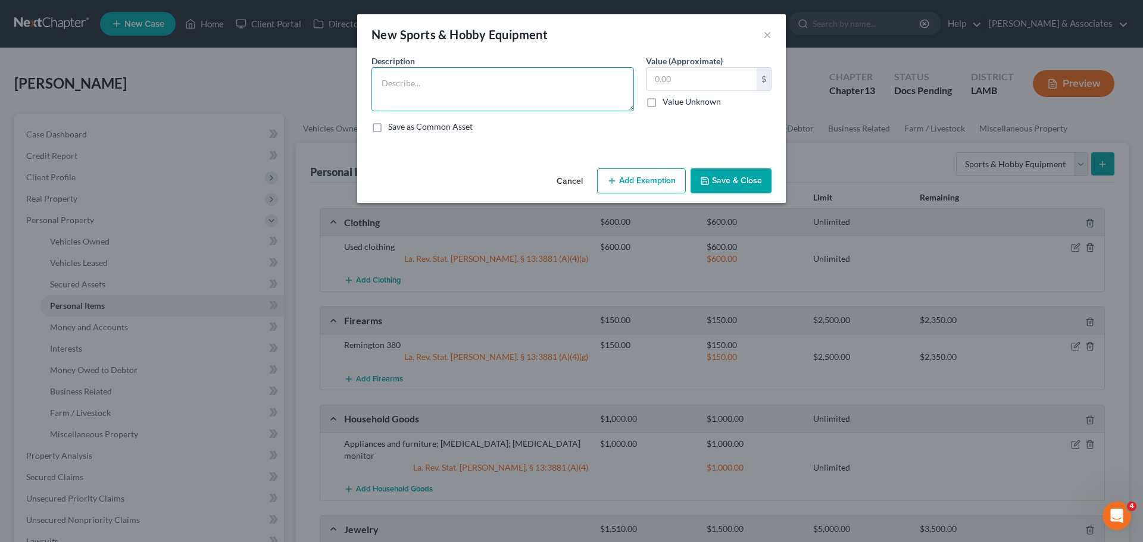
click at [423, 95] on textarea at bounding box center [502, 89] width 262 height 44
click at [714, 86] on input "text" at bounding box center [701, 79] width 110 height 23
click at [727, 76] on input "text" at bounding box center [701, 79] width 110 height 23
click at [554, 80] on textarea "kids soccer equipment, supplies, and balls; swingset" at bounding box center [502, 89] width 262 height 44
type textarea "kids soccer equipment, supplies, and balls; swing set"
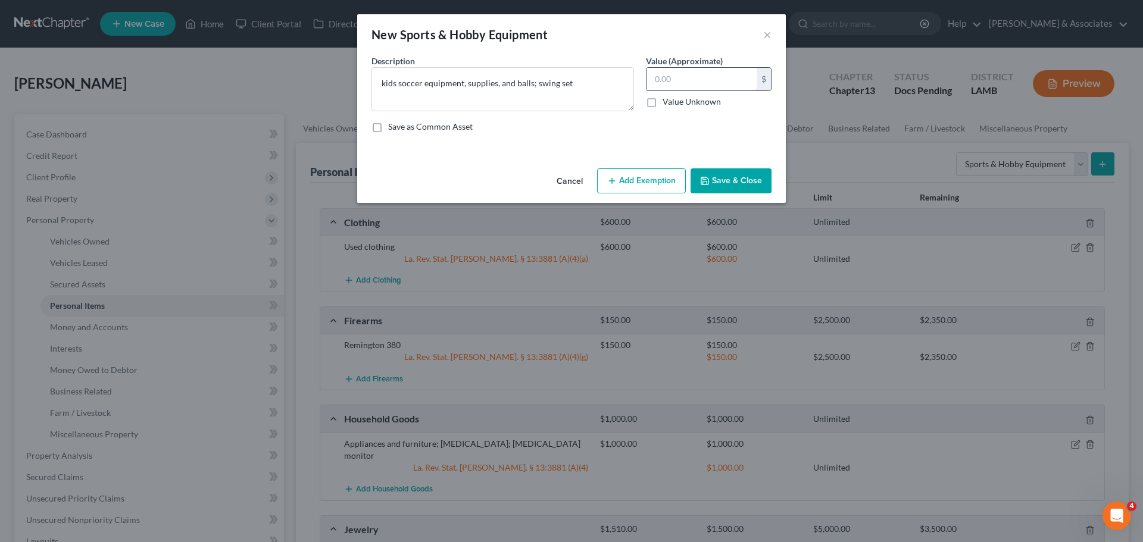
click at [726, 82] on input "text" at bounding box center [701, 79] width 110 height 23
click at [673, 83] on input "text" at bounding box center [701, 79] width 110 height 23
type input "100.00"
click at [723, 174] on button "Save & Close" at bounding box center [730, 180] width 81 height 25
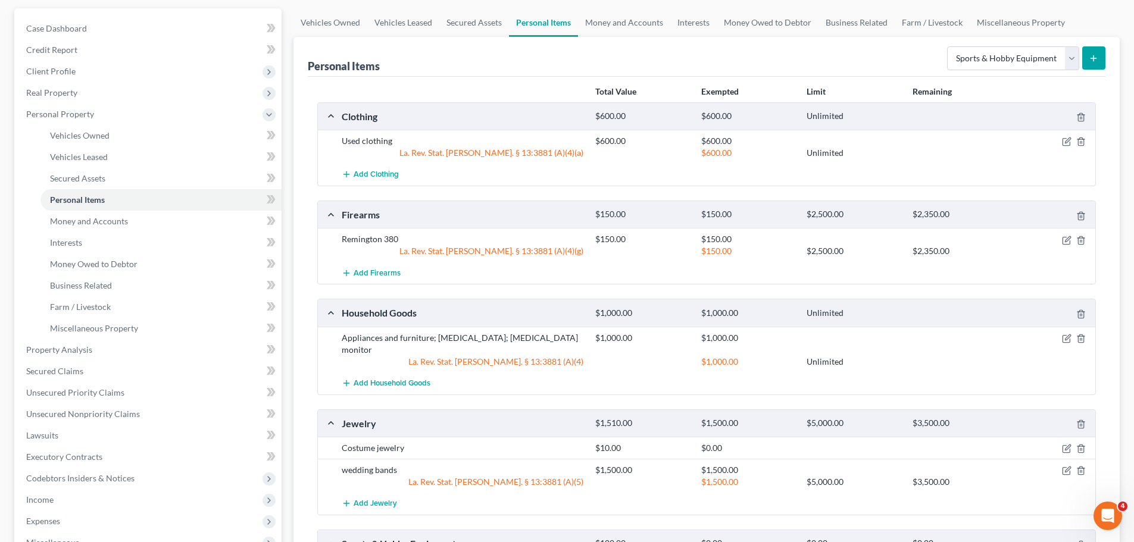
scroll to position [326, 0]
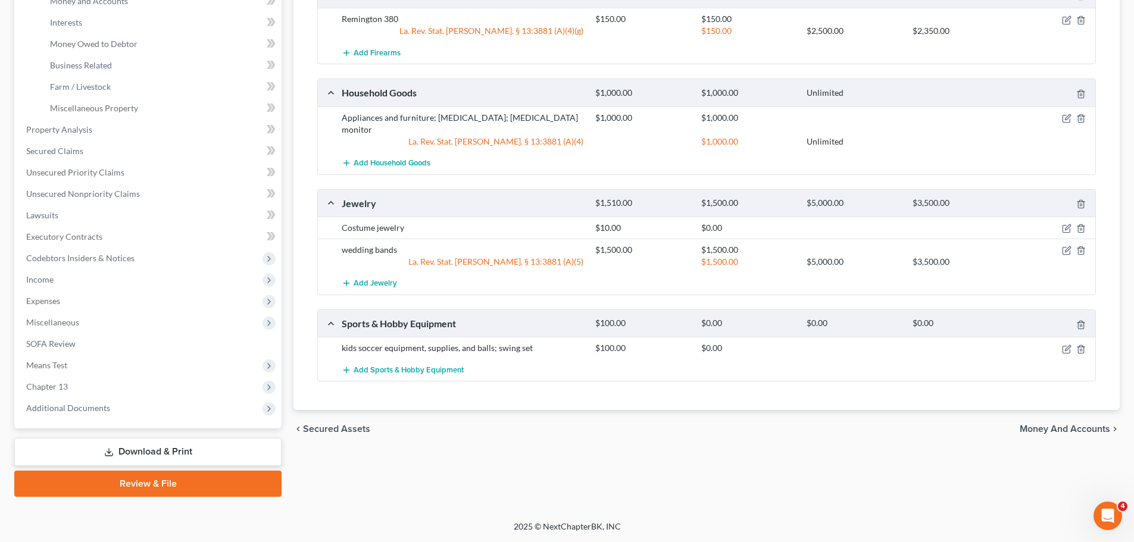
click at [763, 442] on div "Vehicles Owned Vehicles Leased Secured Assets Personal Items Money and Accounts…" at bounding box center [706, 142] width 838 height 709
click at [521, 381] on div "Total Value Exempted Limit Remaining Clothing $600.00 $600.00 Unlimited Used cl…" at bounding box center [707, 134] width 798 height 554
click at [521, 386] on div "Total Value Exempted Limit Remaining Clothing $600.00 $600.00 Unlimited Used cl…" at bounding box center [707, 134] width 798 height 554
click at [771, 461] on div "Vehicles Owned Vehicles Leased Secured Assets Personal Items Money and Accounts…" at bounding box center [706, 142] width 838 height 709
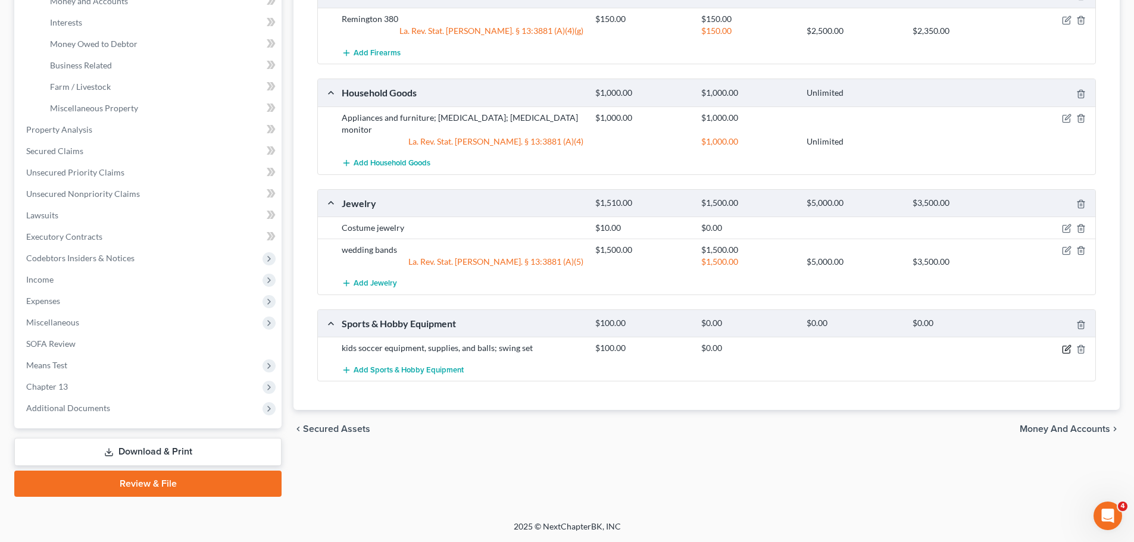
click at [1069, 345] on icon "button" at bounding box center [1067, 350] width 10 height 10
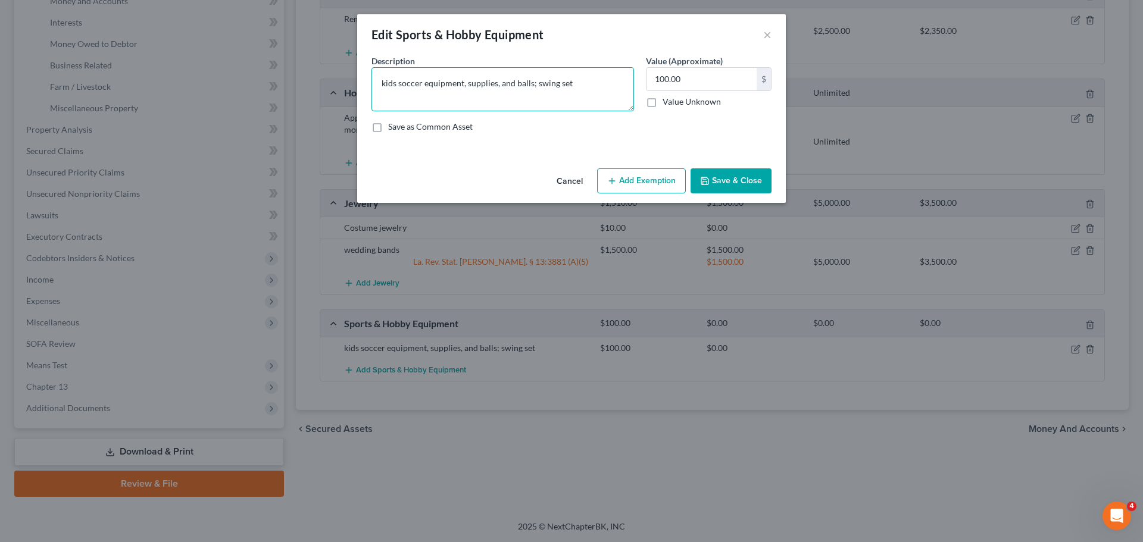
click at [599, 86] on textarea "kids soccer equipment, supplies, and balls; swing set" at bounding box center [502, 89] width 262 height 44
type textarea "kids soccer equipment, supplies, and balls; swing set; sewing machine; cricut m…"
click at [703, 82] on input "100.00" at bounding box center [701, 79] width 110 height 23
type input "200.00"
click at [736, 179] on button "Save & Close" at bounding box center [730, 180] width 81 height 25
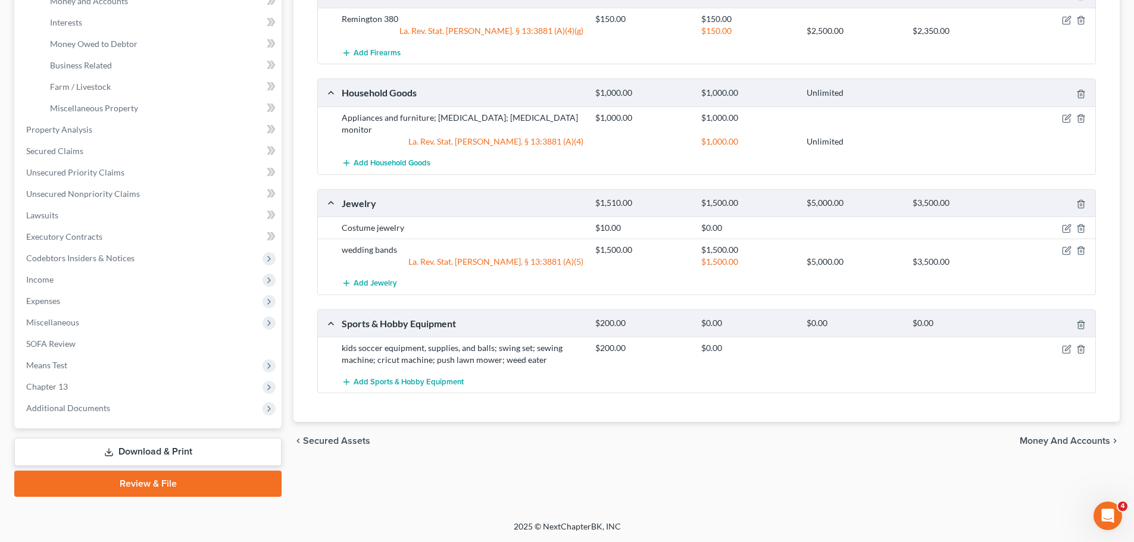
click at [789, 456] on div "Vehicles Owned Vehicles Leased Secured Assets Personal Items Money and Accounts…" at bounding box center [706, 142] width 838 height 709
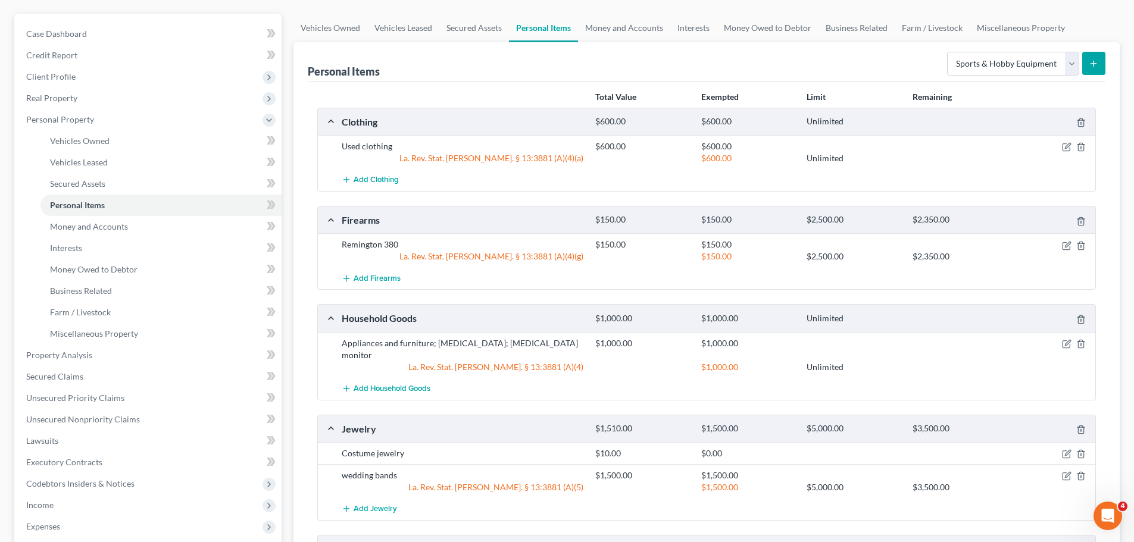
scroll to position [0, 0]
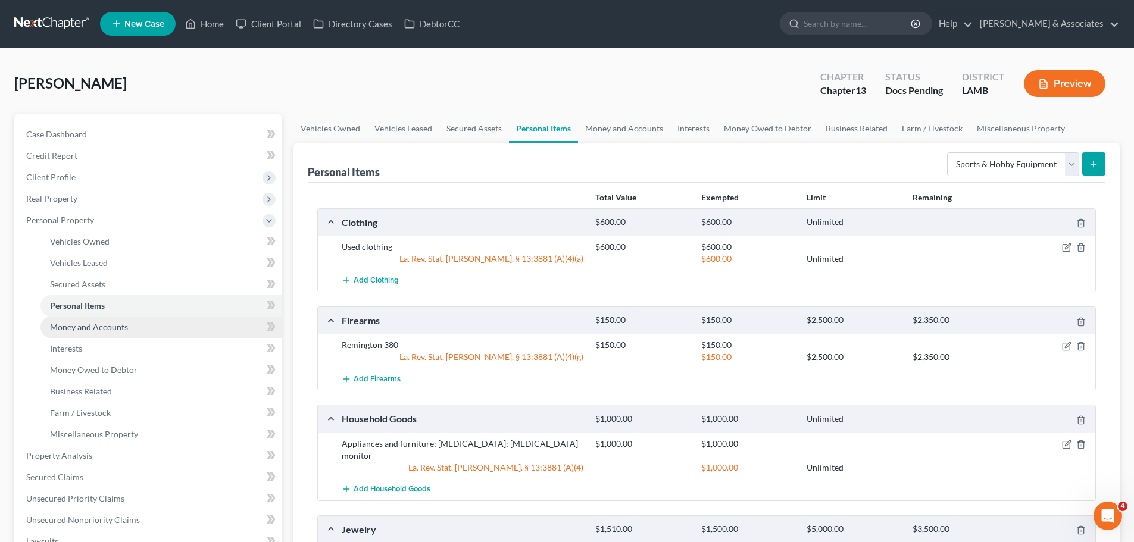
click at [93, 324] on span "Money and Accounts" at bounding box center [89, 327] width 78 height 10
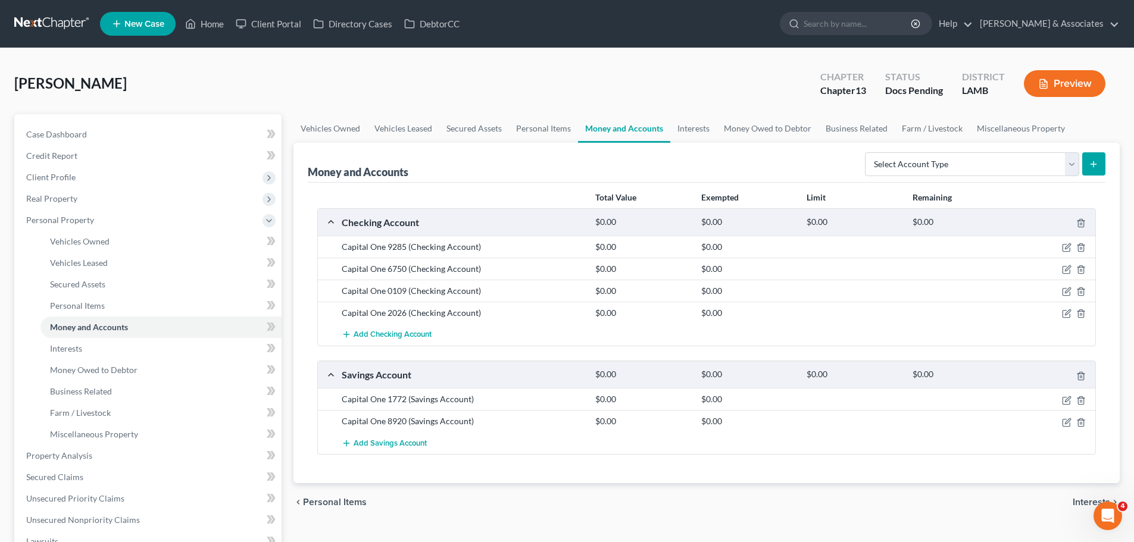
click at [258, 77] on div "Gibbs-Stepter, Jasmine Upgraded Chapter Chapter 13 Status Docs Pending District…" at bounding box center [566, 88] width 1105 height 52
click at [76, 125] on link "Case Dashboard" at bounding box center [149, 134] width 265 height 21
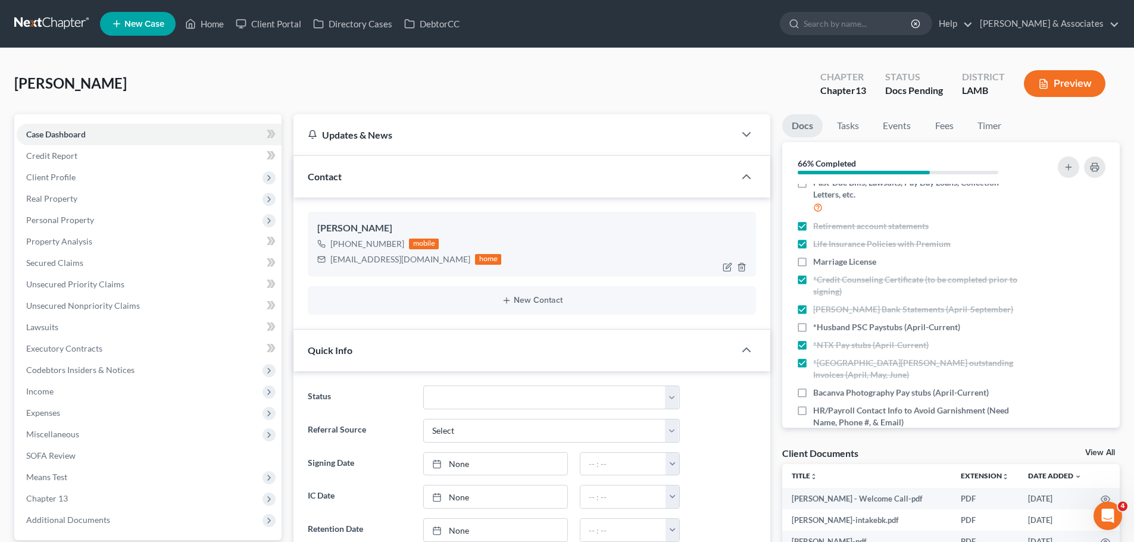
scroll to position [476, 0]
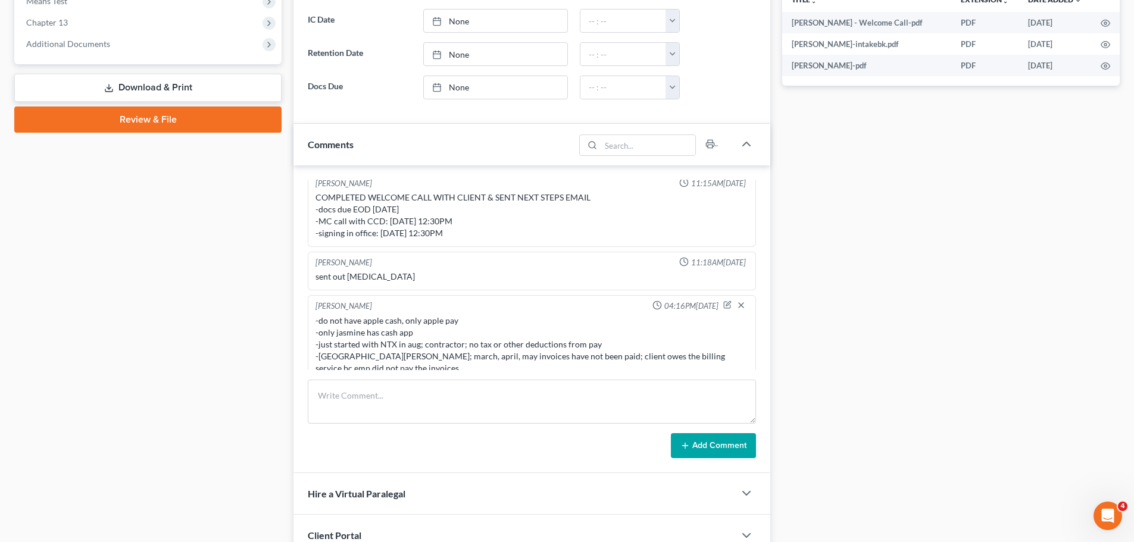
click at [95, 296] on div "Case Dashboard Payments Invoices Payments Payments Credit Report Client Profile" at bounding box center [147, 139] width 279 height 1002
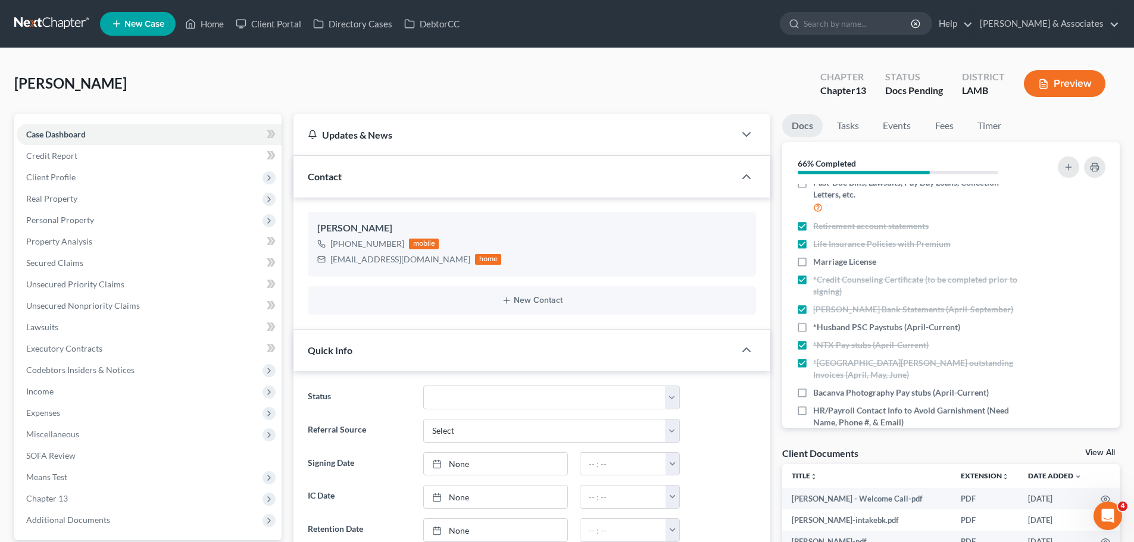
click at [62, 20] on link at bounding box center [52, 23] width 76 height 21
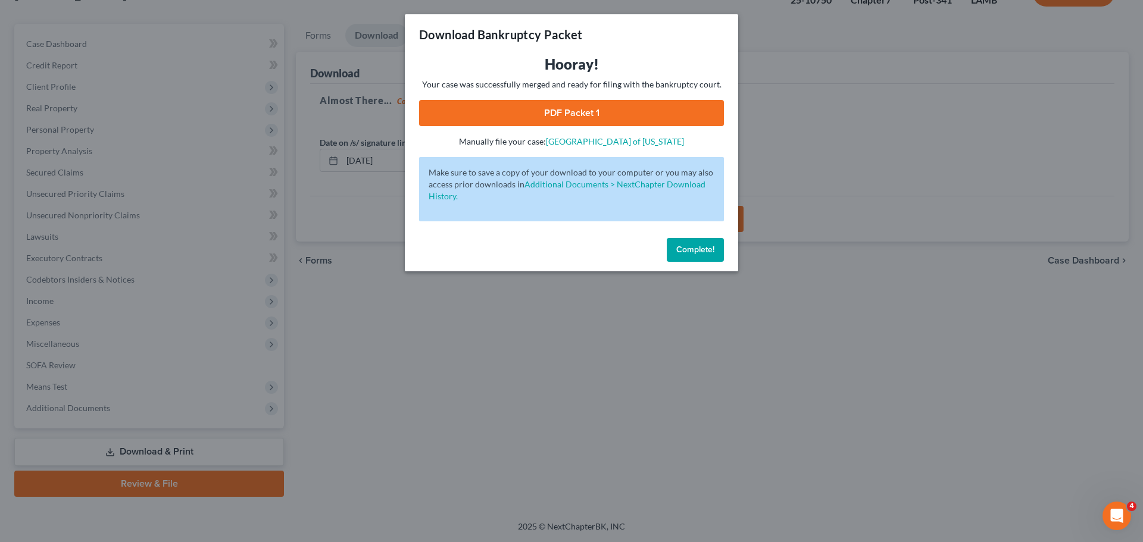
click at [671, 252] on button "Complete!" at bounding box center [695, 250] width 57 height 24
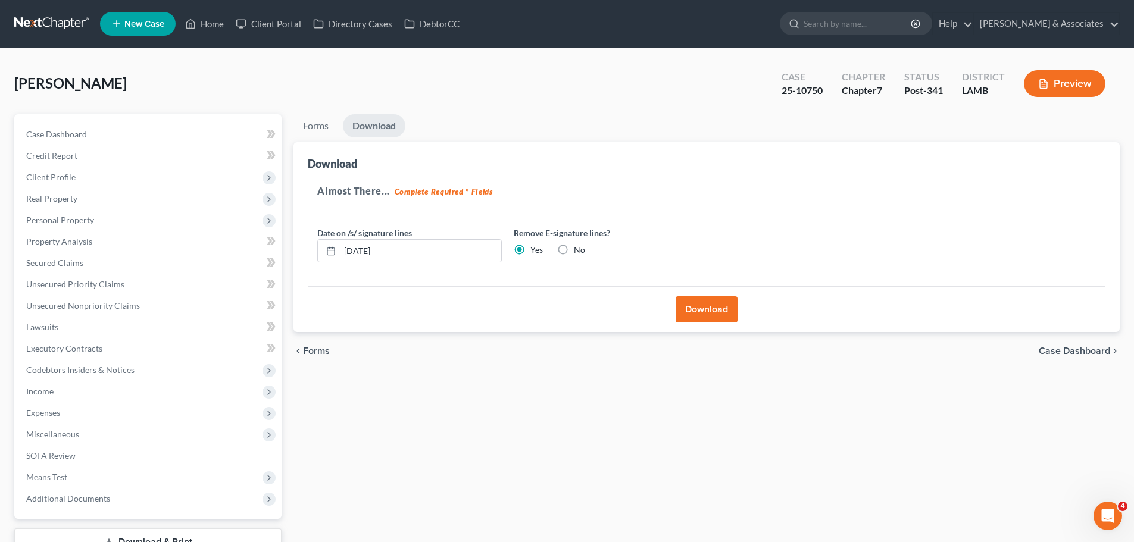
click at [45, 23] on link at bounding box center [52, 23] width 76 height 21
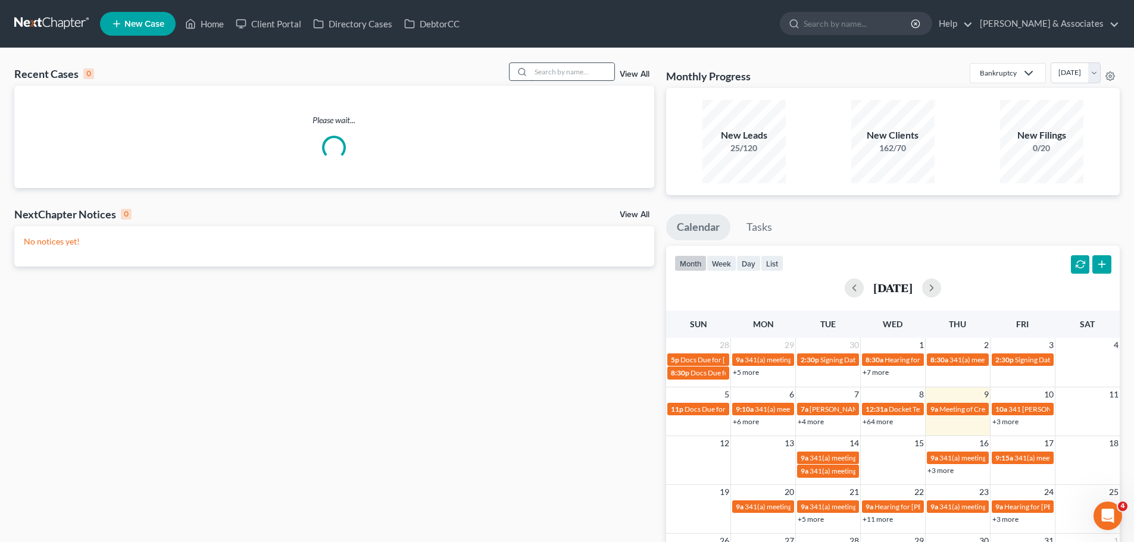
click at [548, 76] on input "search" at bounding box center [572, 71] width 83 height 17
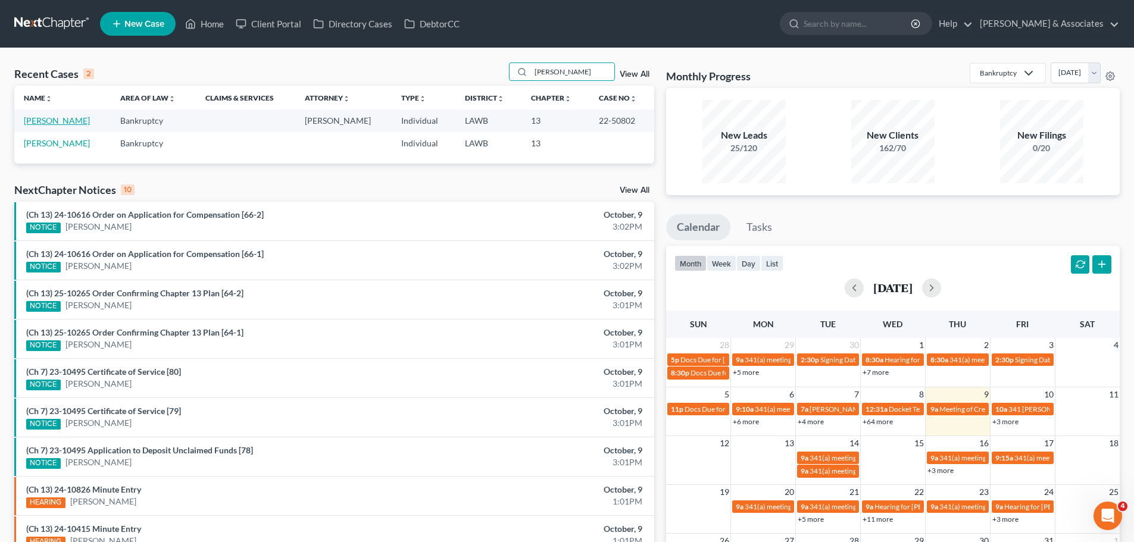
type input "[PERSON_NAME]"
click at [62, 119] on link "[PERSON_NAME]" at bounding box center [57, 120] width 66 height 10
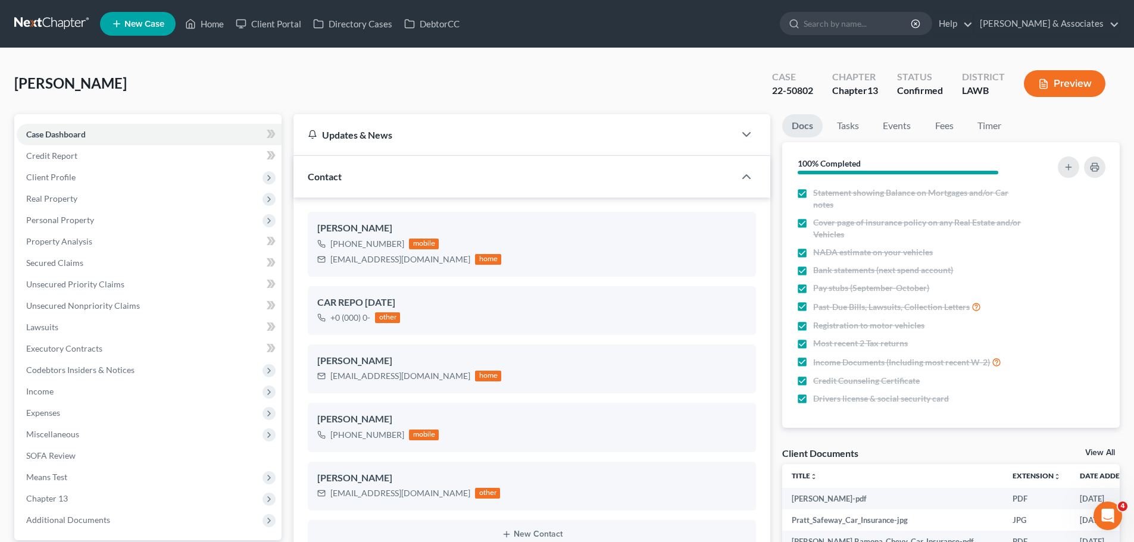
click at [43, 17] on link at bounding box center [52, 23] width 76 height 21
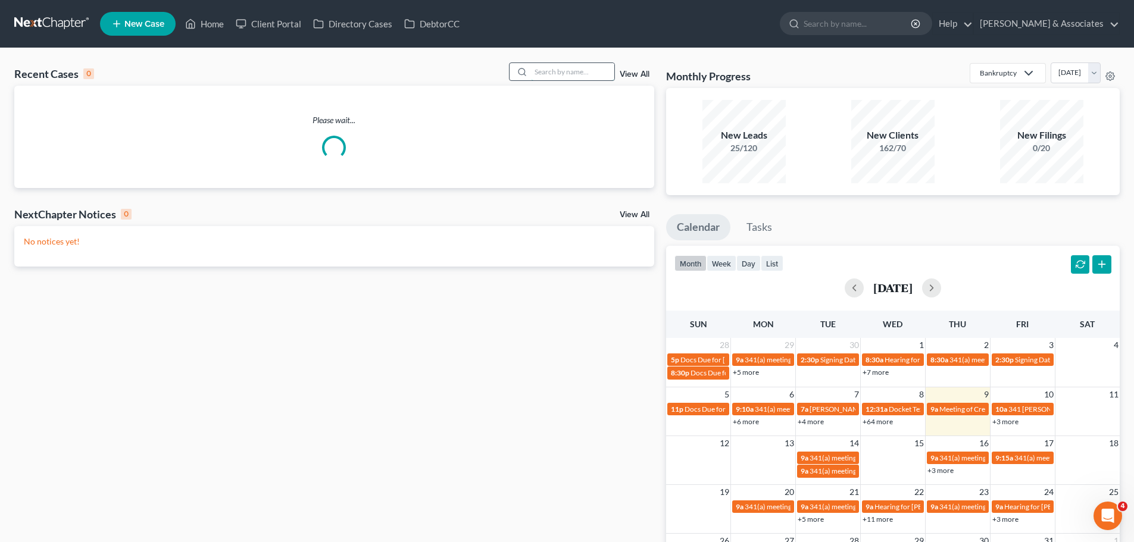
click at [603, 69] on input "search" at bounding box center [572, 71] width 83 height 17
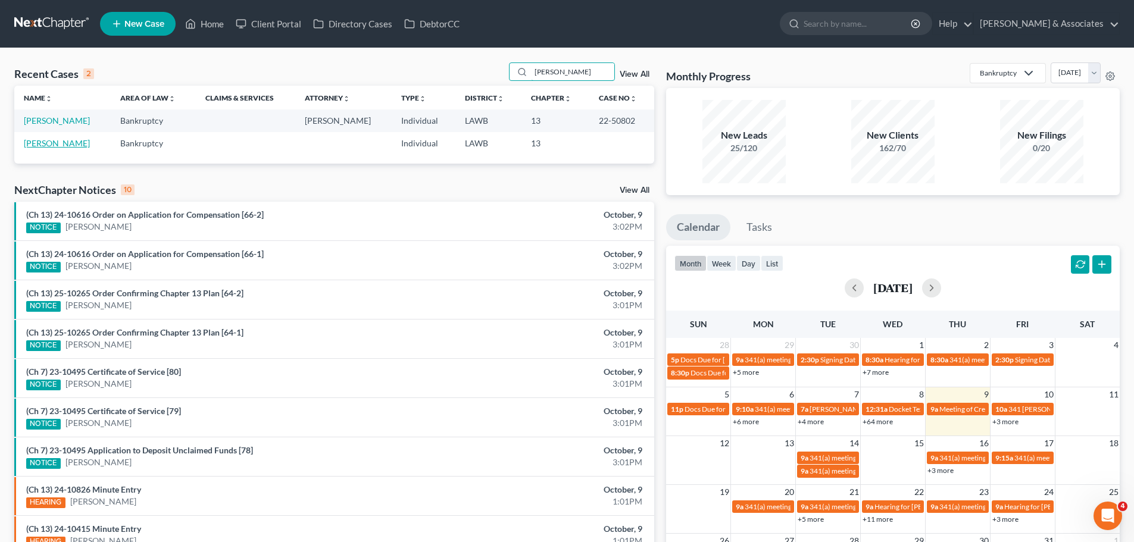
type input "[PERSON_NAME]"
click at [60, 140] on link "[PERSON_NAME]" at bounding box center [57, 143] width 66 height 10
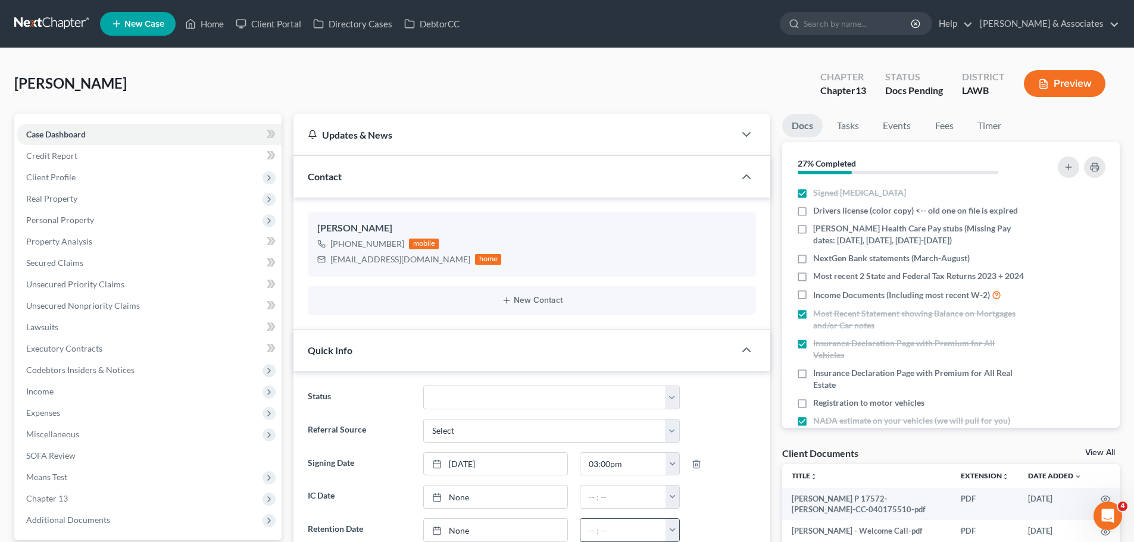
scroll to position [771, 0]
click at [841, 218] on li "Drivers license (color copy) <-- old one on file is expired" at bounding box center [950, 211] width 337 height 18
click at [842, 214] on span "Drivers license (color copy) <-- old one on file is expired" at bounding box center [915, 211] width 205 height 12
click at [825, 212] on input "Drivers license (color copy) <-- old one on file is expired" at bounding box center [822, 209] width 8 height 8
checkbox input "true"
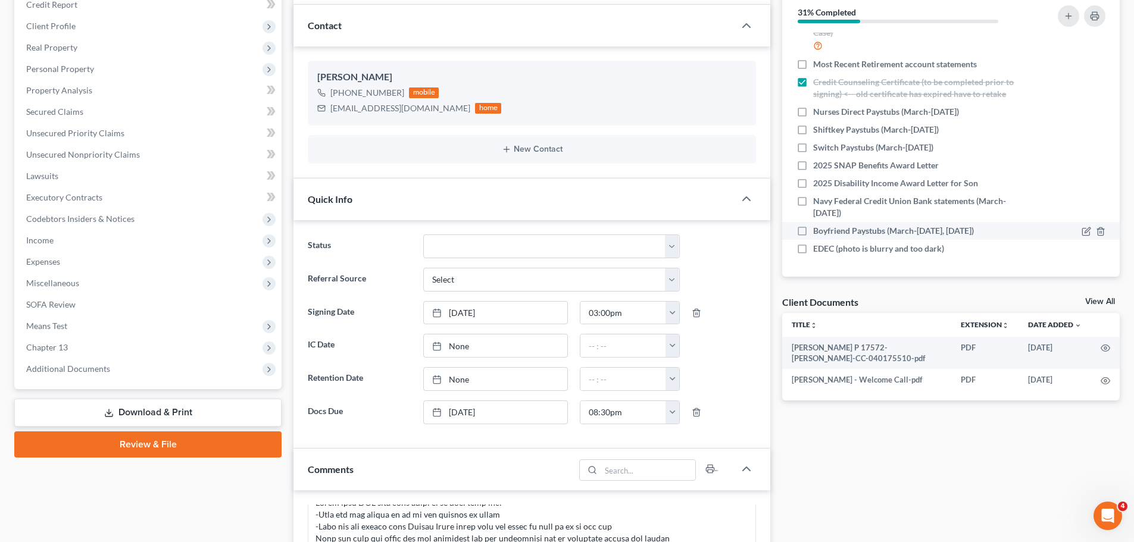
scroll to position [179, 0]
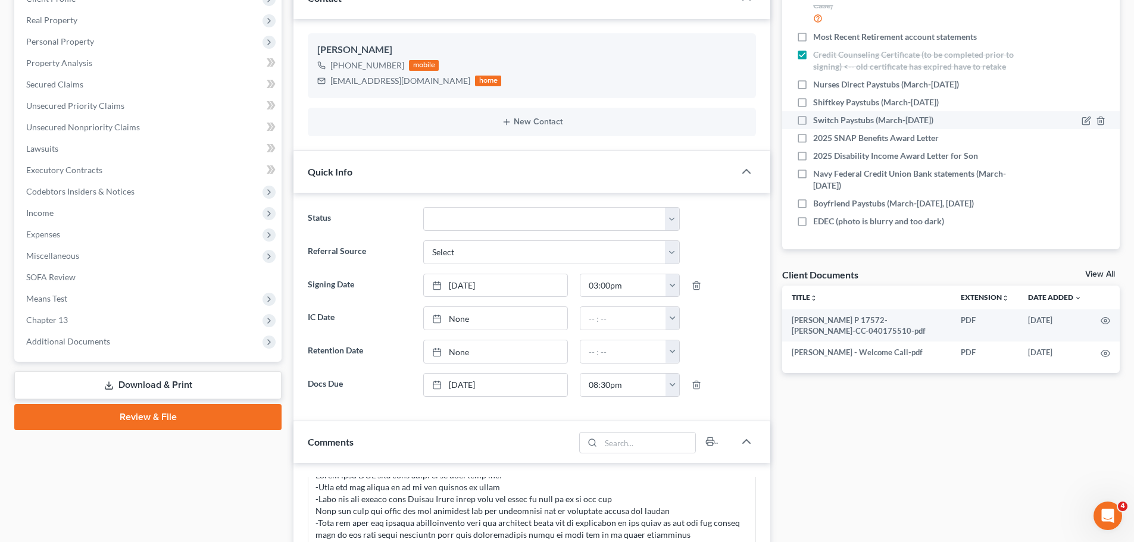
click at [839, 126] on li "Switch Paystubs (March-[DATE])" at bounding box center [950, 120] width 337 height 18
click at [839, 139] on span "2025 SNAP Benefits Award Letter" at bounding box center [876, 138] width 126 height 12
click at [825, 139] on input "2025 SNAP Benefits Award Letter" at bounding box center [822, 136] width 8 height 8
checkbox input "true"
click at [846, 123] on span "Switch Paystubs (March-[DATE])" at bounding box center [873, 120] width 120 height 12
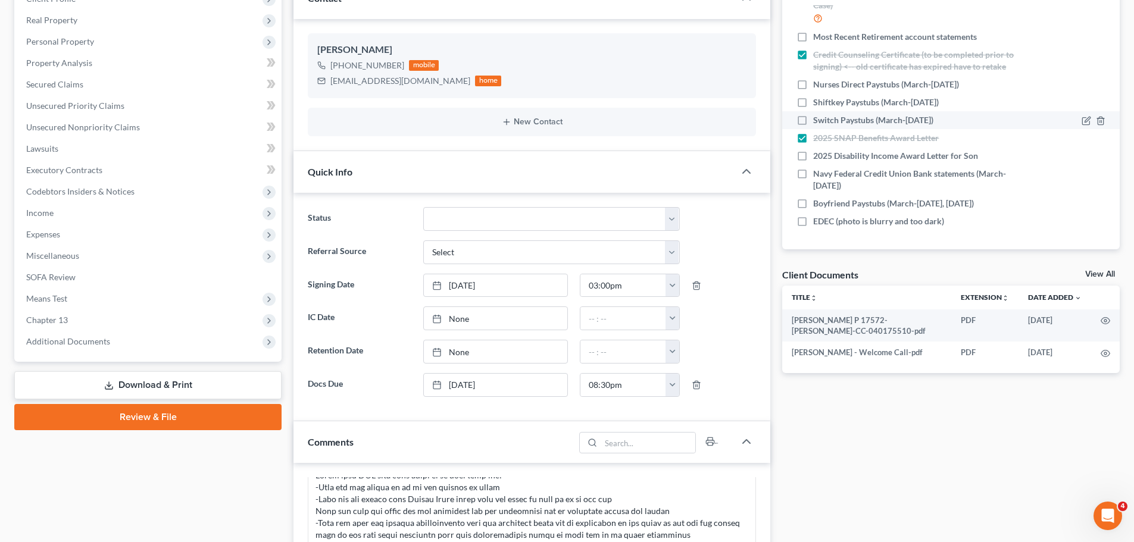
click at [825, 122] on input "Switch Paystubs (March-[DATE])" at bounding box center [822, 118] width 8 height 8
click at [846, 115] on span "Switch Paystubs (March-[DATE])" at bounding box center [873, 120] width 120 height 12
click at [825, 115] on input "Switch Paystubs (March-[DATE])" at bounding box center [822, 118] width 8 height 8
checkbox input "false"
drag, startPoint x: 846, startPoint y: 106, endPoint x: 838, endPoint y: 151, distance: 45.9
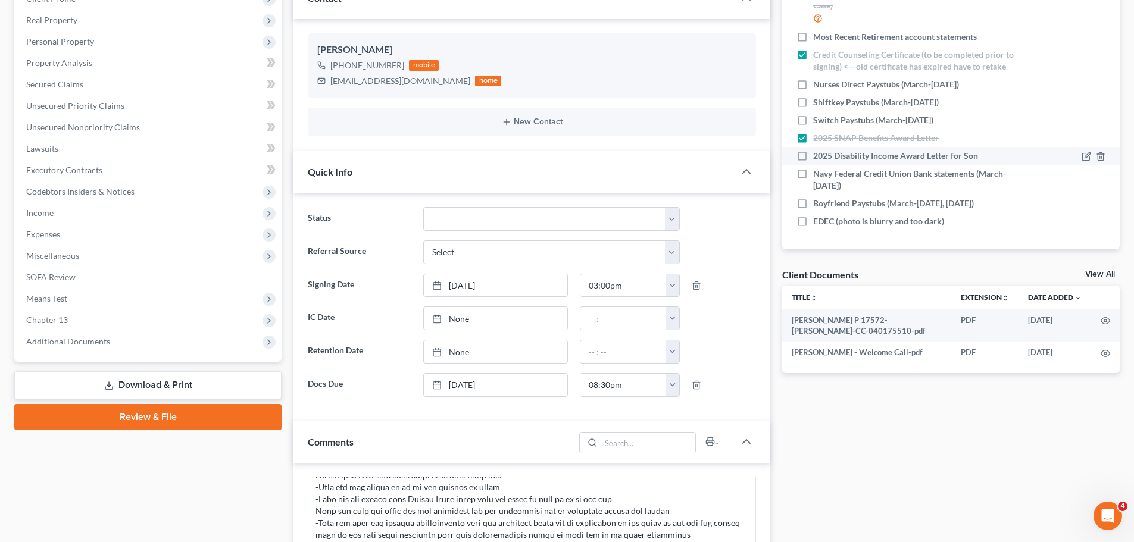
click at [846, 107] on span "Shiftkey Paystubs (March-[DATE])" at bounding box center [876, 102] width 126 height 12
click at [825, 104] on input "Shiftkey Paystubs (March-[DATE])" at bounding box center [822, 100] width 8 height 8
checkbox input "true"
click at [880, 477] on div "Docs Tasks Events Fees Timer 40% Completed Nothing here yet! Signed [MEDICAL_DA…" at bounding box center [950, 437] width 349 height 1002
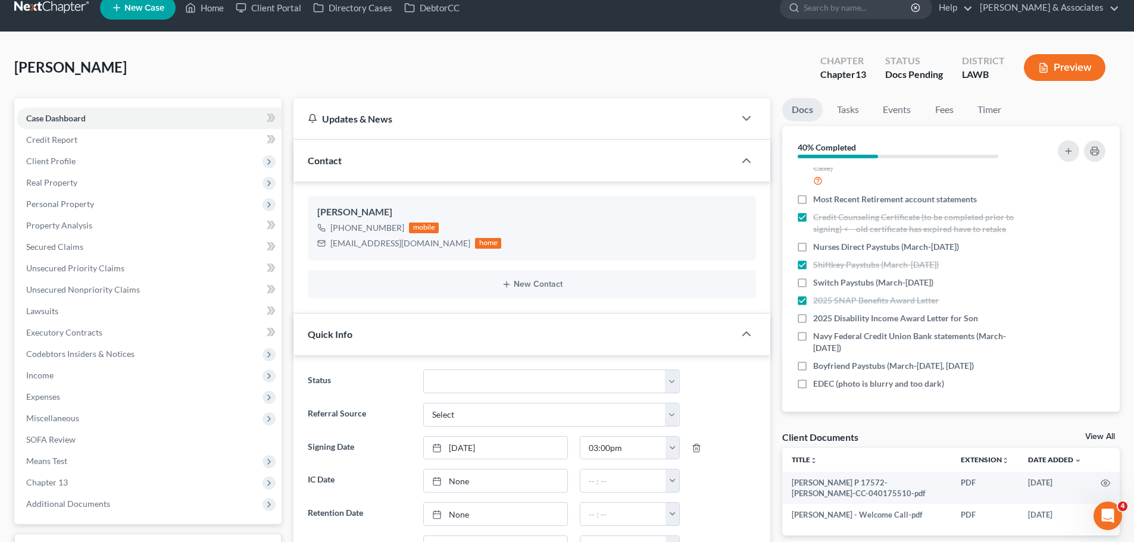
scroll to position [0, 0]
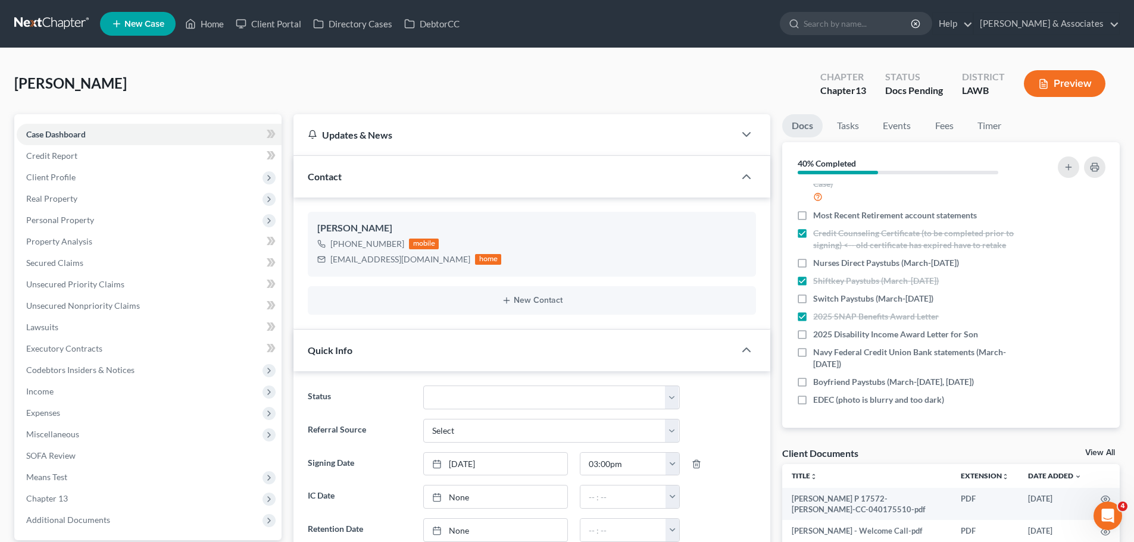
click at [900, 455] on div "Client Documents View All" at bounding box center [950, 455] width 337 height 17
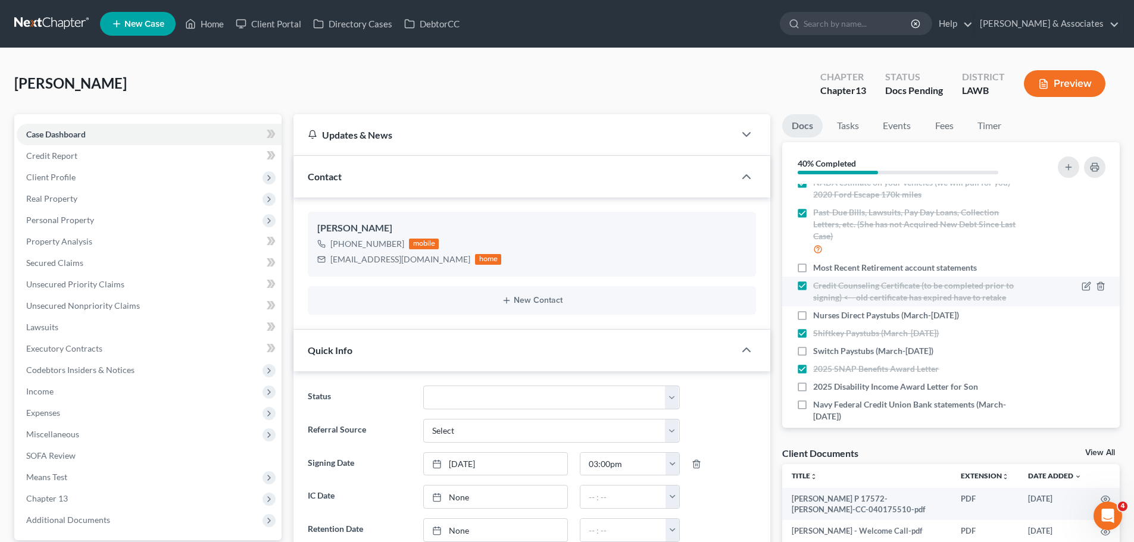
scroll to position [302, 0]
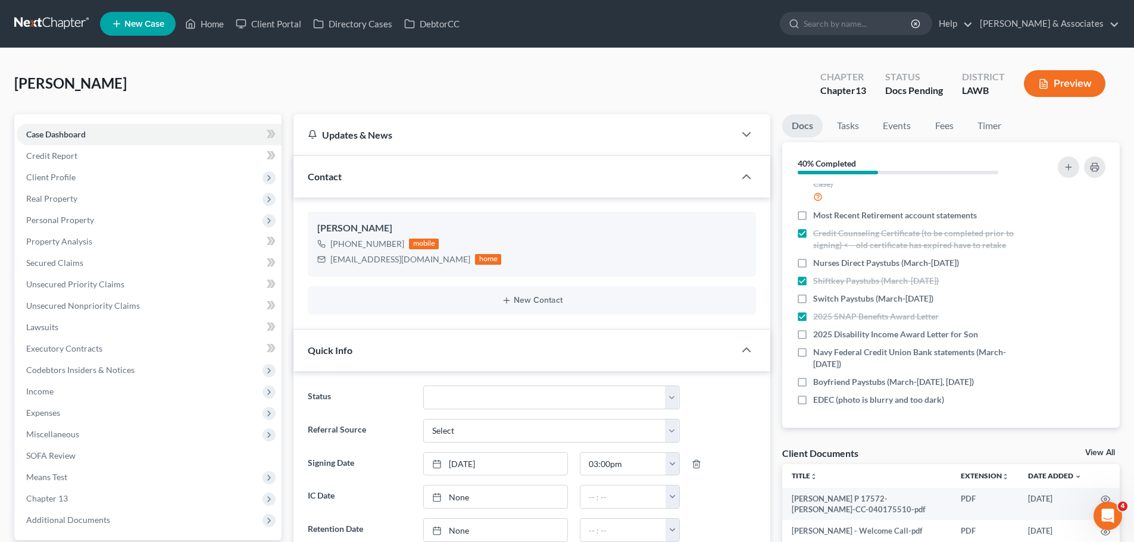
click at [919, 455] on div "Client Documents View All" at bounding box center [950, 455] width 337 height 17
click at [942, 425] on div "Nothing here yet! Signed Retainer Drivers license (color copy) <-- old one on f…" at bounding box center [950, 306] width 337 height 244
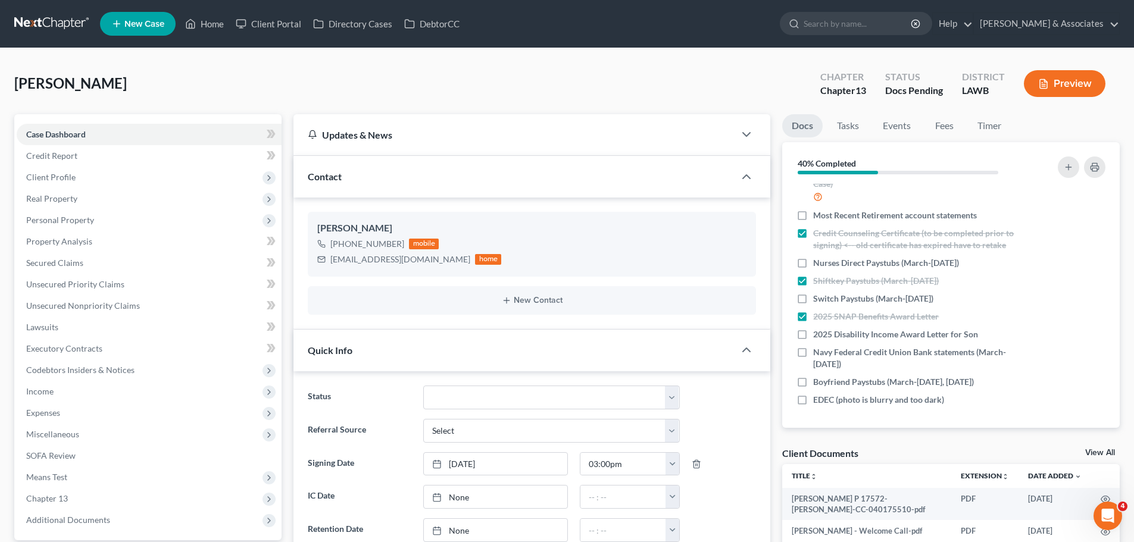
click at [942, 425] on div "Nothing here yet! Signed Retainer Drivers license (color copy) <-- old one on f…" at bounding box center [950, 306] width 337 height 244
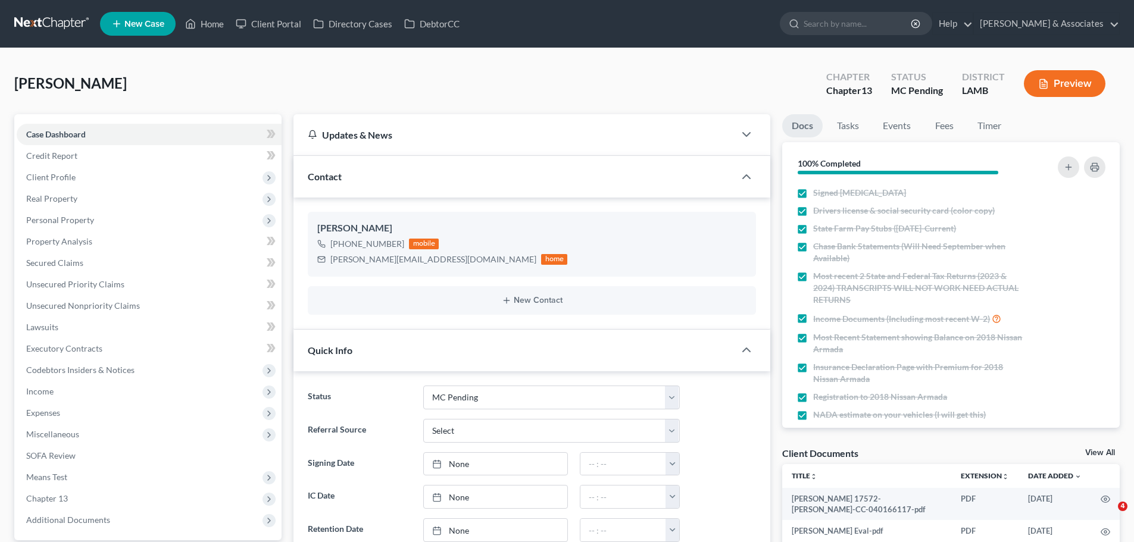
select select "15"
click at [60, 31] on link at bounding box center [52, 23] width 76 height 21
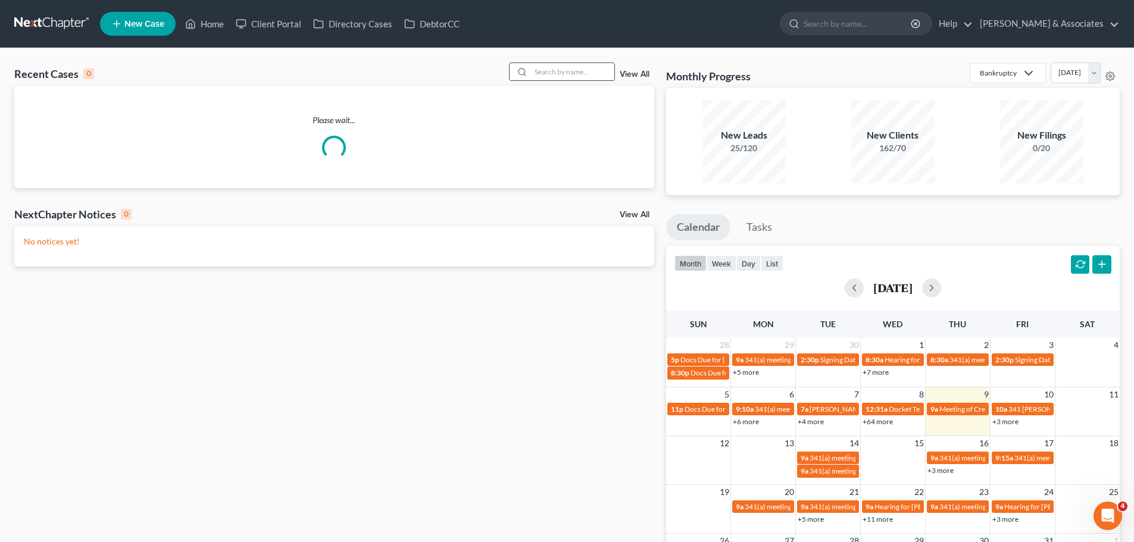
click at [571, 71] on input "search" at bounding box center [572, 71] width 83 height 17
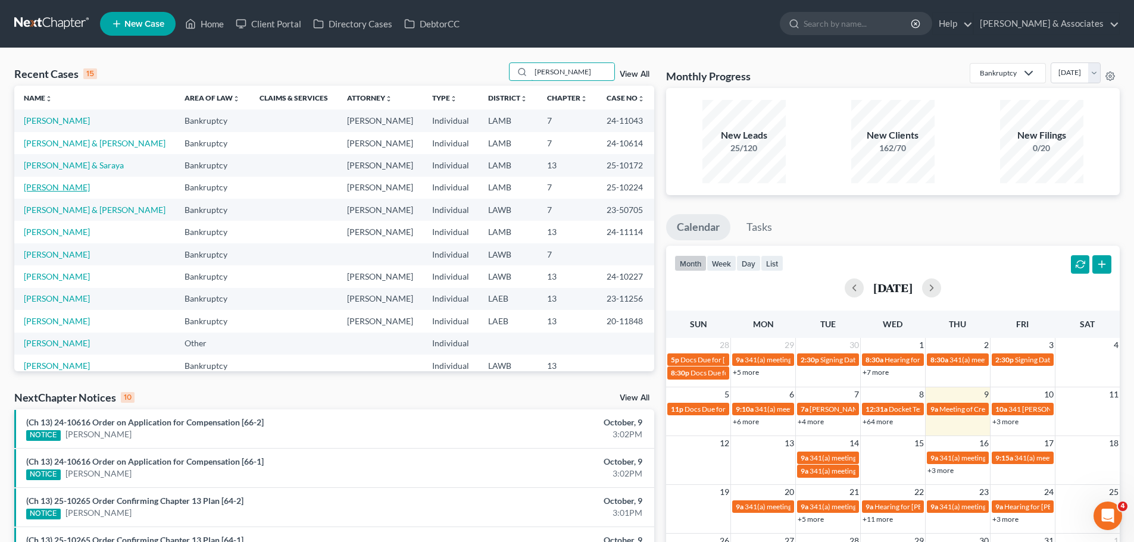
type input "[PERSON_NAME]"
click at [42, 186] on link "[PERSON_NAME]" at bounding box center [57, 187] width 66 height 10
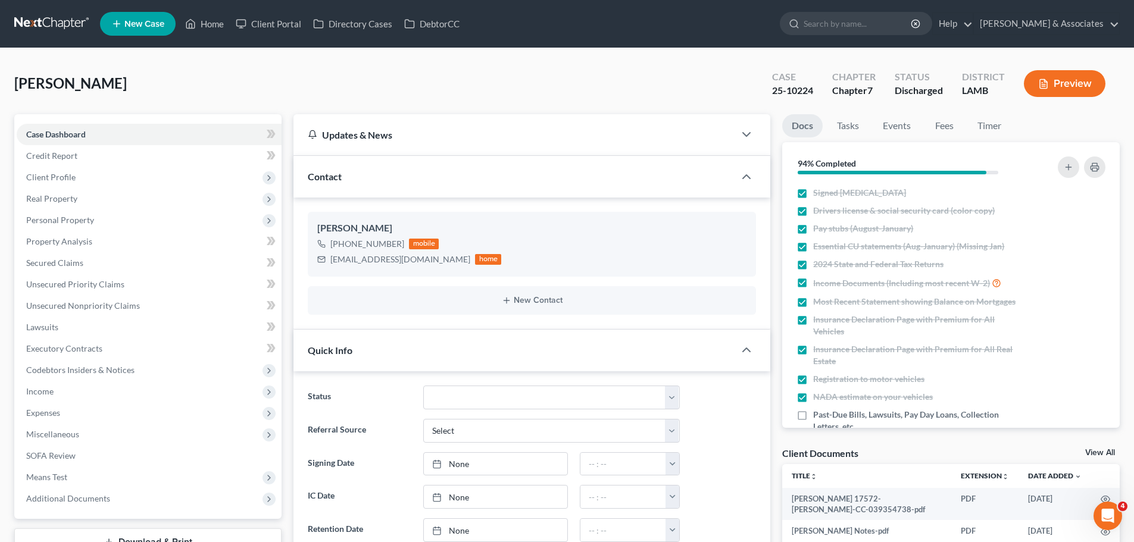
scroll to position [1895, 0]
click at [83, 279] on span "Unsecured Priority Claims" at bounding box center [75, 284] width 98 height 10
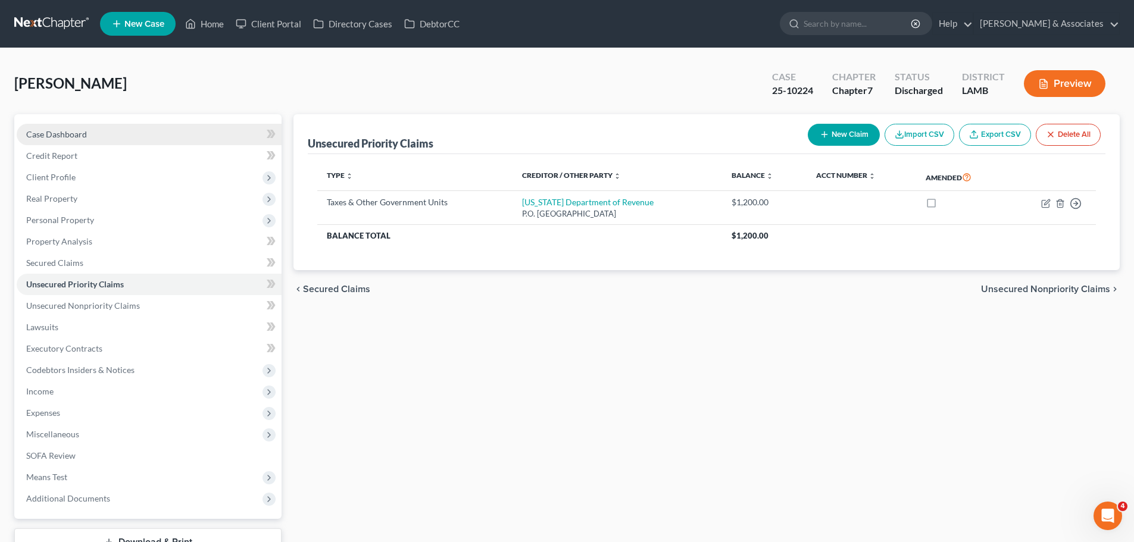
click at [63, 128] on link "Case Dashboard" at bounding box center [149, 134] width 265 height 21
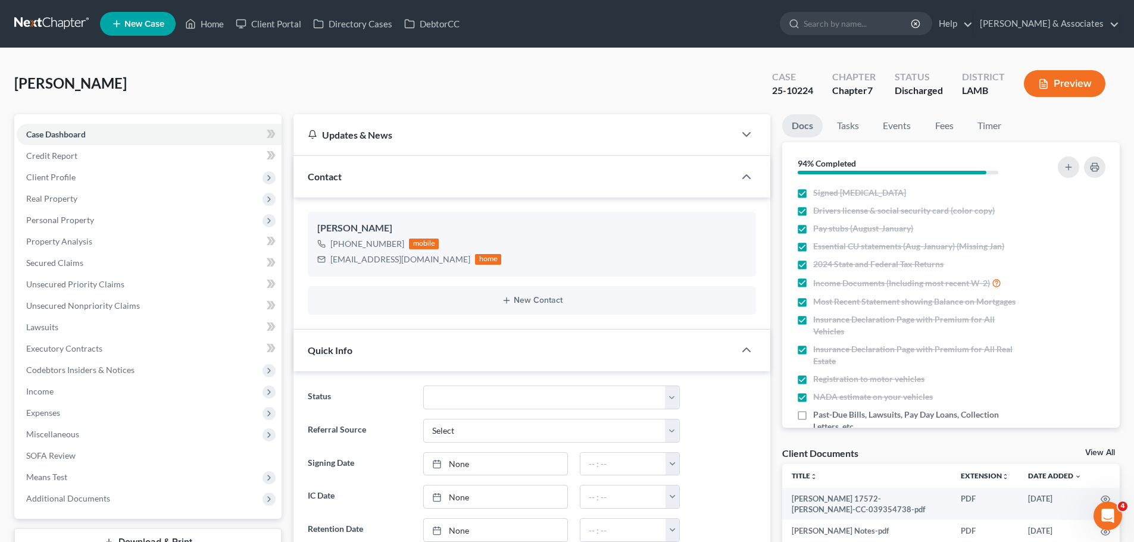
click at [61, 34] on link at bounding box center [52, 23] width 76 height 21
click at [60, 28] on link at bounding box center [52, 23] width 76 height 21
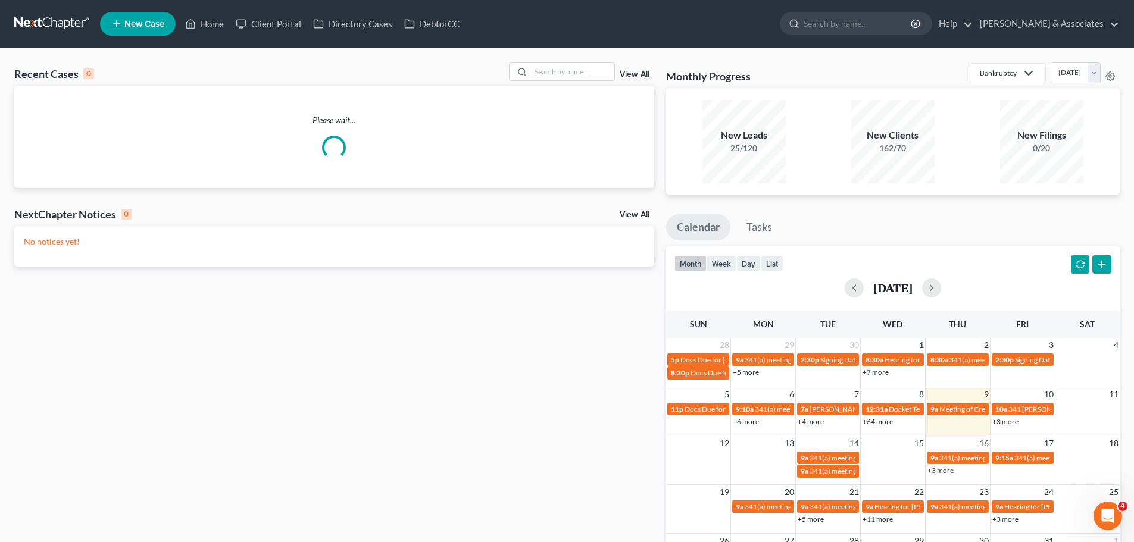
click at [552, 83] on div "Recent Cases 0 View All" at bounding box center [334, 73] width 640 height 23
click at [570, 66] on input "search" at bounding box center [572, 71] width 83 height 17
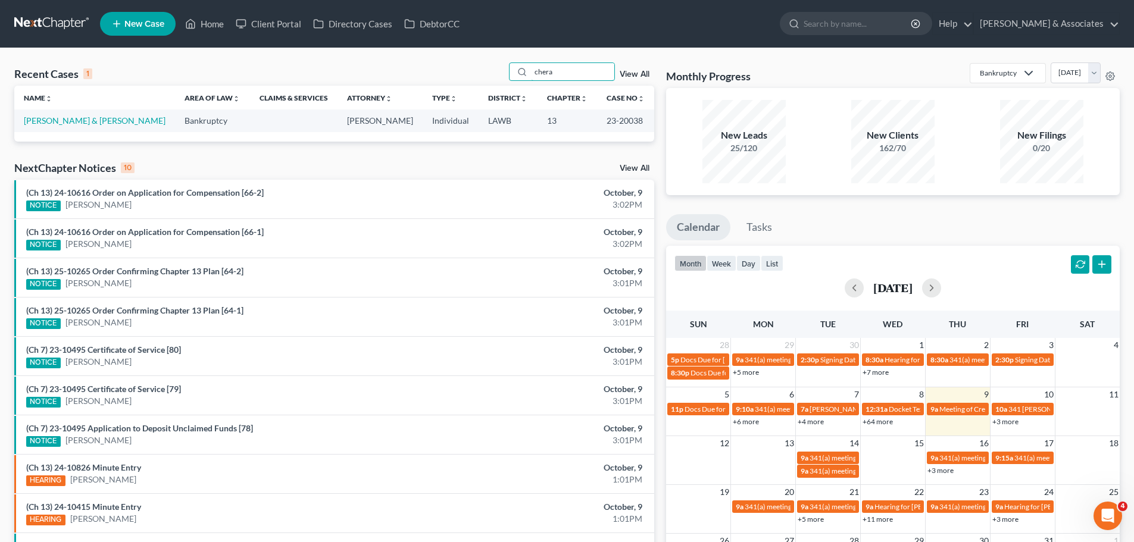
type input "chera"
click at [51, 114] on td "[PERSON_NAME] & [PERSON_NAME]" at bounding box center [94, 121] width 161 height 22
click at [55, 123] on link "[PERSON_NAME] & [PERSON_NAME]" at bounding box center [95, 120] width 142 height 10
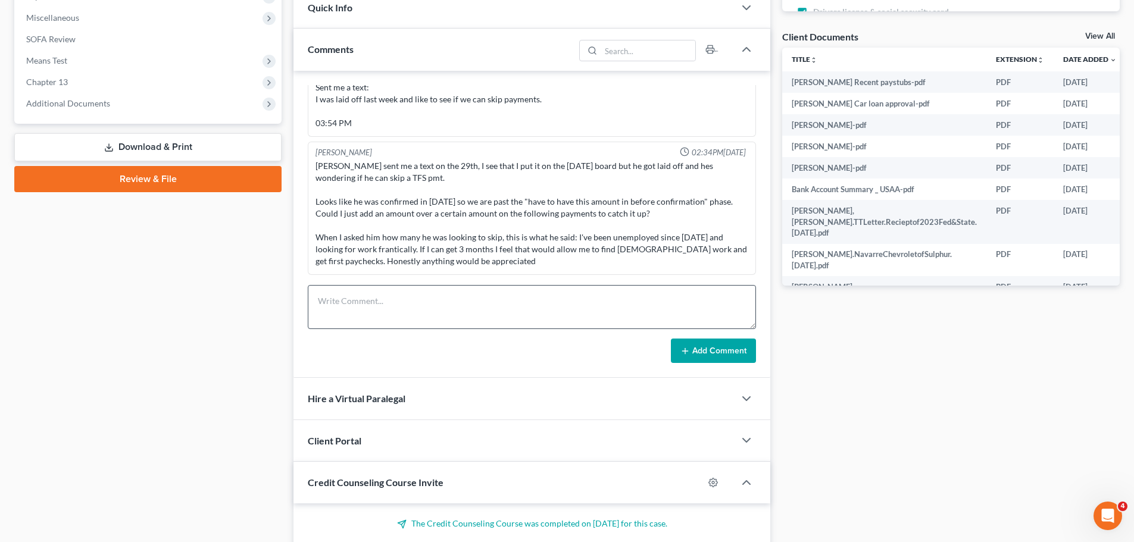
scroll to position [3840, 0]
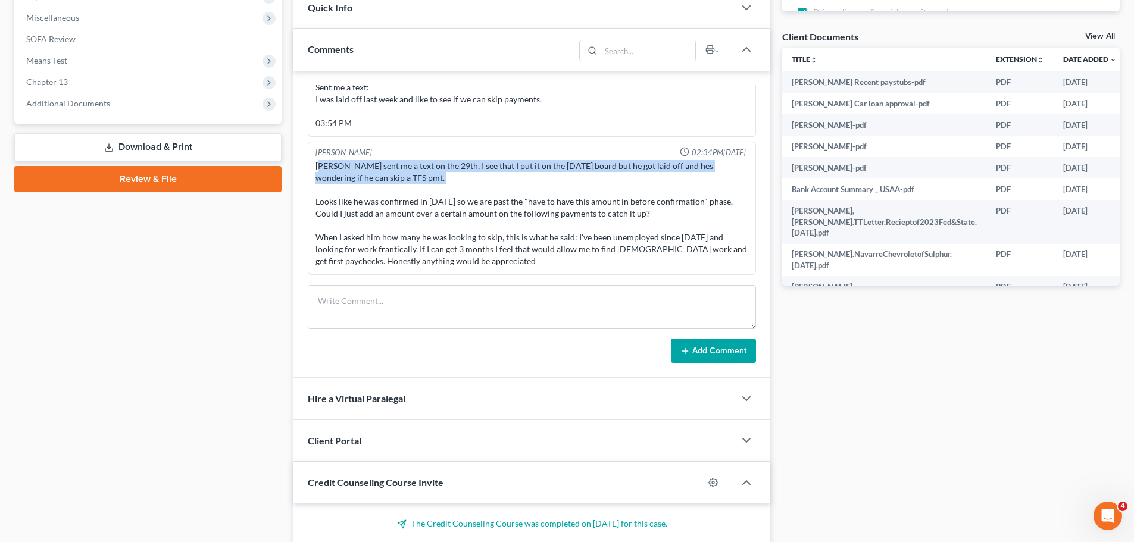
drag, startPoint x: 319, startPoint y: 170, endPoint x: 443, endPoint y: 190, distance: 125.5
click at [443, 190] on div "[PERSON_NAME] sent me a text on the 29th, I see that I put it on the [DATE] boa…" at bounding box center [531, 213] width 433 height 107
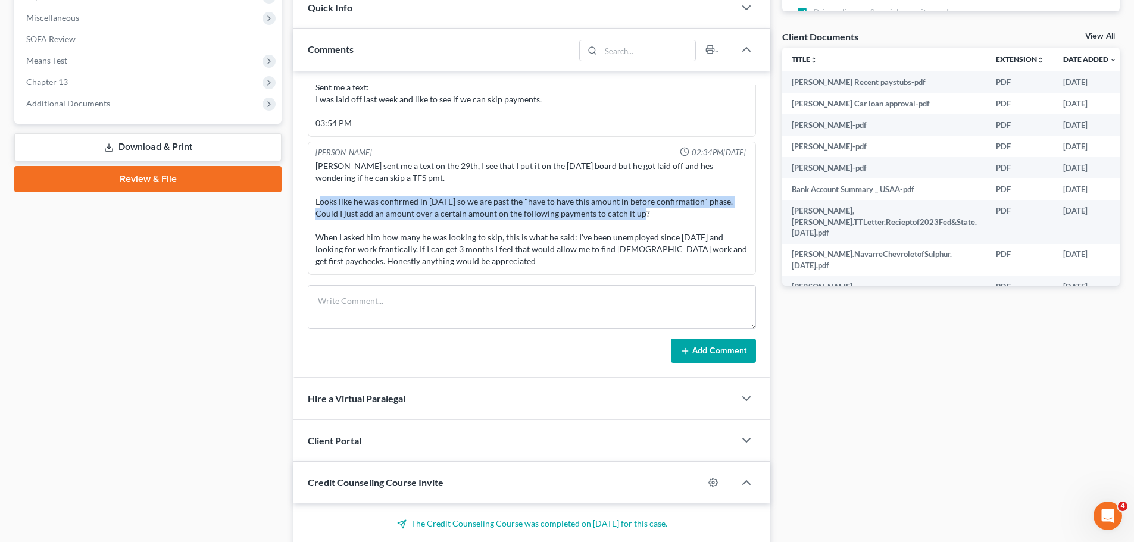
drag, startPoint x: 311, startPoint y: 200, endPoint x: 692, endPoint y: 218, distance: 381.3
click at [692, 218] on div "Chelsea Prunick Prunick 02:34PM, 10/09/2025 Jason Cheramie sent me a text on th…" at bounding box center [532, 209] width 448 height 134
click at [692, 218] on div "Jason Cheramie sent me a text on the 29th, I see that I put it on the Monday bo…" at bounding box center [531, 213] width 433 height 107
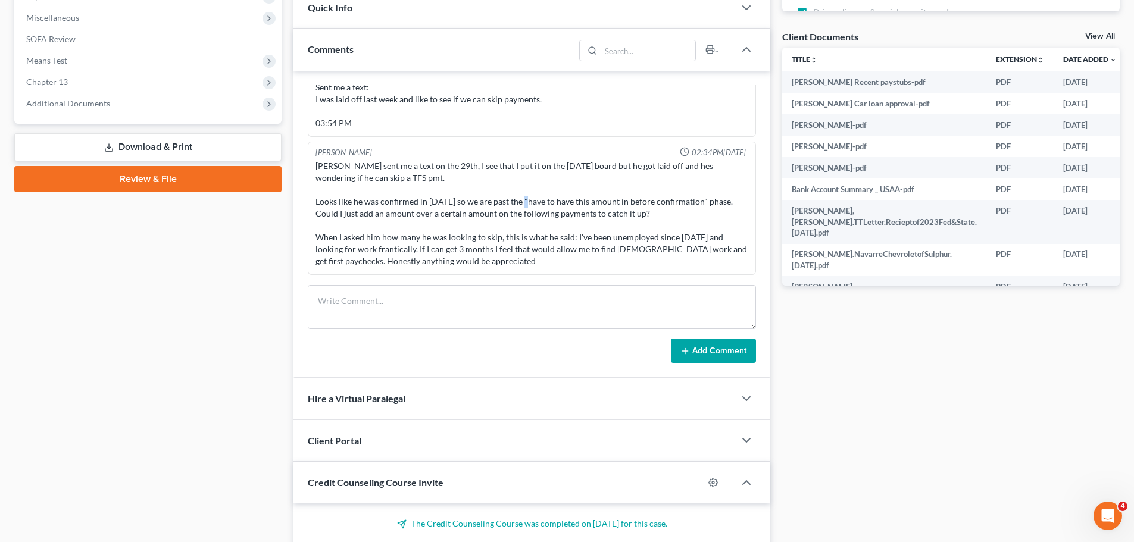
click at [522, 206] on div "Jason Cheramie sent me a text on the 29th, I see that I put it on the Monday bo…" at bounding box center [531, 213] width 433 height 107
drag, startPoint x: 320, startPoint y: 211, endPoint x: 630, endPoint y: 221, distance: 310.2
click at [630, 221] on div "Jason Cheramie sent me a text on the 29th, I see that I put it on the Monday bo…" at bounding box center [531, 213] width 433 height 107
click at [496, 253] on div "Jason Cheramie sent me a text on the 29th, I see that I put it on the Monday bo…" at bounding box center [531, 213] width 433 height 107
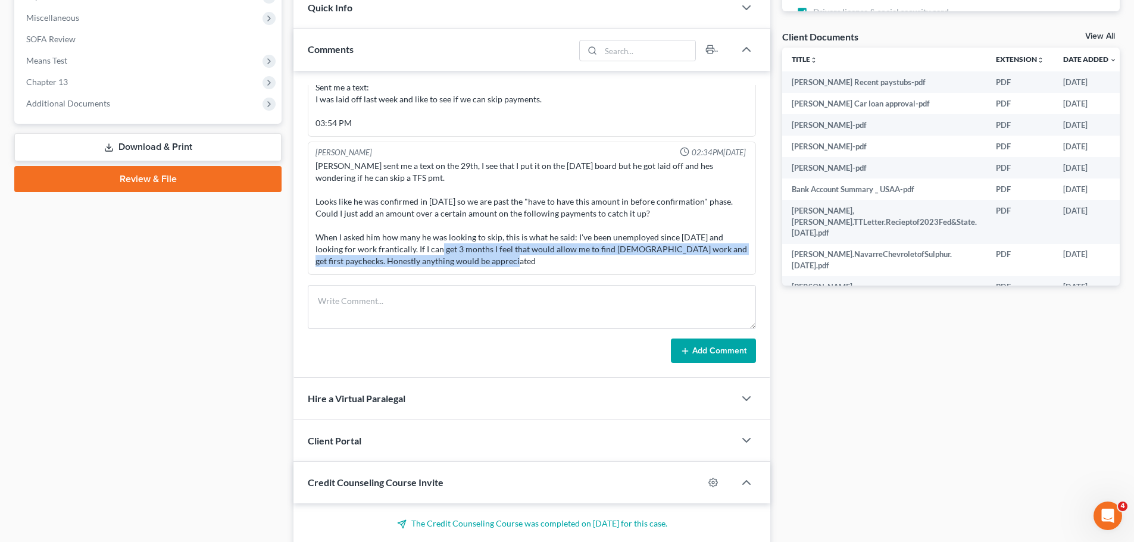
drag, startPoint x: 531, startPoint y: 261, endPoint x: 439, endPoint y: 247, distance: 93.3
click at [439, 247] on div "Jason Cheramie sent me a text on the 29th, I see that I put it on the Monday bo…" at bounding box center [531, 213] width 433 height 107
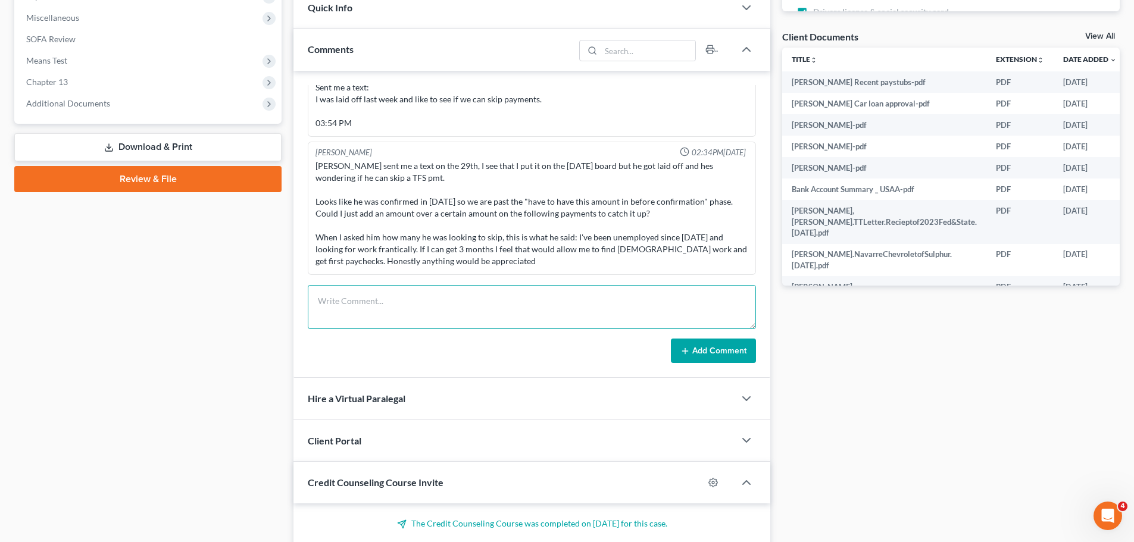
click at [454, 310] on textarea at bounding box center [532, 307] width 448 height 44
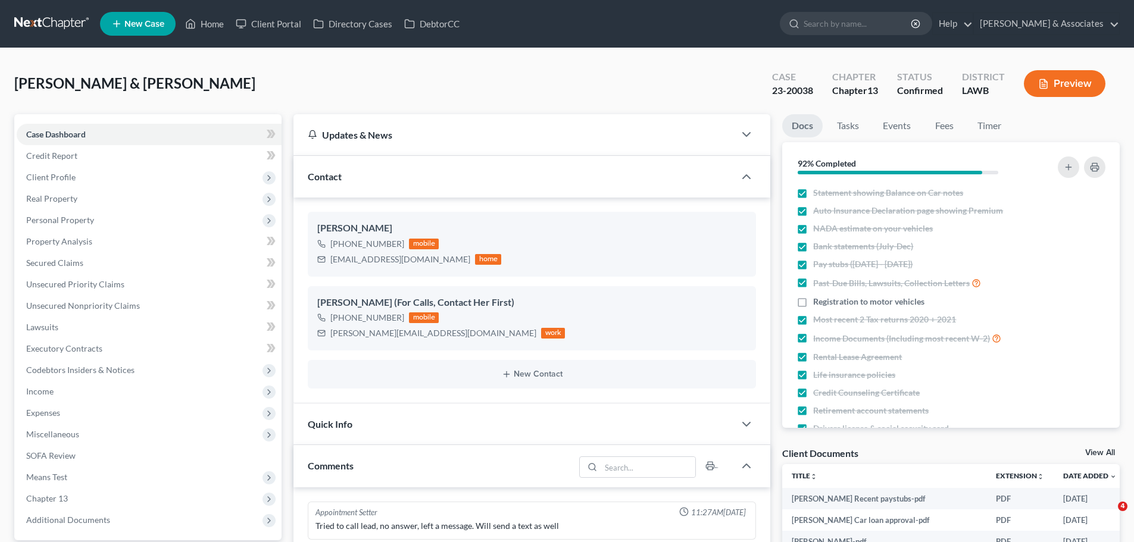
select select "0"
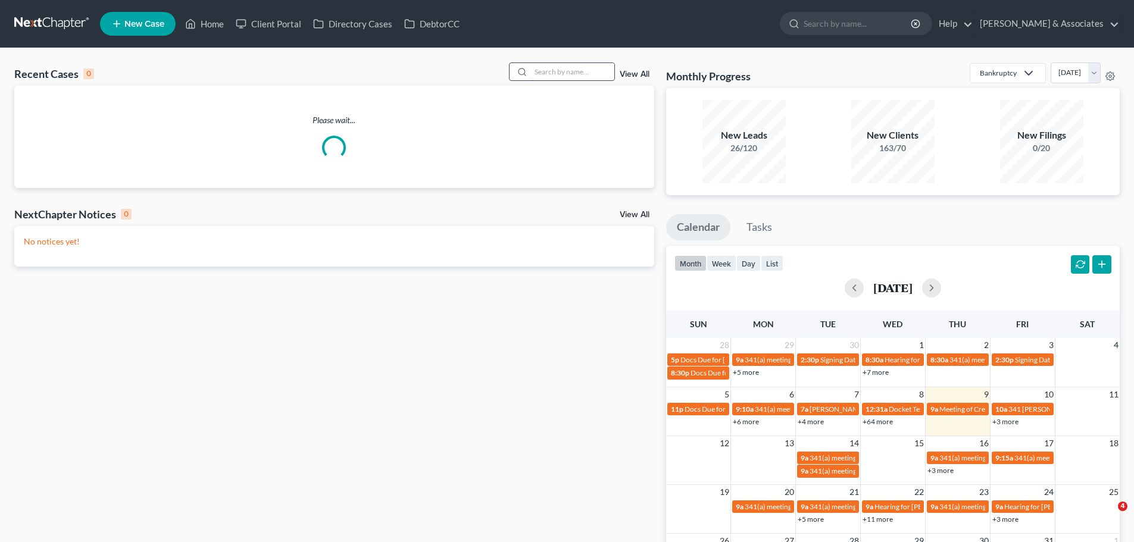
click at [545, 73] on input "search" at bounding box center [572, 71] width 83 height 17
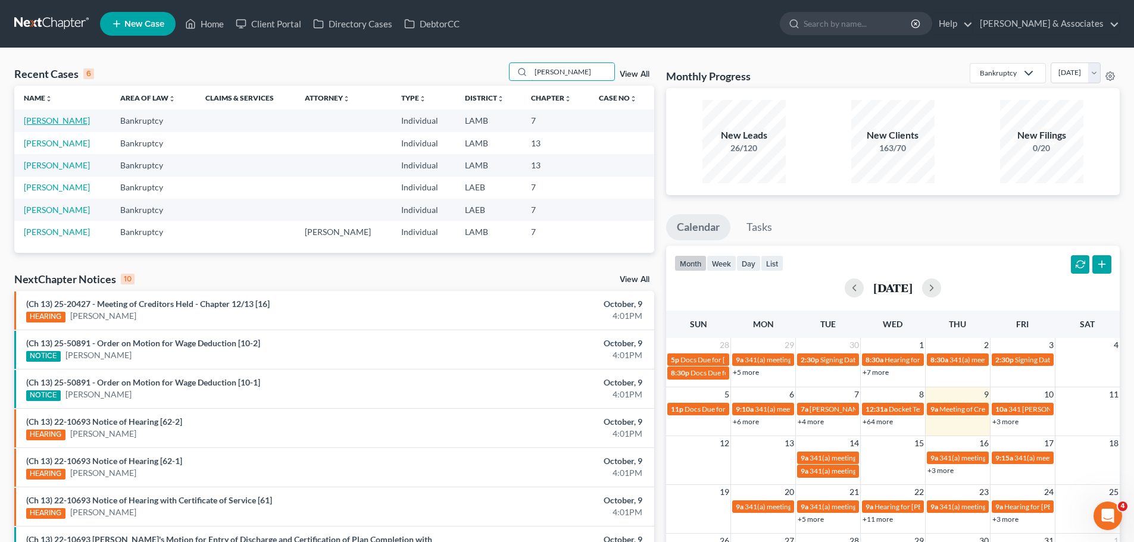
type input "[PERSON_NAME]"
click at [54, 121] on link "[PERSON_NAME]" at bounding box center [57, 120] width 66 height 10
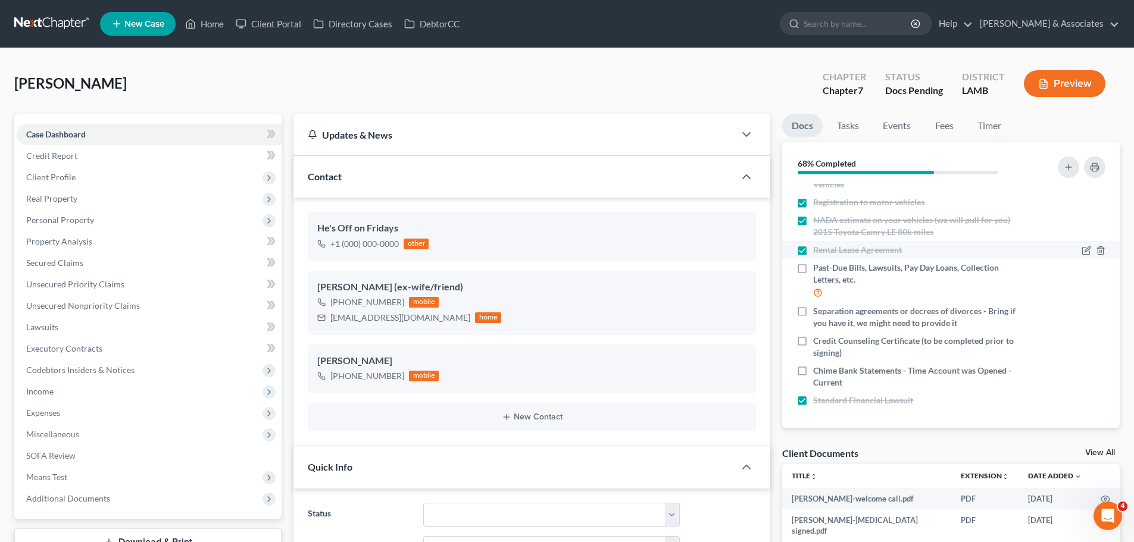
scroll to position [160, 0]
click at [834, 382] on span "Chime Bank Statements - Time Account was Opened - Current" at bounding box center [919, 376] width 212 height 24
click at [825, 372] on input "Chime Bank Statements - Time Account was Opened - Current" at bounding box center [822, 368] width 8 height 8
checkbox input "true"
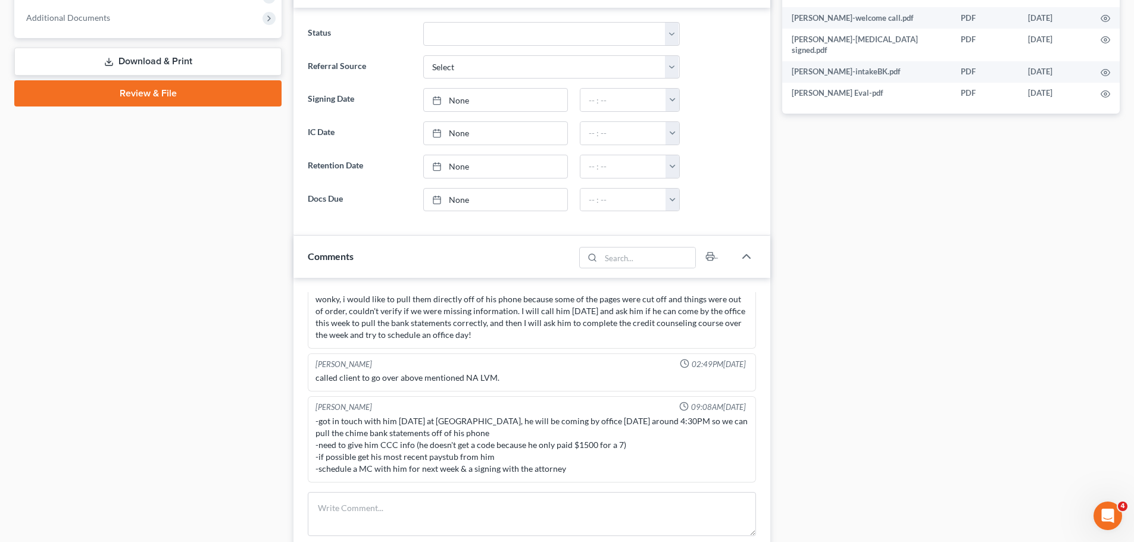
scroll to position [737, 0]
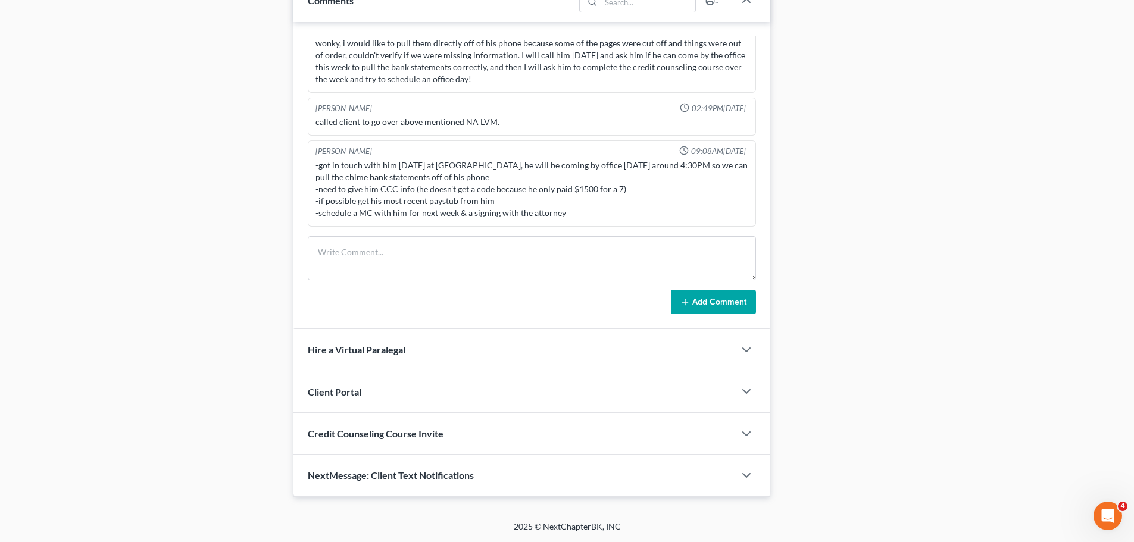
click at [357, 287] on form "Add Comment" at bounding box center [532, 275] width 448 height 79
click at [364, 273] on textarea at bounding box center [532, 258] width 448 height 44
click at [318, 249] on textarea "chime was opened in aug got irs debt .1" at bounding box center [532, 258] width 448 height 44
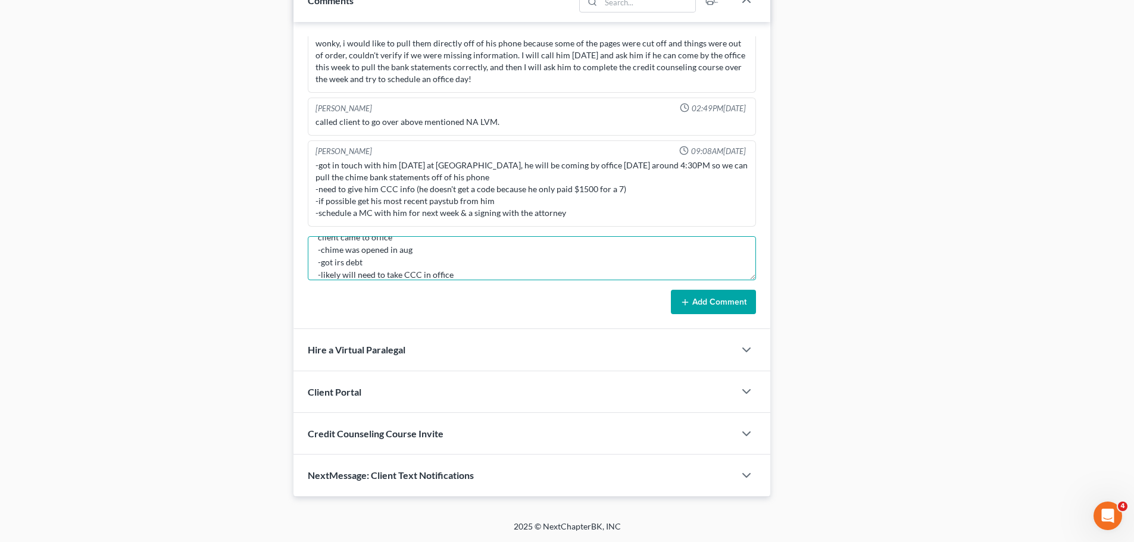
type textarea "client came to office -chime was opened in aug -got irs debt -likely will need …"
click at [748, 305] on button "Add Comment" at bounding box center [713, 302] width 85 height 25
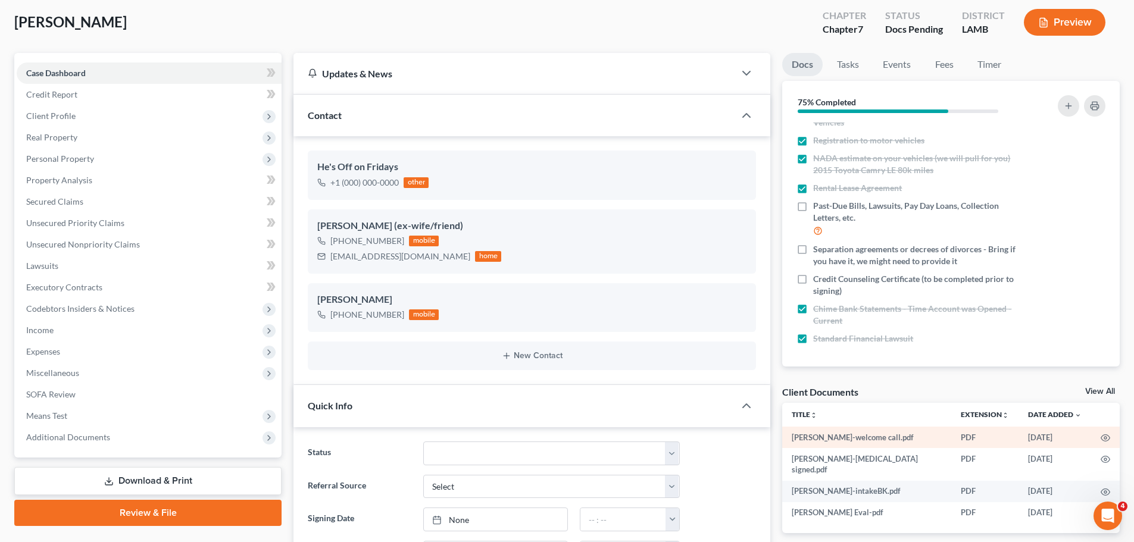
scroll to position [82, 0]
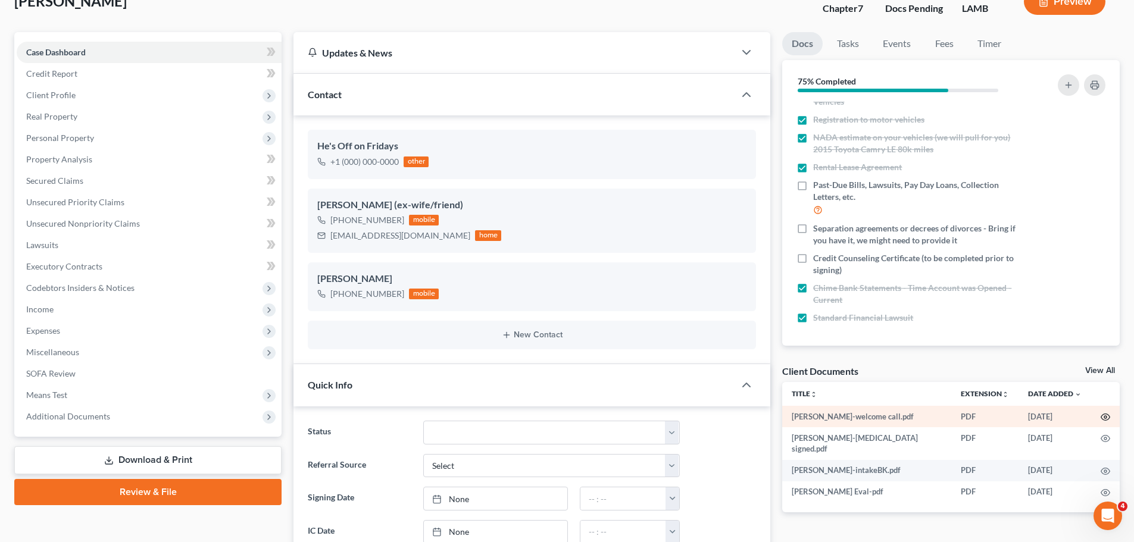
click at [1104, 420] on icon "button" at bounding box center [1105, 417] width 10 height 10
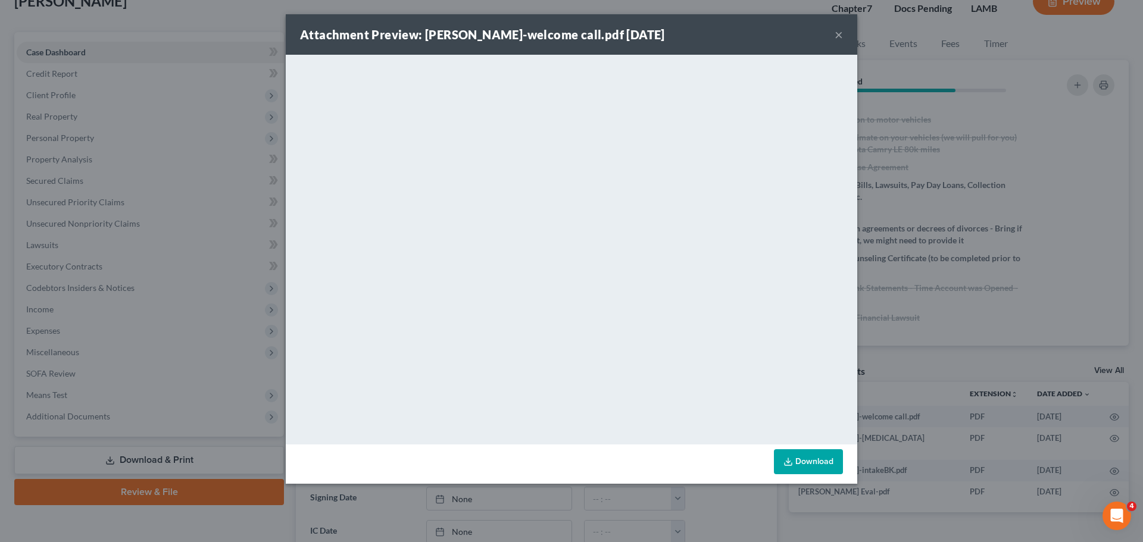
click at [842, 32] on button "×" at bounding box center [838, 34] width 8 height 14
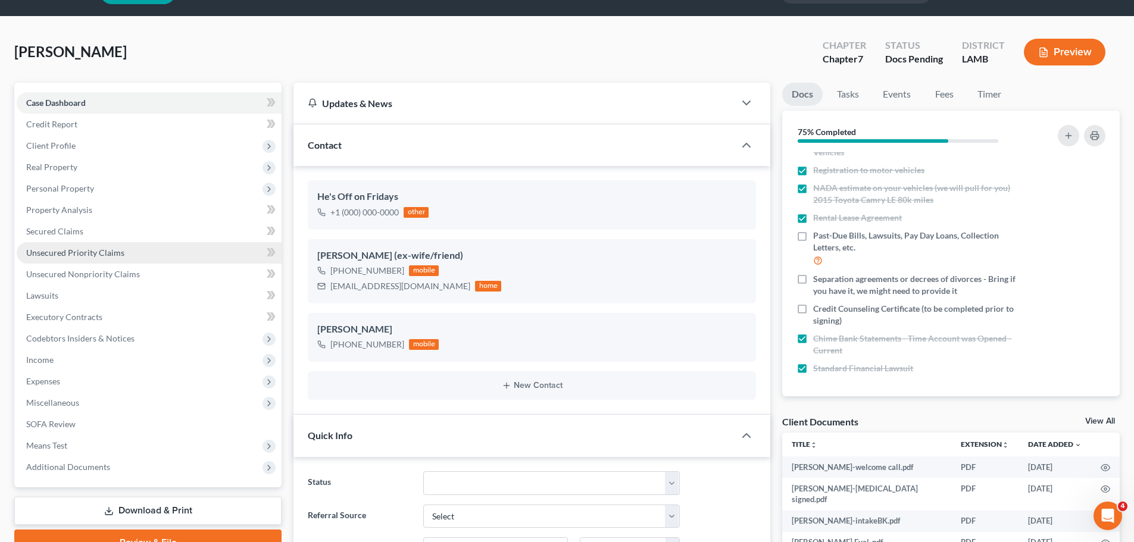
scroll to position [0, 0]
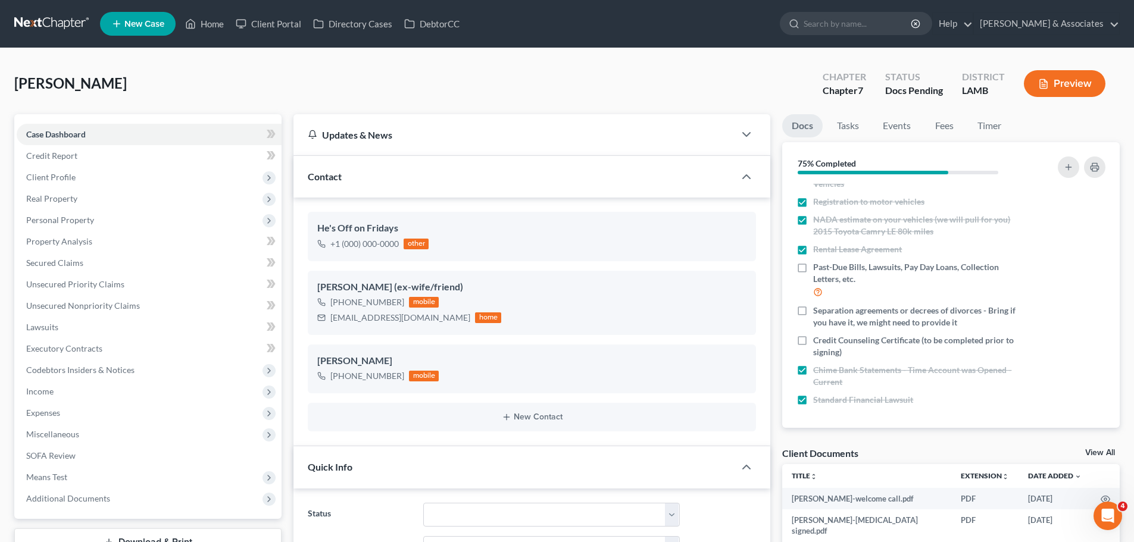
click at [54, 21] on link at bounding box center [52, 23] width 76 height 21
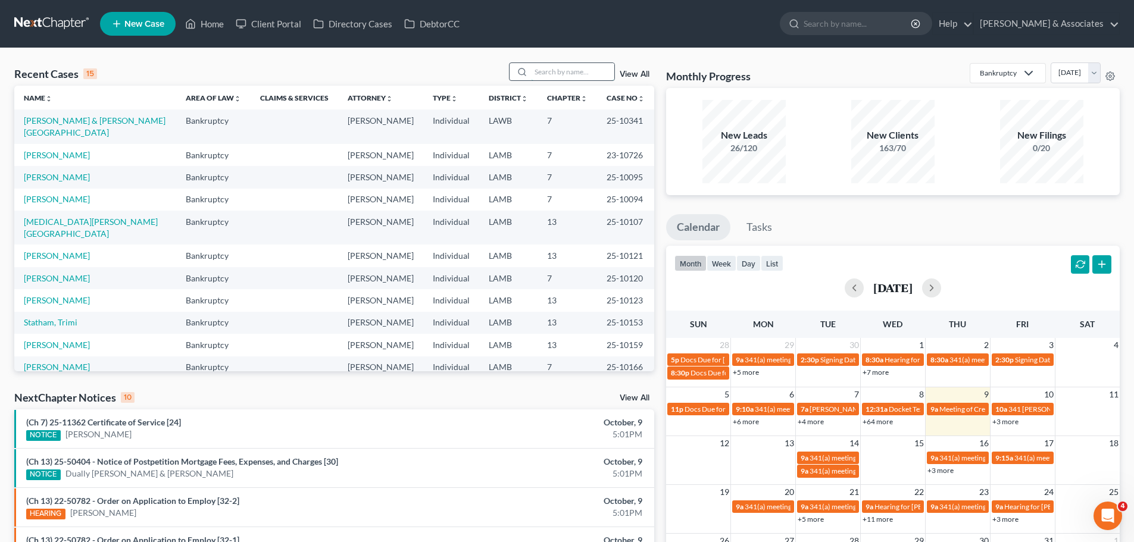
click at [603, 77] on input "search" at bounding box center [572, 71] width 83 height 17
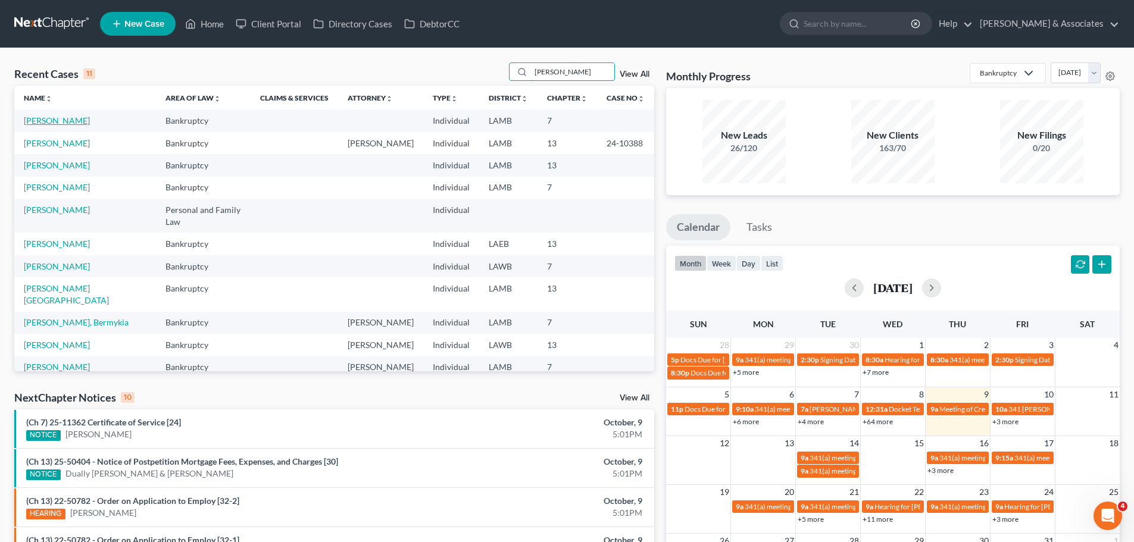
type input "[PERSON_NAME]"
click at [30, 117] on link "[PERSON_NAME]" at bounding box center [57, 120] width 66 height 10
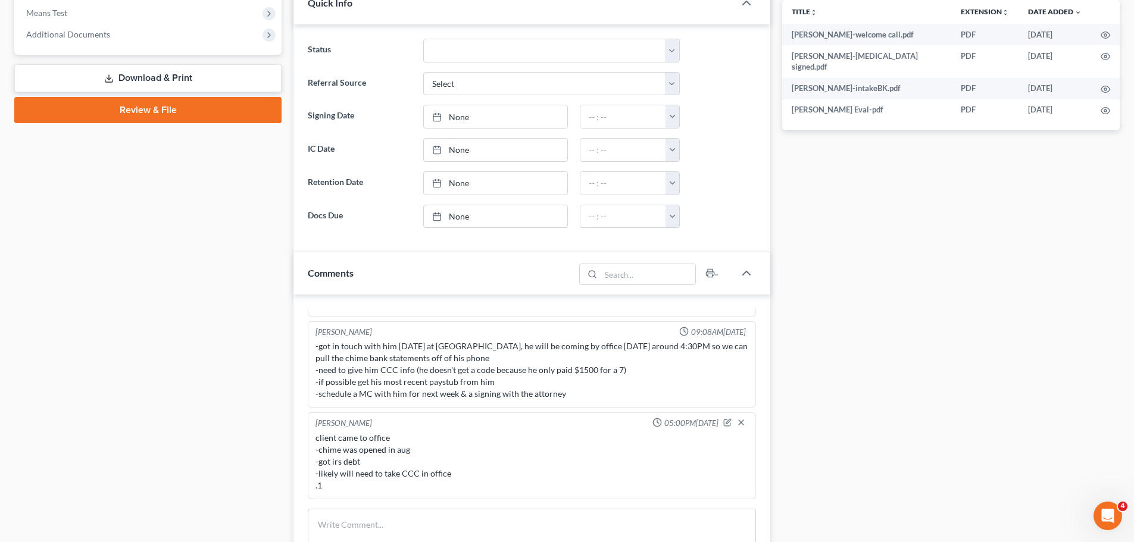
scroll to position [714, 0]
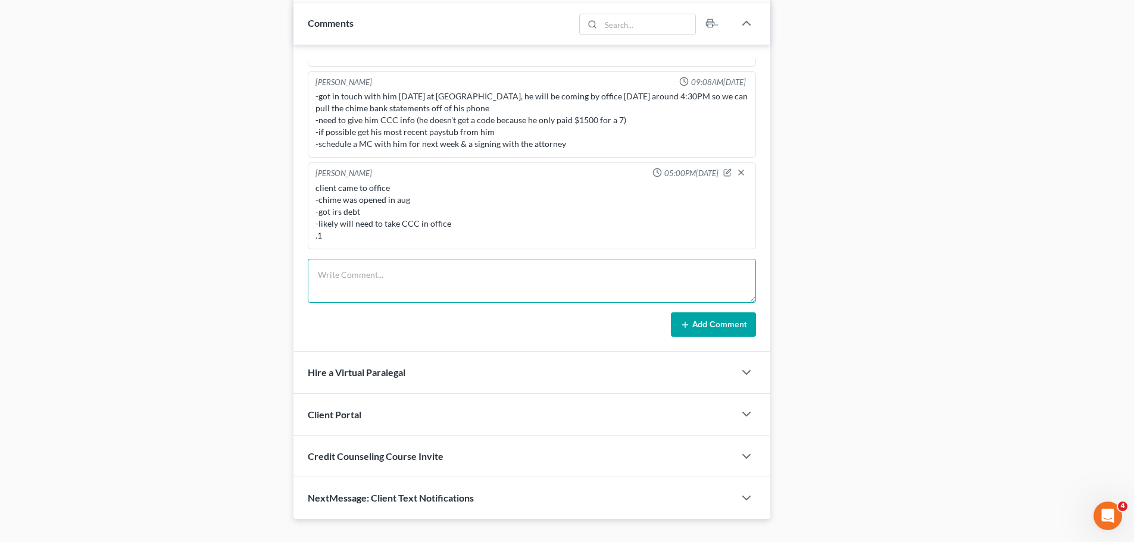
click at [413, 270] on textarea at bounding box center [532, 281] width 448 height 44
type textarea "sch client for MC/CCC/signing on 10.17 @ 10/12/2 respectively .1"
click at [725, 330] on button "Add Comment" at bounding box center [713, 324] width 85 height 25
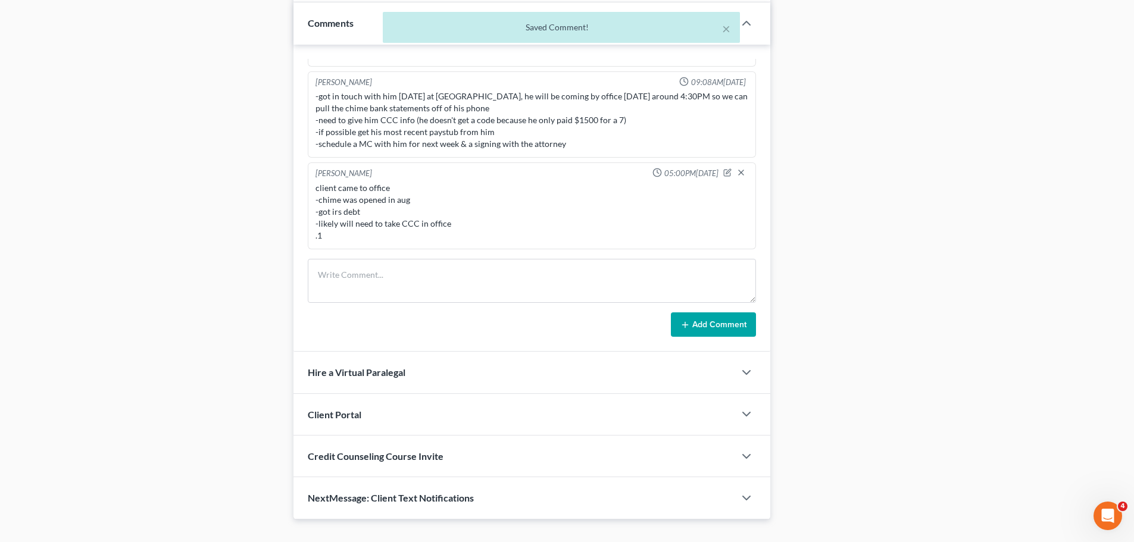
scroll to position [1068, 0]
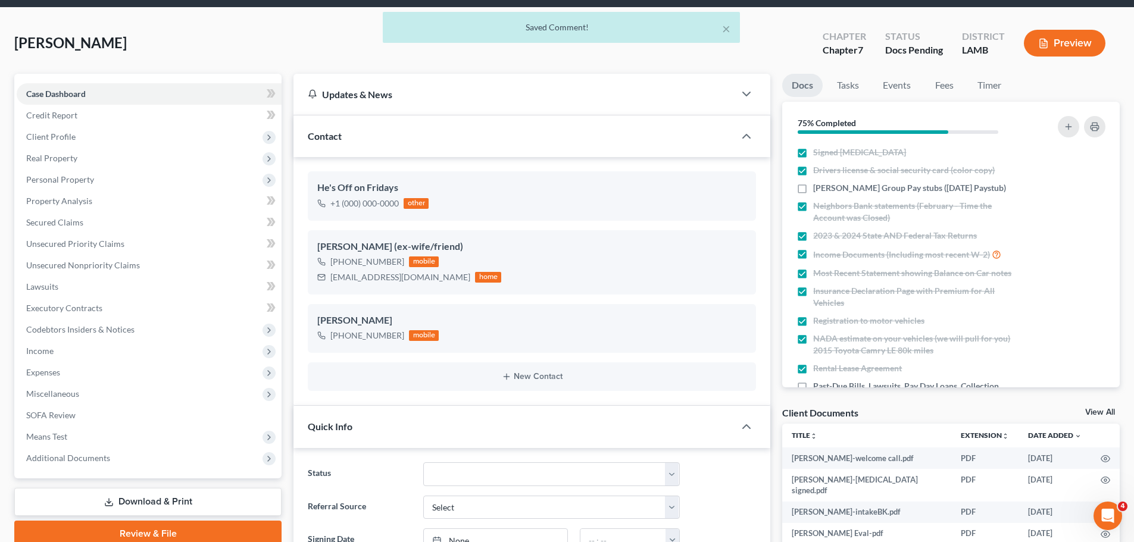
scroll to position [0, 0]
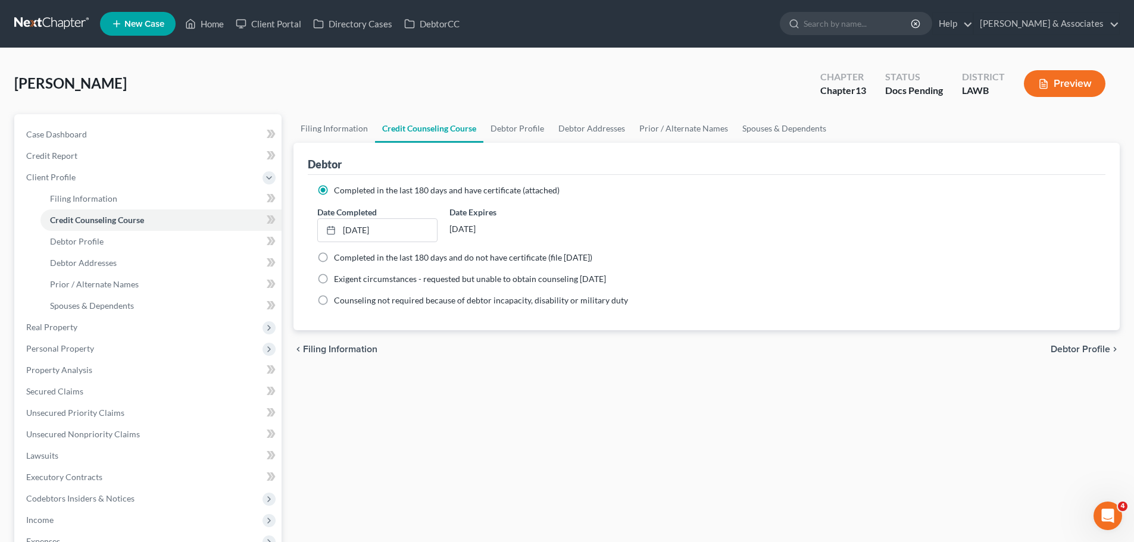
click at [54, 18] on link at bounding box center [52, 23] width 76 height 21
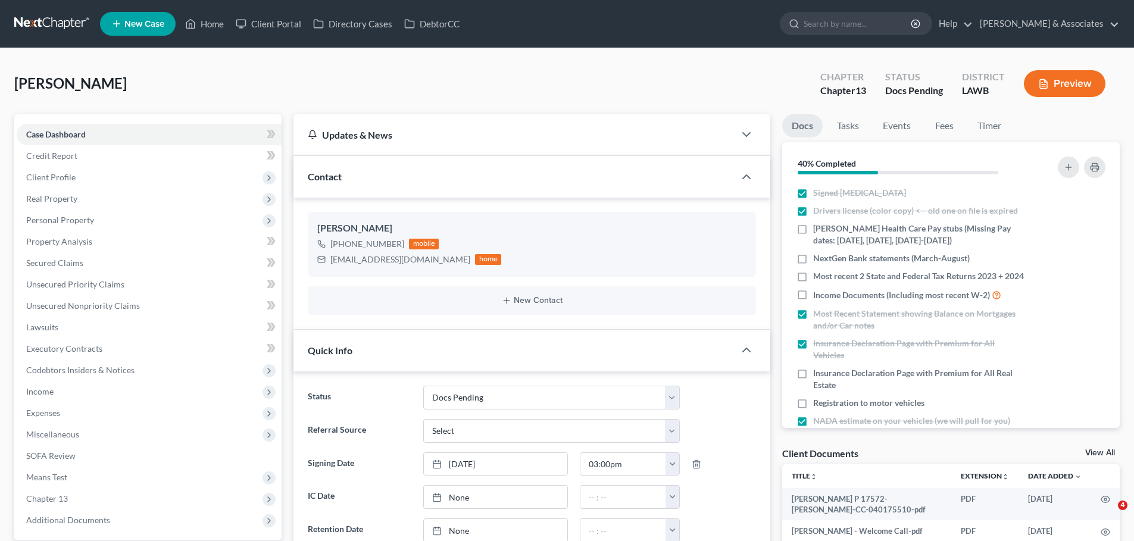
select select "6"
